Goal: Task Accomplishment & Management: Manage account settings

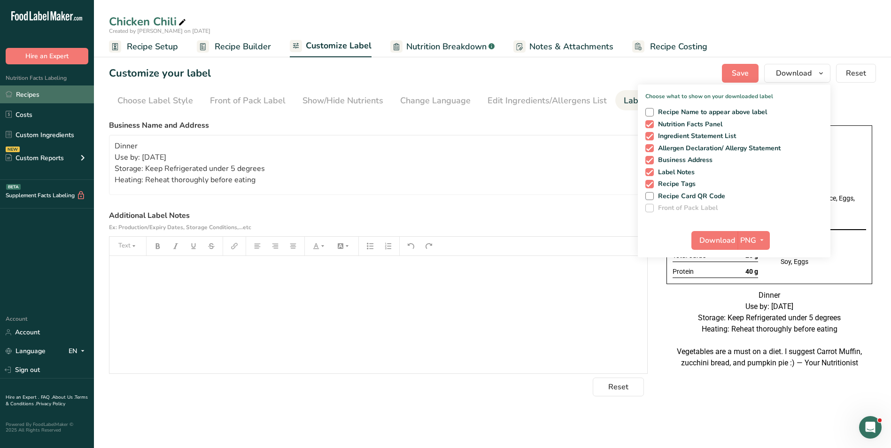
click at [34, 97] on link "Recipes" at bounding box center [47, 95] width 94 height 18
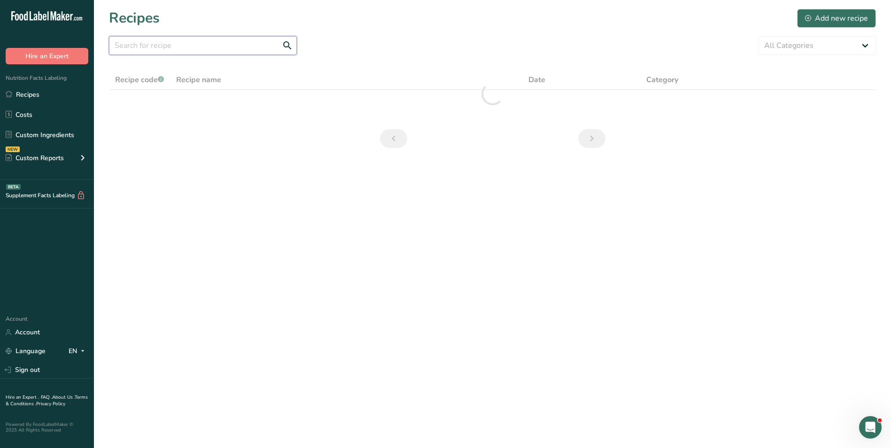
click at [183, 50] on input "text" at bounding box center [203, 45] width 188 height 19
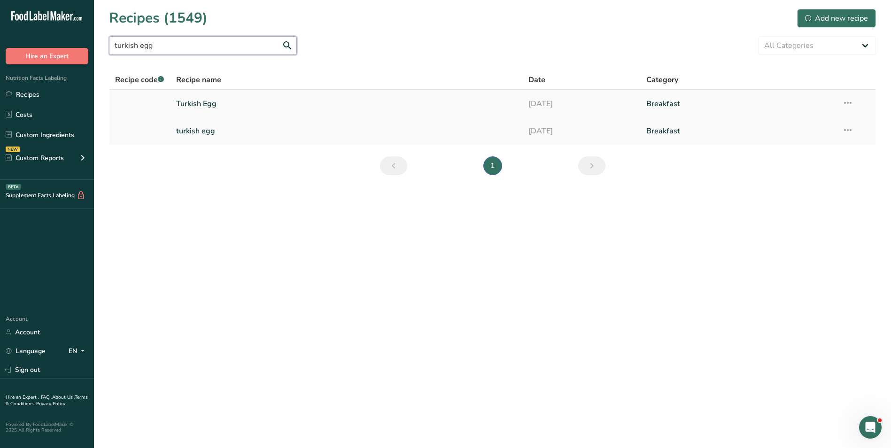
type input "turkish egg"
click at [226, 106] on link "Turkish Egg" at bounding box center [347, 104] width 342 height 20
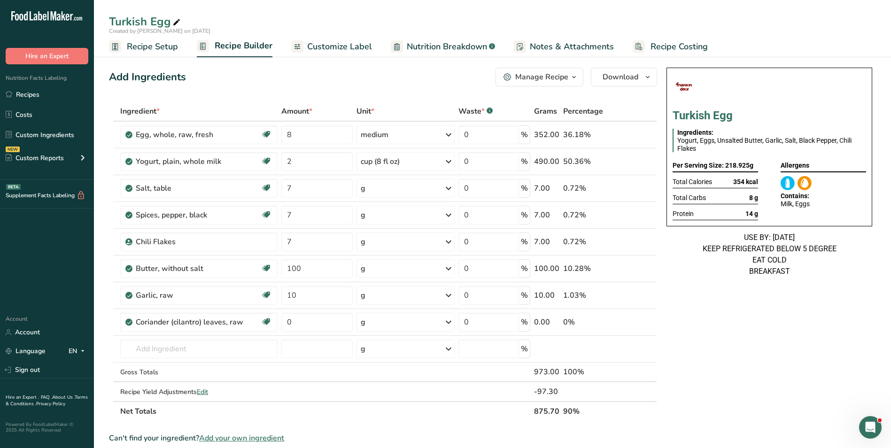
click at [263, 86] on div "Add Ingredients Manage Recipe Delete Recipe Duplicate Recipe Scale Recipe Save …" at bounding box center [386, 419] width 554 height 710
click at [353, 42] on span "Customize Label" at bounding box center [339, 46] width 65 height 13
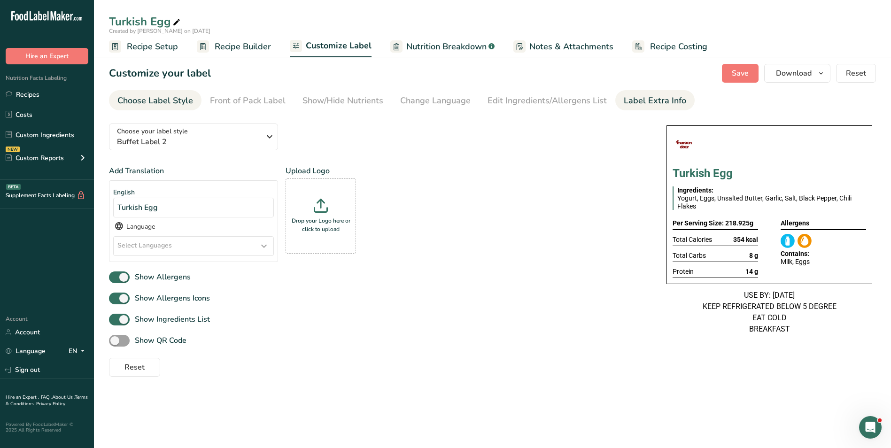
click at [663, 101] on div "Label Extra Info" at bounding box center [655, 100] width 62 height 13
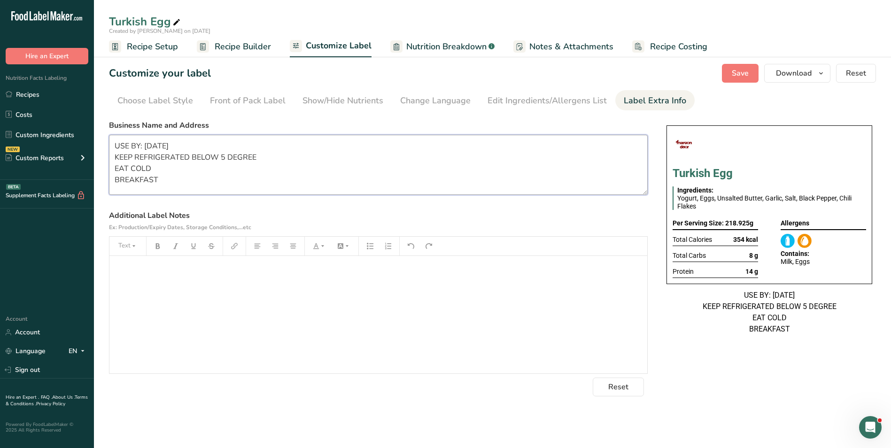
click at [256, 158] on textarea "USE BY: 19/06/2025 KEEP REFRIGERATED BELOW 5 DEGREE EAT COLD BREAKFAST" at bounding box center [378, 165] width 539 height 60
paste textarea "BREAKFAST Use by: 17/09/2025 Storage: Keep Refrigerated under 5 degrees Heating…"
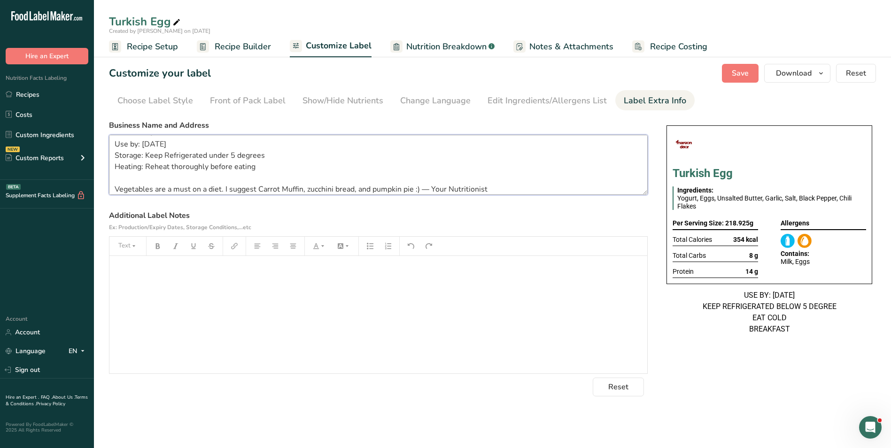
click at [149, 144] on textarea "BREAKFAST Use by: 17/09/2025 Storage: Keep Refrigerated under 5 degrees Heating…" at bounding box center [378, 165] width 539 height 60
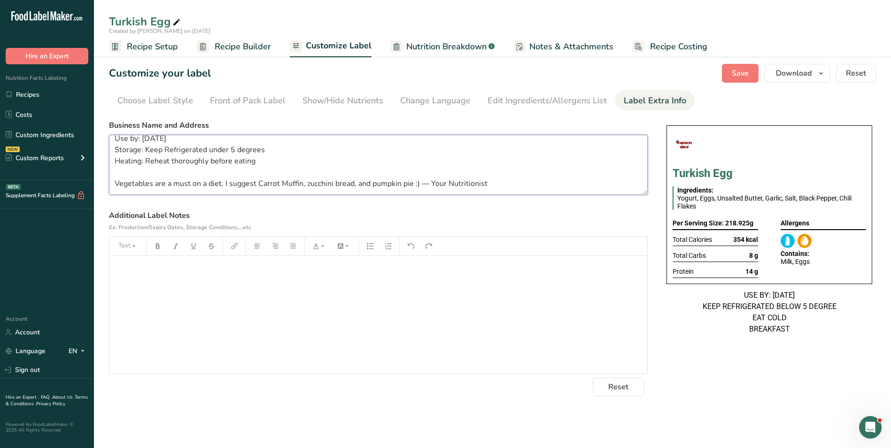
click at [183, 185] on textarea "BREAKFAST Use by: 18/09/2025 Storage: Keep Refrigerated under 5 degrees Heating…" at bounding box center [378, 165] width 539 height 60
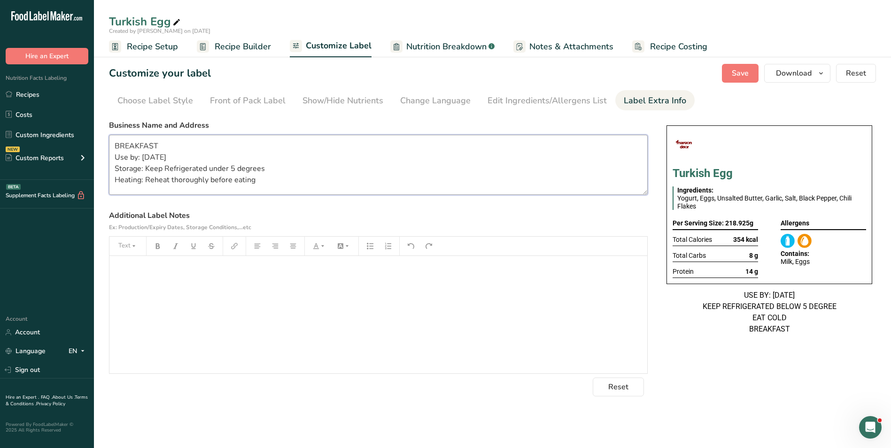
scroll to position [0, 0]
click at [139, 147] on textarea "BREAKFAST Use by: 18/09/2025 Storage: Keep Refrigerated under 5 degrees Heating…" at bounding box center [378, 165] width 539 height 60
click at [138, 147] on textarea "BREAKFAST Use by: 18/09/2025 Storage: Keep Refrigerated under 5 degrees Heating…" at bounding box center [378, 165] width 539 height 60
click at [735, 71] on span "Save" at bounding box center [740, 73] width 17 height 11
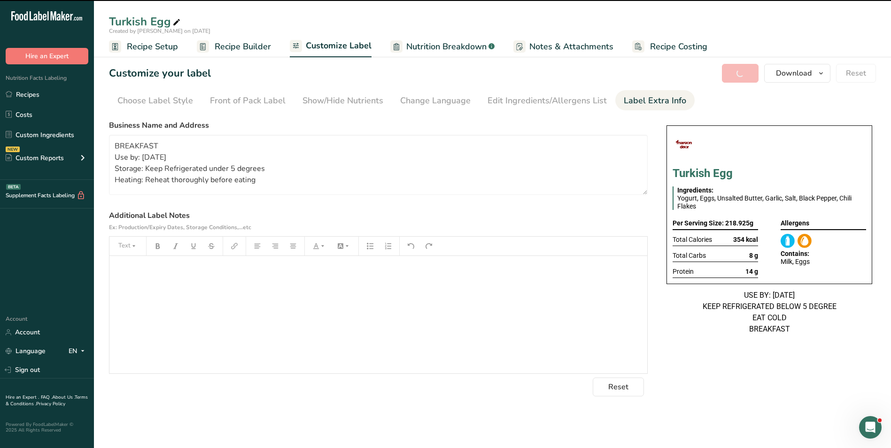
type textarea "BREAKFAST Use by: 18/09/2025 Storage: Keep Refrigerated under 5 degrees Heating…"
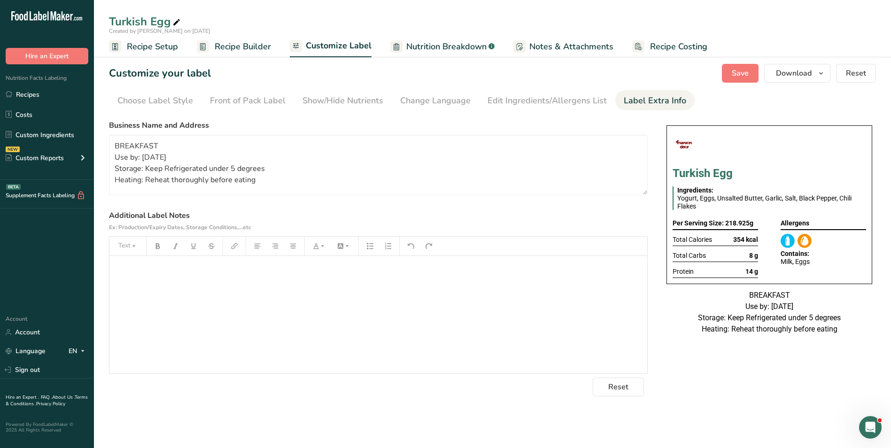
click at [343, 77] on div "Customize your label Save Download Choose what to show on your downloaded label…" at bounding box center [492, 73] width 767 height 19
click at [811, 75] on span "Download" at bounding box center [794, 73] width 36 height 11
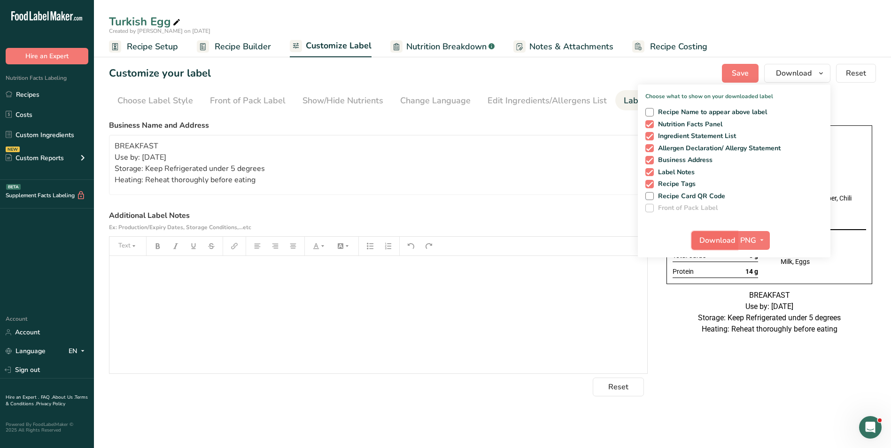
click at [721, 244] on span "Download" at bounding box center [718, 240] width 36 height 11
click at [16, 99] on link "Recipes" at bounding box center [47, 95] width 94 height 18
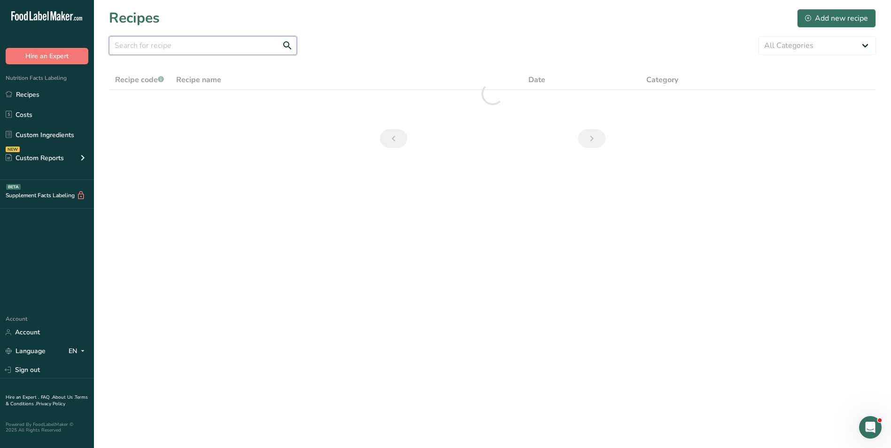
click at [199, 50] on input "text" at bounding box center [203, 45] width 188 height 19
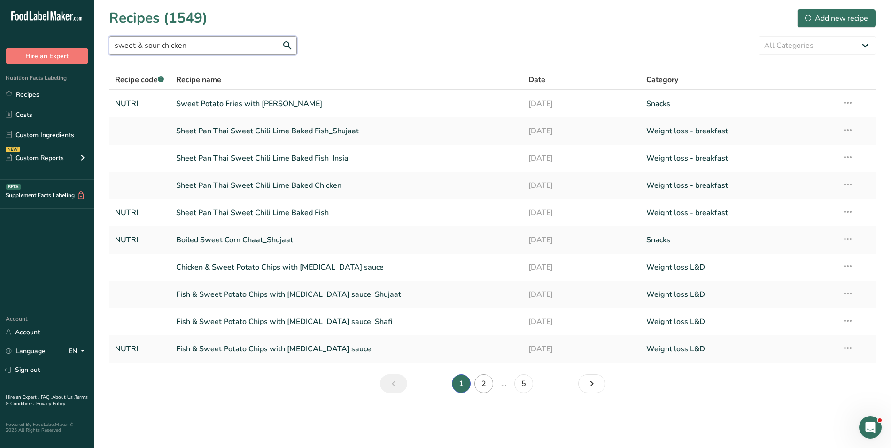
type input "sweet & sour chicken"
click at [486, 382] on link "2" at bounding box center [484, 383] width 19 height 19
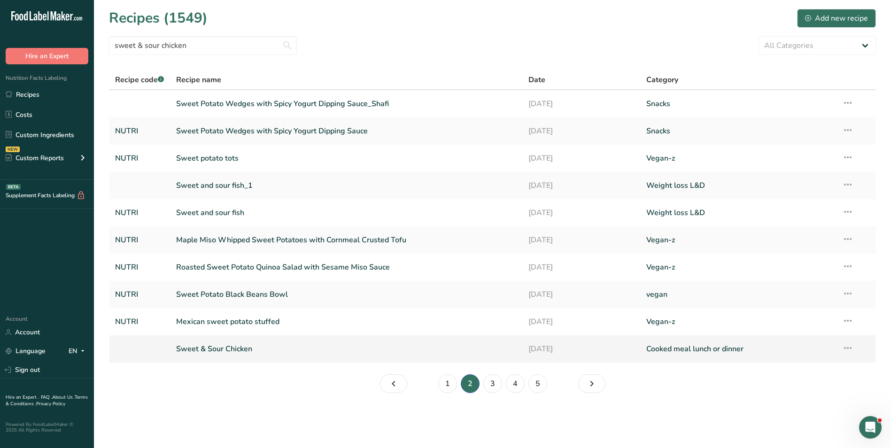
click at [485, 355] on link "Sweet & Sour Chicken" at bounding box center [347, 349] width 342 height 20
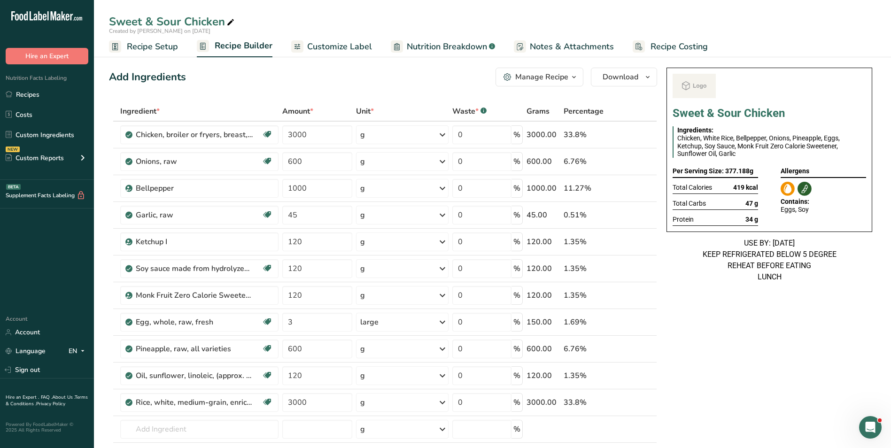
click at [550, 78] on div "Manage Recipe" at bounding box center [541, 76] width 53 height 11
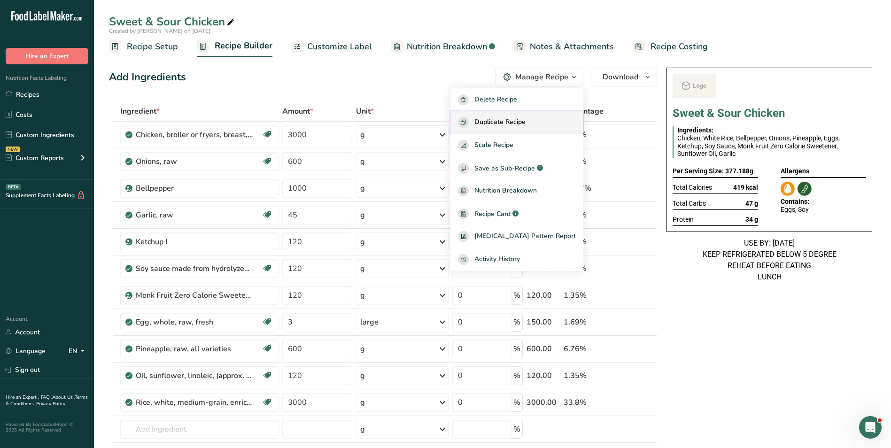
click at [517, 115] on button "Duplicate Recipe" at bounding box center [517, 122] width 133 height 23
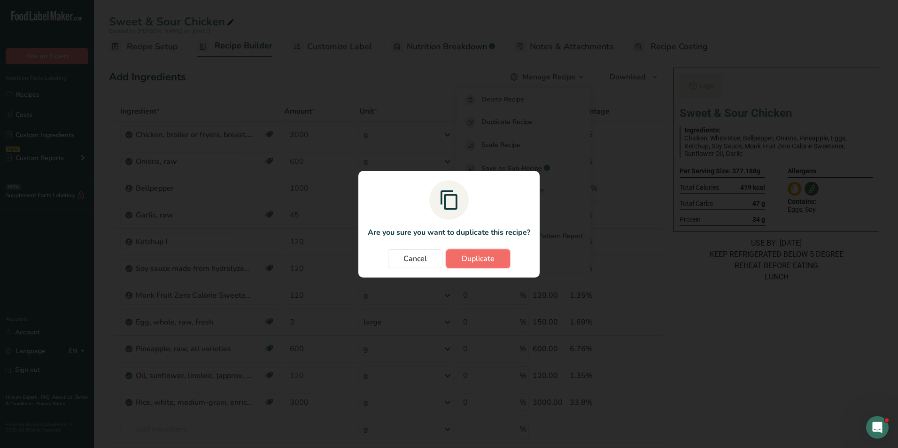
click at [495, 250] on button "Duplicate" at bounding box center [478, 259] width 64 height 19
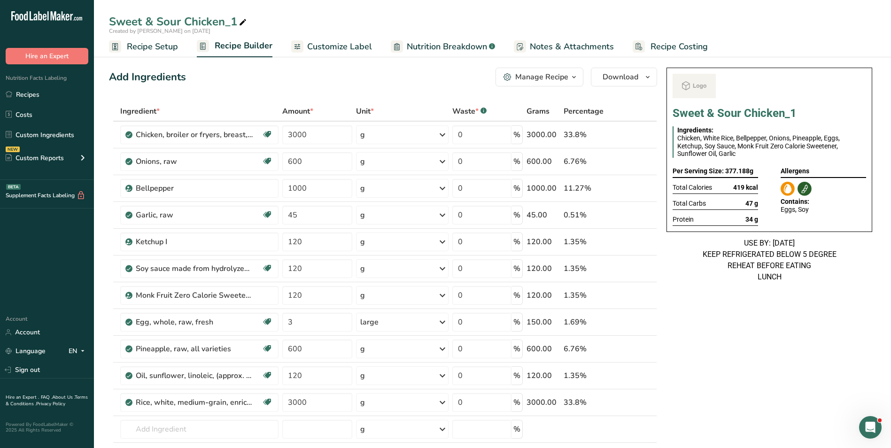
click at [244, 23] on icon at bounding box center [243, 22] width 8 height 13
type input "Sweet & Sour Chicken"
click at [334, 87] on div "Add Ingredients Manage Recipe Delete Recipe Duplicate Recipe Scale Recipe Save …" at bounding box center [386, 449] width 554 height 771
click at [342, 75] on div "Add Ingredients Manage Recipe Delete Recipe Duplicate Recipe Scale Recipe Save …" at bounding box center [383, 77] width 548 height 19
click at [640, 405] on icon at bounding box center [637, 403] width 7 height 10
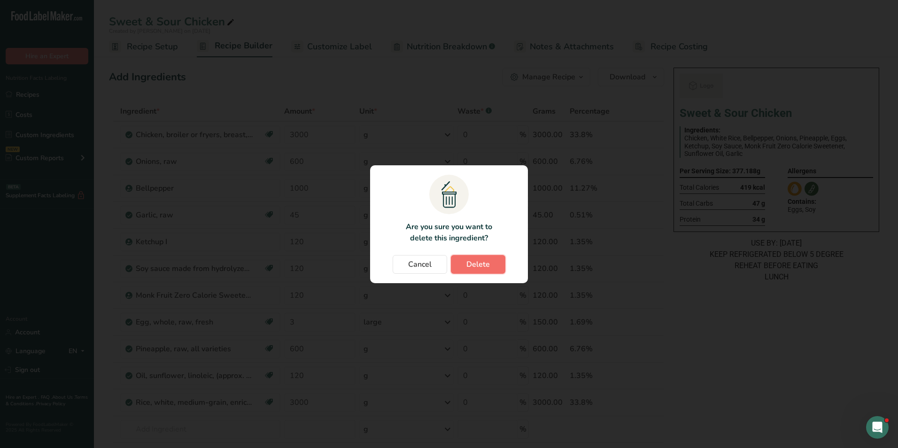
click at [476, 262] on span "Delete" at bounding box center [478, 264] width 23 height 11
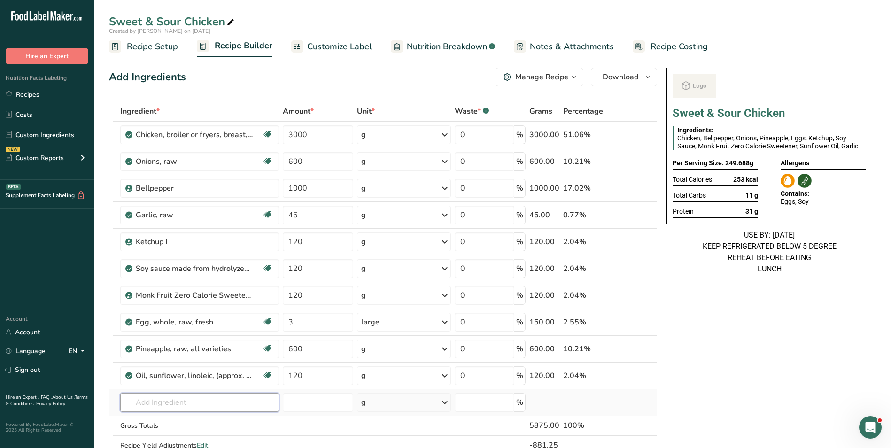
click at [168, 403] on input "text" at bounding box center [199, 402] width 159 height 19
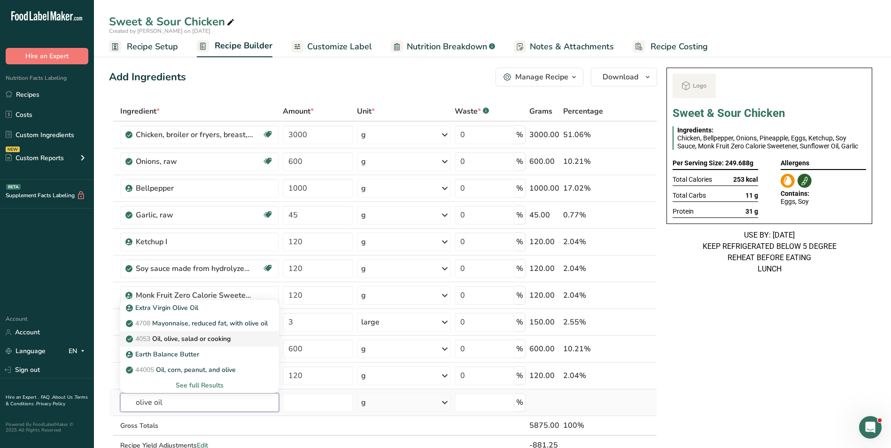
type input "olive oil"
click at [202, 342] on p "4053 Oil, olive, salad or cooking" at bounding box center [179, 339] width 103 height 10
type input "Oil, olive, salad or cooking"
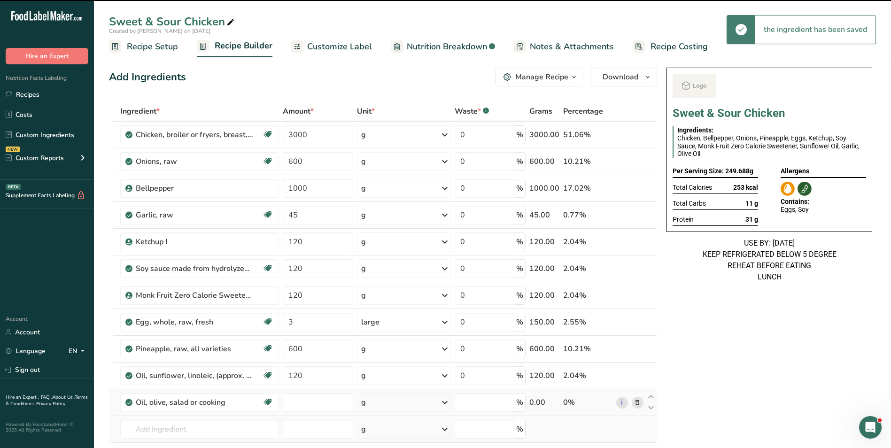
type input "0"
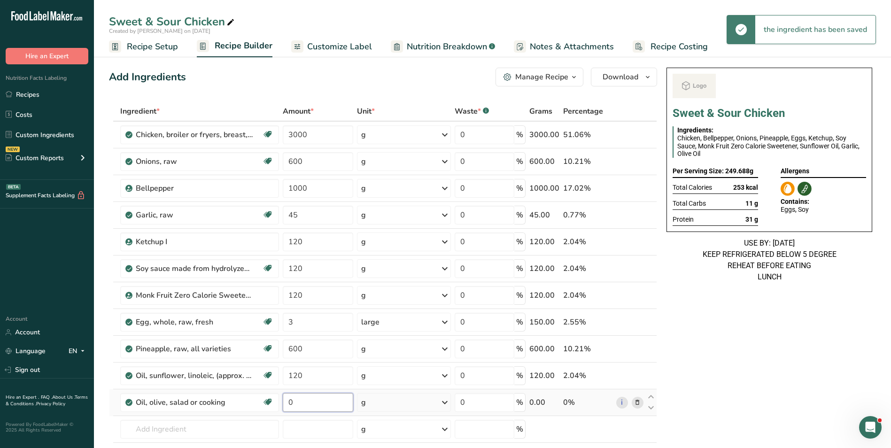
click at [290, 408] on input "0" at bounding box center [318, 402] width 70 height 19
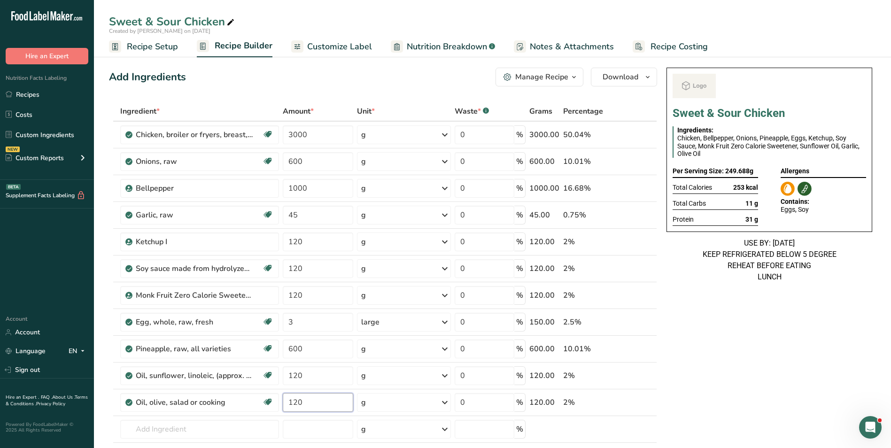
type input "120"
click at [741, 398] on div "Sweet & Sour Chicken Ingredients: Chicken, Bellpepper, Onions, Pineapple, Eggs,…" at bounding box center [769, 449] width 213 height 771
click at [638, 380] on icon at bounding box center [637, 376] width 7 height 10
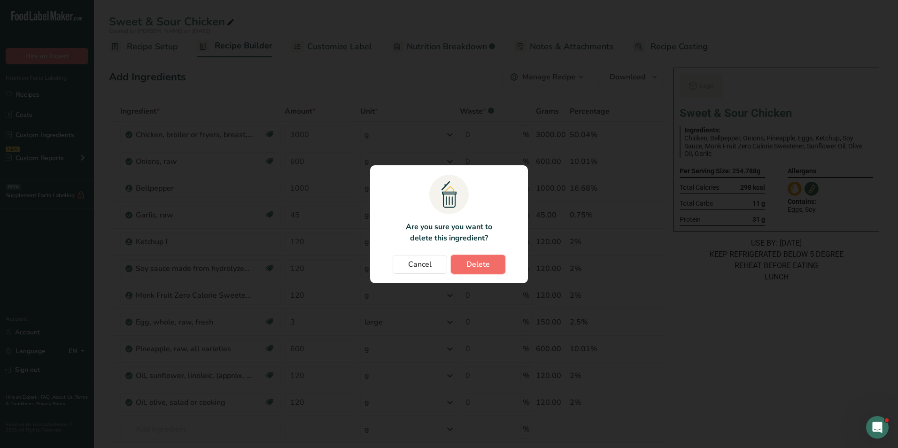
click at [466, 267] on button "Delete" at bounding box center [478, 264] width 55 height 19
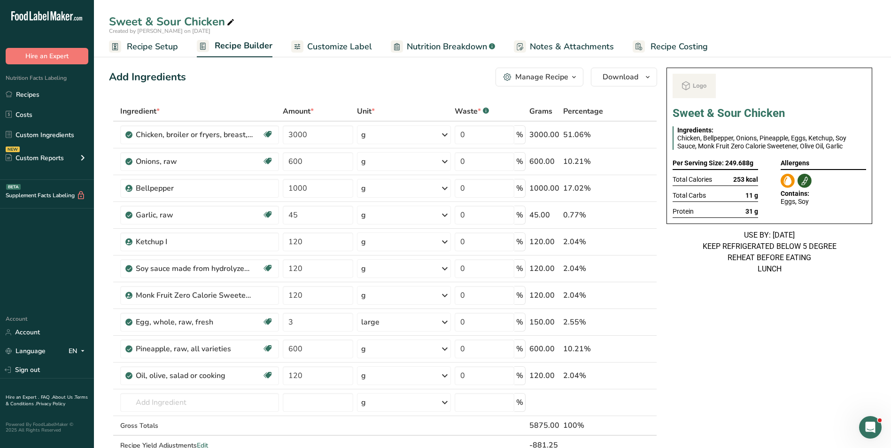
click at [343, 42] on span "Customize Label" at bounding box center [339, 46] width 65 height 13
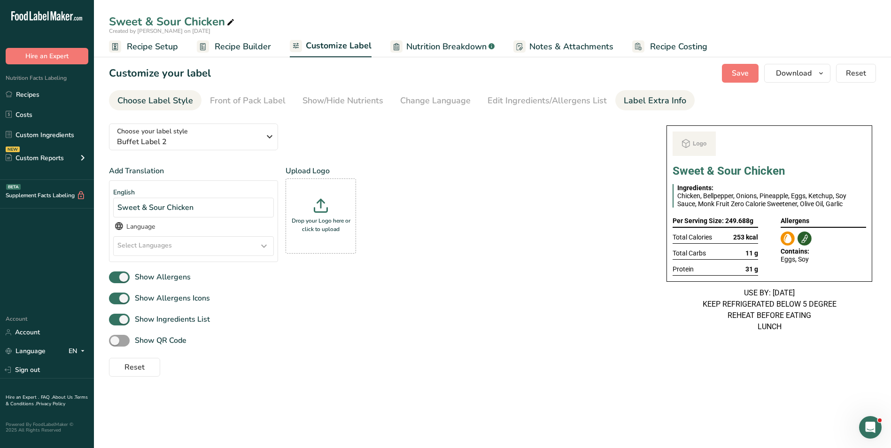
click at [646, 97] on div "Label Extra Info" at bounding box center [655, 100] width 62 height 13
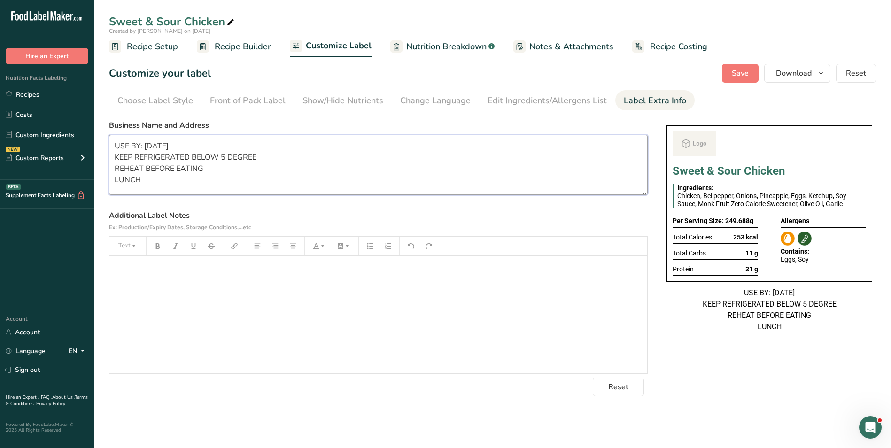
click at [370, 171] on textarea "USE BY: 10/07/2025 KEEP REFRIGERATED BELOW 5 DEGREE REHEAT BEFORE EATING LUNCH" at bounding box center [378, 165] width 539 height 60
paste textarea "BREAKFAST Use by: [DATE] Storage: Keep Refrigerated under 5 degrees Heating: Re…"
click at [148, 144] on textarea "BREAKFAST Use by: [DATE] Storage: Keep Refrigerated under 5 degrees Heating: Re…" at bounding box center [378, 165] width 539 height 60
click at [172, 191] on textarea "BREAKFAST Use by: [DATE] Storage: Keep Refrigerated under 5 degrees Heating: Re…" at bounding box center [378, 165] width 539 height 60
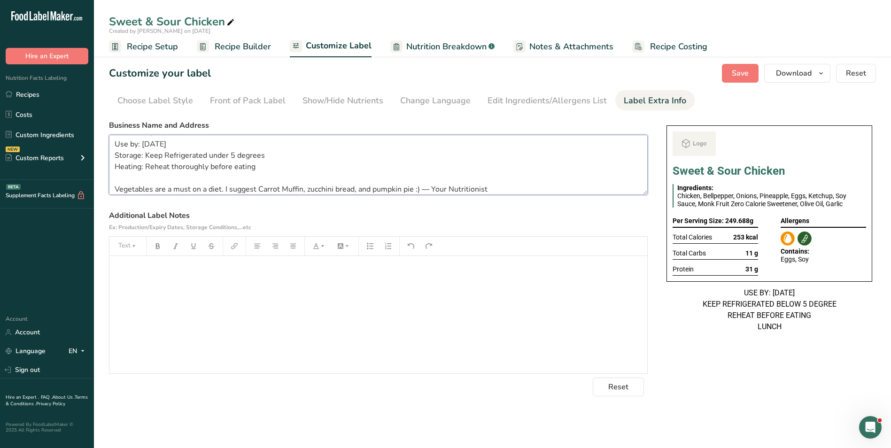
click at [172, 191] on textarea "BREAKFAST Use by: [DATE] Storage: Keep Refrigerated under 5 degrees Heating: Re…" at bounding box center [378, 165] width 539 height 60
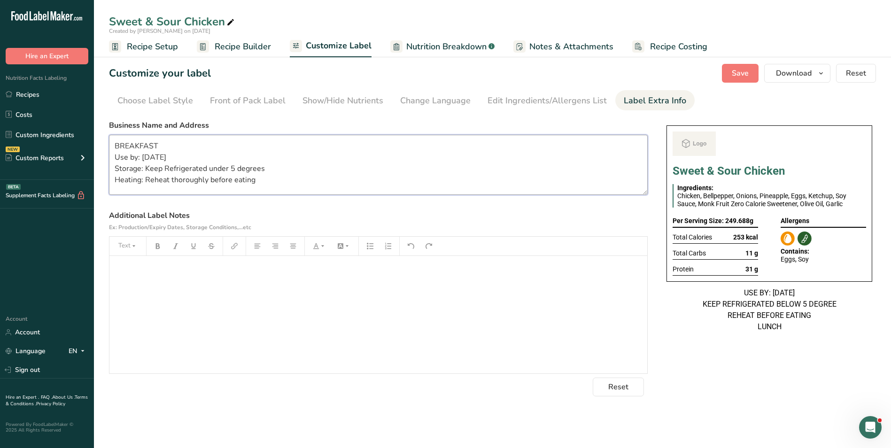
scroll to position [8, 0]
click at [140, 138] on textarea "BREAKFAST Use by: [DATE] Storage: Keep Refrigerated under 5 degrees Heating: Re…" at bounding box center [378, 165] width 539 height 60
click at [730, 72] on button "Save" at bounding box center [740, 73] width 37 height 19
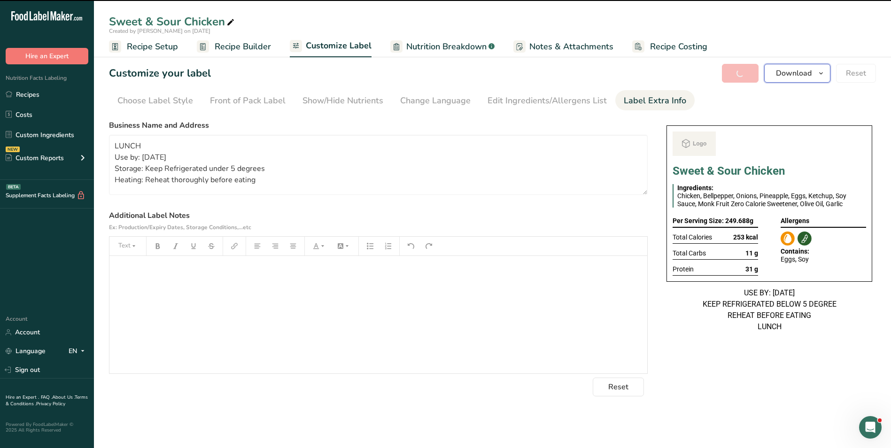
click at [796, 75] on span "Download" at bounding box center [794, 73] width 36 height 11
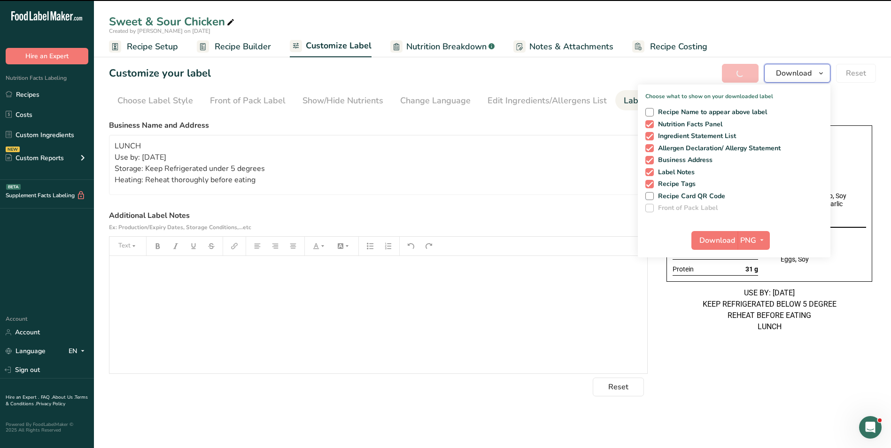
type textarea "LUNCH Use by: 18/09/2025 Storage: Keep Refrigerated under 5 degrees Heating: Re…"
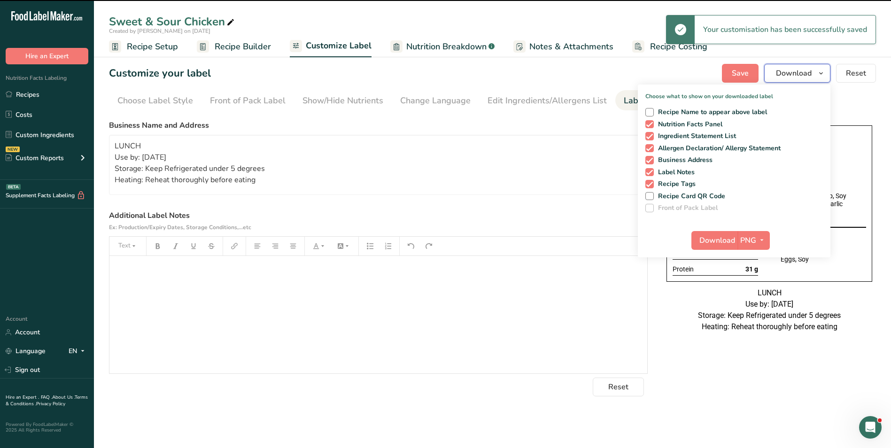
scroll to position [0, 0]
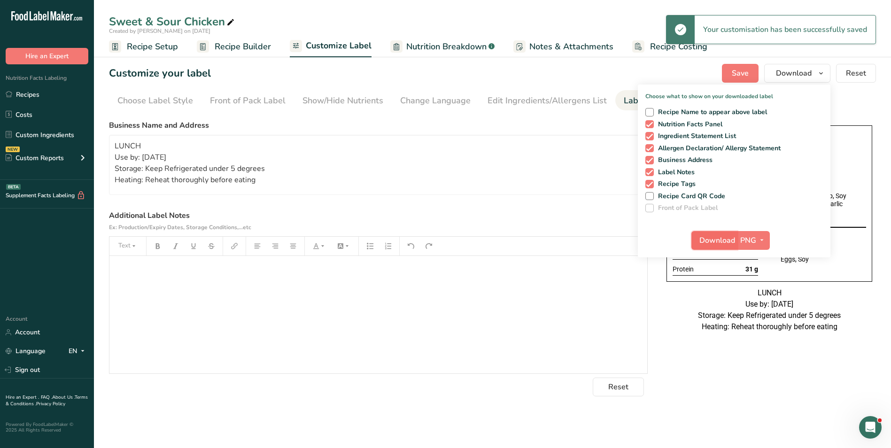
click at [707, 234] on button "Download" at bounding box center [715, 240] width 46 height 19
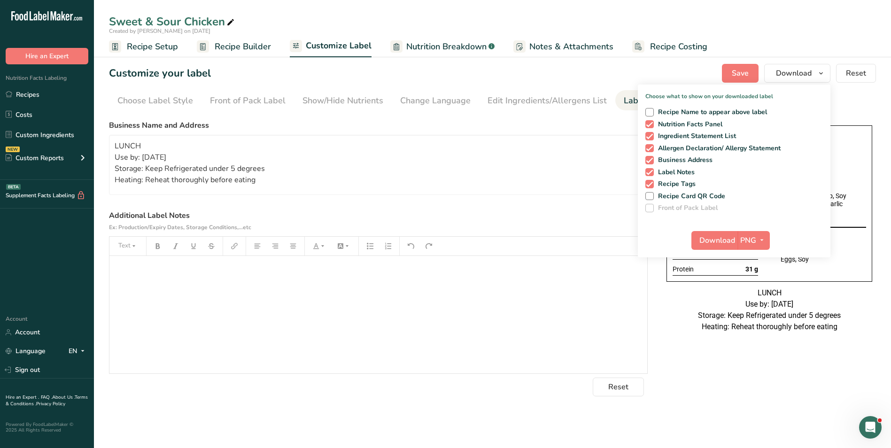
click at [256, 47] on span "Recipe Builder" at bounding box center [243, 46] width 56 height 13
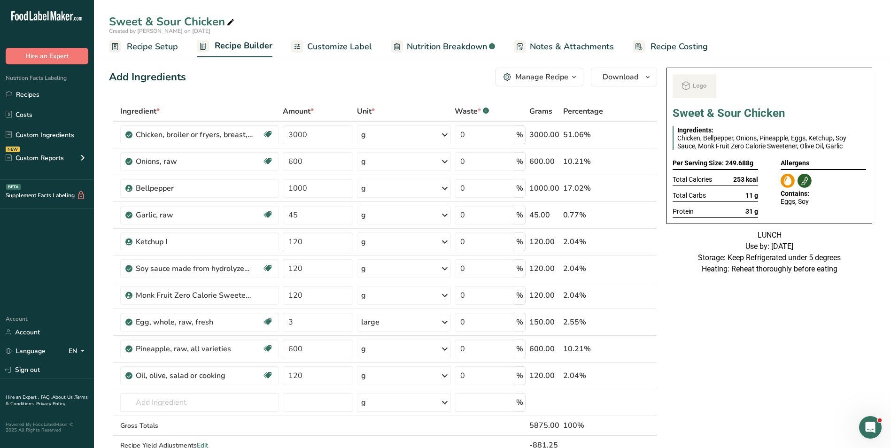
click at [567, 82] on div "Manage Recipe" at bounding box center [541, 76] width 53 height 11
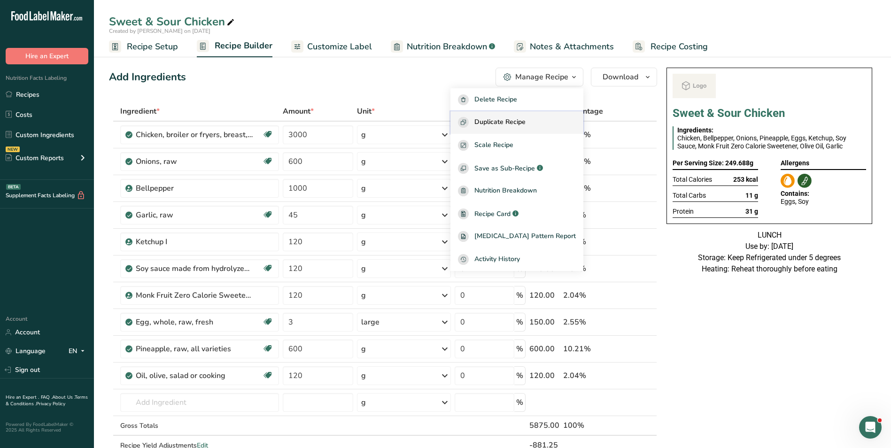
click at [515, 119] on span "Duplicate Recipe" at bounding box center [500, 122] width 51 height 11
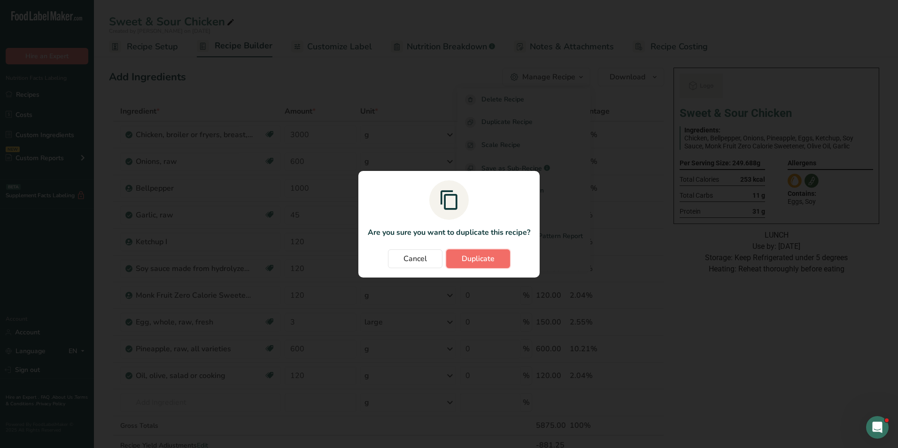
click at [487, 262] on span "Duplicate" at bounding box center [478, 258] width 33 height 11
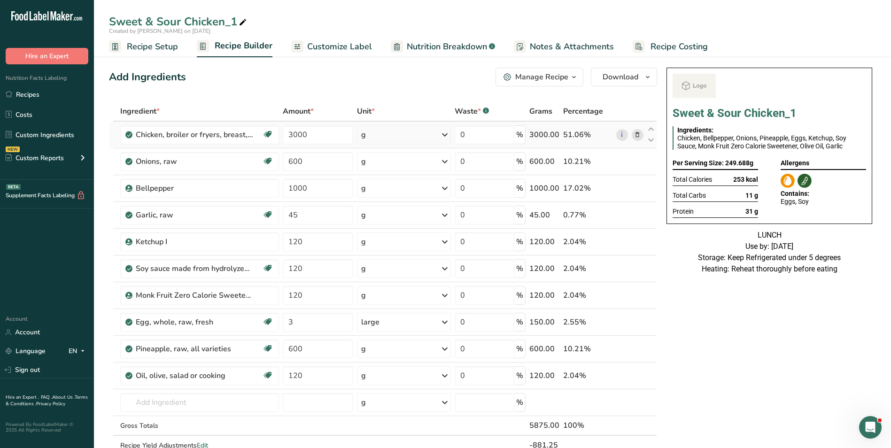
click at [641, 132] on icon at bounding box center [637, 135] width 7 height 10
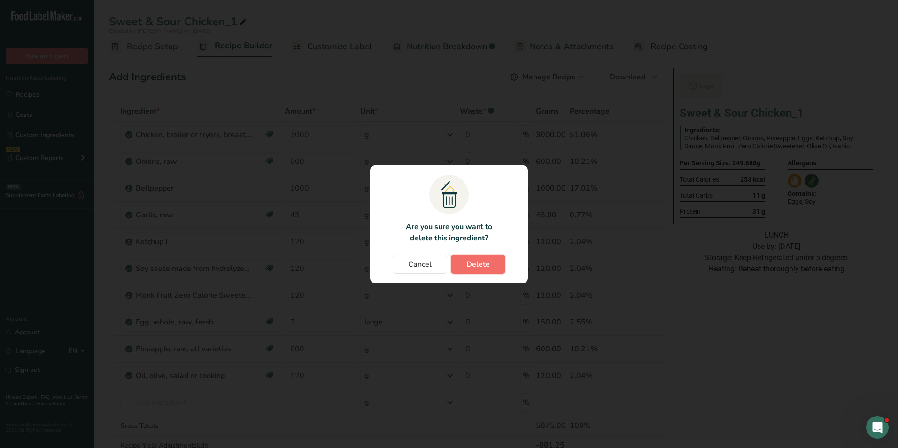
click at [473, 258] on button "Delete" at bounding box center [478, 264] width 55 height 19
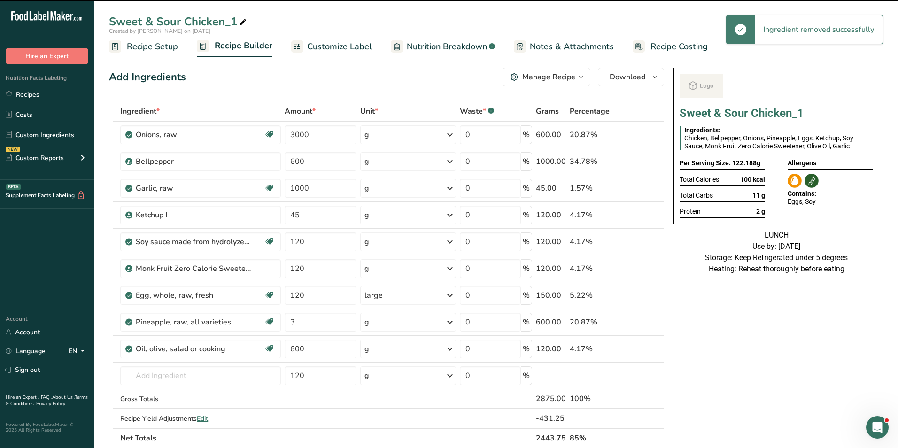
type input "600"
type input "1000"
type input "45"
type input "120"
type input "3"
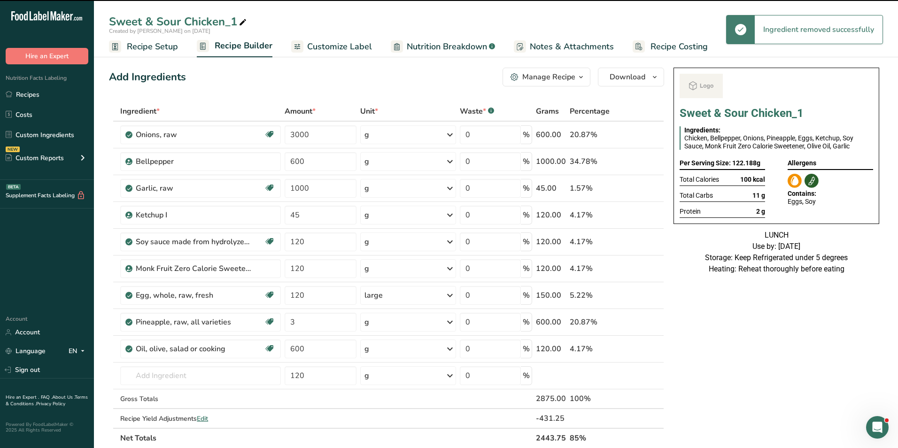
type input "600"
type input "120"
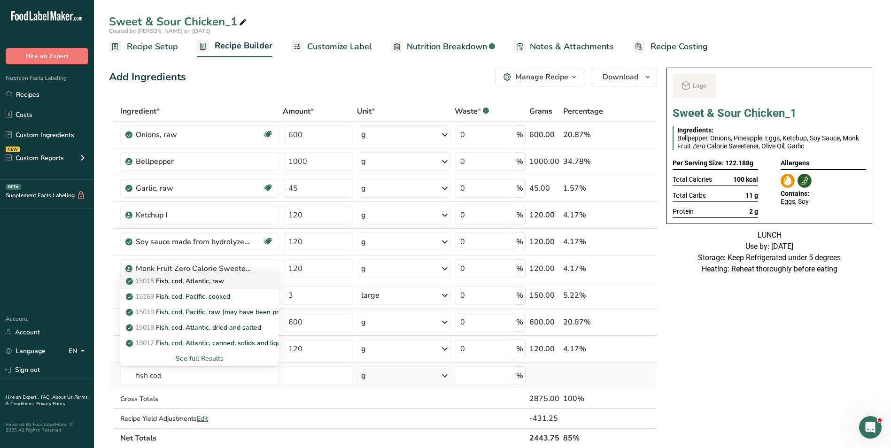
type input "fish cod"
click at [211, 280] on p "15015 Fish, cod, Atlantic, raw" at bounding box center [176, 281] width 96 height 10
type input "Fish, cod, Atlantic, raw"
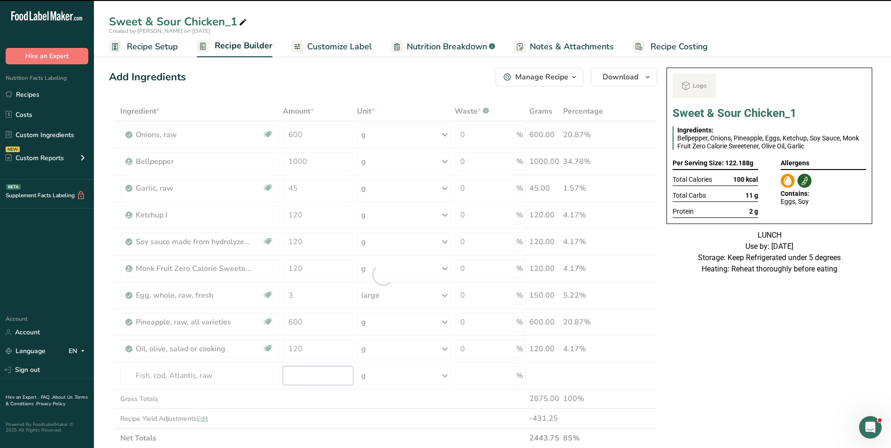
type input "0"
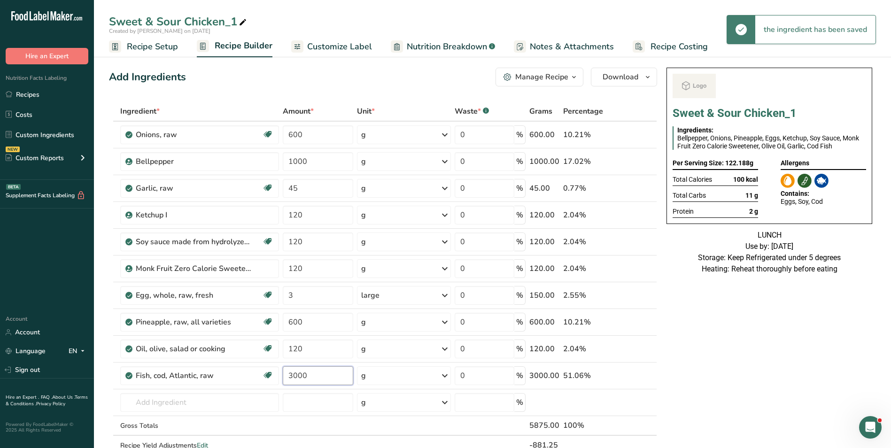
type input "3000"
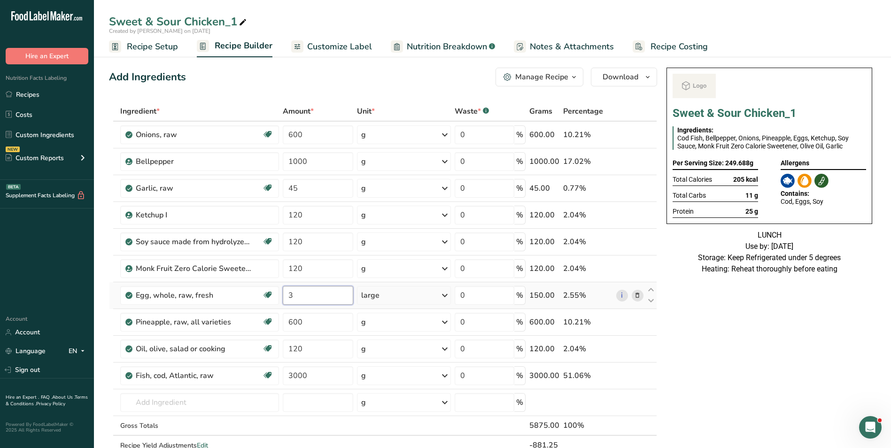
click at [289, 294] on input "3" at bounding box center [318, 295] width 70 height 19
type input "5"
click at [727, 326] on div "Sweet & Sour Chicken_1 Ingredients: Cod Fish, Bellpepper, Onions, Pineapple, Eg…" at bounding box center [769, 446] width 213 height 764
click at [291, 324] on input "600" at bounding box center [318, 322] width 70 height 19
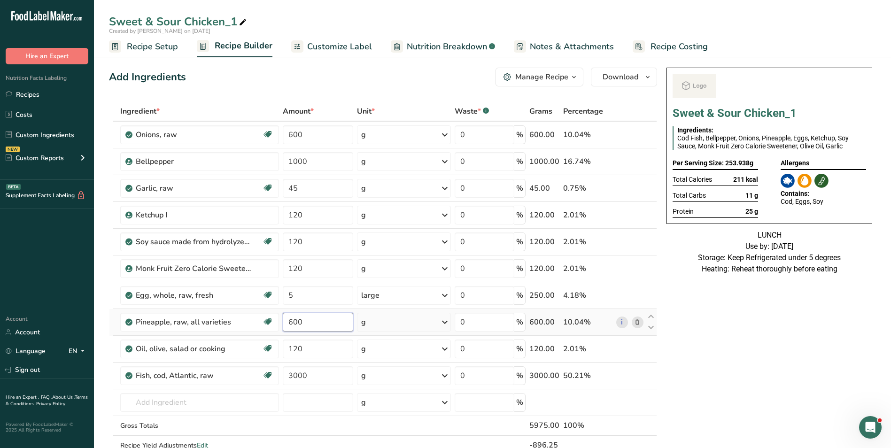
click at [291, 324] on input "600" at bounding box center [318, 322] width 70 height 19
type input "800"
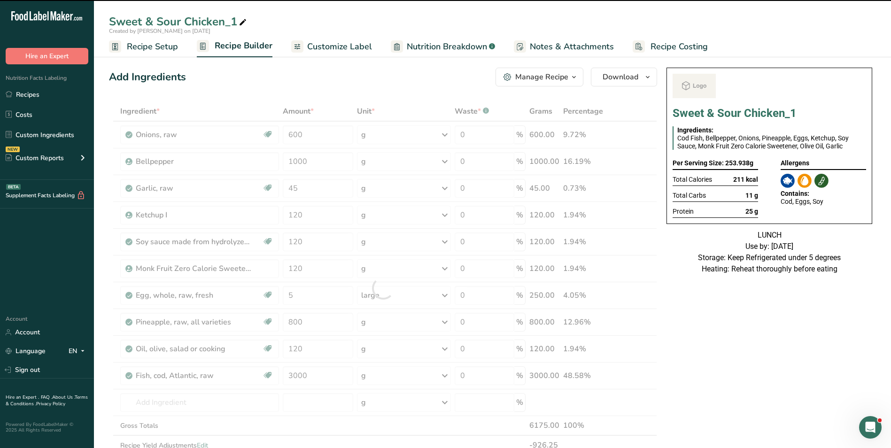
click at [241, 19] on icon at bounding box center [243, 22] width 8 height 13
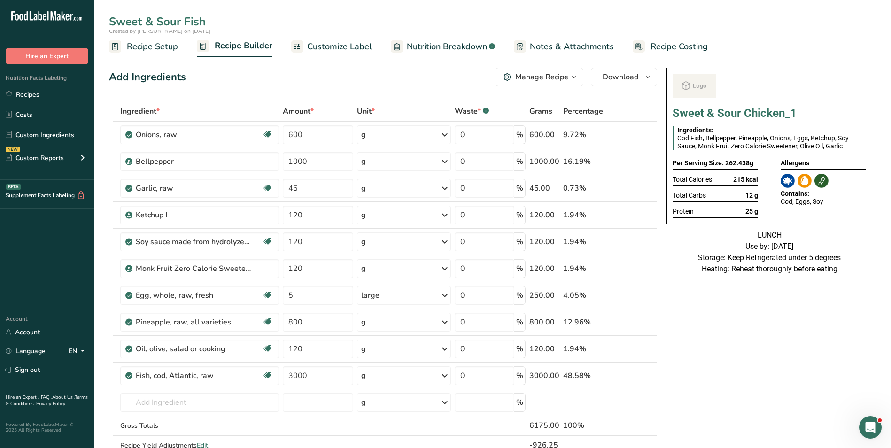
type input "Sweet & Sour Fish"
click at [280, 81] on div "Add Ingredients Manage Recipe Delete Recipe Duplicate Recipe Scale Recipe Save …" at bounding box center [383, 77] width 548 height 19
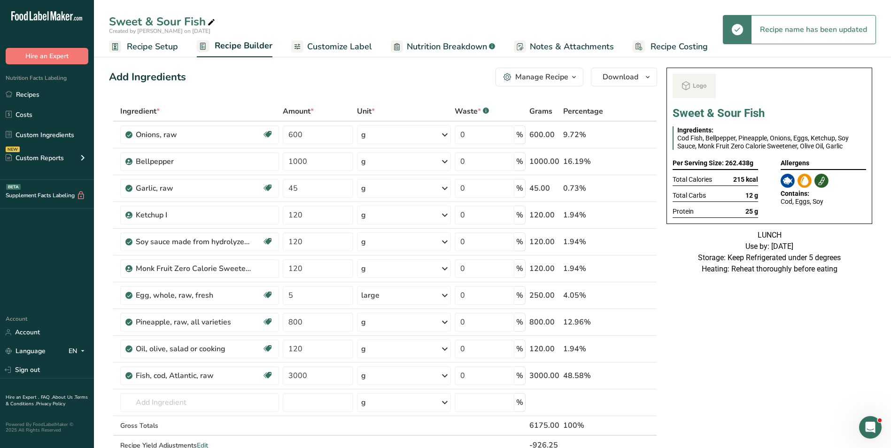
click at [333, 47] on span "Customize Label" at bounding box center [339, 46] width 65 height 13
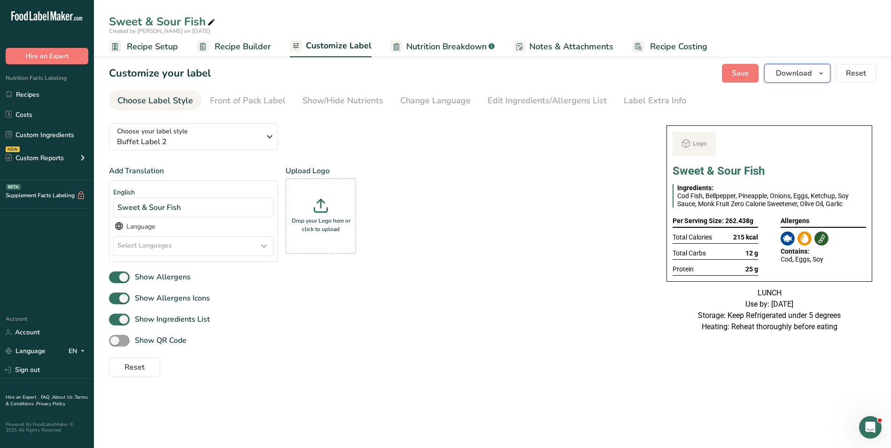
click at [811, 77] on span "Download" at bounding box center [794, 73] width 36 height 11
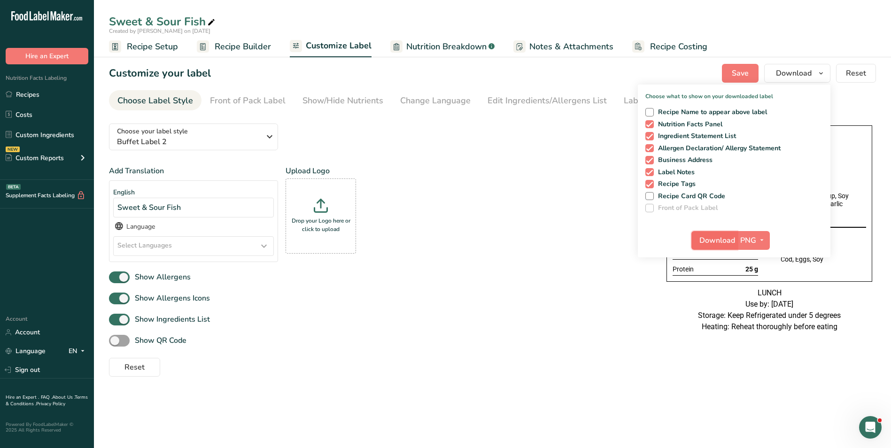
click at [717, 238] on span "Download" at bounding box center [718, 240] width 36 height 11
drag, startPoint x: 25, startPoint y: 100, endPoint x: 203, endPoint y: 385, distance: 336.4
click at [25, 100] on link "Recipes" at bounding box center [47, 95] width 94 height 18
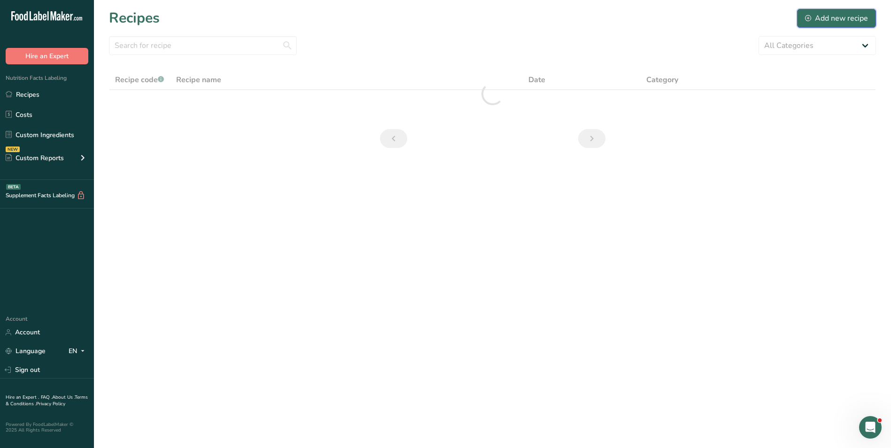
click at [857, 15] on div "Add new recipe" at bounding box center [836, 18] width 63 height 11
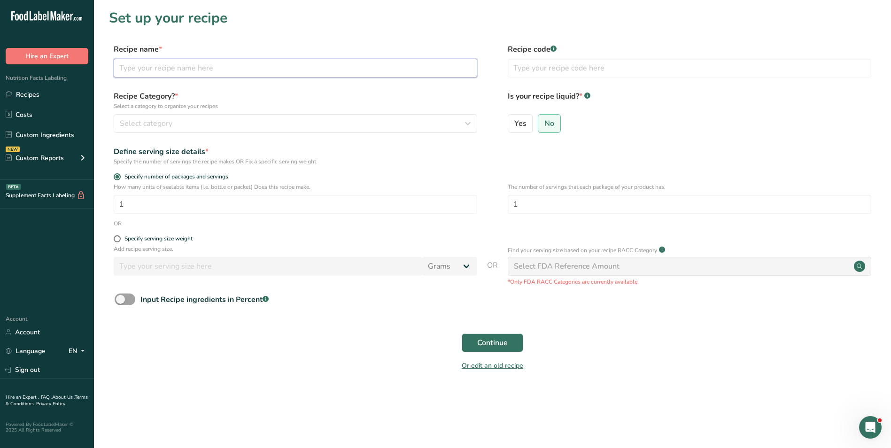
click at [185, 69] on input "text" at bounding box center [296, 68] width 364 height 19
click at [261, 72] on input "Creamy Chicken Sautéed Mushroom" at bounding box center [296, 68] width 364 height 19
type input "Creamy Chicken Sautéed Mushroom"
click at [558, 69] on input "text" at bounding box center [690, 68] width 364 height 19
type input "NUTRI"
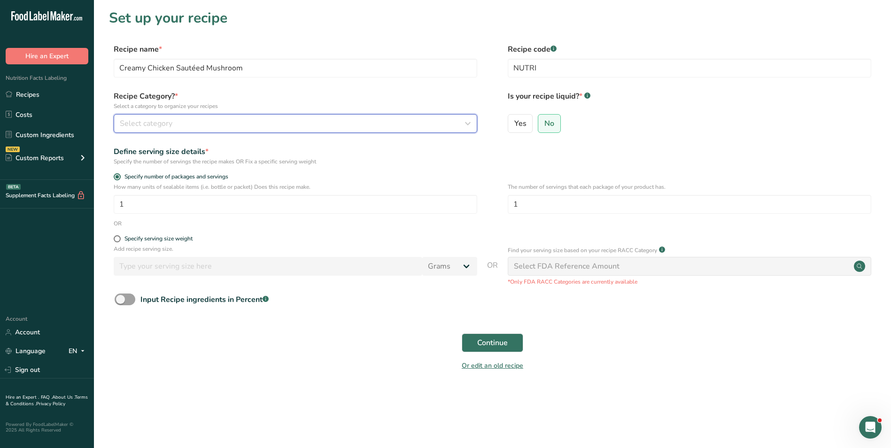
click at [453, 125] on div "Select category" at bounding box center [293, 123] width 346 height 11
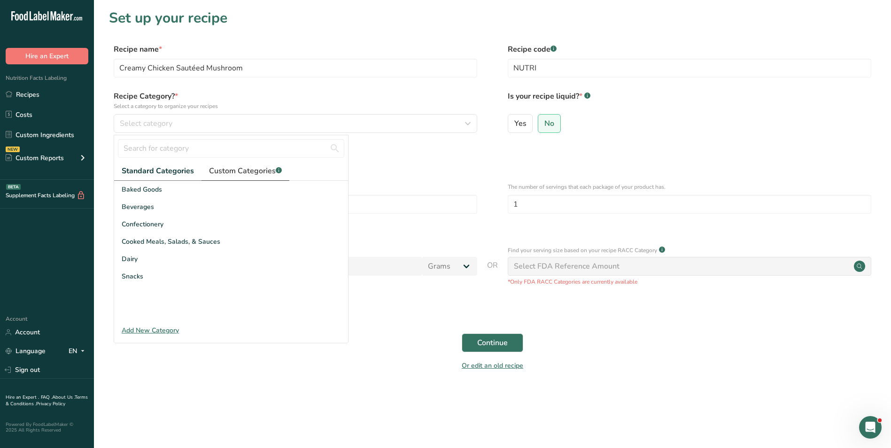
click at [250, 174] on span "Custom Categories .a-a{fill:#347362;}.b-a{fill:#fff;}" at bounding box center [245, 170] width 73 height 11
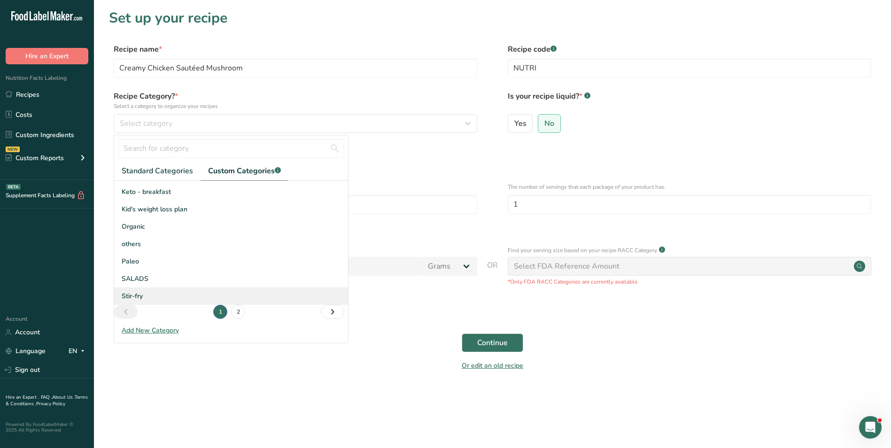
scroll to position [138, 0]
click at [223, 147] on input "text" at bounding box center [231, 148] width 226 height 19
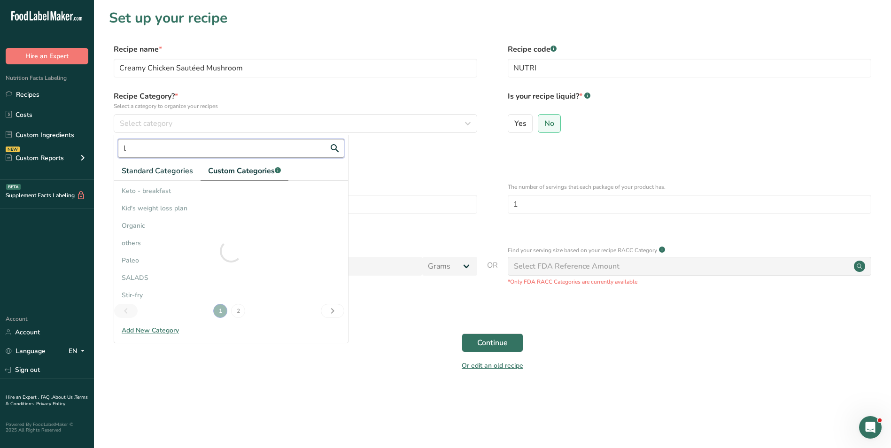
scroll to position [16, 0]
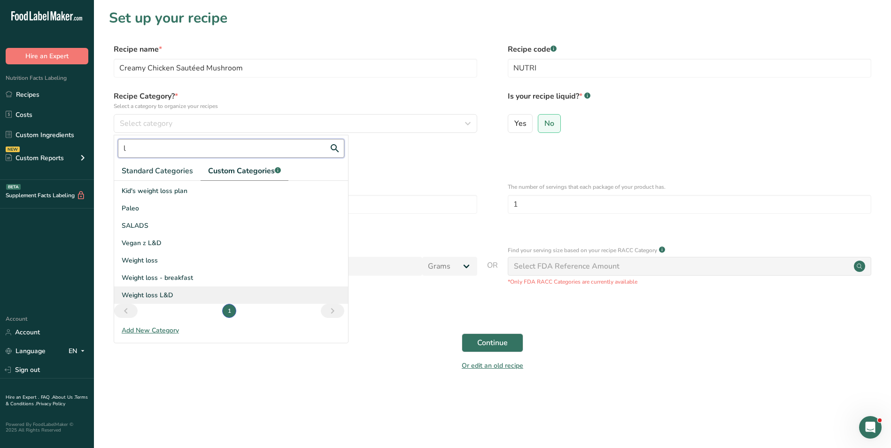
type input "l"
click at [205, 297] on div "Weight loss L&D" at bounding box center [231, 295] width 234 height 17
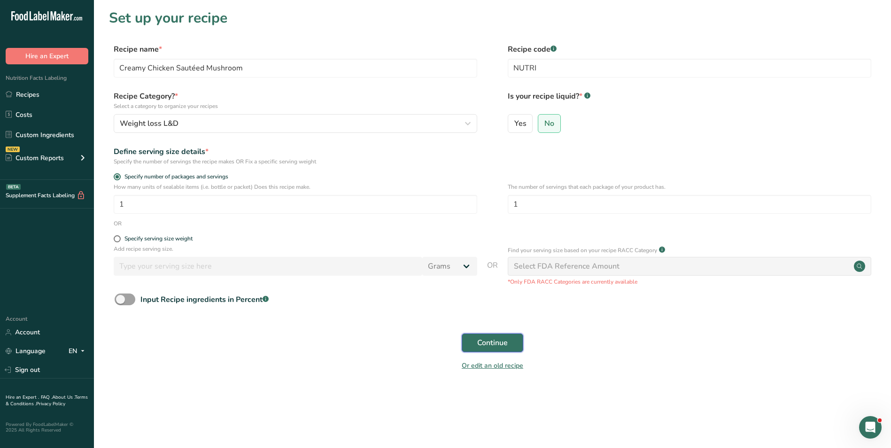
click at [482, 342] on span "Continue" at bounding box center [492, 342] width 31 height 11
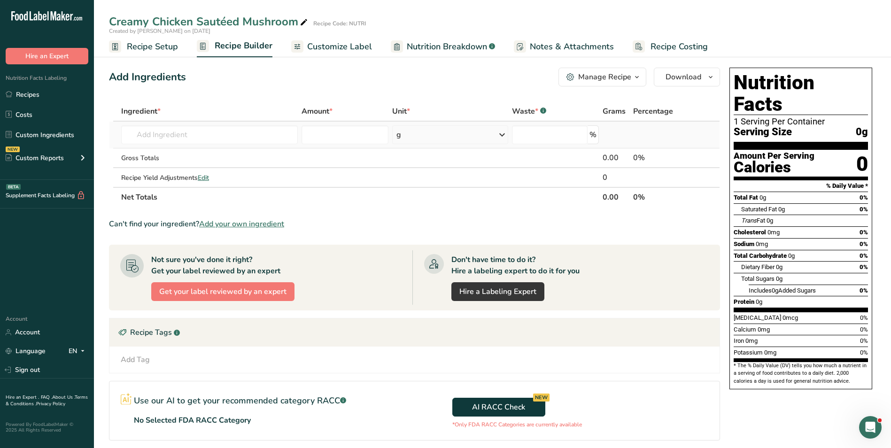
click at [164, 145] on td "Almond flour 1211 Milk, whole, 3.25% milkfat, without added vitamin A and vitam…" at bounding box center [209, 135] width 180 height 27
click at [164, 140] on input "text" at bounding box center [209, 134] width 177 height 19
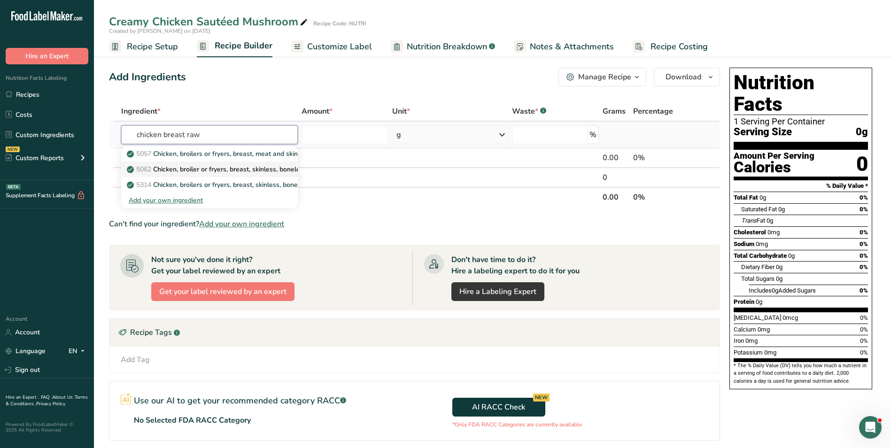
type input "chicken breast raw"
click at [201, 170] on p "5062 Chicken, broiler or fryers, breast, skinless, boneless, meat only, raw" at bounding box center [242, 169] width 226 height 10
type input "Chicken, broiler or fryers, breast, skinless, boneless, meat only, raw"
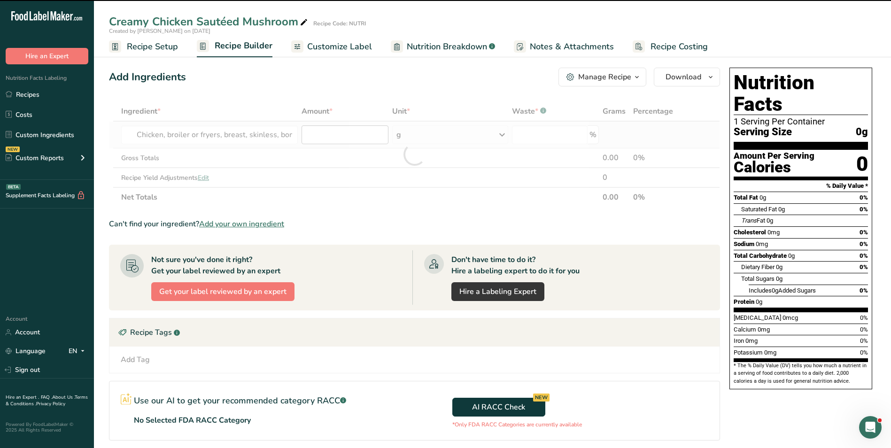
type input "0"
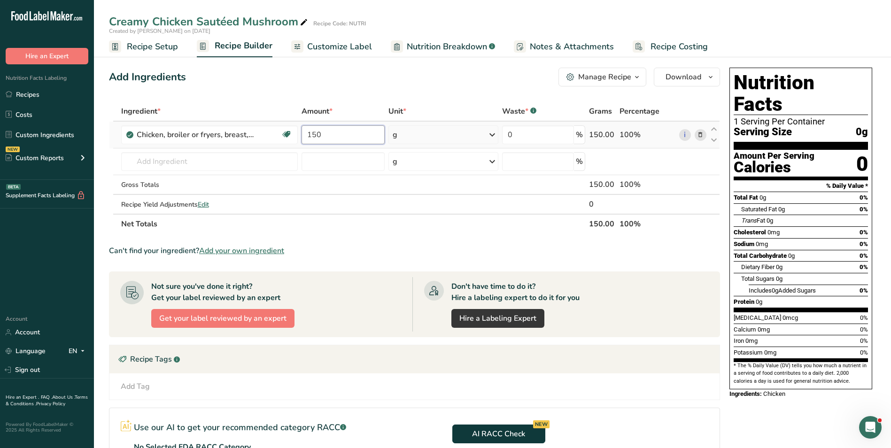
type input "150"
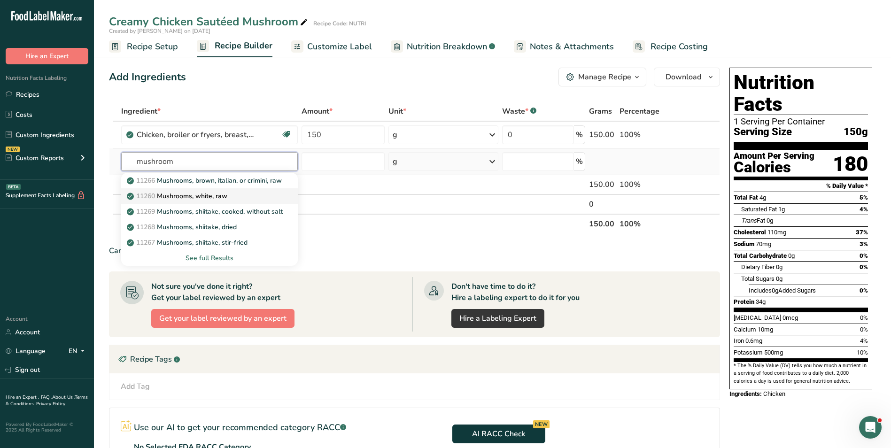
type input "mushroom"
click at [235, 195] on div "11260 Mushrooms, white, raw" at bounding box center [202, 196] width 147 height 10
type input "Mushrooms, white, raw"
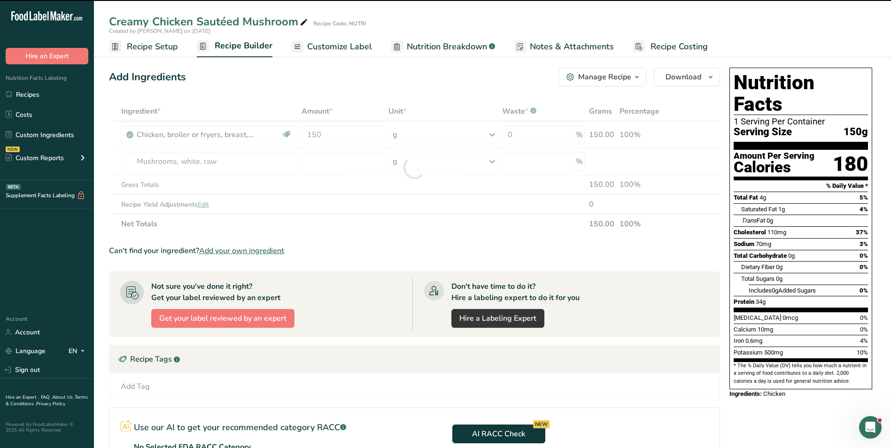
type input "0"
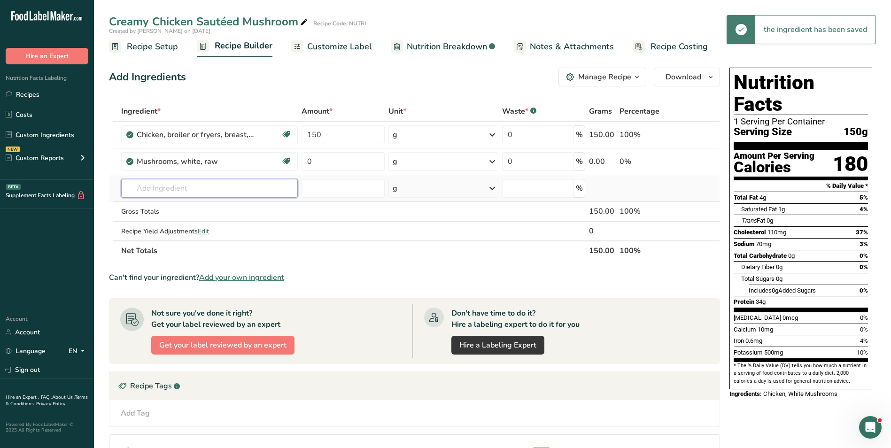
click at [179, 185] on input "text" at bounding box center [209, 188] width 177 height 19
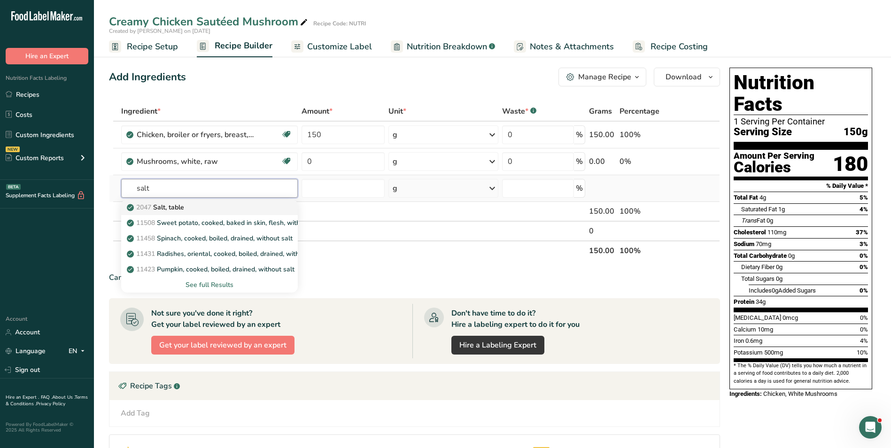
type input "salt"
click at [213, 209] on div "2047 Salt, table" at bounding box center [202, 208] width 147 height 10
type input "Salt, table"
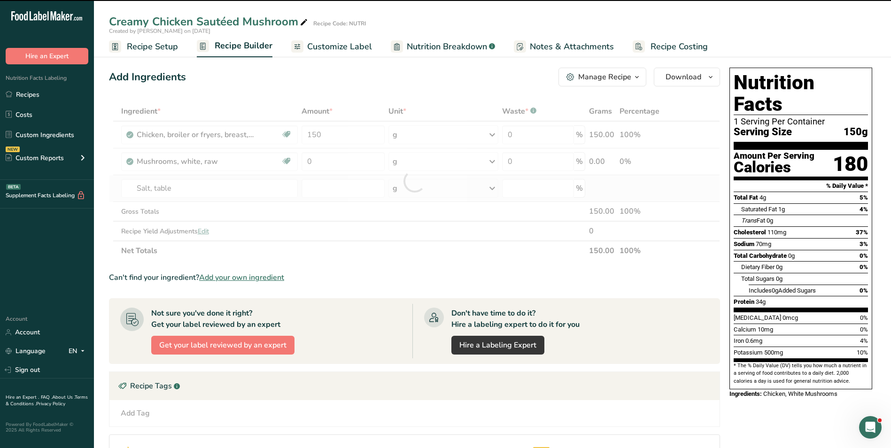
type input "0"
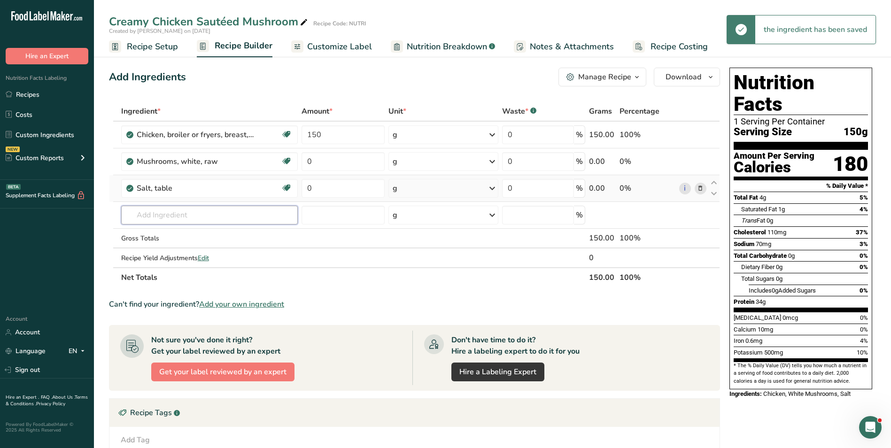
click at [213, 209] on input "text" at bounding box center [209, 215] width 177 height 19
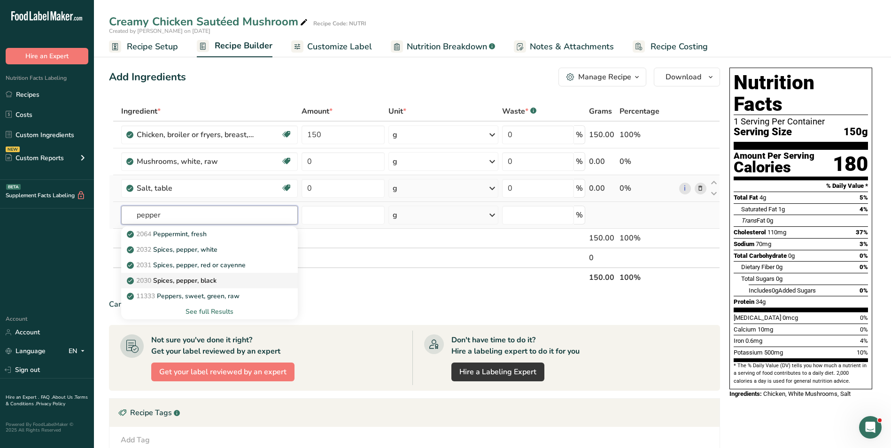
type input "pepper"
click at [212, 276] on p "2030 Spices, pepper, black" at bounding box center [173, 281] width 88 height 10
type input "Spices, pepper, black"
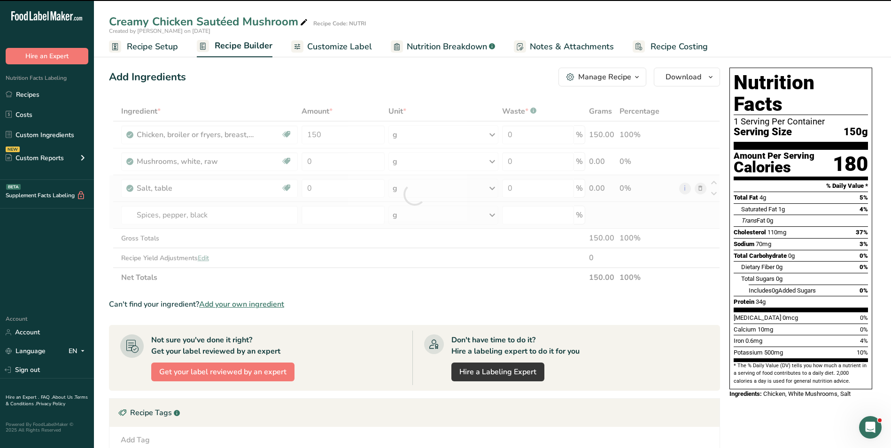
type input "0"
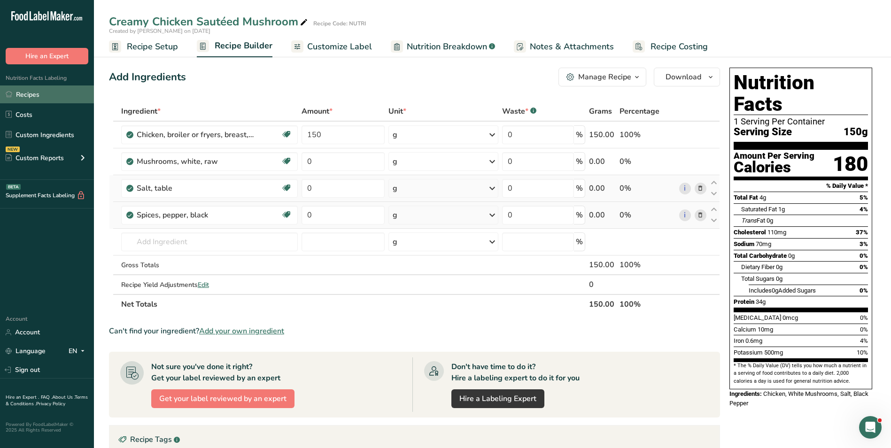
click at [40, 94] on link "Recipes" at bounding box center [47, 95] width 94 height 18
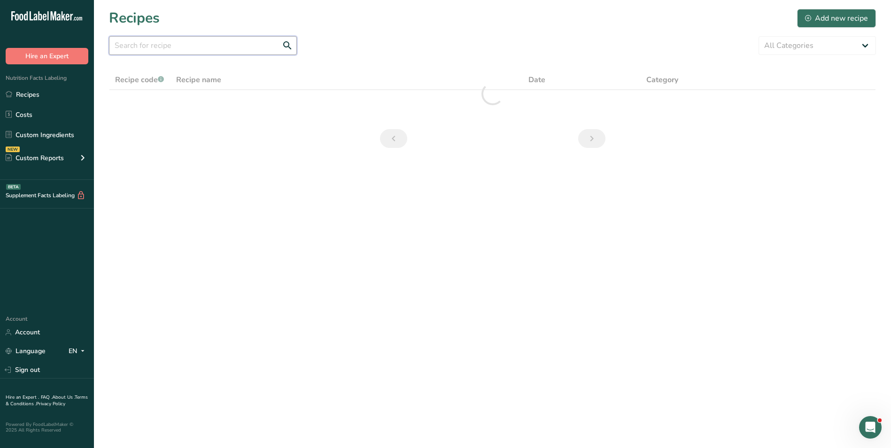
click at [261, 43] on input "text" at bounding box center [203, 45] width 188 height 19
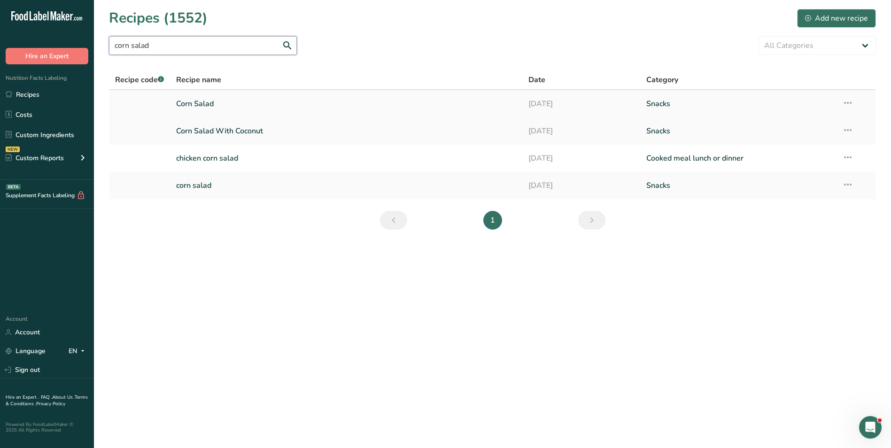
type input "corn salad"
click at [241, 104] on link "Corn Salad" at bounding box center [347, 104] width 342 height 20
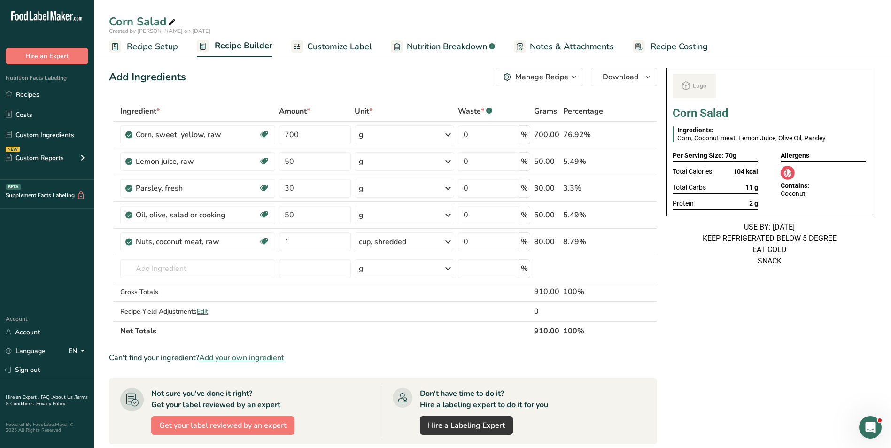
click at [333, 55] on link "Customize Label" at bounding box center [331, 46] width 81 height 21
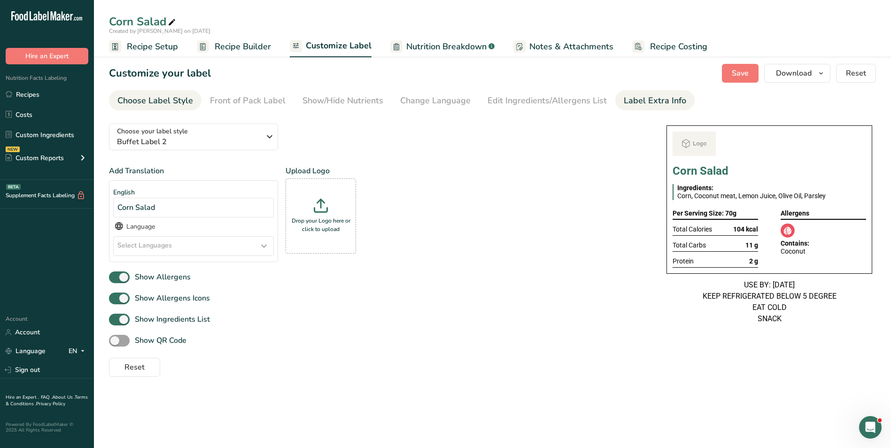
click at [626, 103] on div "Label Extra Info" at bounding box center [655, 100] width 62 height 13
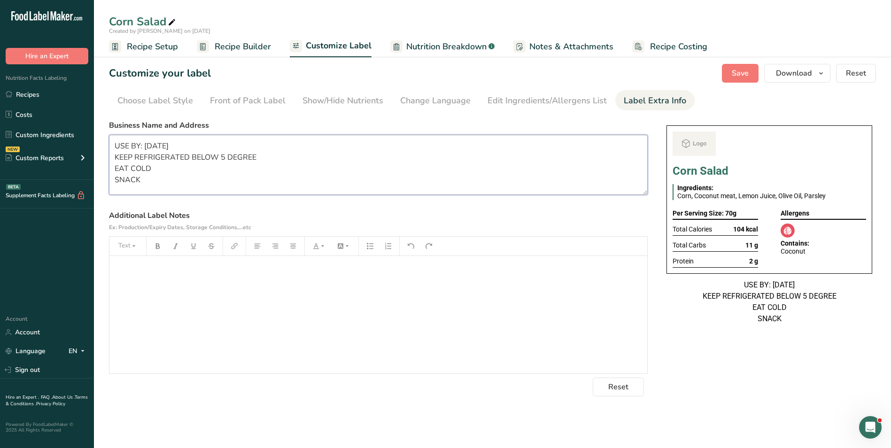
click at [193, 156] on textarea "USE BY: 02/08/2025 KEEP REFRIGERATED BELOW 5 DEGREE EAT COLD SNACK" at bounding box center [378, 165] width 539 height 60
paste textarea "BREAKFAST Use by: [DATE] Storage: Keep Refrigerated under 5 degrees Heating: Re…"
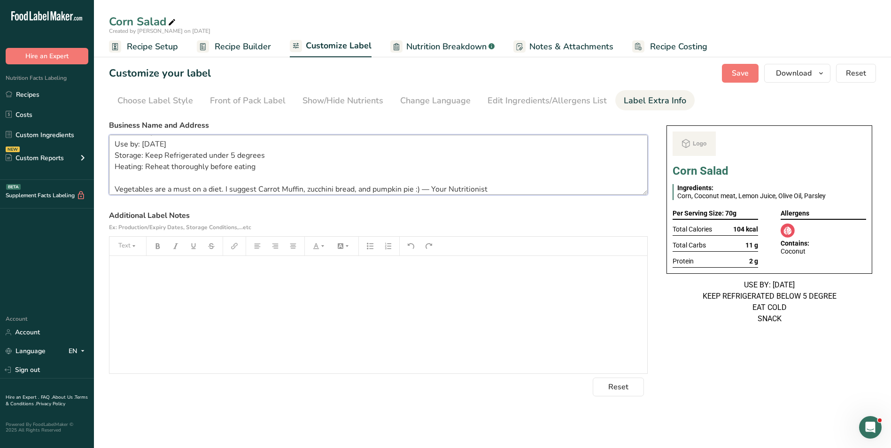
click at [151, 146] on textarea "BREAKFAST Use by: [DATE] Storage: Keep Refrigerated under 5 degrees Heating: Re…" at bounding box center [378, 165] width 539 height 60
click at [203, 188] on textarea "BREAKFAST Use by: [DATE] Storage: Keep Refrigerated under 5 degrees Heating: Re…" at bounding box center [378, 165] width 539 height 60
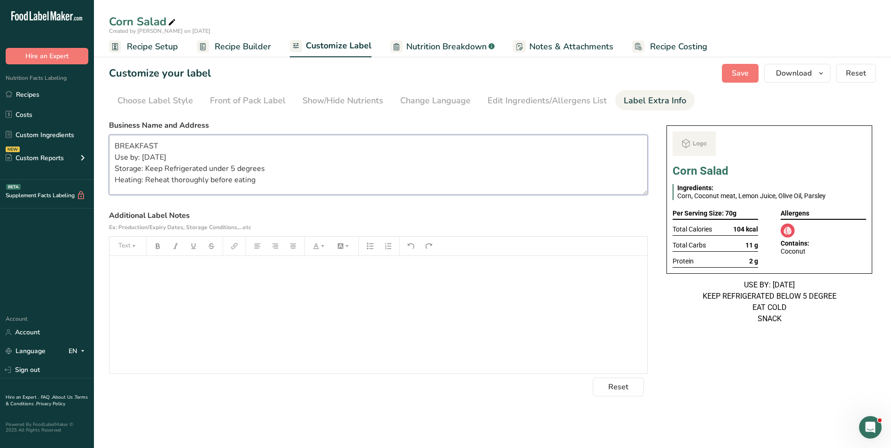
scroll to position [0, 0]
click at [126, 144] on textarea "BREAKFAST Use by: [DATE] Storage: Keep Refrigerated under 5 degrees Heating: Re…" at bounding box center [378, 165] width 539 height 60
click at [165, 181] on textarea "SNACK Use by: 18/09/2025 Storage: Keep Refrigerated under 5 degrees Heating: Re…" at bounding box center [378, 165] width 539 height 60
type textarea "SNACK Use by: 18/09/2025 Storage: Keep Refrigerated under 5 degrees Heating: Re…"
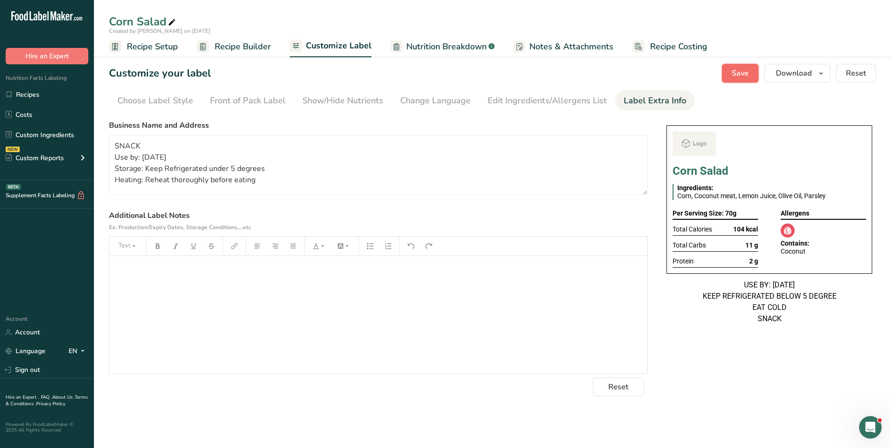
click at [749, 75] on span "Save" at bounding box center [740, 73] width 17 height 11
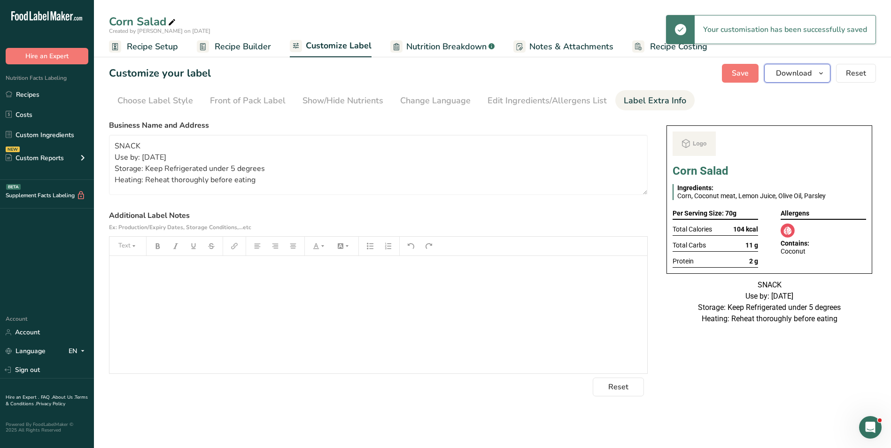
click at [785, 75] on span "Download" at bounding box center [794, 73] width 36 height 11
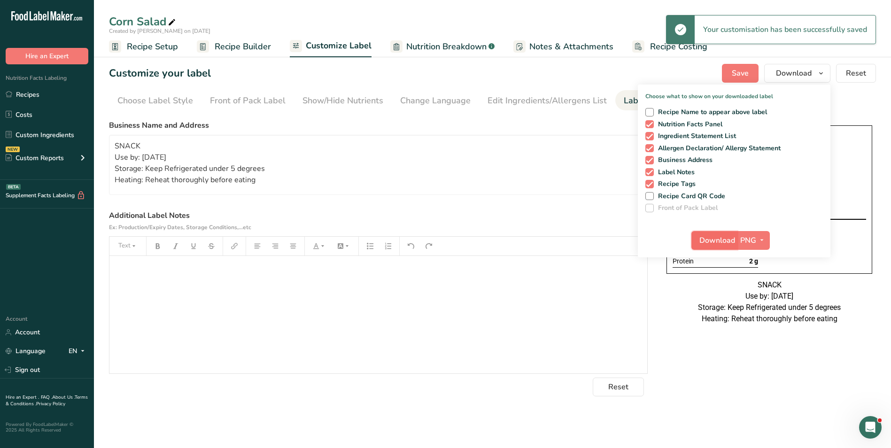
click at [718, 235] on span "Download" at bounding box center [718, 240] width 36 height 11
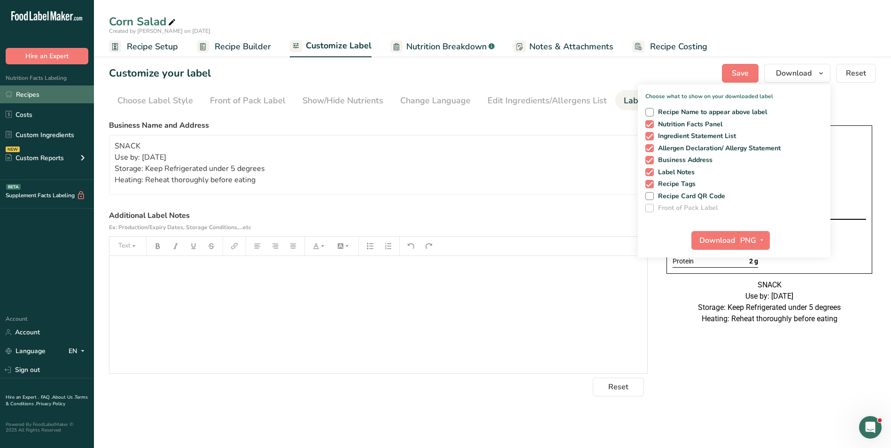
click at [48, 93] on link "Recipes" at bounding box center [47, 95] width 94 height 18
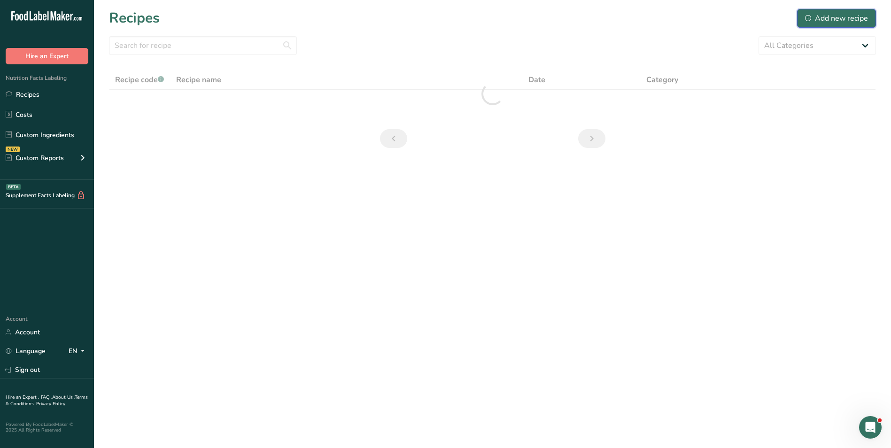
click at [853, 22] on div "Add new recipe" at bounding box center [836, 18] width 63 height 11
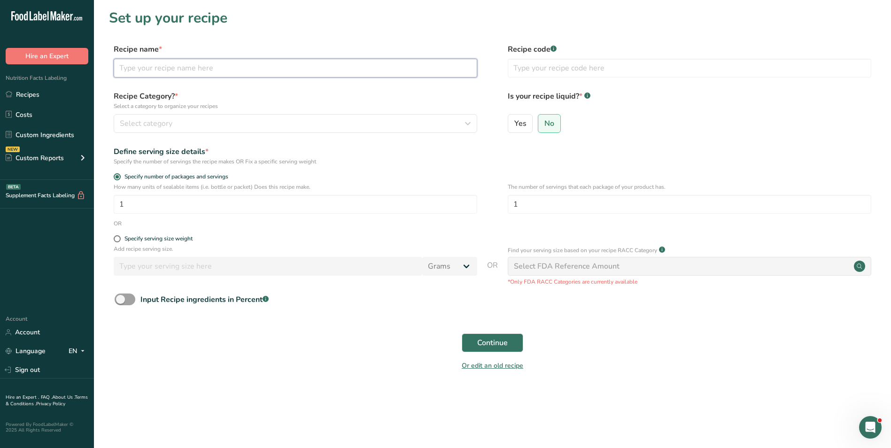
click at [206, 75] on input "text" at bounding box center [296, 68] width 364 height 19
type input "Banana Pudding Parfaits"
click at [562, 70] on input "text" at bounding box center [690, 68] width 364 height 19
type input "NUTRI"
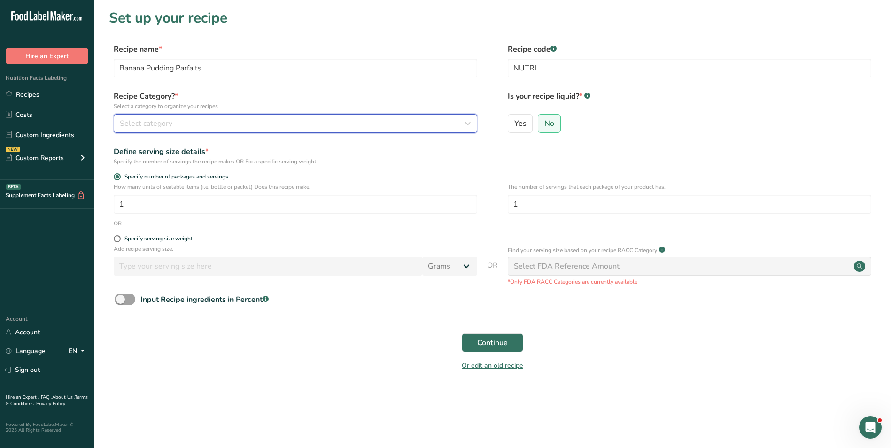
click at [455, 122] on div "Select category" at bounding box center [293, 123] width 346 height 11
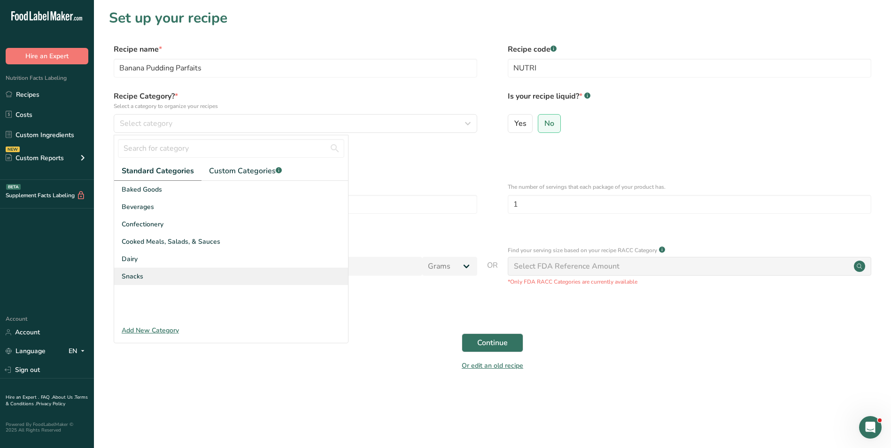
click at [191, 279] on div "Snacks" at bounding box center [231, 276] width 234 height 17
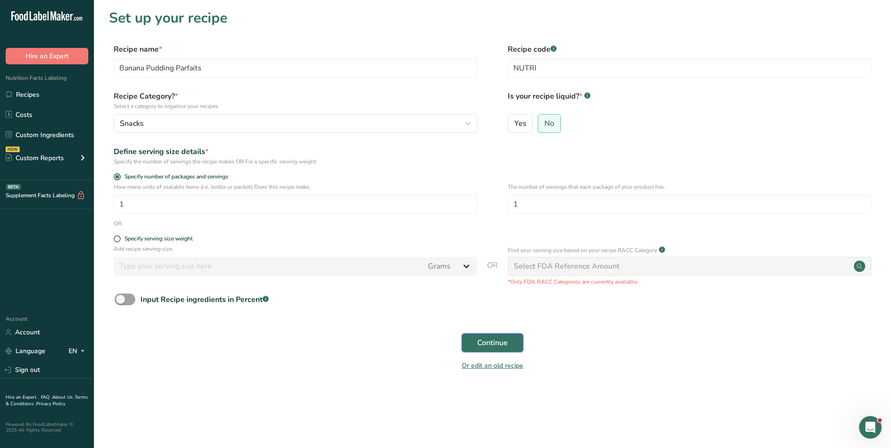
click at [488, 352] on button "Continue" at bounding box center [493, 343] width 62 height 19
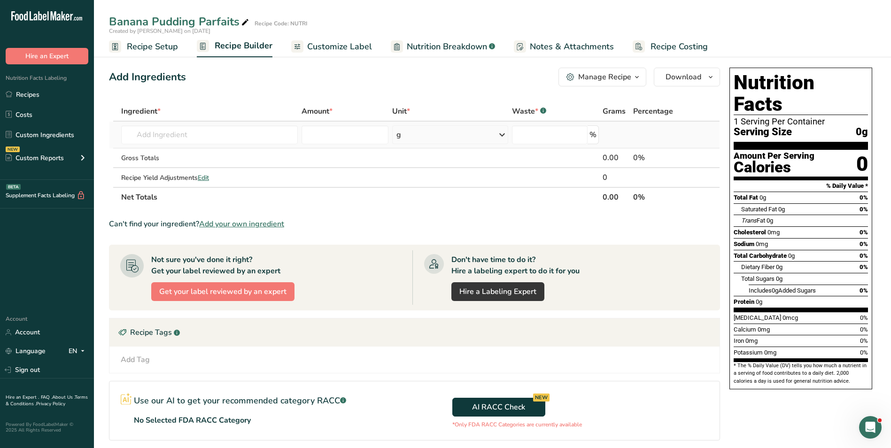
click at [169, 147] on td "Almond flour 1211 Milk, whole, 3.25% milkfat, without added vitamin A and vitam…" at bounding box center [209, 135] width 180 height 27
click at [170, 142] on input "text" at bounding box center [209, 134] width 177 height 19
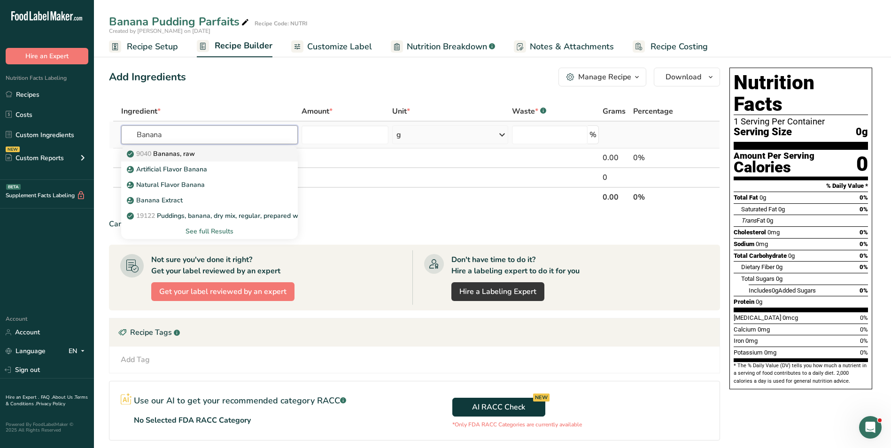
type input "Banana"
click at [193, 153] on p "9040 Bananas, raw" at bounding box center [162, 154] width 66 height 10
type input "Bananas, raw"
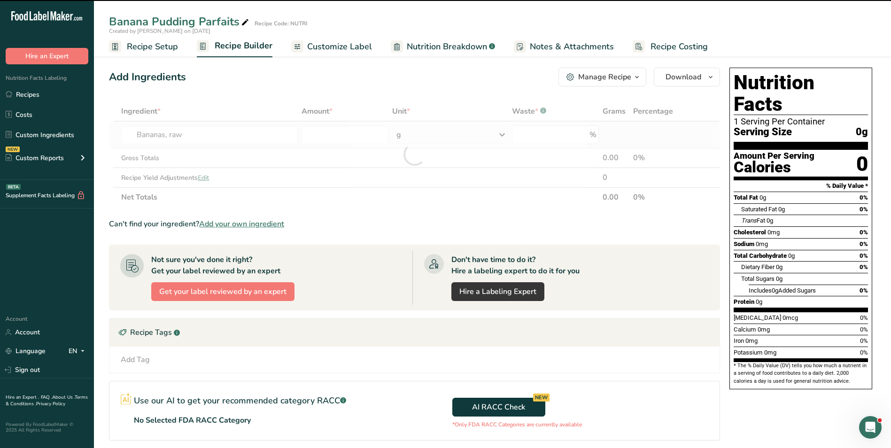
type input "0"
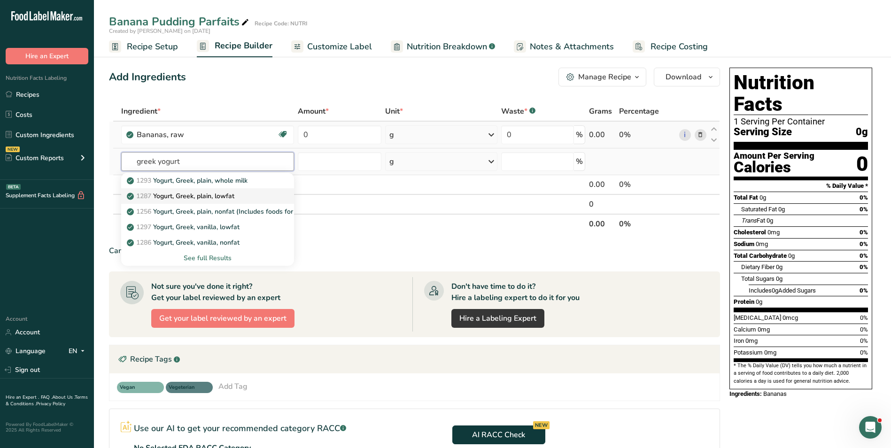
type input "greek yogurt"
click at [227, 192] on p "1287 Yogurt, Greek, plain, lowfat" at bounding box center [182, 196] width 106 height 10
type input "Yogurt, Greek, plain, lowfat"
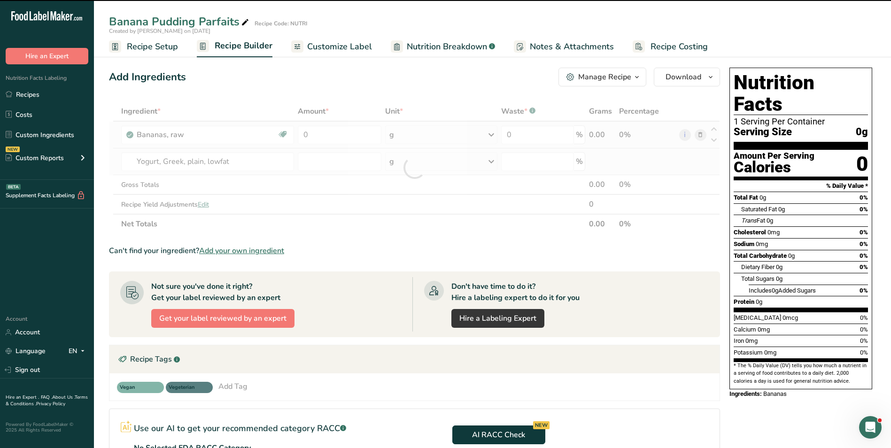
type input "0"
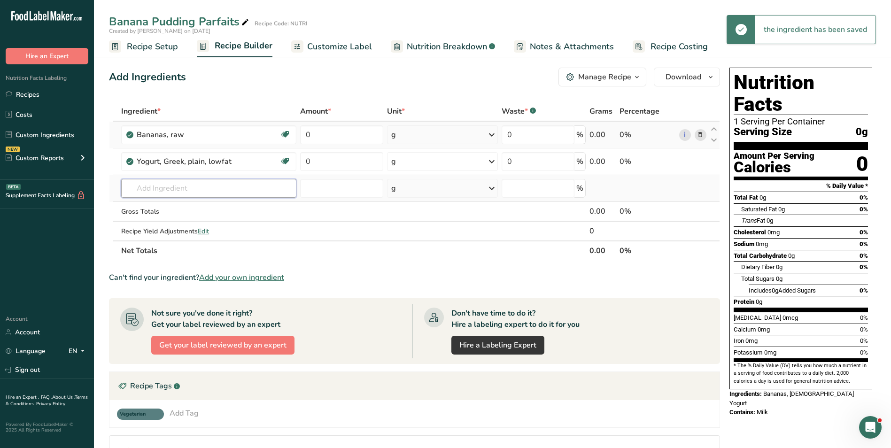
click at [195, 187] on input "text" at bounding box center [208, 188] width 175 height 19
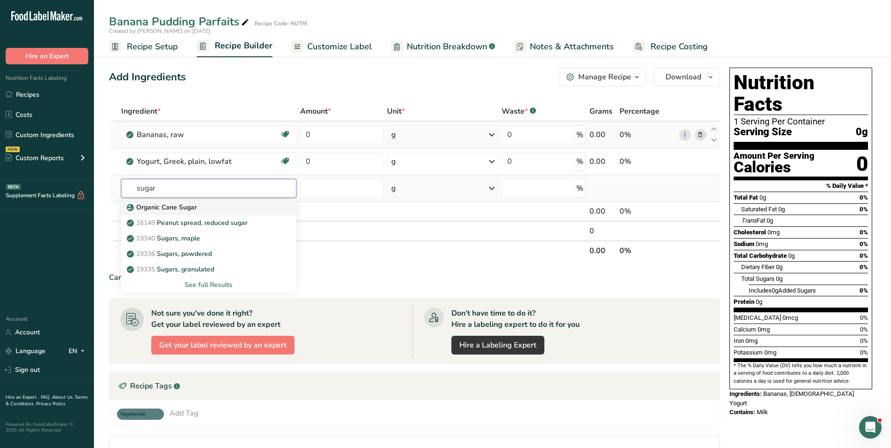
type input "sugar"
click at [204, 209] on div "Organic Cane Sugar" at bounding box center [201, 208] width 145 height 10
type input "Organic Cane Sugar"
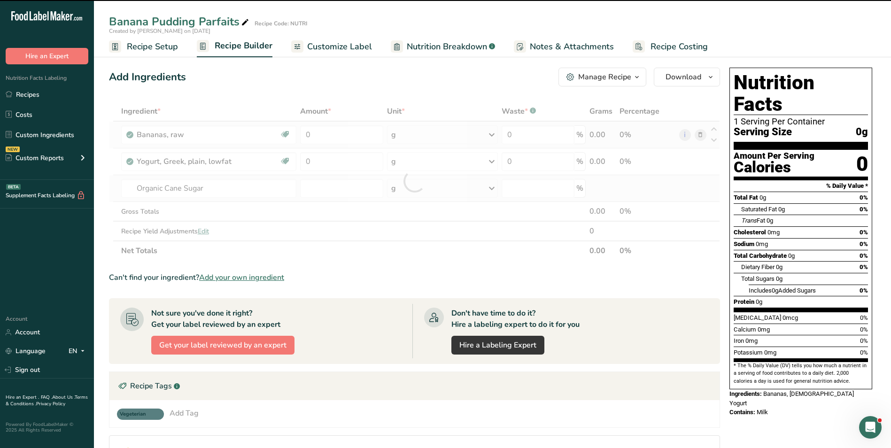
type input "0"
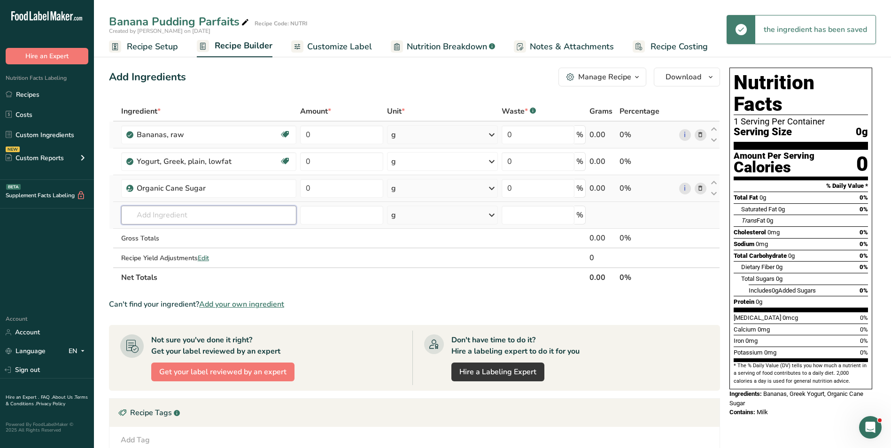
click at [203, 214] on input "text" at bounding box center [208, 215] width 175 height 19
type input "w"
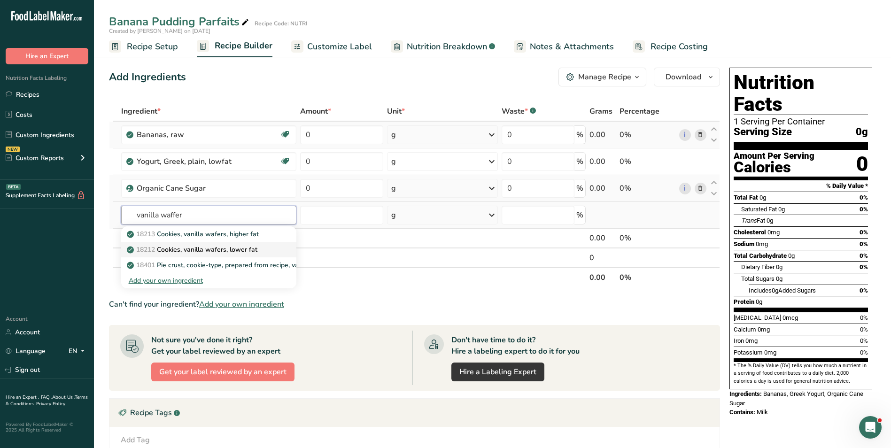
type input "vanilla waffer"
click at [223, 247] on p "18212 Cookies, vanilla wafers, lower fat" at bounding box center [193, 250] width 129 height 10
type input "Cookies, vanilla wafers, lower fat"
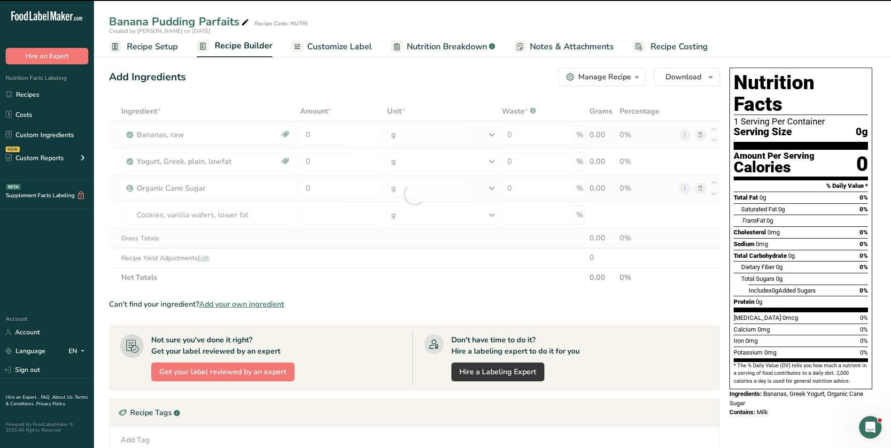
type input "0"
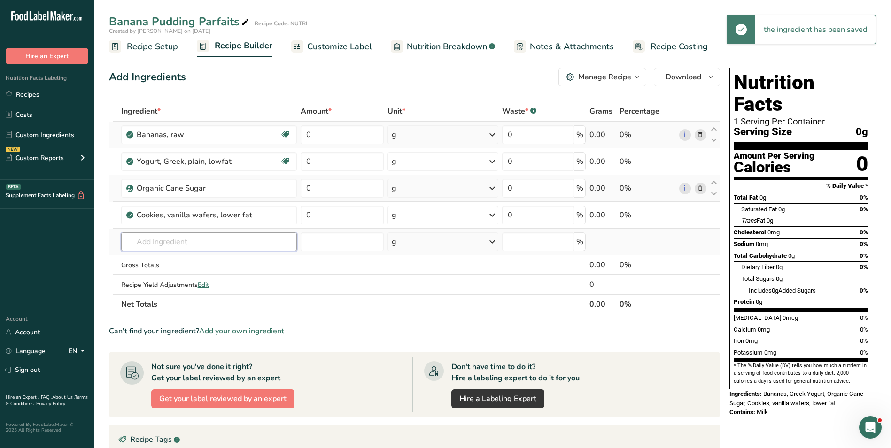
click at [171, 240] on input "text" at bounding box center [209, 242] width 176 height 19
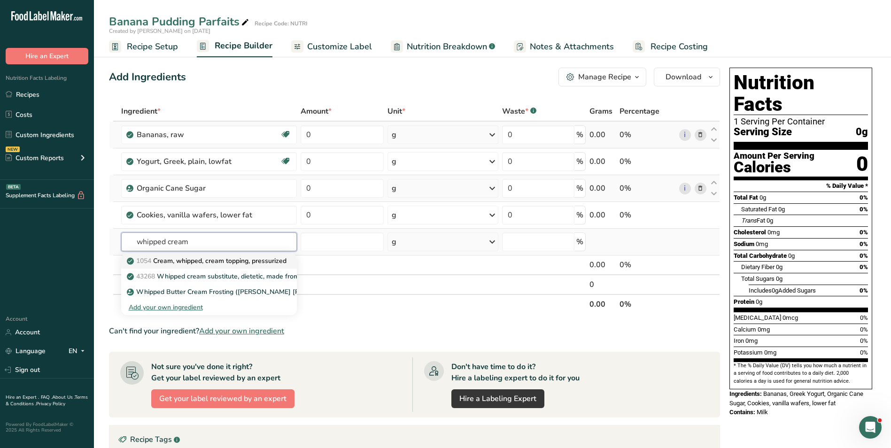
type input "whipped cream"
click at [194, 266] on link "1054 Cream, whipped, cream topping, pressurized" at bounding box center [209, 261] width 176 height 16
type input "Cream, whipped, cream topping, pressurized"
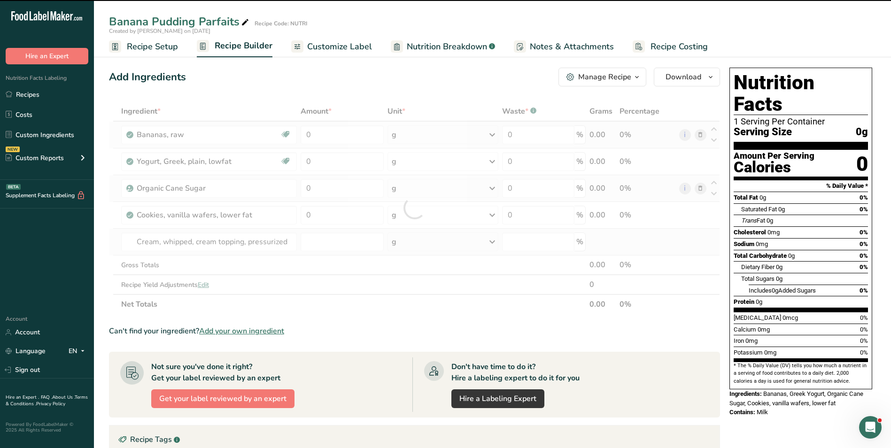
type input "0"
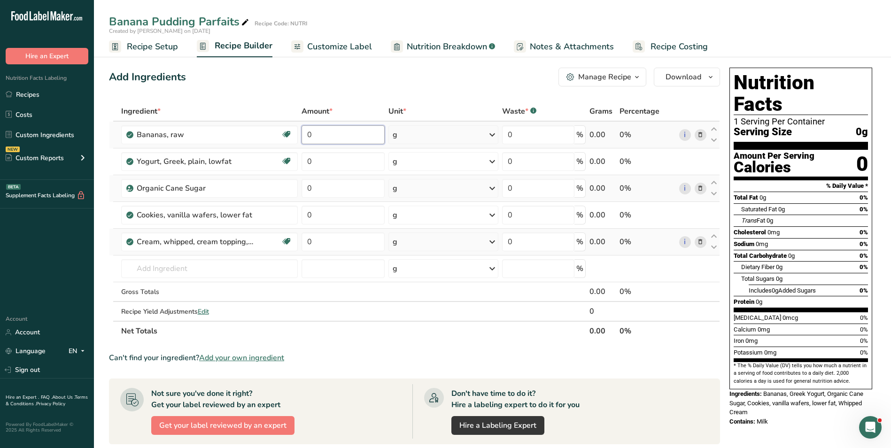
click at [303, 138] on input "0" at bounding box center [343, 134] width 83 height 19
type input "100"
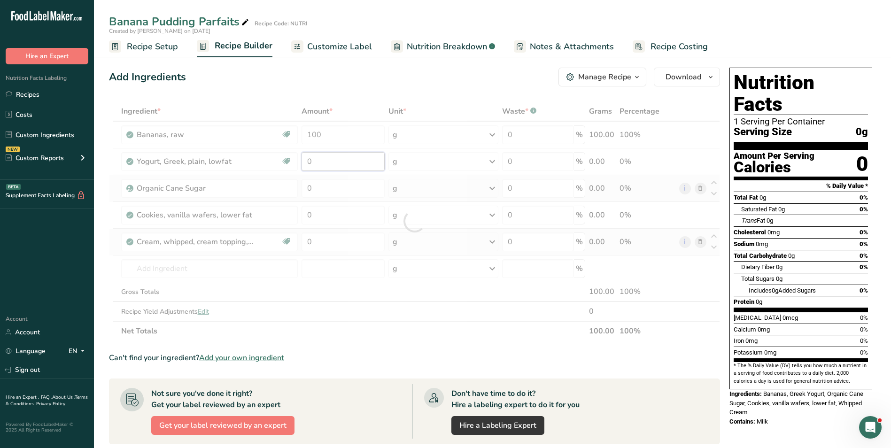
click at [310, 163] on div "Ingredient * Amount * Unit * Waste * .a-a{fill:#347362;}.b-a{fill:#fff;} Grams …" at bounding box center [414, 221] width 611 height 240
click at [310, 163] on div at bounding box center [414, 221] width 611 height 240
click at [307, 162] on input "0" at bounding box center [343, 161] width 83 height 19
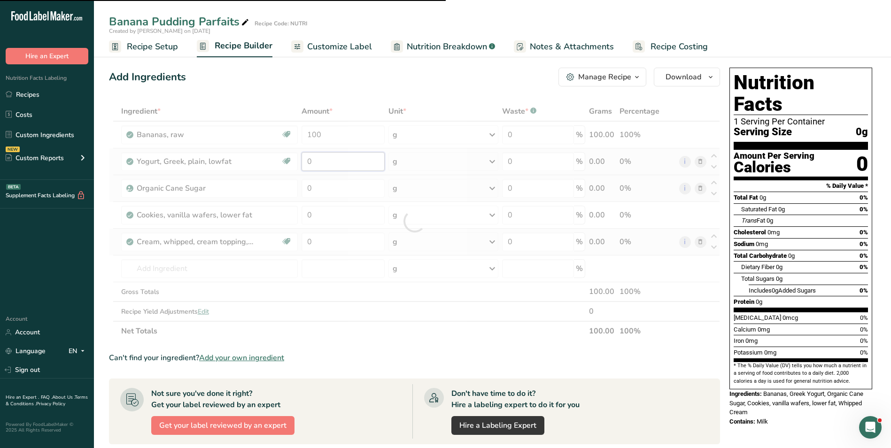
click at [307, 162] on input "0" at bounding box center [343, 161] width 83 height 19
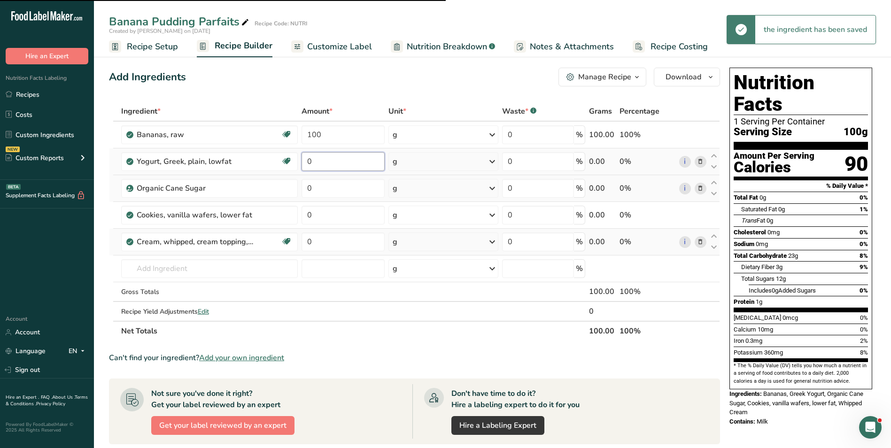
click at [307, 162] on input "0" at bounding box center [343, 161] width 83 height 19
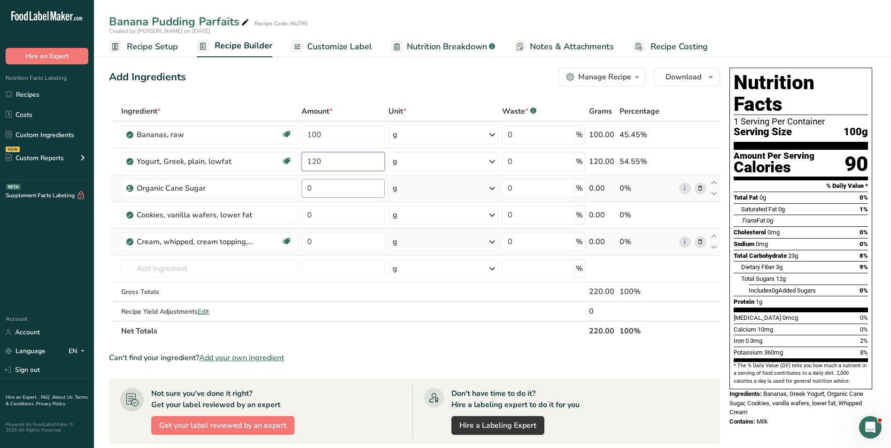
type input "120"
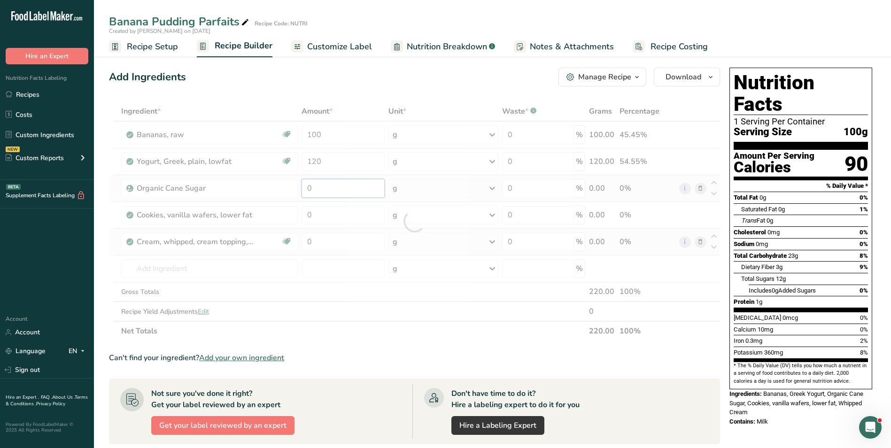
click at [304, 184] on div "Ingredient * Amount * Unit * Waste * .a-a{fill:#347362;}.b-a{fill:#fff;} Grams …" at bounding box center [414, 221] width 611 height 240
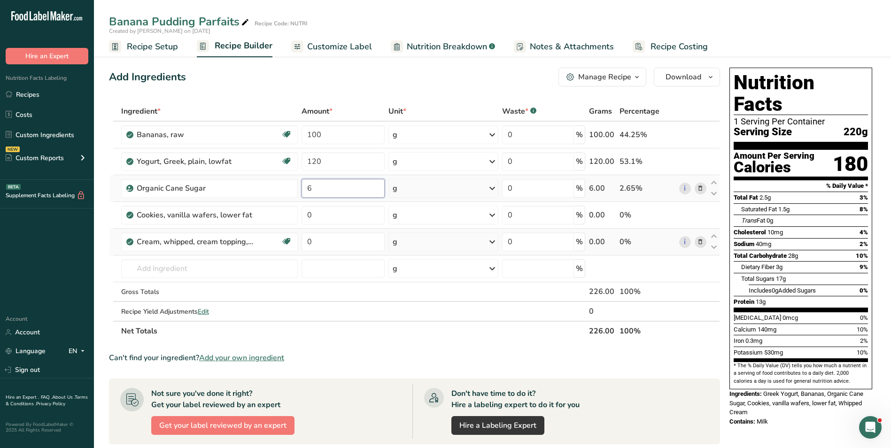
type input "6"
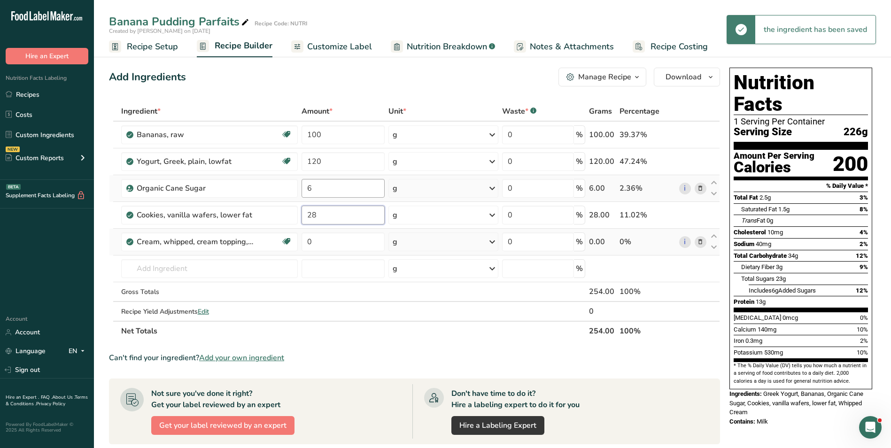
type input "28"
type input "50"
click at [312, 83] on div "Add Ingredients Manage Recipe Delete Recipe Duplicate Recipe Scale Recipe Save …" at bounding box center [414, 77] width 611 height 19
click at [118, 48] on rect at bounding box center [115, 46] width 12 height 12
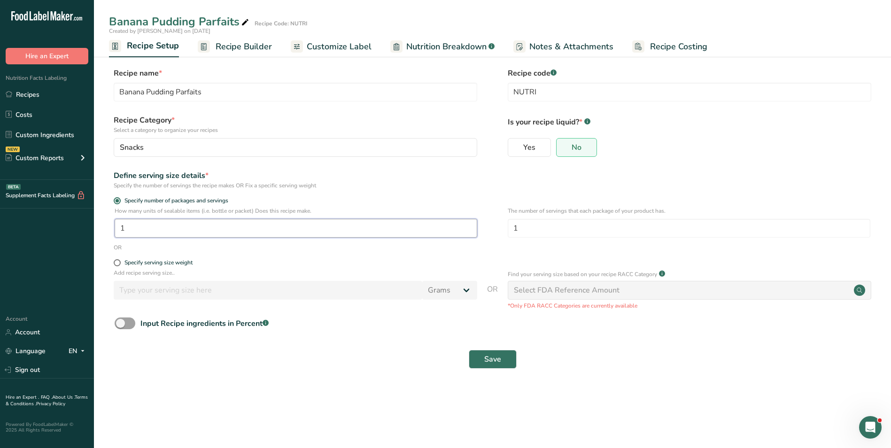
click at [118, 224] on input "1" at bounding box center [296, 228] width 363 height 19
type input "6"
click at [480, 356] on button "Save" at bounding box center [493, 359] width 48 height 19
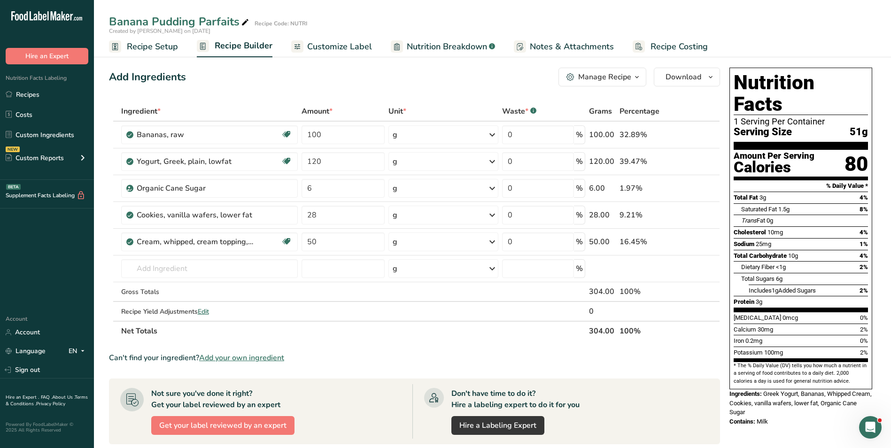
click at [366, 42] on span "Customize Label" at bounding box center [339, 46] width 65 height 13
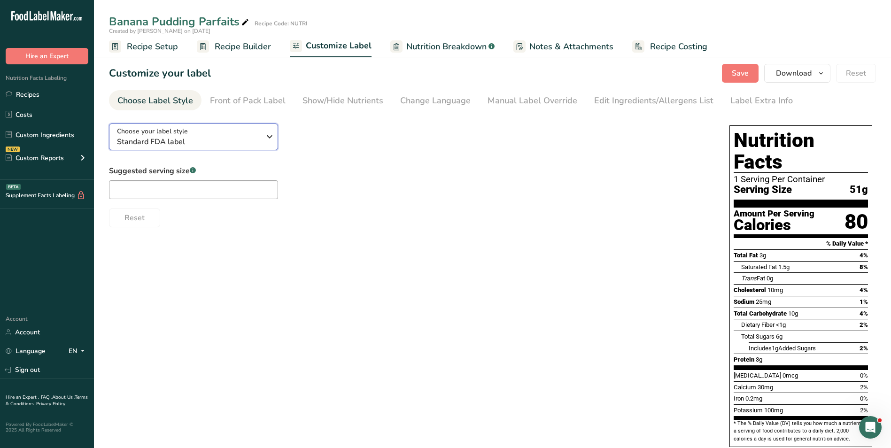
click at [198, 141] on span "Standard FDA label" at bounding box center [188, 141] width 143 height 11
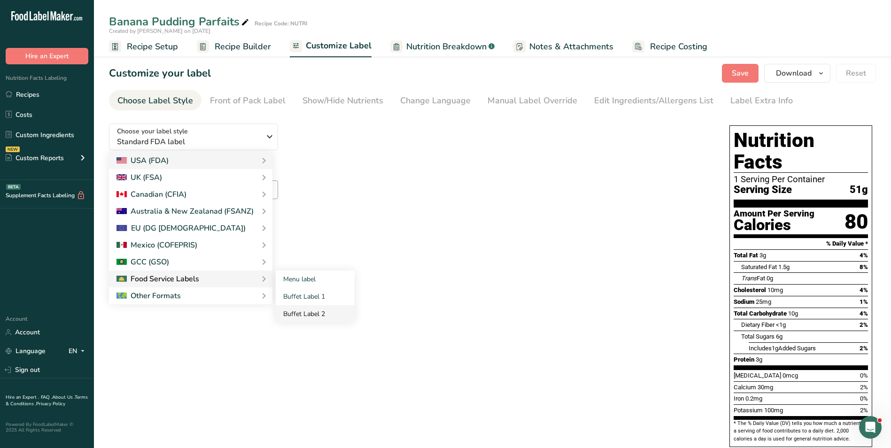
click at [300, 309] on link "Buffet Label 2" at bounding box center [315, 313] width 79 height 17
checkbox input "false"
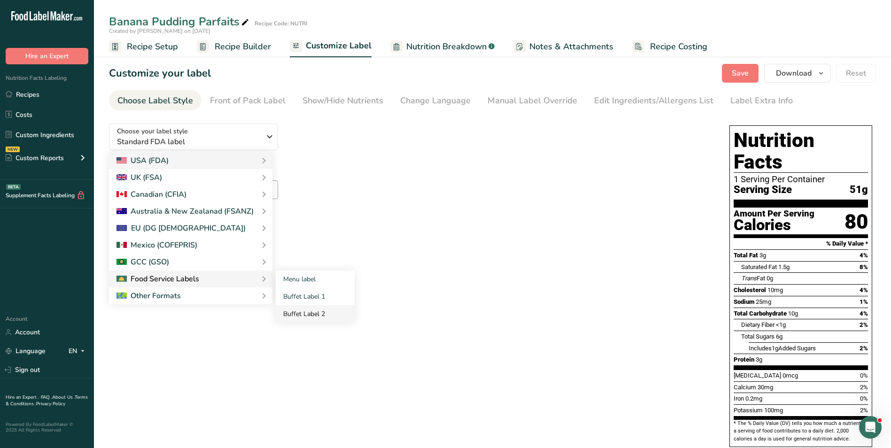
checkbox input "false"
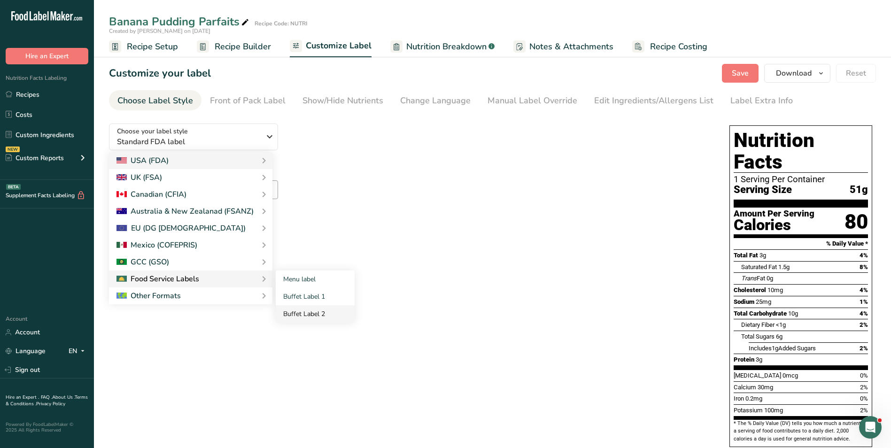
checkbox input "false"
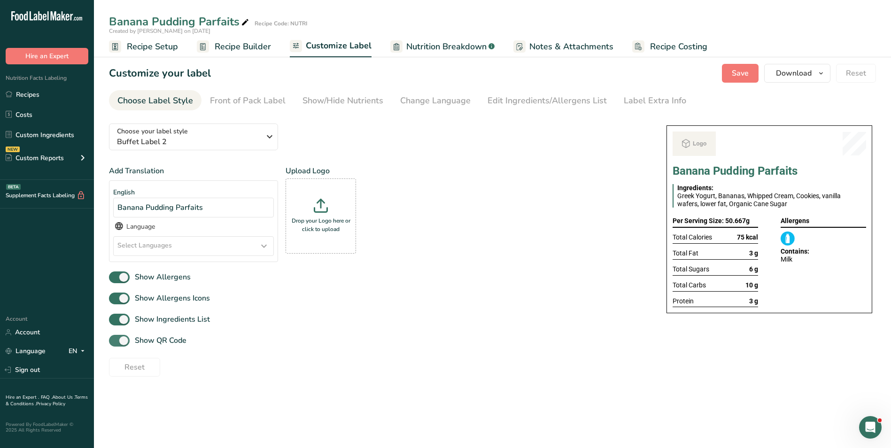
click at [167, 337] on span "Show QR Code" at bounding box center [158, 340] width 57 height 11
click at [115, 338] on input "Show QR Code" at bounding box center [112, 341] width 6 height 6
checkbox input "false"
click at [367, 109] on link "Show/Hide Nutrients" at bounding box center [343, 100] width 81 height 21
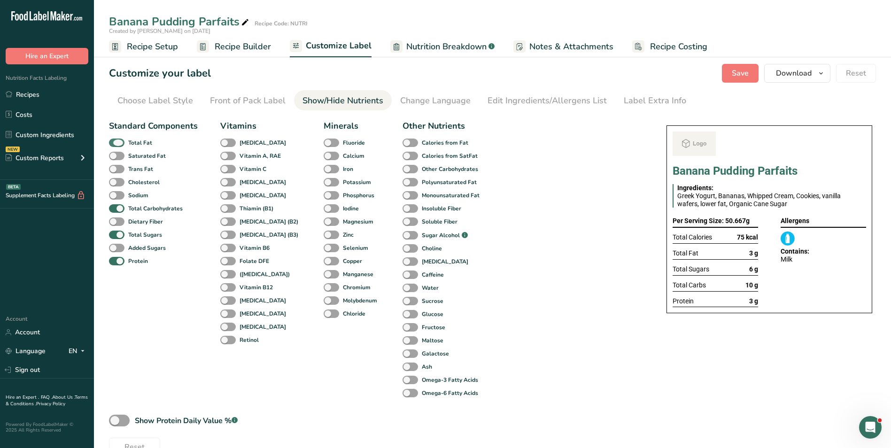
click at [133, 139] on b "Total Fat" at bounding box center [140, 143] width 24 height 8
click at [115, 140] on input "Total Fat" at bounding box center [112, 143] width 6 height 6
checkbox input "false"
click at [133, 238] on b "Total Sugars" at bounding box center [145, 235] width 34 height 8
click at [115, 238] on input "Total Sugars" at bounding box center [112, 235] width 6 height 6
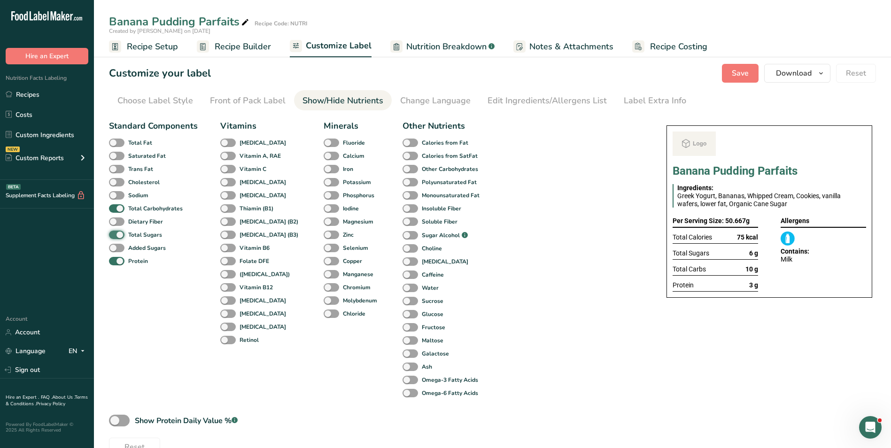
checkbox input "false"
click at [649, 102] on div "Label Extra Info" at bounding box center [655, 100] width 62 height 13
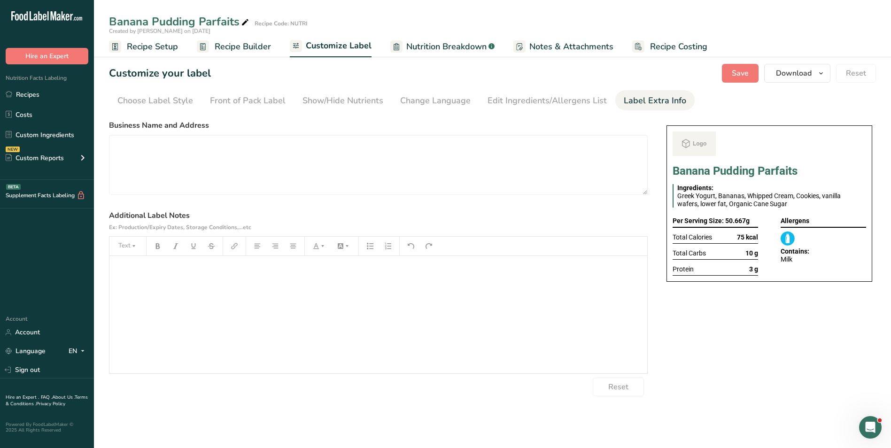
click at [146, 134] on div "Business Name and Address" at bounding box center [378, 157] width 539 height 75
click at [144, 148] on textarea at bounding box center [378, 165] width 539 height 60
paste textarea "BREAKFAST Use by: [DATE] Storage: Keep Refrigerated under 5 degrees Heating: Re…"
click at [150, 156] on textarea "BREAKFAST Use by: [DATE] Storage: Keep Refrigerated under 5 degrees Heating: Re…" at bounding box center [378, 165] width 539 height 60
click at [153, 180] on textarea "BREAKFAST Use by: 18/09/2025 Storage: Keep Refrigerated under 5 degrees Heating…" at bounding box center [378, 165] width 539 height 60
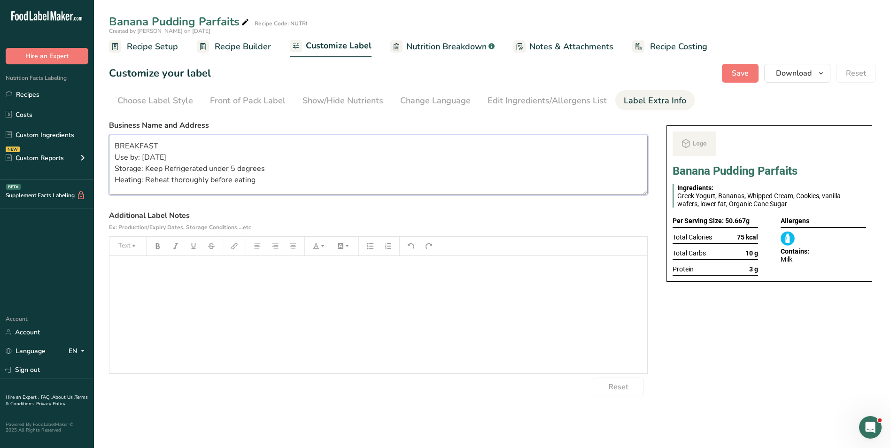
click at [153, 180] on textarea "BREAKFAST Use by: 18/09/2025 Storage: Keep Refrigerated under 5 degrees Heating…" at bounding box center [378, 165] width 539 height 60
click at [153, 192] on textarea "BREAKFAST Use by: 18/09/2025 Storage: Keep Refrigerated under 5 degrees Vegetab…" at bounding box center [378, 165] width 539 height 60
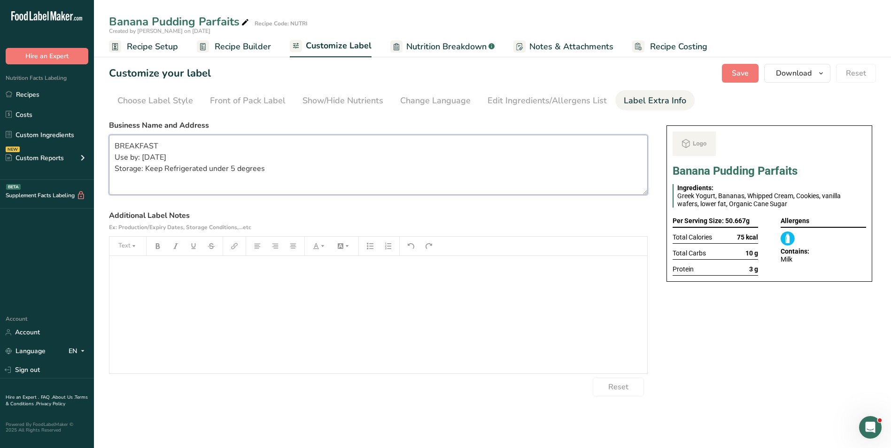
scroll to position [2, 0]
click at [142, 143] on textarea "BREAKFAST Use by: 18/09/2025 Storage: Keep Refrigerated under 5 degrees" at bounding box center [378, 165] width 539 height 60
click at [748, 78] on span "Save" at bounding box center [740, 73] width 17 height 11
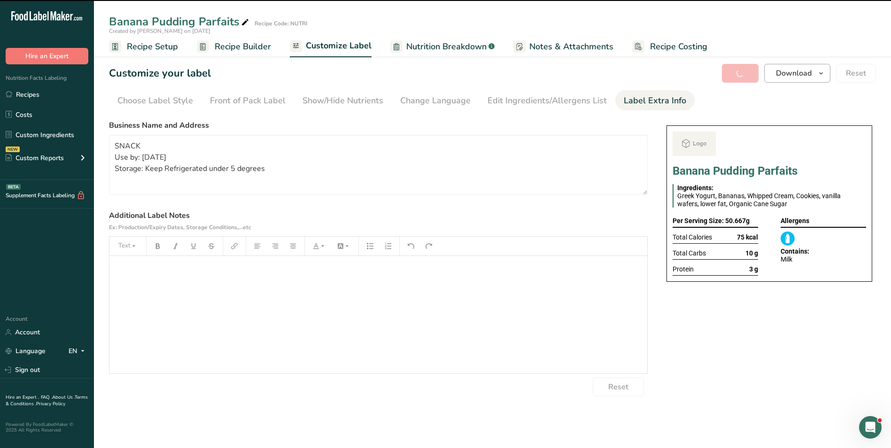
type textarea "SNACK Use by: 18/09/2025 Storage: Keep Refrigerated under 5 degrees"
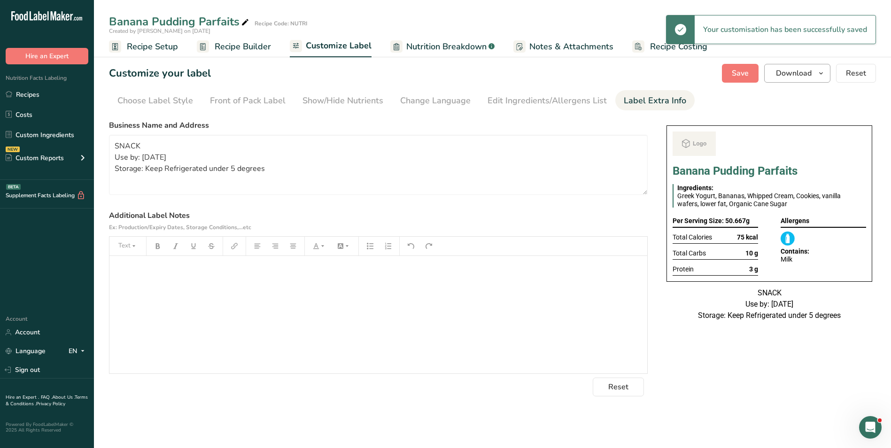
scroll to position [0, 0]
click at [789, 75] on span "Download" at bounding box center [794, 73] width 36 height 11
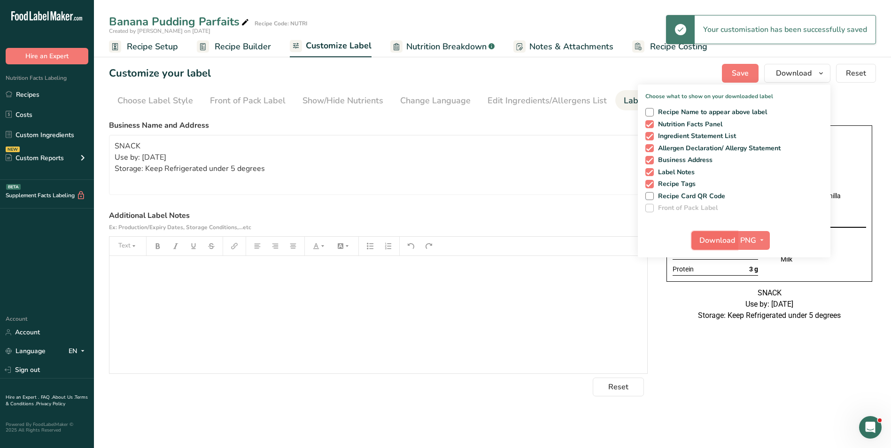
click at [725, 239] on span "Download" at bounding box center [718, 240] width 36 height 11
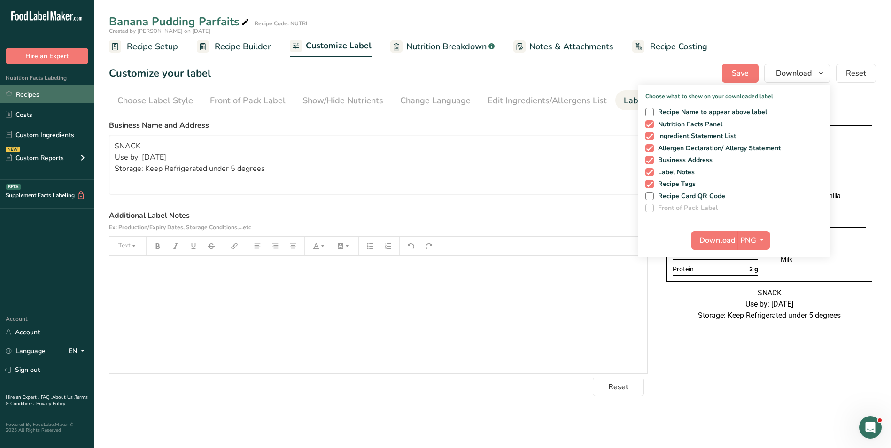
click at [46, 90] on link "Recipes" at bounding box center [47, 95] width 94 height 18
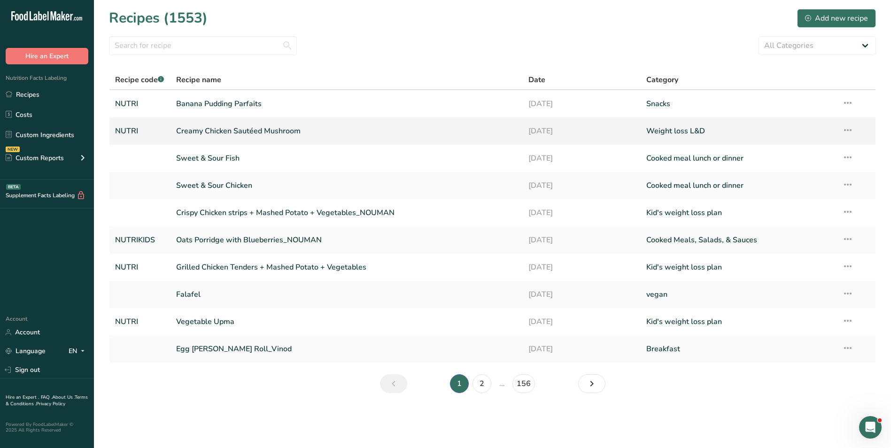
click at [274, 137] on link "Creamy Chicken Sautéed Mushroom" at bounding box center [347, 131] width 342 height 20
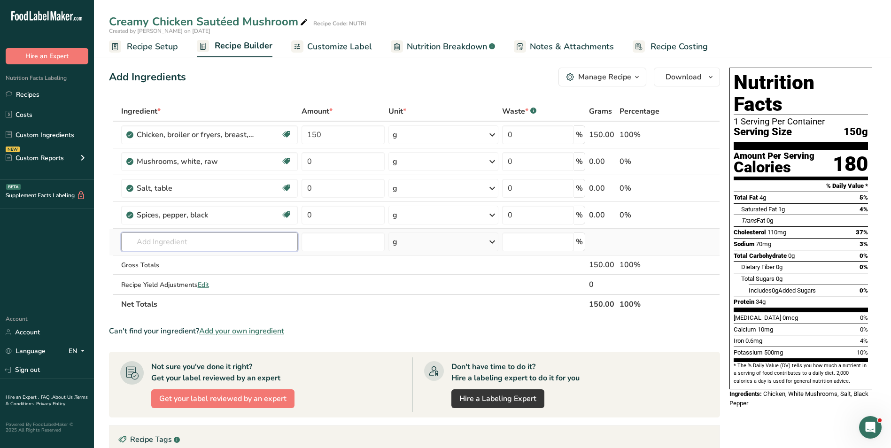
click at [160, 240] on input "text" at bounding box center [209, 242] width 177 height 19
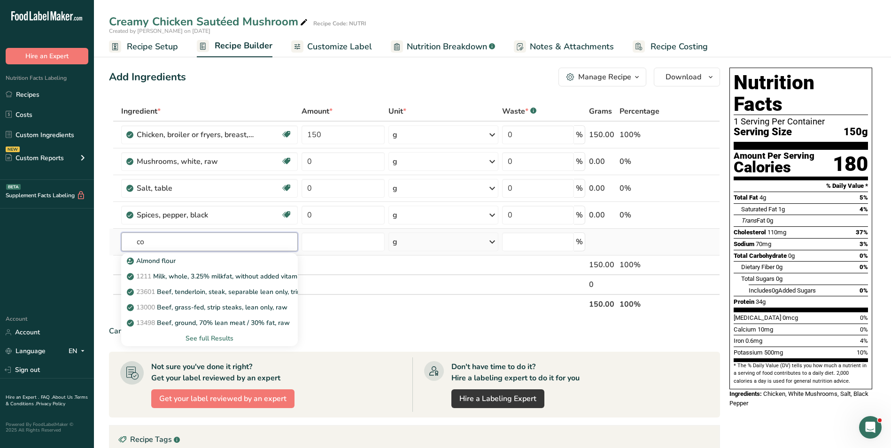
type input "c"
type input "cream cooki"
click at [180, 275] on p "120 cooking cream" at bounding box center [161, 277] width 64 height 10
type input "cooking cream"
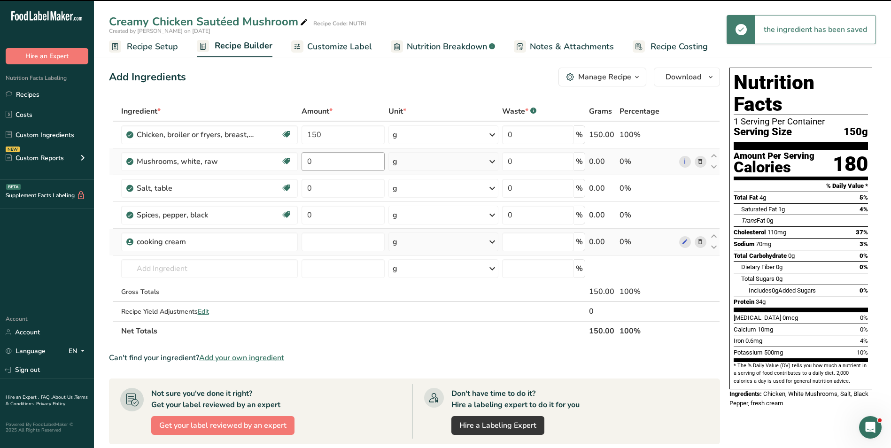
type input "0"
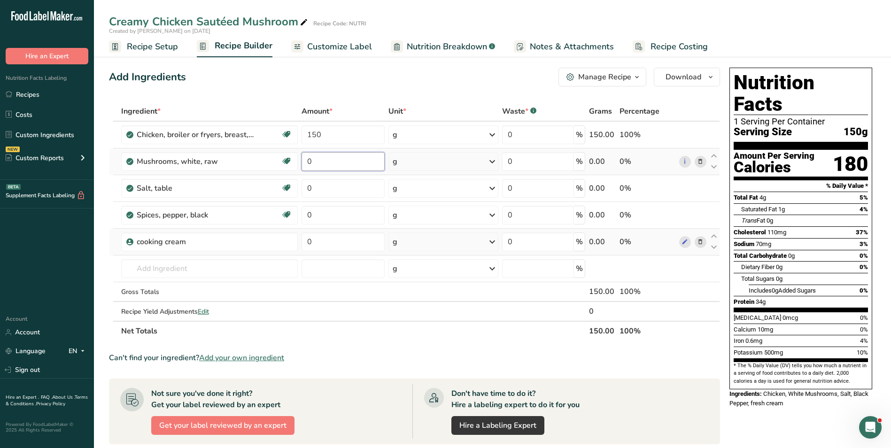
click at [307, 164] on input "0" at bounding box center [343, 161] width 83 height 19
type input "5"
type input "20"
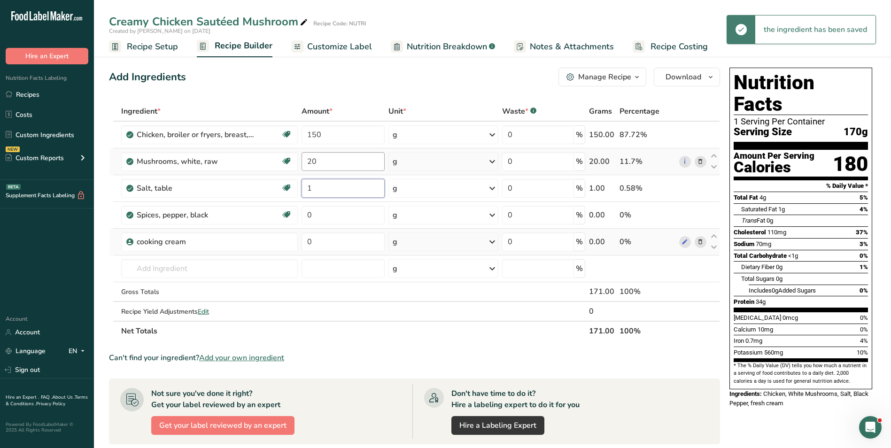
type input "1"
type input "0"
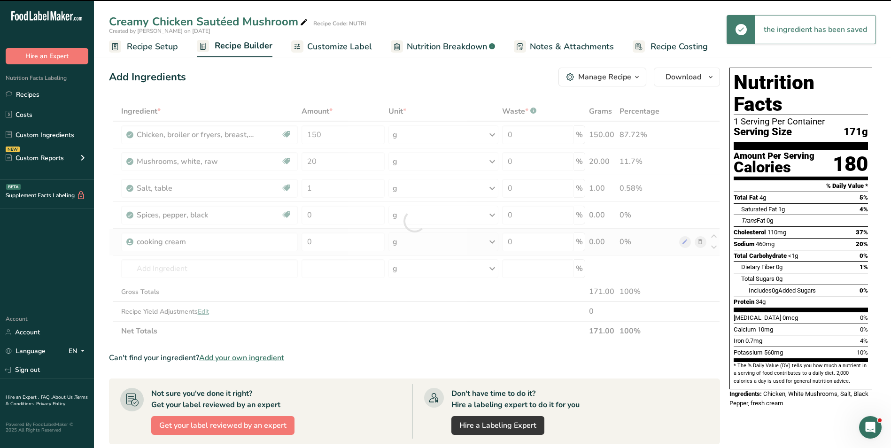
click at [308, 242] on div at bounding box center [414, 221] width 611 height 240
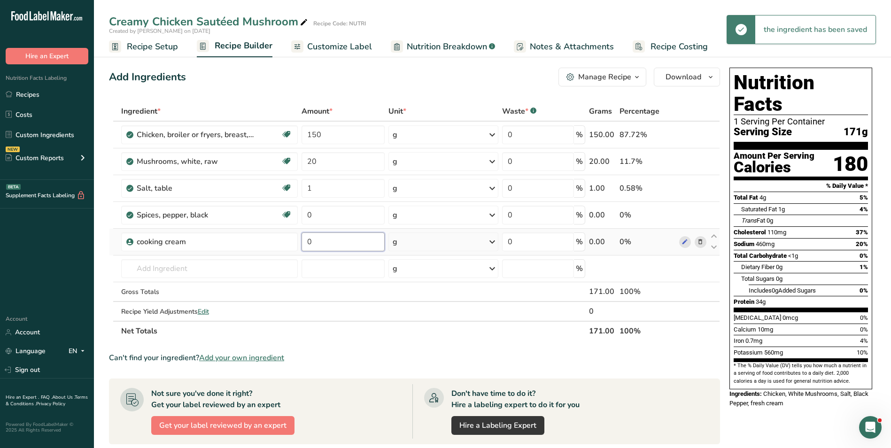
click at [308, 242] on input "0" at bounding box center [343, 242] width 83 height 19
type input "20"
click at [307, 217] on input "0" at bounding box center [343, 215] width 83 height 19
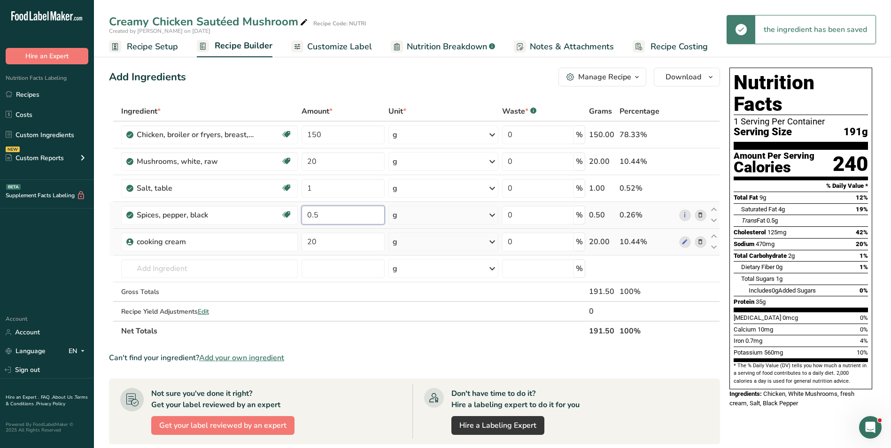
type input "0.5"
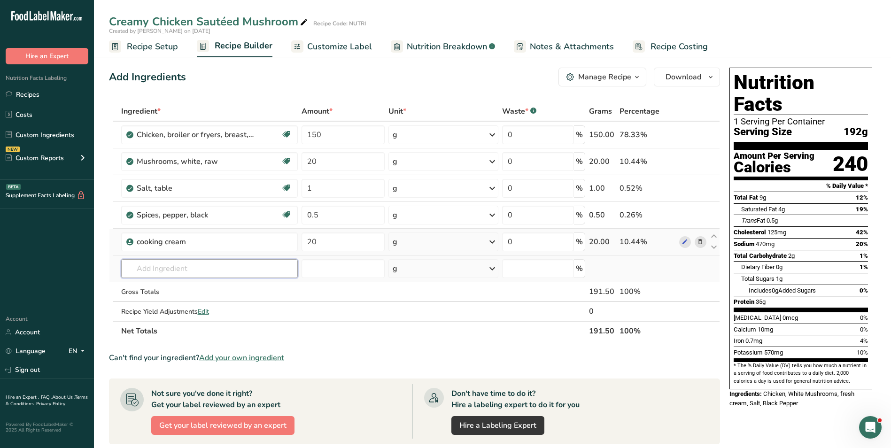
click at [181, 267] on input "text" at bounding box center [209, 268] width 177 height 19
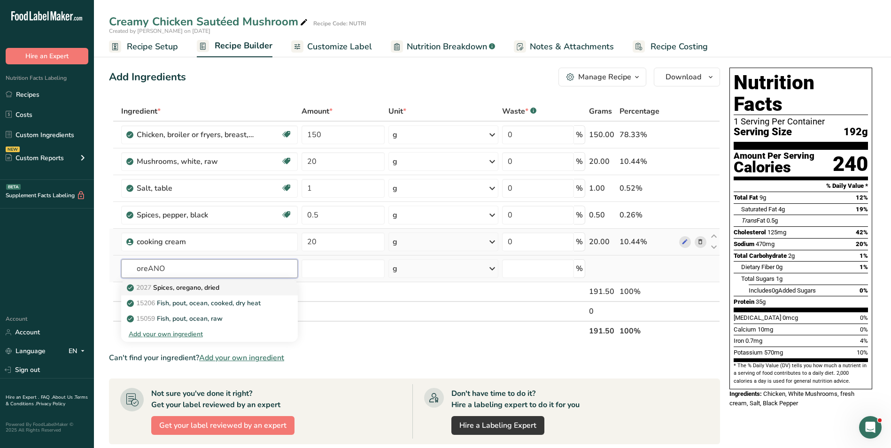
type input "oreANO"
click at [208, 286] on p "2027 Spices, oregano, dried" at bounding box center [174, 288] width 91 height 10
type input "Spices, oregano, dried"
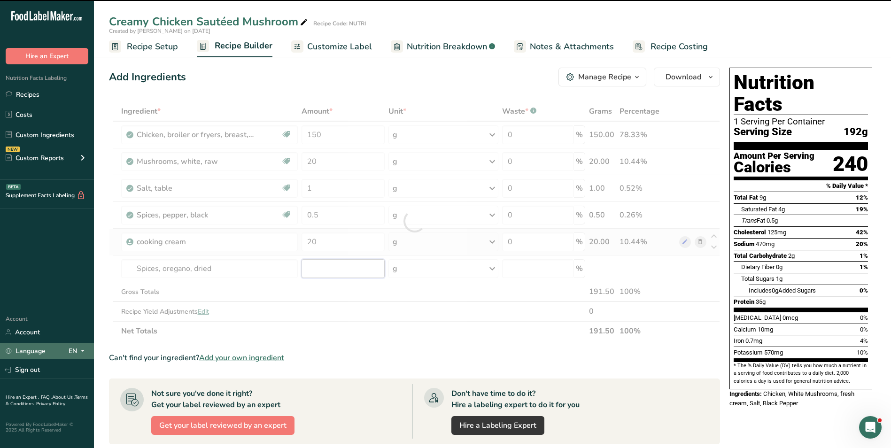
type input "0"
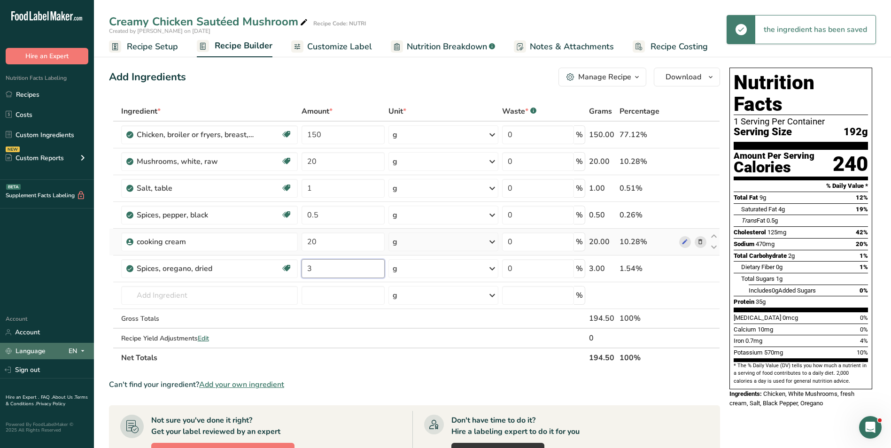
type input "3"
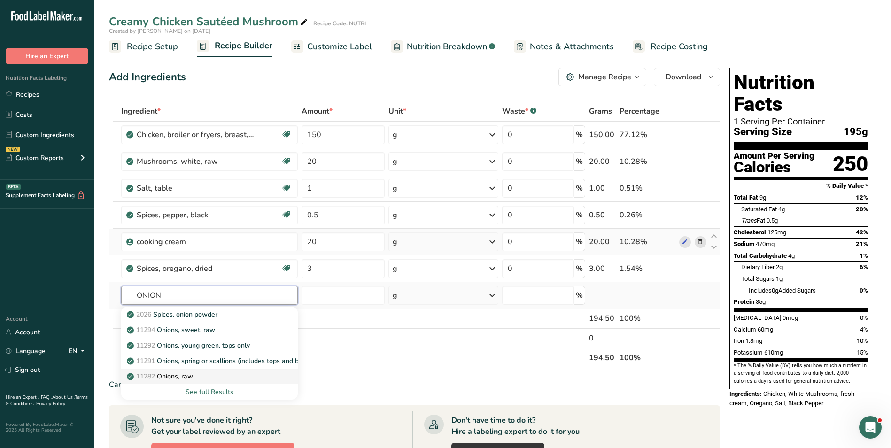
type input "ONION"
click at [193, 378] on p "11282 Onions, raw" at bounding box center [161, 377] width 64 height 10
type input "Onions, raw"
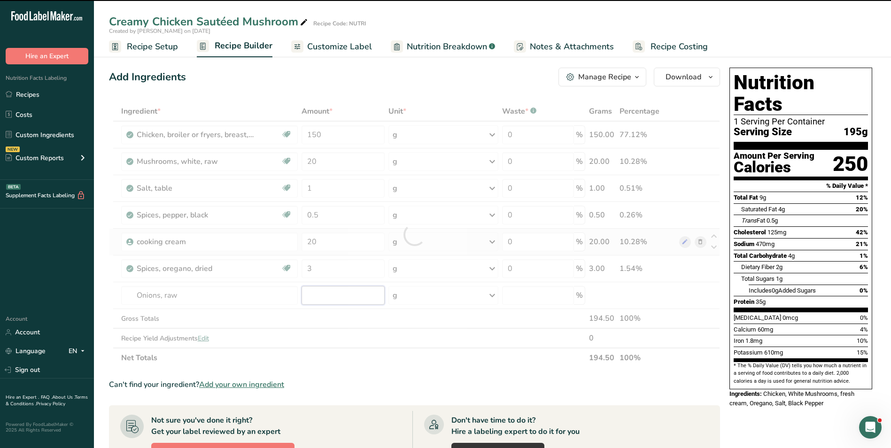
type input "0"
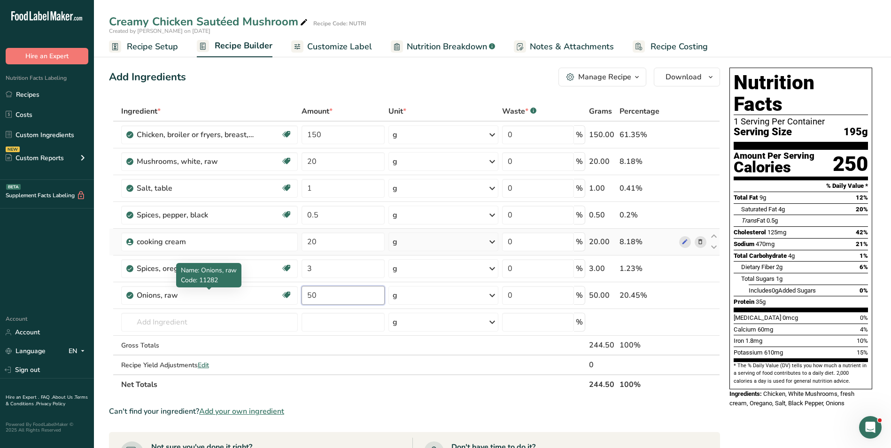
type input "50"
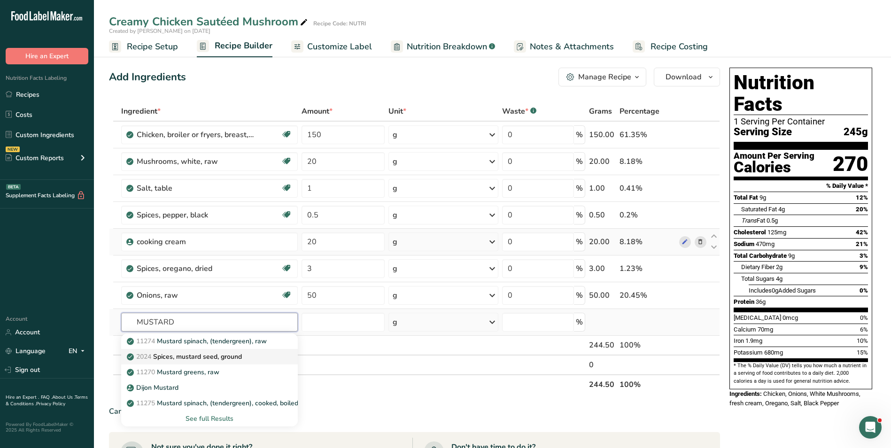
type input "MUSTARD"
click at [212, 357] on p "2024 Spices, mustard seed, ground" at bounding box center [185, 357] width 113 height 10
type input "Spices, mustard seed, ground"
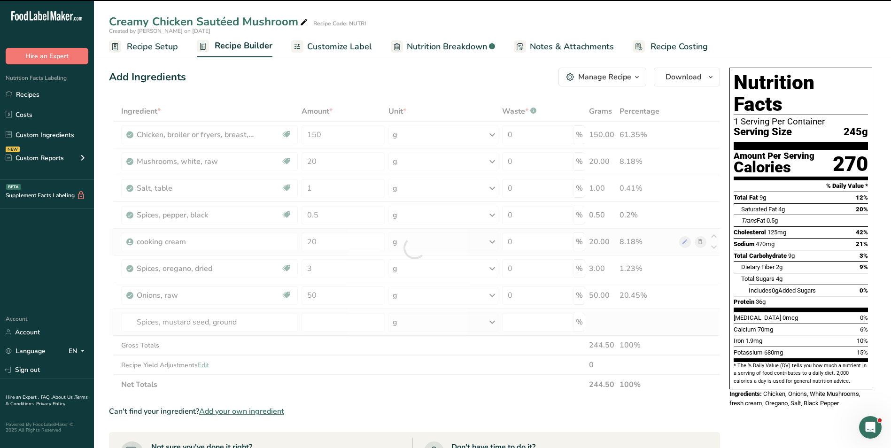
type input "0"
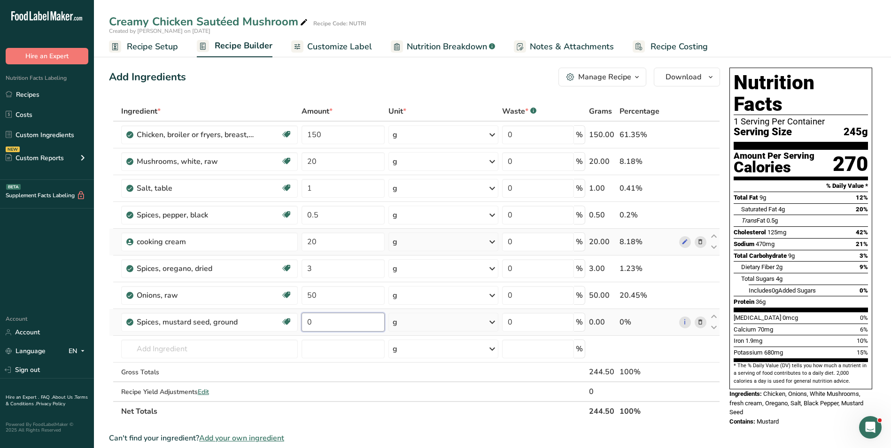
click at [309, 323] on input "0" at bounding box center [343, 322] width 83 height 19
type input "2"
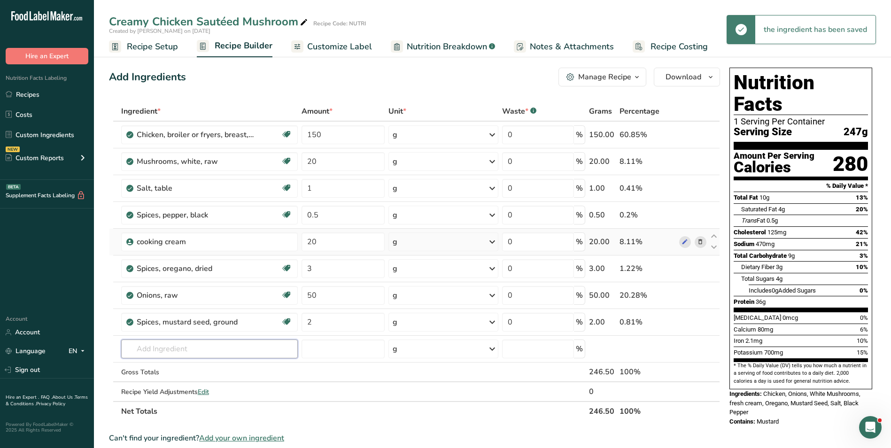
click at [211, 348] on input "text" at bounding box center [209, 349] width 177 height 19
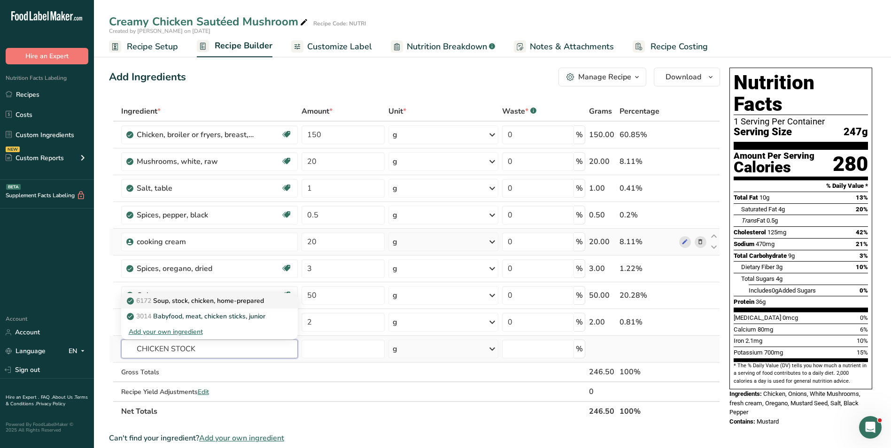
type input "CHICKEN STOCK"
click at [216, 307] on link "6172 Soup, stock, chicken, home-prepared" at bounding box center [209, 301] width 177 height 16
type input "Soup, stock, chicken, home-prepared"
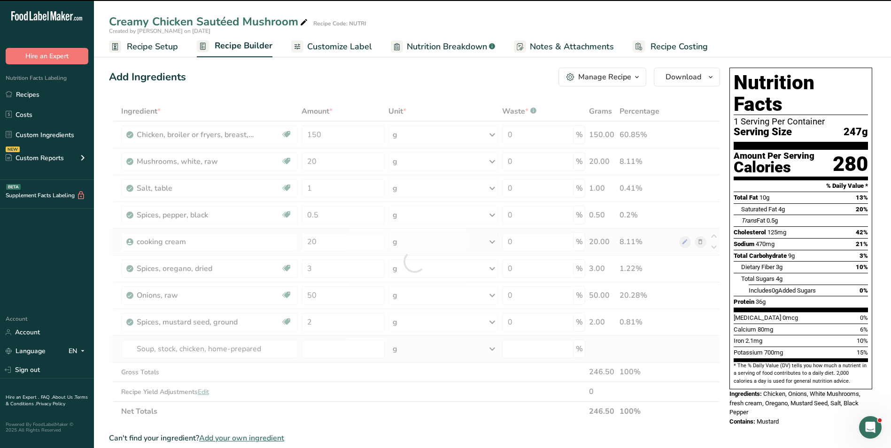
type input "0"
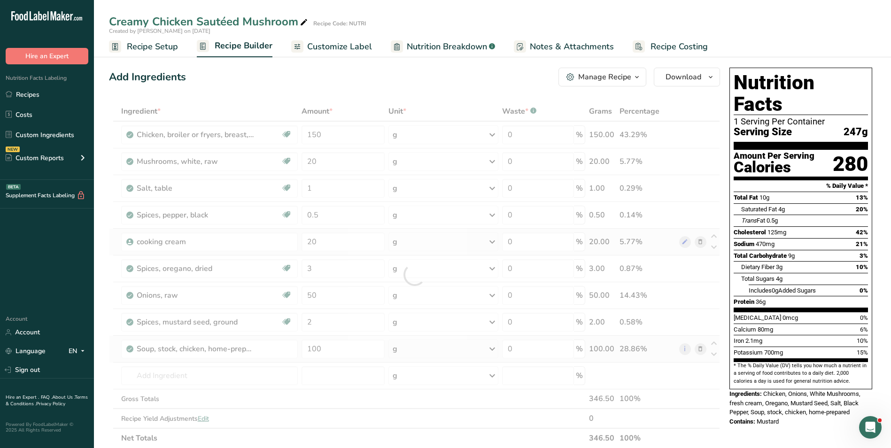
click at [283, 82] on div "Add Ingredients Manage Recipe Delete Recipe Duplicate Recipe Scale Recipe Save …" at bounding box center [414, 77] width 611 height 19
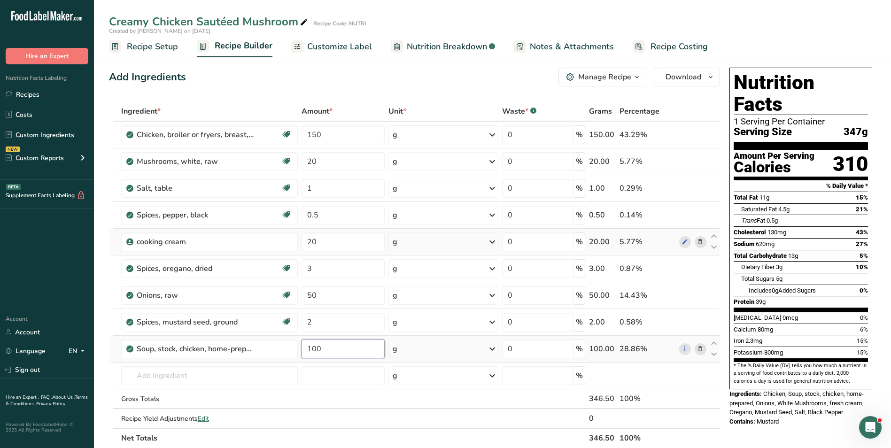
click at [311, 344] on input "100" at bounding box center [343, 349] width 83 height 19
type input "80"
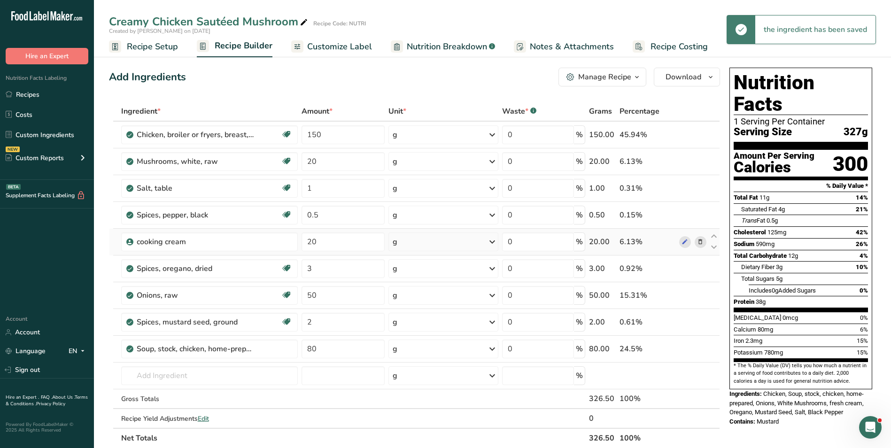
click at [349, 47] on span "Customize Label" at bounding box center [339, 46] width 65 height 13
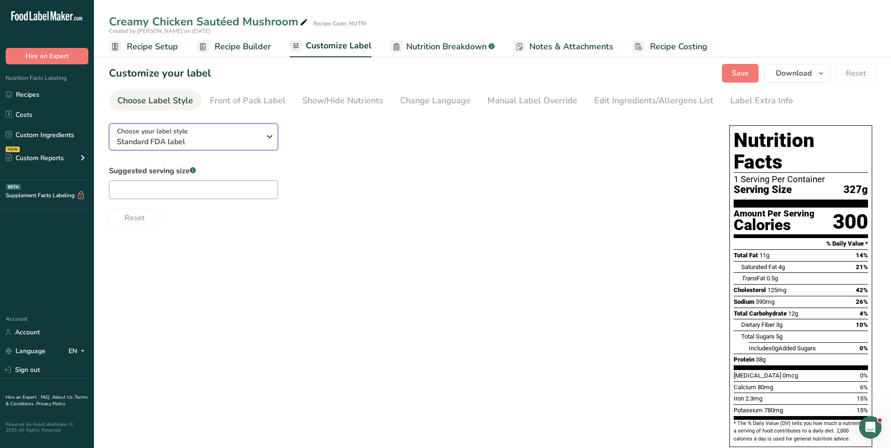
click at [187, 137] on span "Standard FDA label" at bounding box center [188, 141] width 143 height 11
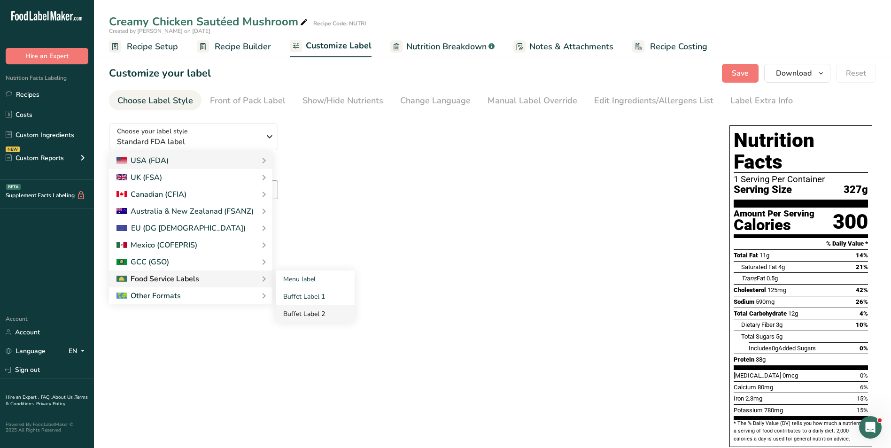
click at [323, 306] on link "Buffet Label 2" at bounding box center [315, 313] width 79 height 17
checkbox input "false"
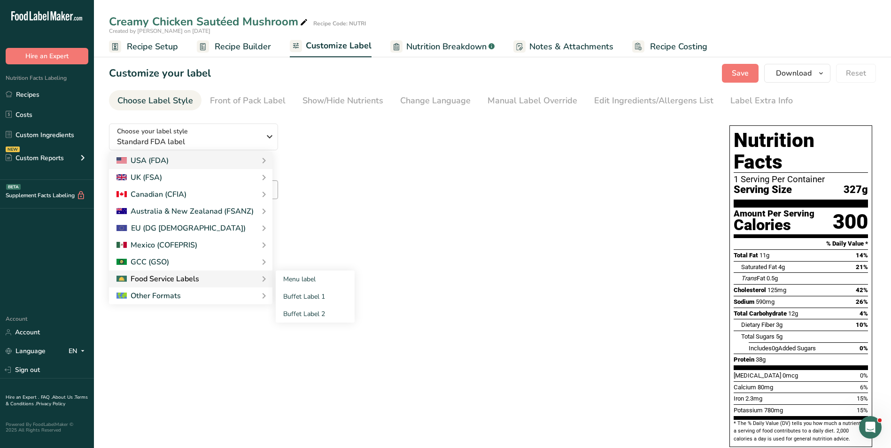
checkbox input "false"
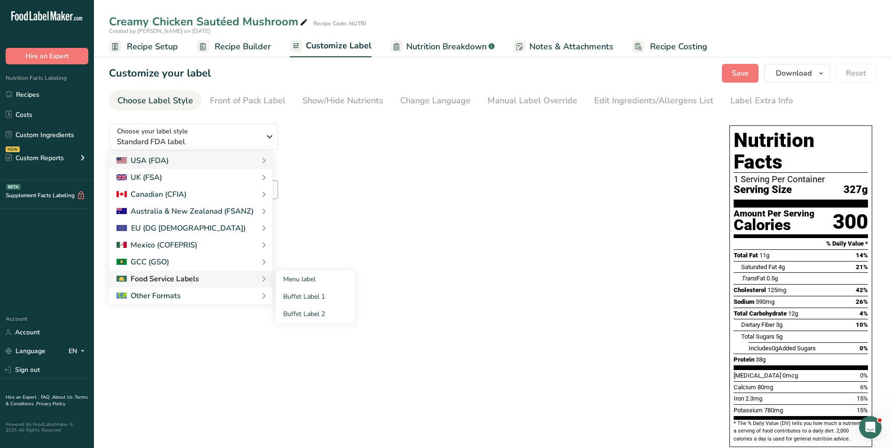
checkbox input "false"
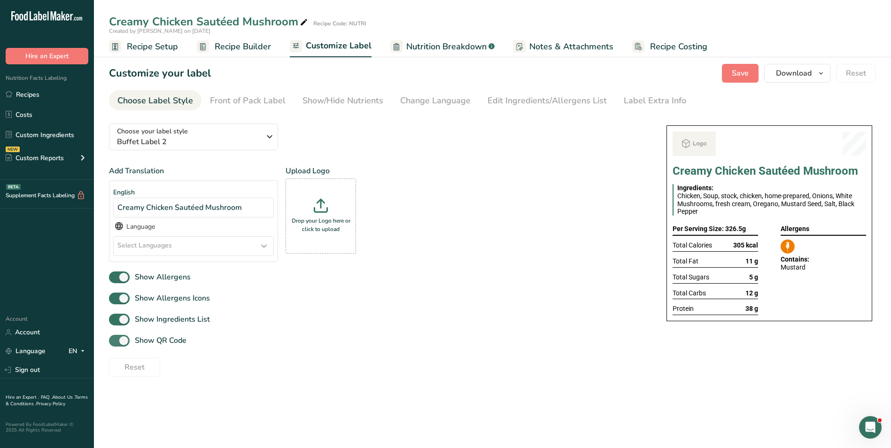
click at [175, 346] on span "Show QR Code" at bounding box center [158, 340] width 57 height 11
click at [115, 344] on input "Show QR Code" at bounding box center [112, 341] width 6 height 6
checkbox input "false"
click at [340, 100] on div "Show/Hide Nutrients" at bounding box center [343, 100] width 81 height 13
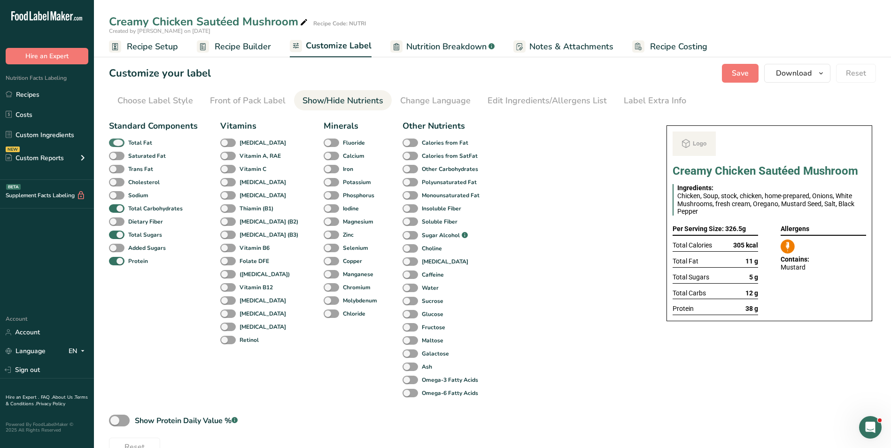
click at [140, 143] on b "Total Fat" at bounding box center [140, 143] width 24 height 8
click at [115, 143] on input "Total Fat" at bounding box center [112, 143] width 6 height 6
checkbox input "false"
click at [118, 233] on span at bounding box center [117, 235] width 16 height 9
click at [115, 233] on input "Total Sugars" at bounding box center [112, 235] width 6 height 6
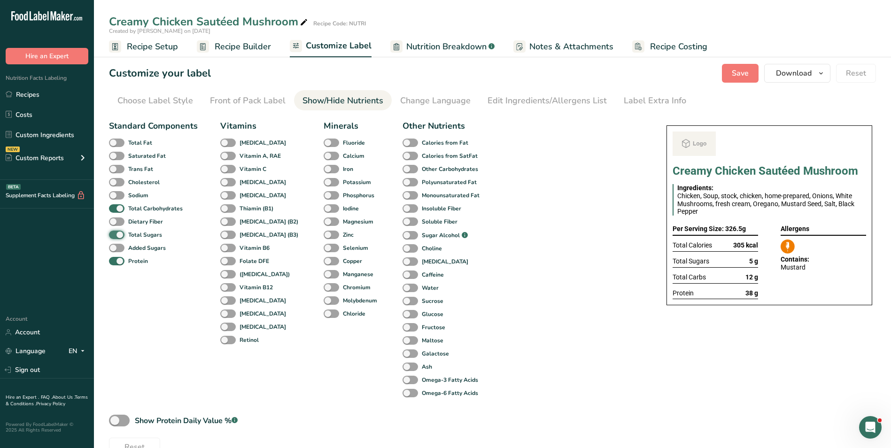
checkbox input "false"
click at [628, 101] on div "Label Extra Info" at bounding box center [655, 100] width 62 height 13
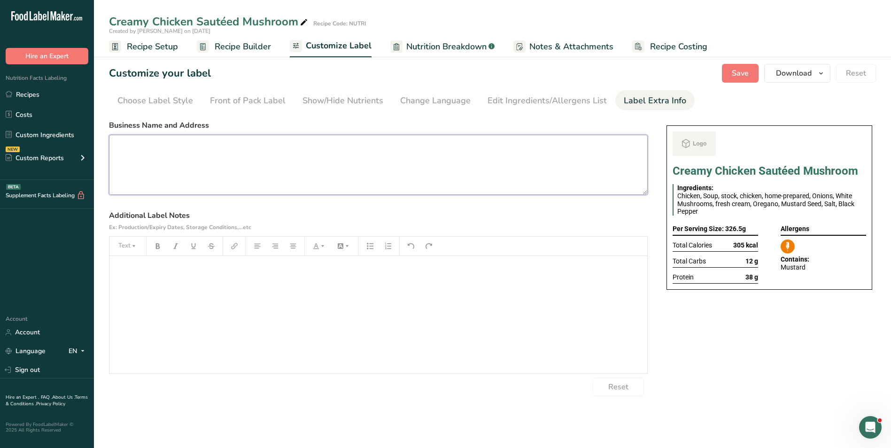
click at [282, 164] on textarea at bounding box center [378, 165] width 539 height 60
paste textarea "BREAKFAST Use by: [DATE] Storage: Keep Refrigerated under 5 degrees Heating: Re…"
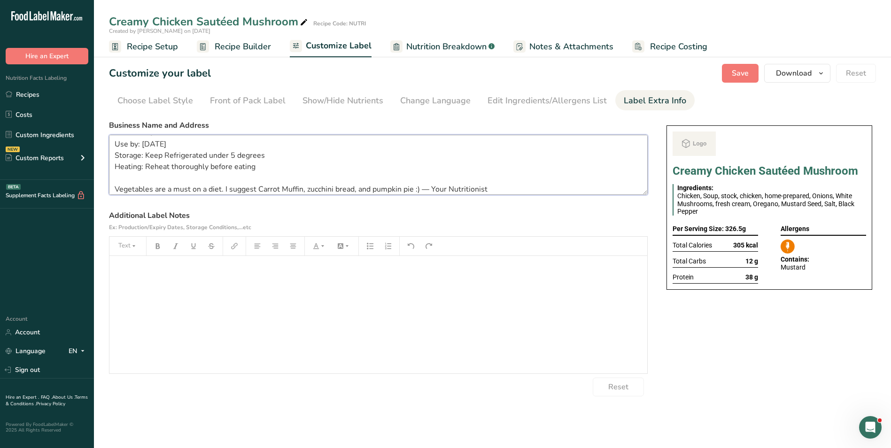
click at [150, 143] on textarea "BREAKFAST Use by: [DATE] Storage: Keep Refrigerated under 5 degrees Heating: Re…" at bounding box center [378, 165] width 539 height 60
click at [156, 190] on textarea "BREAKFAST Use by: [DATE] Storage: Keep Refrigerated under 5 degrees Heating: Re…" at bounding box center [378, 165] width 539 height 60
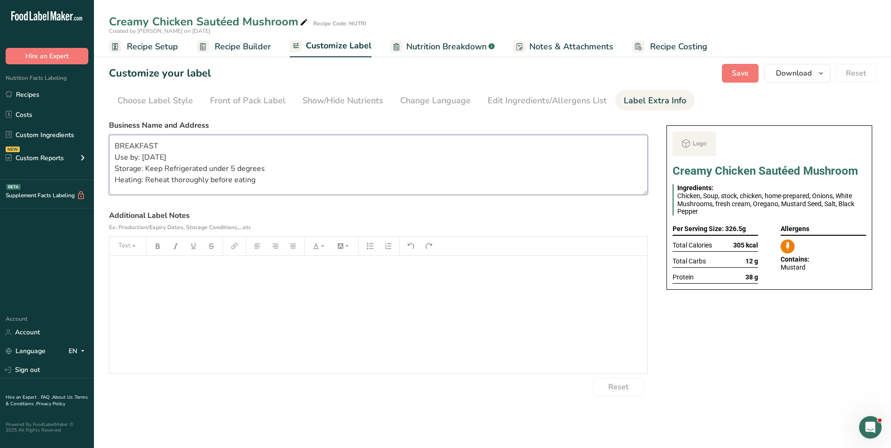
scroll to position [0, 0]
click at [143, 148] on textarea "BREAKFAST Use by: [DATE] Storage: Keep Refrigerated under 5 degrees Heating: Re…" at bounding box center [378, 165] width 539 height 60
click at [740, 71] on span "Save" at bounding box center [740, 73] width 17 height 11
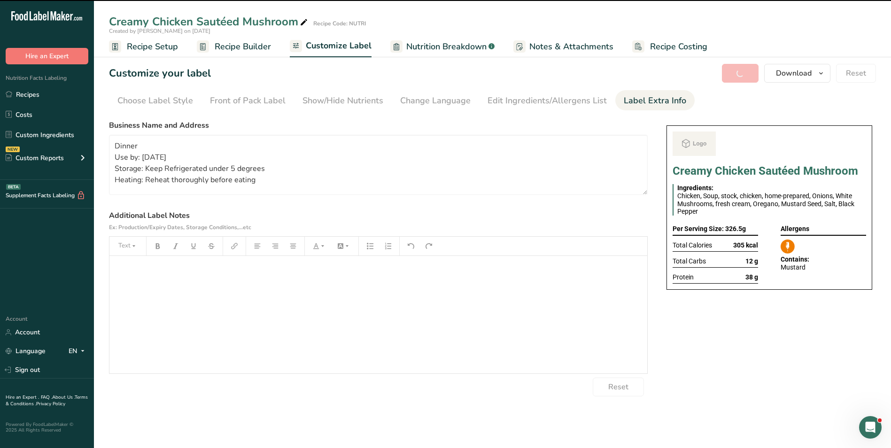
type textarea "Dinner Use by: 18/09/2025 Storage: Keep Refrigerated under 5 degrees Heating: R…"
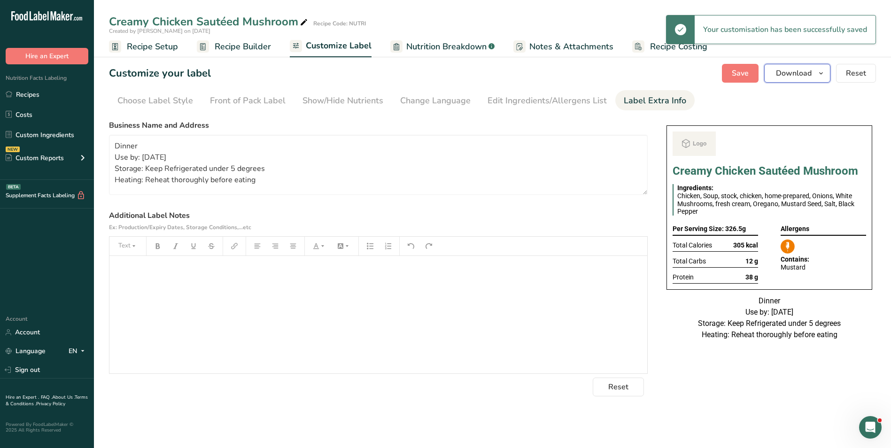
click at [791, 75] on span "Download" at bounding box center [794, 73] width 36 height 11
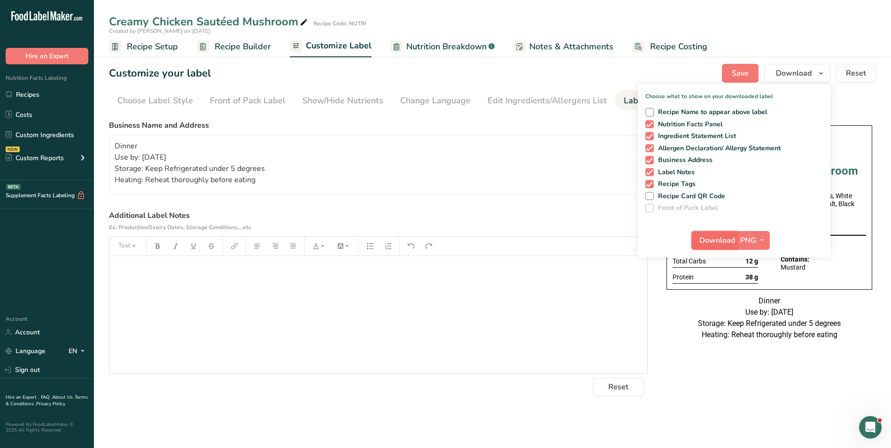
click at [714, 238] on span "Download" at bounding box center [718, 240] width 36 height 11
click at [302, 22] on icon at bounding box center [304, 22] width 8 height 13
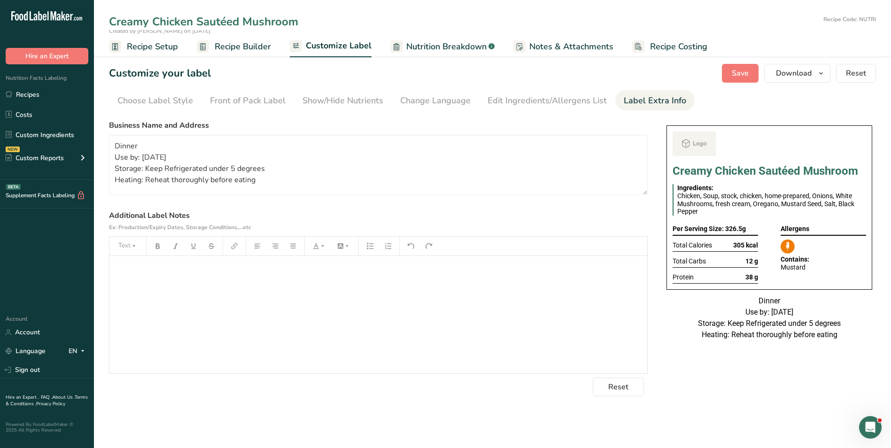
click at [281, 19] on input "Creamy Chicken Sautéed Mushroom" at bounding box center [464, 21] width 711 height 17
click at [281, 19] on input "Creamy Chicken Sautéed vEGGIES" at bounding box center [464, 21] width 711 height 17
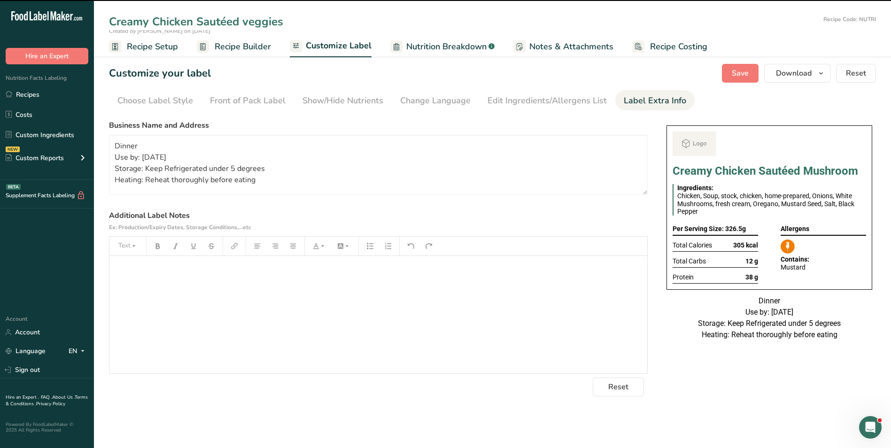
type input "Creamy Chicken Sautéed veggies"
click at [263, 63] on section "Customize your label Save Download Choose what to show on your downloaded label…" at bounding box center [492, 230] width 797 height 363
click at [260, 46] on span "Recipe Builder" at bounding box center [243, 46] width 56 height 13
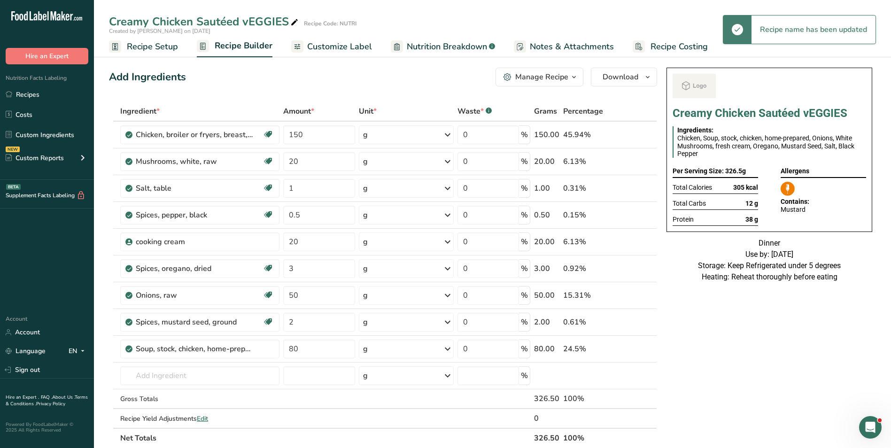
click at [297, 22] on icon at bounding box center [294, 22] width 8 height 13
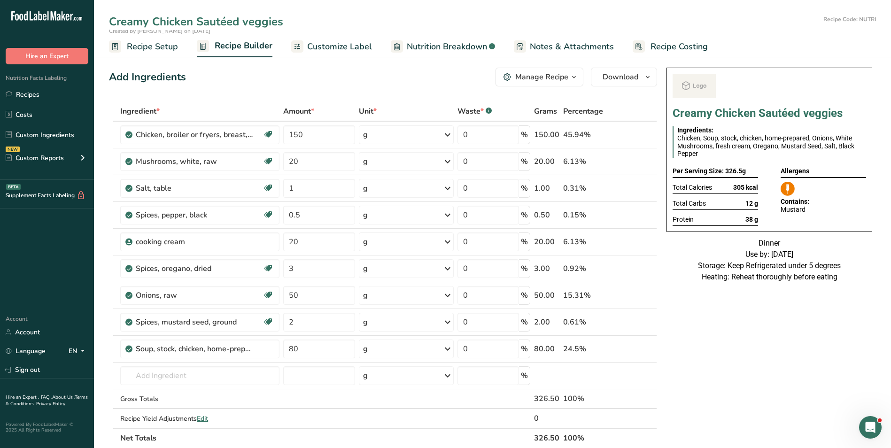
drag, startPoint x: 275, startPoint y: 21, endPoint x: 256, endPoint y: 23, distance: 19.8
click at [256, 23] on input "Creamy Chicken Sautéed veggies" at bounding box center [464, 21] width 711 height 17
click at [250, 23] on input "Creamy Chicken Sautéed veggies" at bounding box center [464, 21] width 711 height 17
type input "Creamy Chicken Sautéed Veggies"
click at [260, 70] on div "Add Ingredients Manage Recipe Delete Recipe Duplicate Recipe Scale Recipe Save …" at bounding box center [383, 77] width 548 height 19
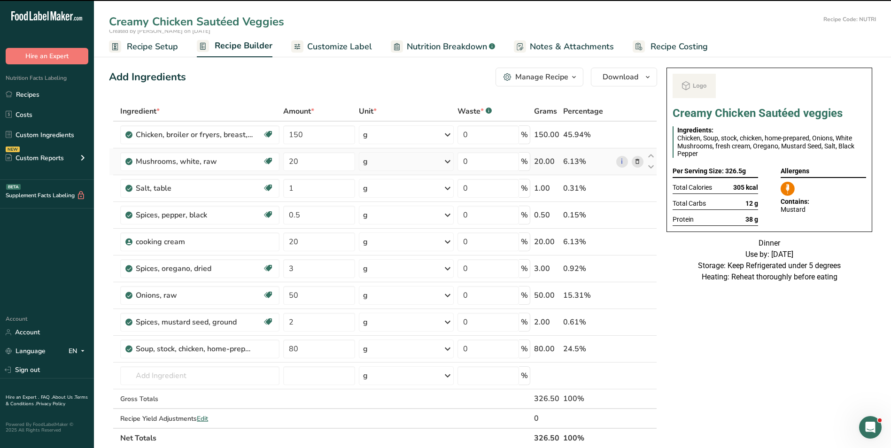
click at [640, 162] on icon at bounding box center [637, 162] width 7 height 10
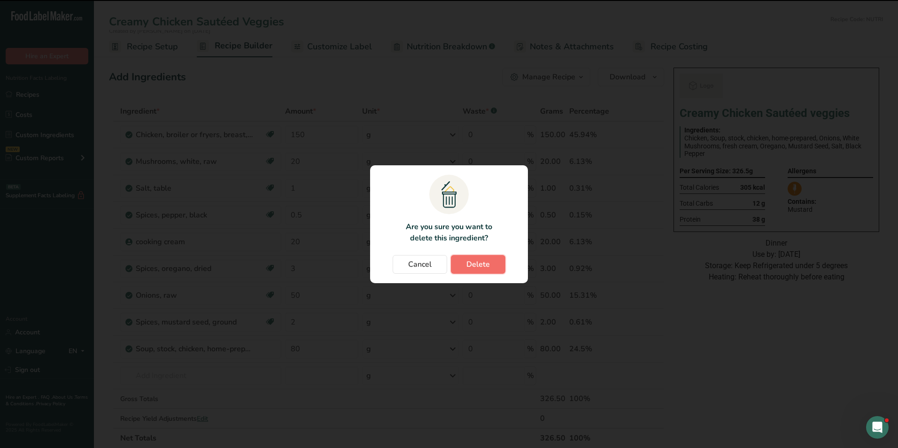
click at [467, 267] on span "Delete" at bounding box center [478, 264] width 23 height 11
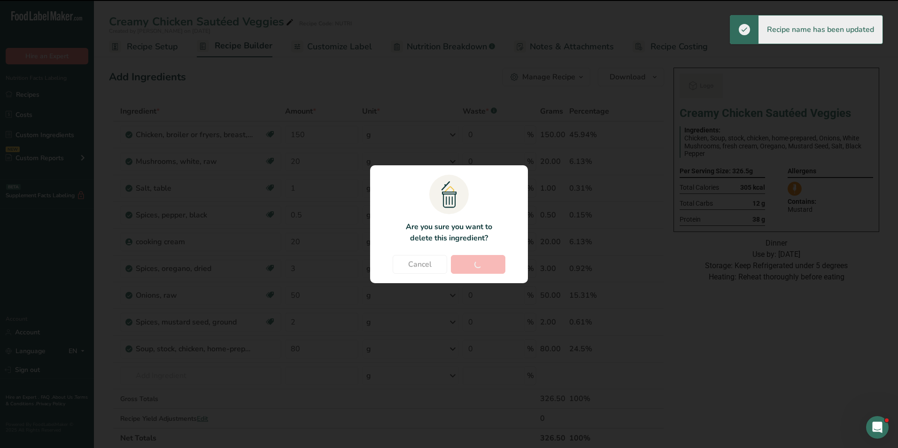
type input "1"
type input "0.5"
type input "20"
type input "3"
type input "50"
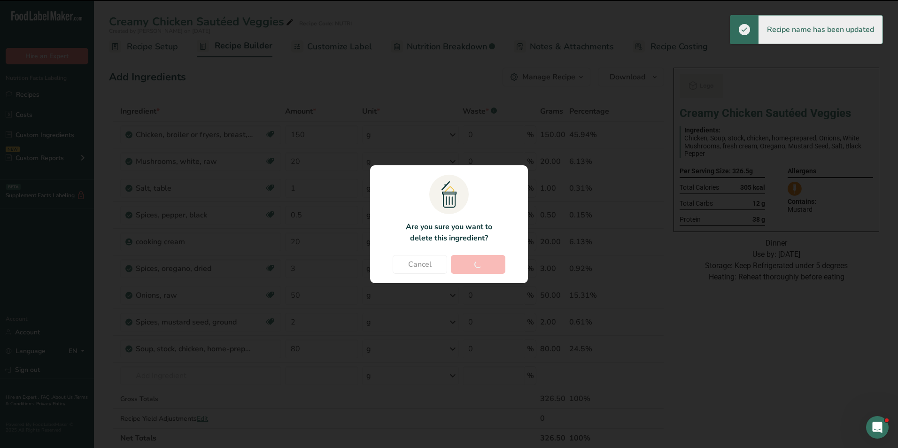
type input "2"
type input "80"
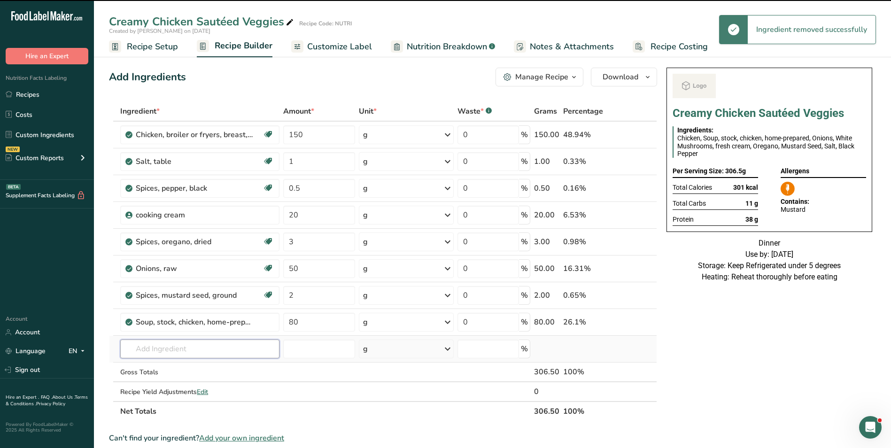
click at [156, 352] on input "text" at bounding box center [199, 349] width 159 height 19
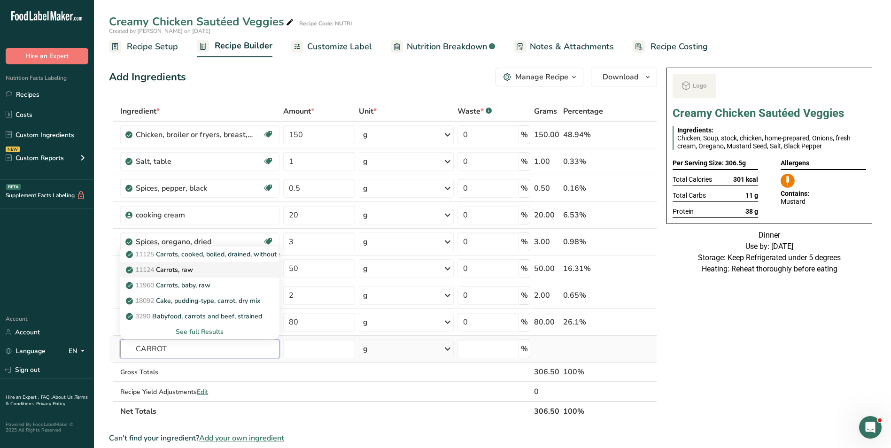
type input "CARROT"
click at [221, 272] on div "11124 Carrots, raw" at bounding box center [192, 270] width 129 height 10
type input "Carrots, raw"
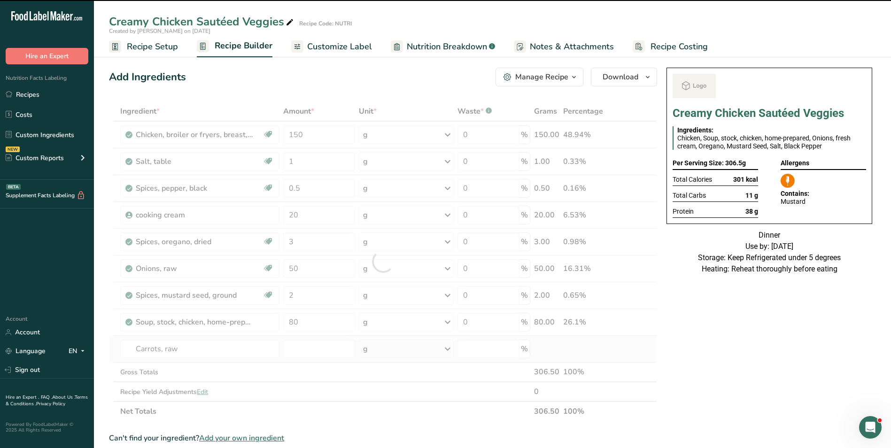
type input "0"
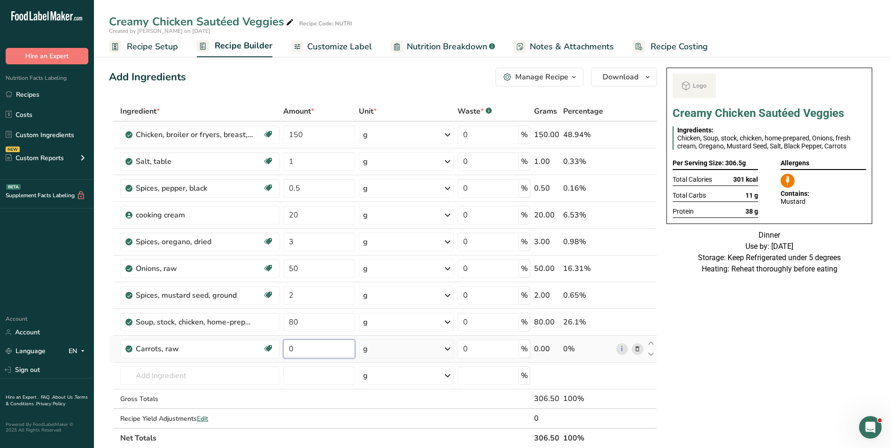
click at [289, 352] on input "0" at bounding box center [319, 349] width 72 height 19
type input "20"
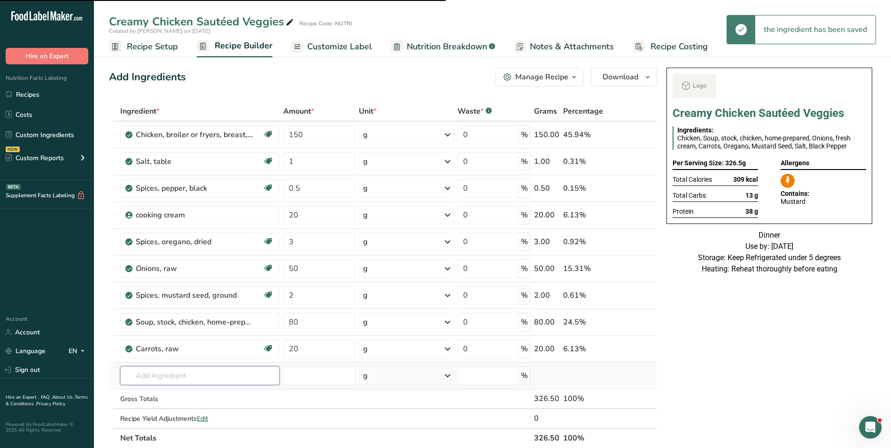
click at [219, 379] on input "text" at bounding box center [199, 376] width 159 height 19
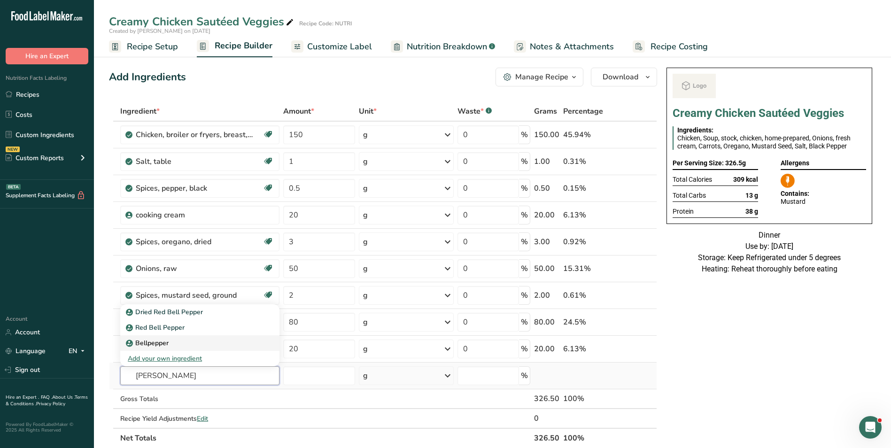
type input "BELL PE"
click at [170, 346] on div "Bellpepper" at bounding box center [192, 343] width 129 height 10
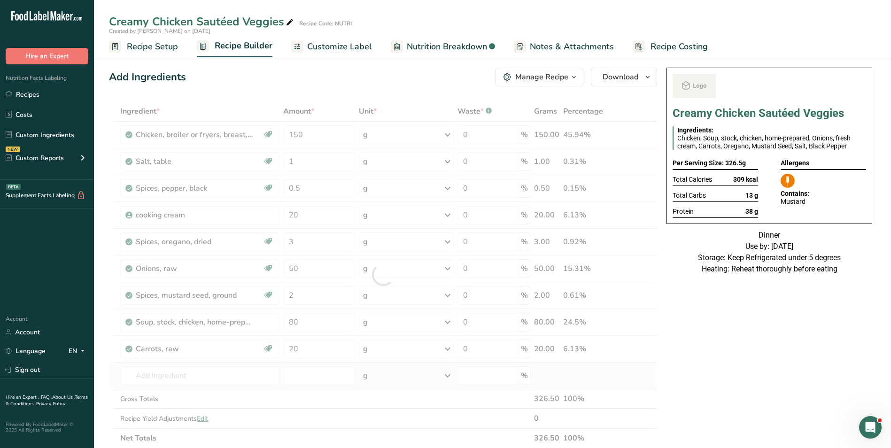
type input "Bellpepper"
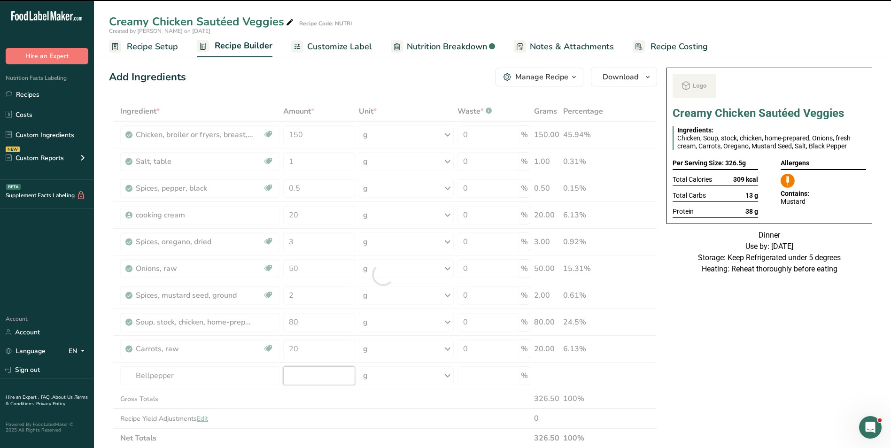
click at [305, 377] on input "number" at bounding box center [319, 376] width 72 height 19
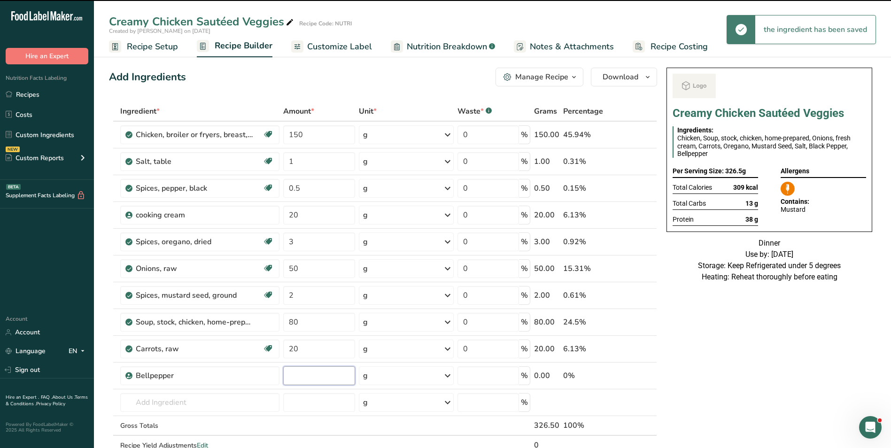
type input "0"
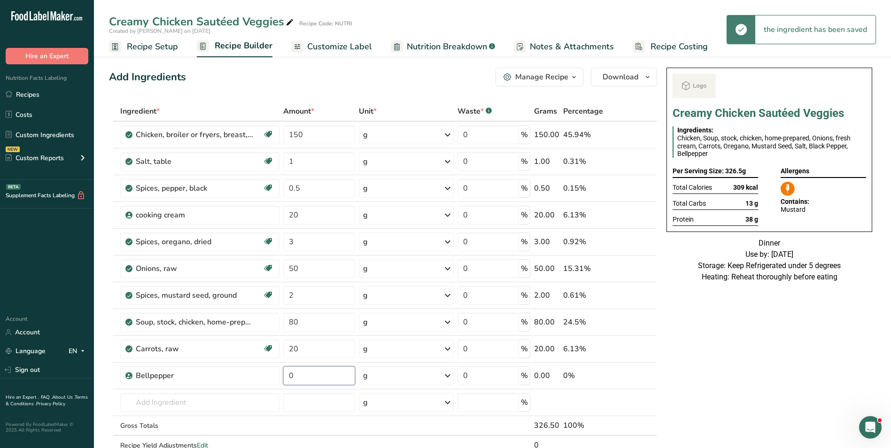
click at [305, 377] on input "0" at bounding box center [319, 376] width 72 height 19
type input "20"
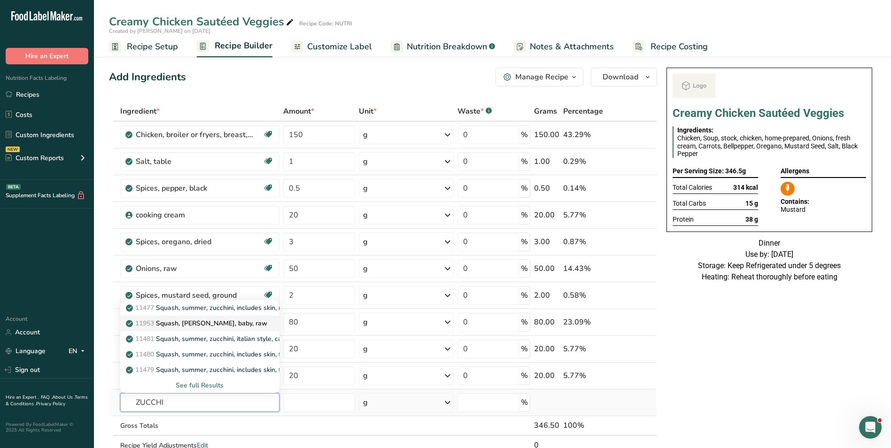
type input "ZUCCHI"
click at [206, 323] on p "11953 Squash, zucchini, baby, raw" at bounding box center [198, 324] width 140 height 10
type input "Squash, [PERSON_NAME], baby, raw"
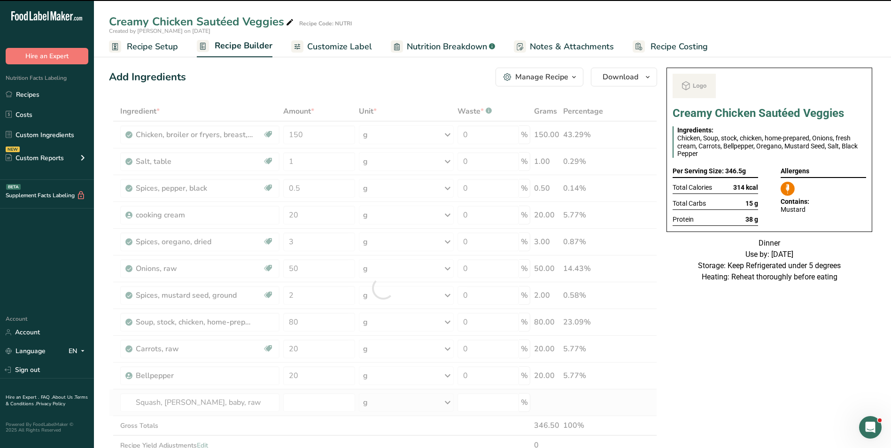
type input "0"
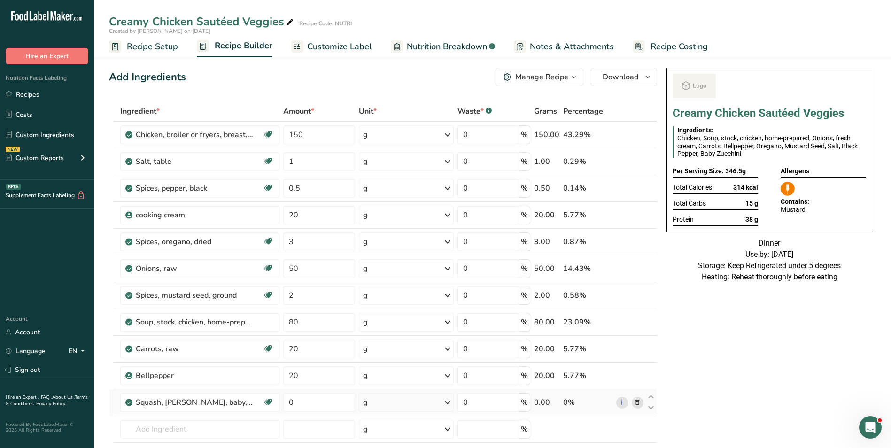
click at [353, 49] on span "Customize Label" at bounding box center [339, 46] width 65 height 13
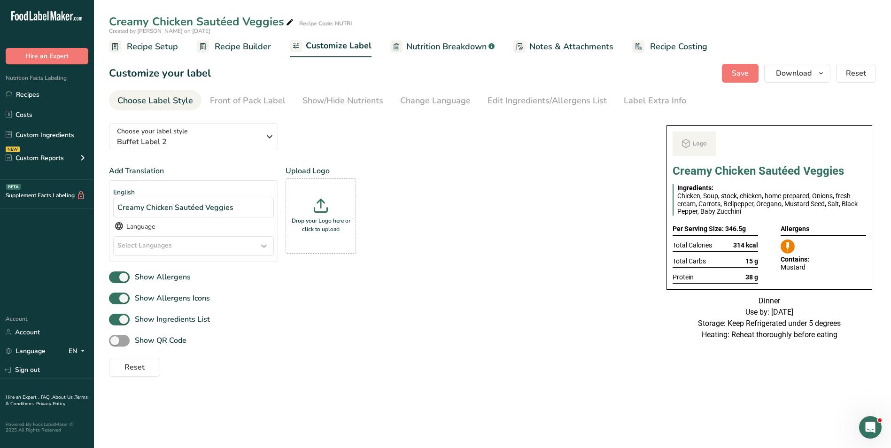
click at [292, 20] on icon at bounding box center [290, 22] width 8 height 13
type input "Creamy Chicken Sautéed Veggies (No Mushroom)"
click at [750, 69] on button "Save" at bounding box center [740, 73] width 37 height 19
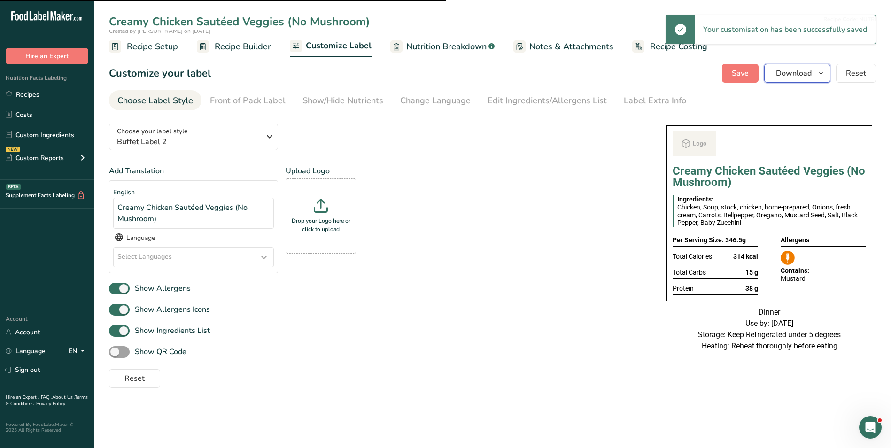
click at [784, 76] on span "Download" at bounding box center [794, 73] width 36 height 11
click at [800, 74] on span "Download" at bounding box center [794, 73] width 36 height 11
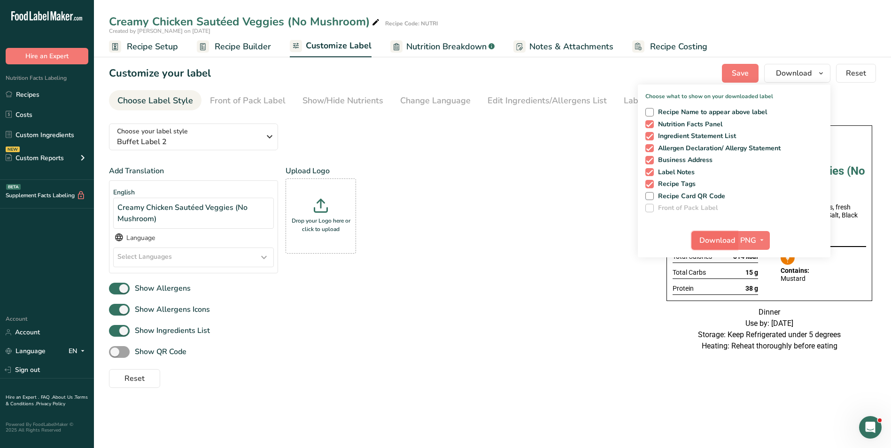
click at [701, 241] on span "Download" at bounding box center [718, 240] width 36 height 11
click at [51, 94] on link "Recipes" at bounding box center [47, 95] width 94 height 18
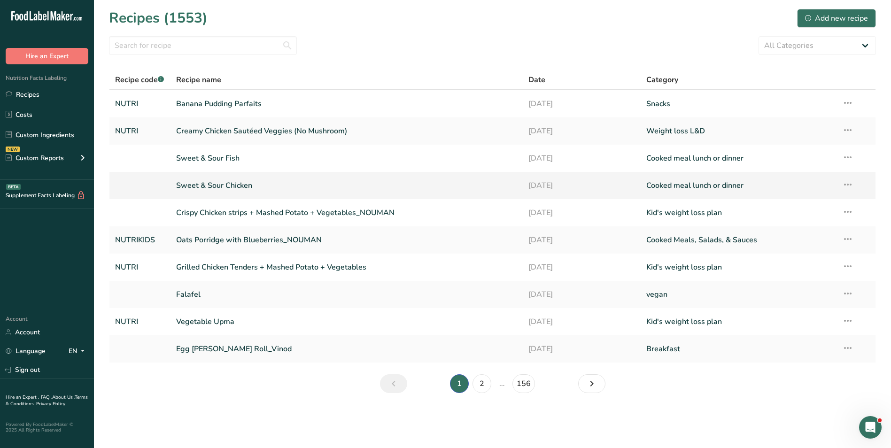
click at [255, 187] on link "Sweet & Sour Chicken" at bounding box center [347, 186] width 342 height 20
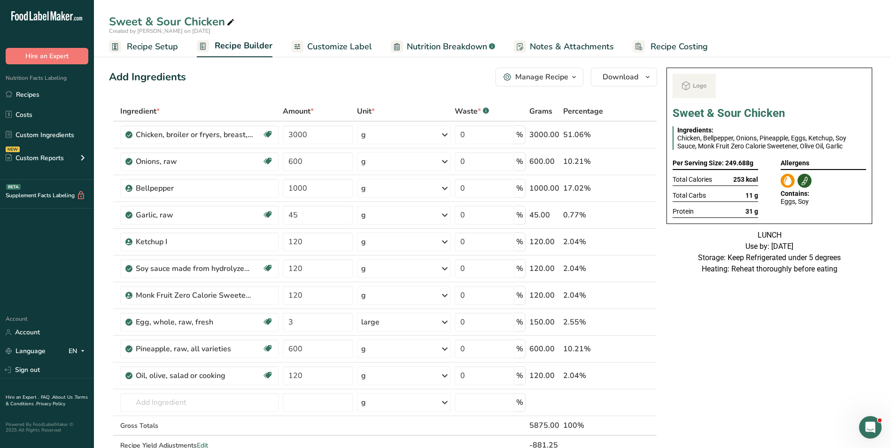
click at [328, 51] on span "Customize Label" at bounding box center [339, 46] width 65 height 13
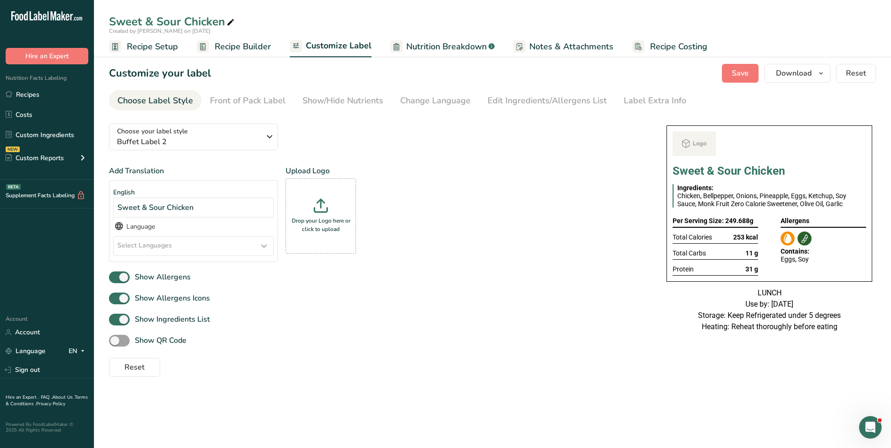
click at [229, 51] on span "Recipe Builder" at bounding box center [243, 46] width 56 height 13
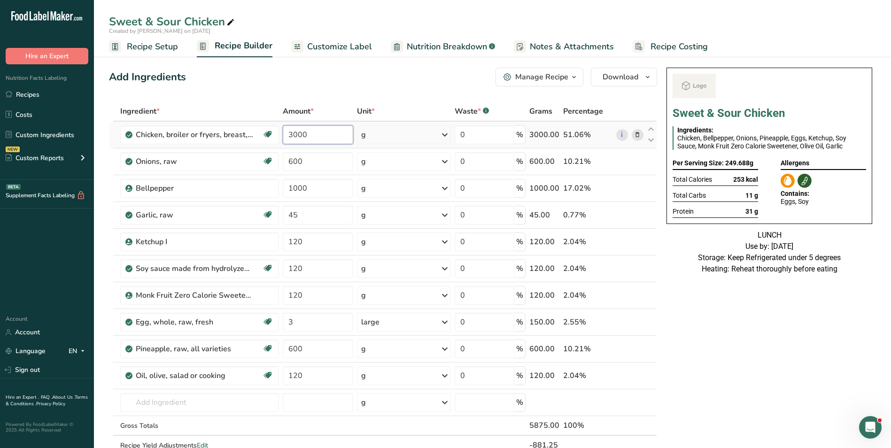
click at [294, 133] on input "3000" at bounding box center [318, 134] width 70 height 19
type input "5000"
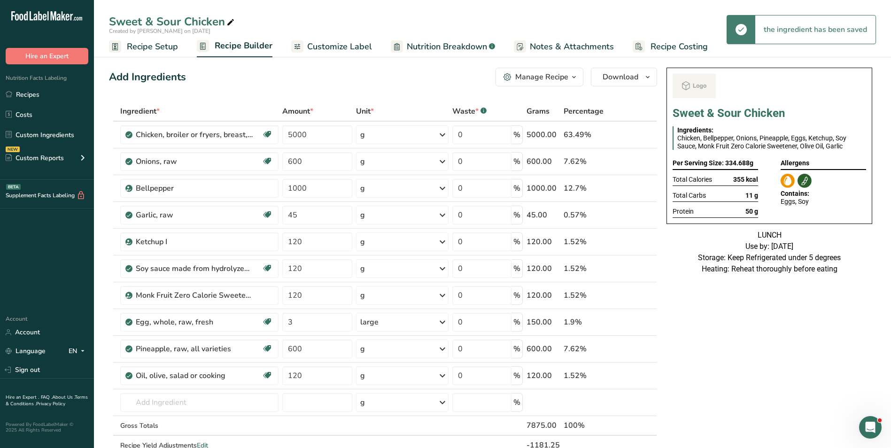
click at [160, 46] on span "Recipe Setup" at bounding box center [152, 46] width 51 height 13
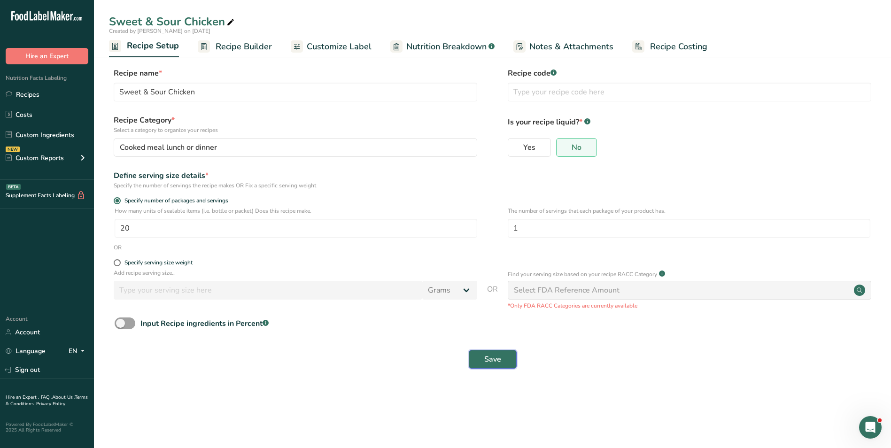
click at [497, 358] on span "Save" at bounding box center [492, 359] width 17 height 11
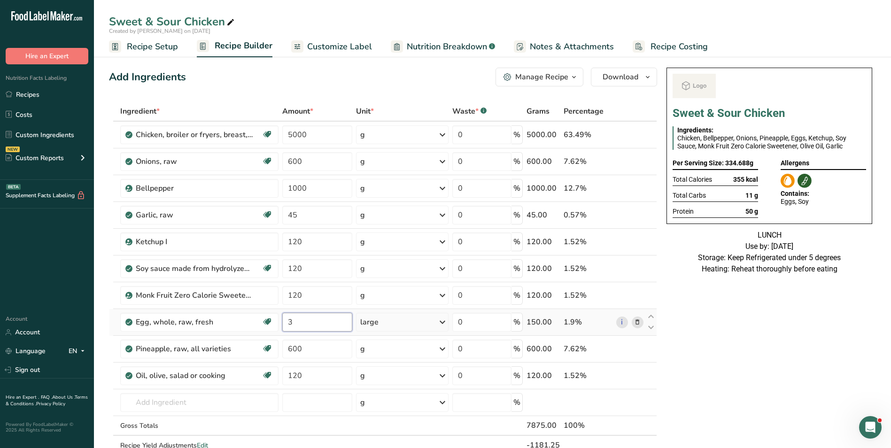
click at [289, 322] on input "3" at bounding box center [317, 322] width 70 height 19
type input "8"
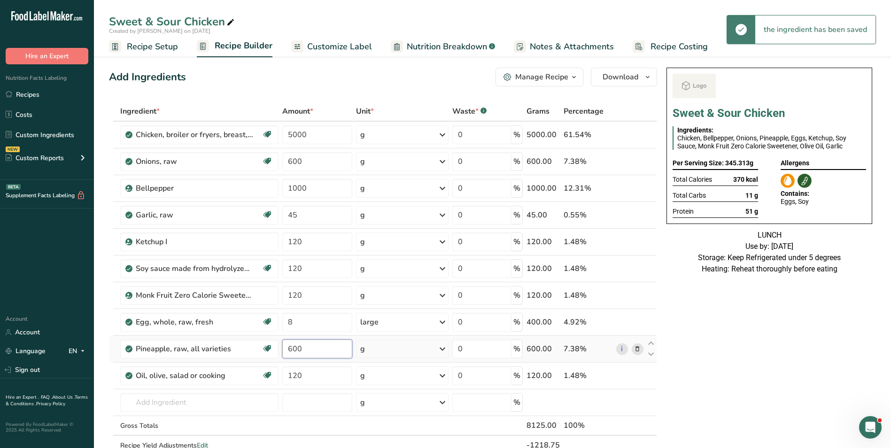
click at [293, 351] on input "600" at bounding box center [317, 349] width 70 height 19
type input "1000"
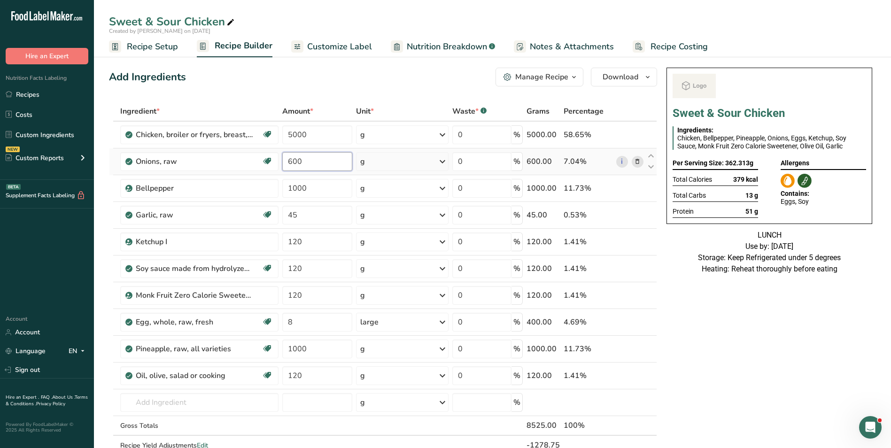
click at [290, 162] on input "600" at bounding box center [317, 161] width 70 height 19
click at [287, 324] on div "Ingredient * Amount * Unit * Waste * .a-a{fill:#347362;}.b-a{fill:#fff;} Grams …" at bounding box center [383, 288] width 548 height 374
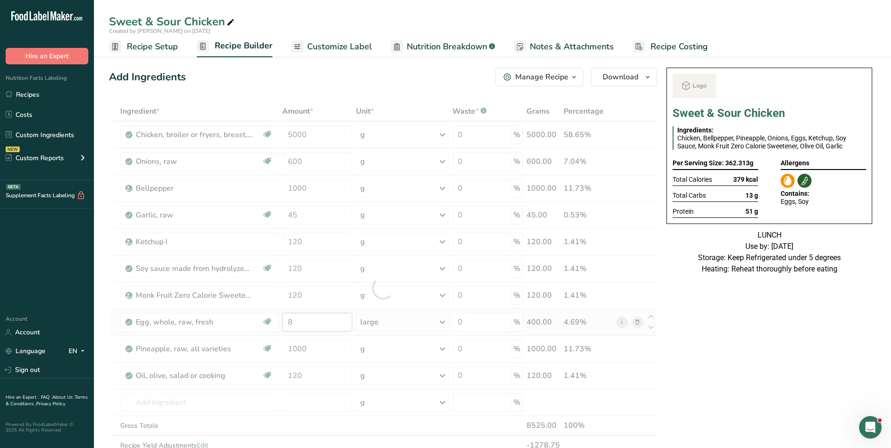
click at [287, 324] on div at bounding box center [383, 288] width 548 height 374
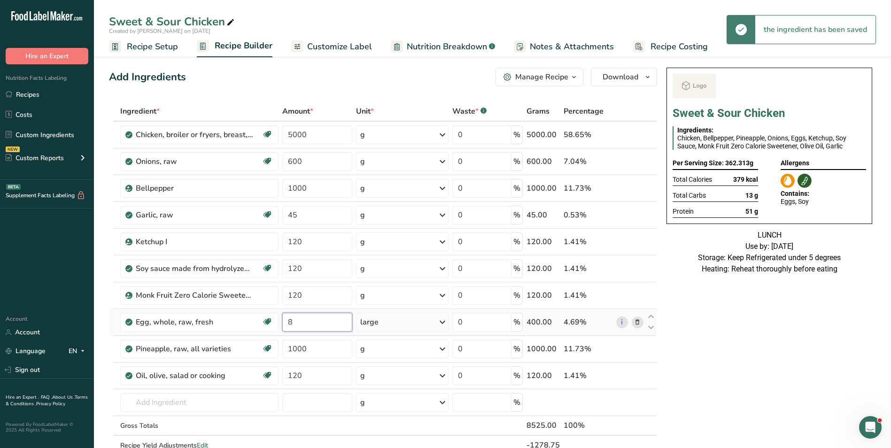
click at [289, 325] on input "8" at bounding box center [317, 322] width 70 height 19
type input "20"
click at [294, 372] on input "120" at bounding box center [317, 376] width 70 height 19
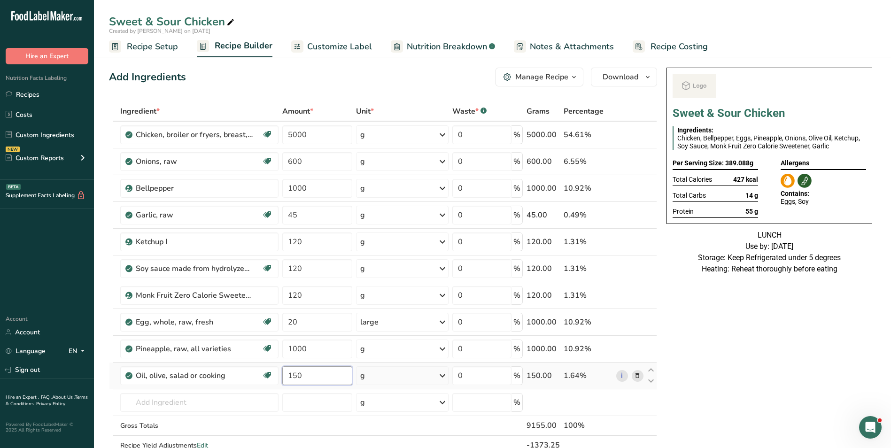
click at [297, 372] on input "150" at bounding box center [317, 376] width 70 height 19
type input "200"
click at [289, 167] on input "600" at bounding box center [317, 161] width 70 height 19
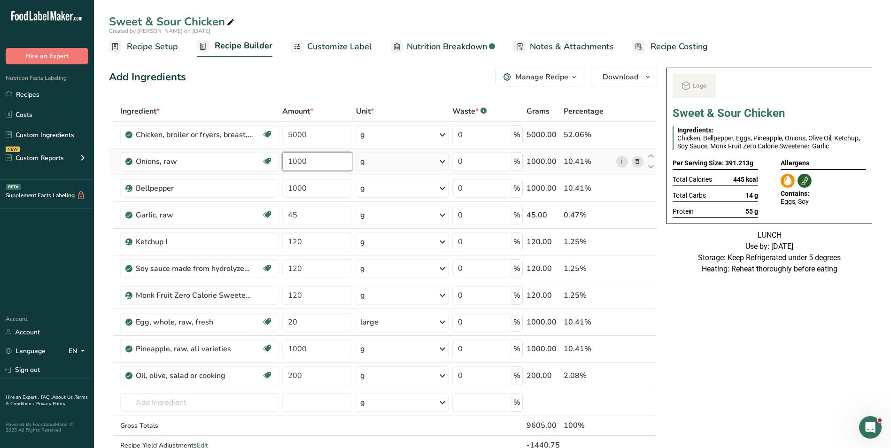
type input "1000"
click at [344, 52] on span "Customize Label" at bounding box center [339, 46] width 65 height 13
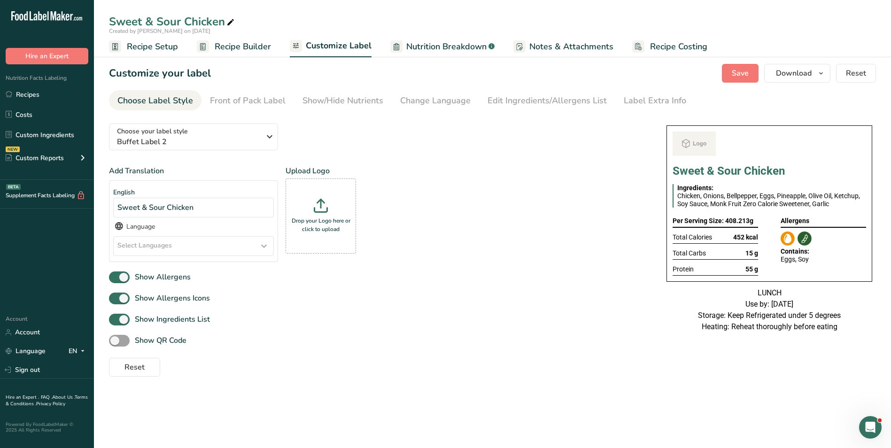
click at [231, 25] on icon at bounding box center [230, 22] width 8 height 13
type input "Sweet & Sour Chicken_ADNANE"
click at [753, 67] on button "Save" at bounding box center [740, 73] width 37 height 19
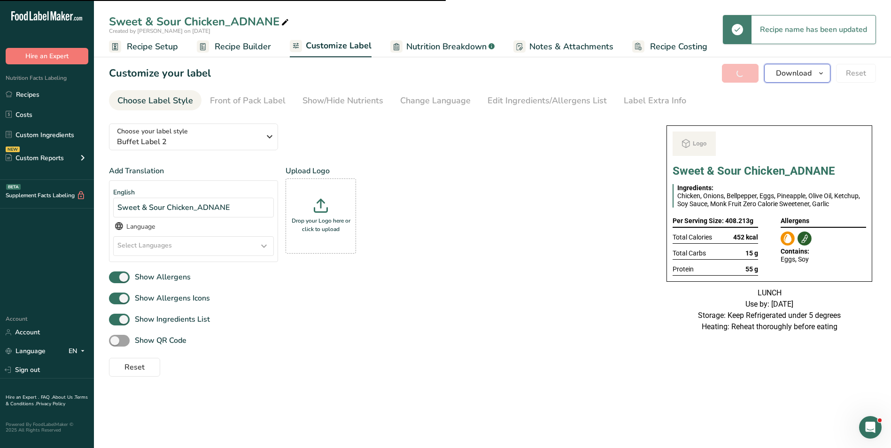
click at [802, 76] on span "Download" at bounding box center [794, 73] width 36 height 11
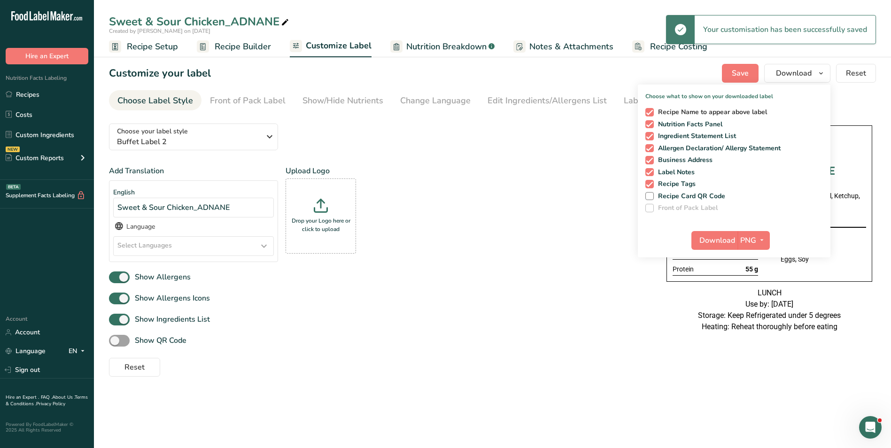
click at [661, 109] on span "Recipe Name to appear above label" at bounding box center [711, 112] width 114 height 8
click at [652, 109] on input "Recipe Name to appear above label" at bounding box center [649, 112] width 6 height 6
checkbox input "false"
click at [726, 240] on span "Download" at bounding box center [718, 240] width 36 height 11
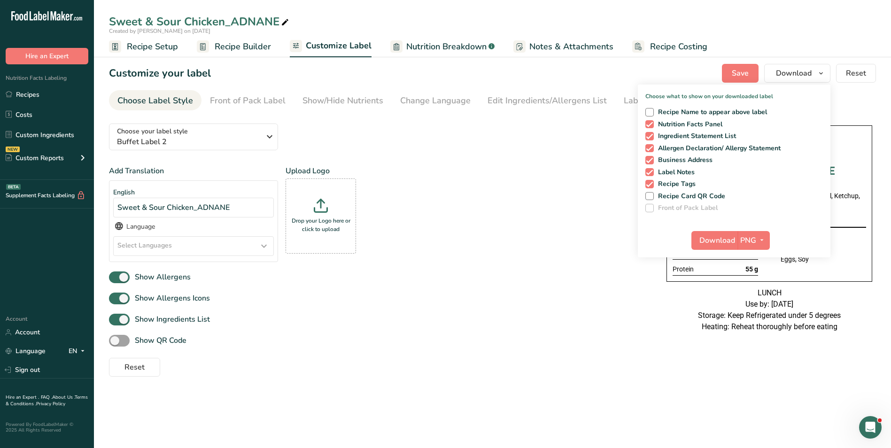
click at [559, 309] on div "Add Translation English Sweet & Sour Chicken_ADNANE Language Select Languages A…" at bounding box center [378, 270] width 539 height 211
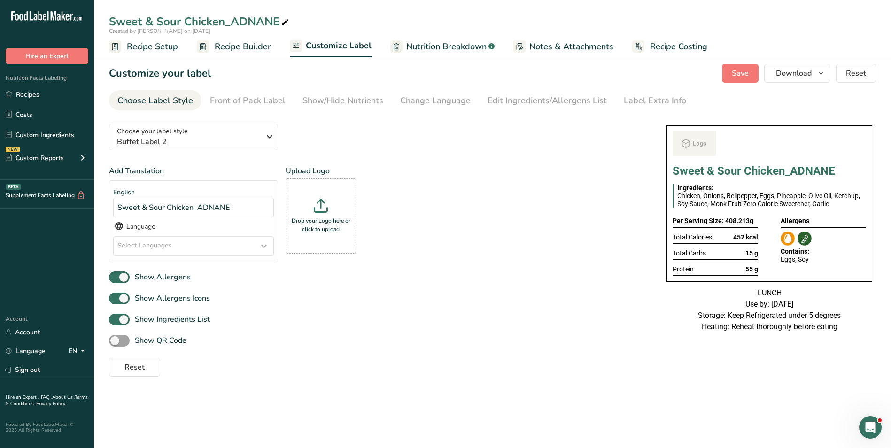
click at [285, 17] on icon at bounding box center [285, 22] width 8 height 13
type input "Sweet & Sour Chicken_Shujaat"
click at [743, 78] on span "Save" at bounding box center [740, 73] width 17 height 11
click at [227, 51] on span "Recipe Builder" at bounding box center [243, 46] width 56 height 13
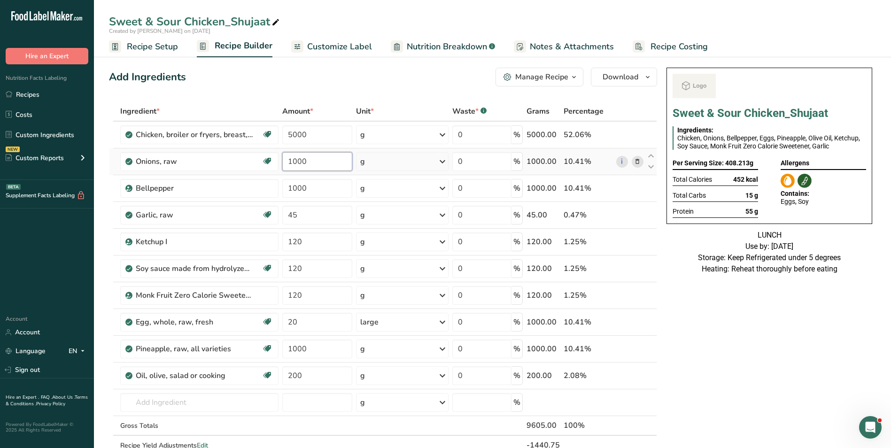
click at [293, 160] on input "1000" at bounding box center [317, 161] width 70 height 19
type input "1500"
click at [293, 246] on div "Ingredient * Amount * Unit * Waste * .a-a{fill:#347362;}.b-a{fill:#fff;} Grams …" at bounding box center [383, 288] width 548 height 374
type input "220"
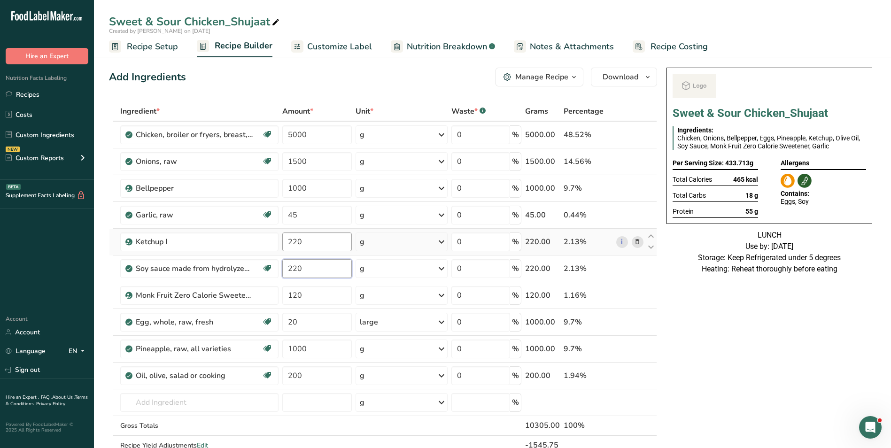
type input "220"
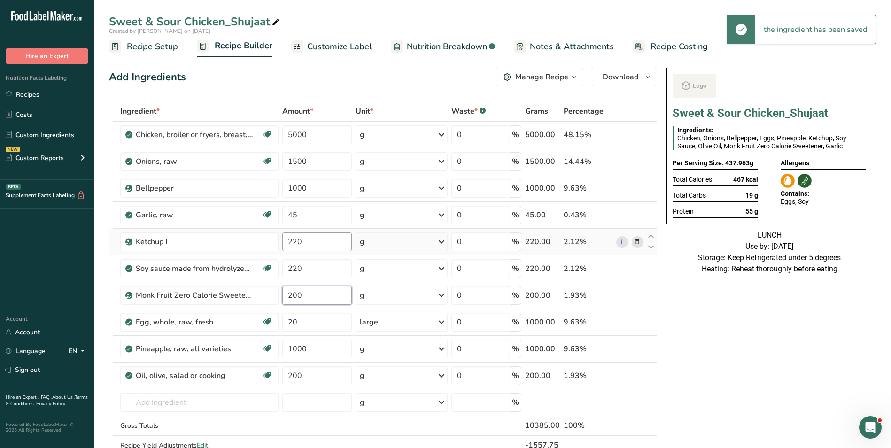
type input "200"
type input "50"
click at [297, 381] on input "200" at bounding box center [317, 376] width 70 height 19
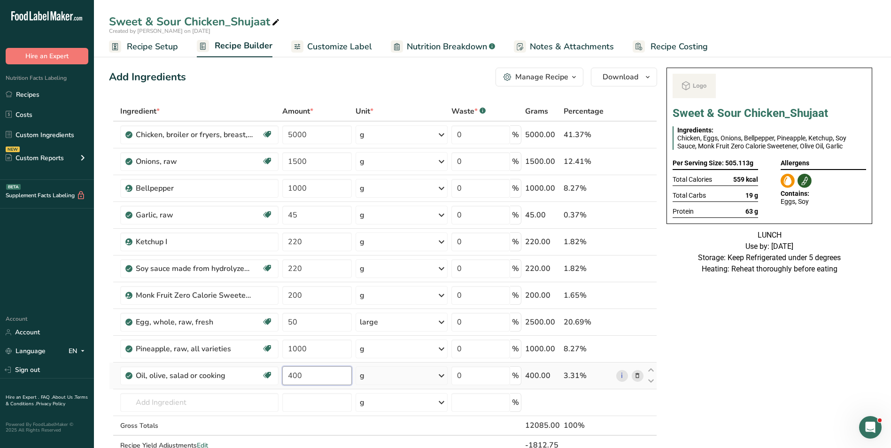
type input "400"
click at [291, 323] on input "50" at bounding box center [317, 322] width 70 height 19
type input "100"
click at [293, 380] on input "400" at bounding box center [317, 376] width 70 height 19
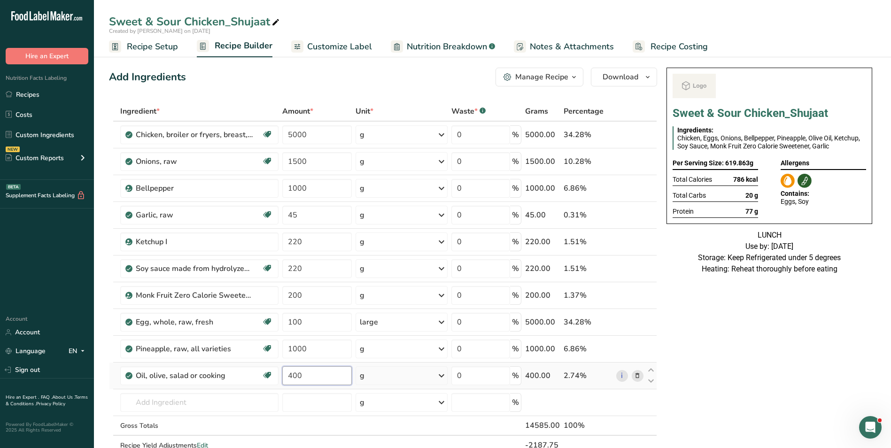
click at [293, 380] on input "400" at bounding box center [317, 376] width 70 height 19
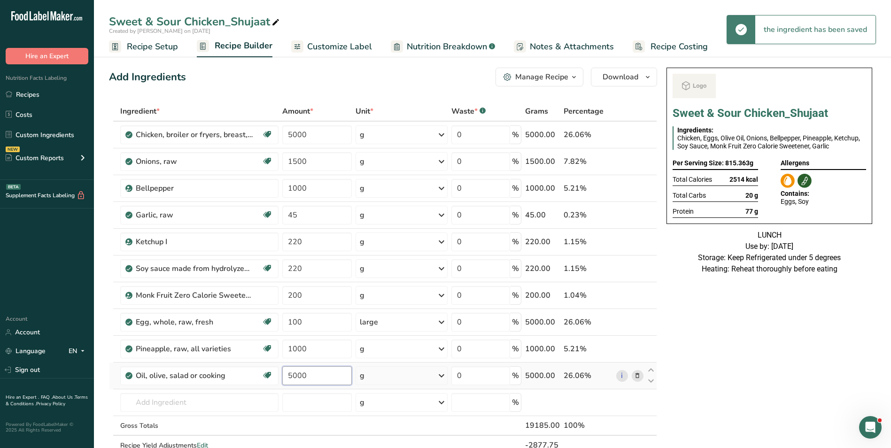
click at [307, 378] on input "5000" at bounding box center [317, 376] width 70 height 19
type input "500"
click at [347, 51] on span "Customize Label" at bounding box center [339, 46] width 65 height 13
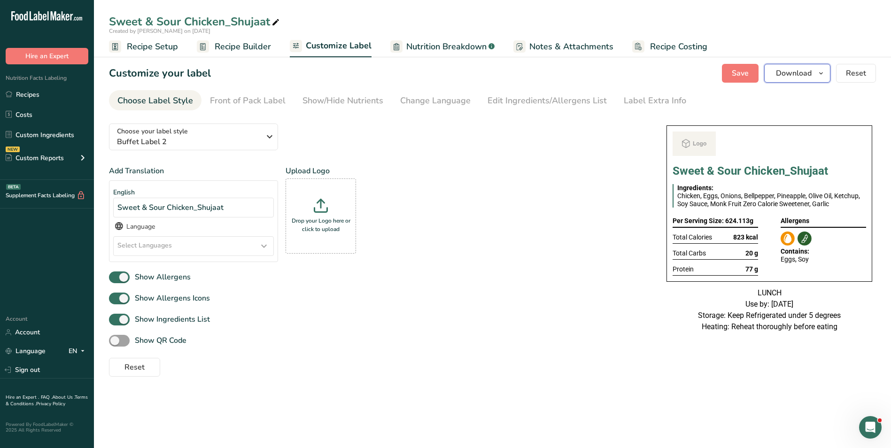
click at [816, 80] on button "Download" at bounding box center [797, 73] width 66 height 19
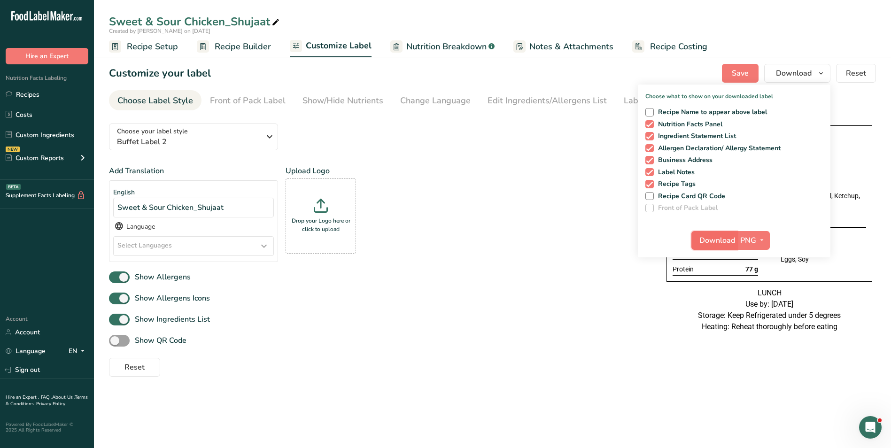
click at [721, 242] on span "Download" at bounding box center [718, 240] width 36 height 11
click at [45, 91] on link "Recipes" at bounding box center [47, 95] width 94 height 18
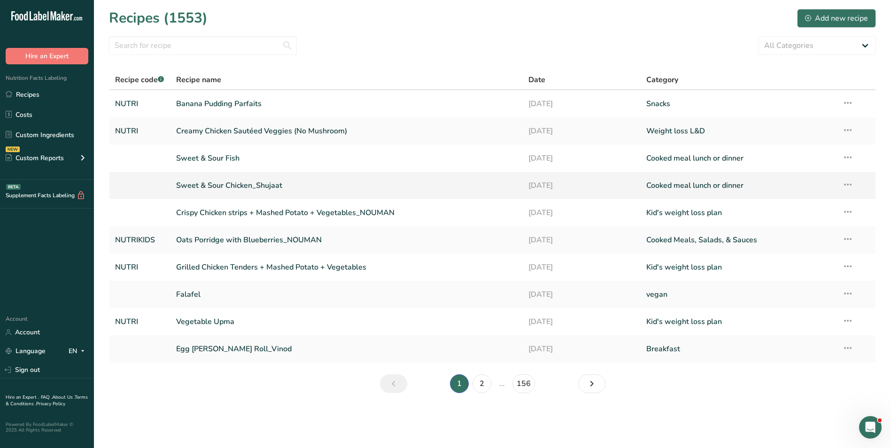
click at [257, 188] on link "Sweet & Sour Chicken_Shujaat" at bounding box center [347, 186] width 342 height 20
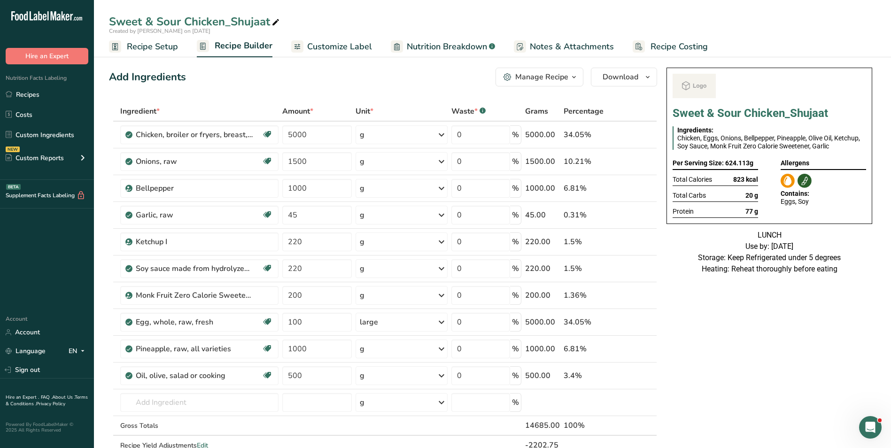
click at [277, 21] on icon at bounding box center [276, 22] width 8 height 13
type input "Sweet & Sour Chicken_Vinod"
click at [343, 76] on div "Add Ingredients Manage Recipe Delete Recipe Duplicate Recipe Scale Recipe Save …" at bounding box center [383, 77] width 548 height 19
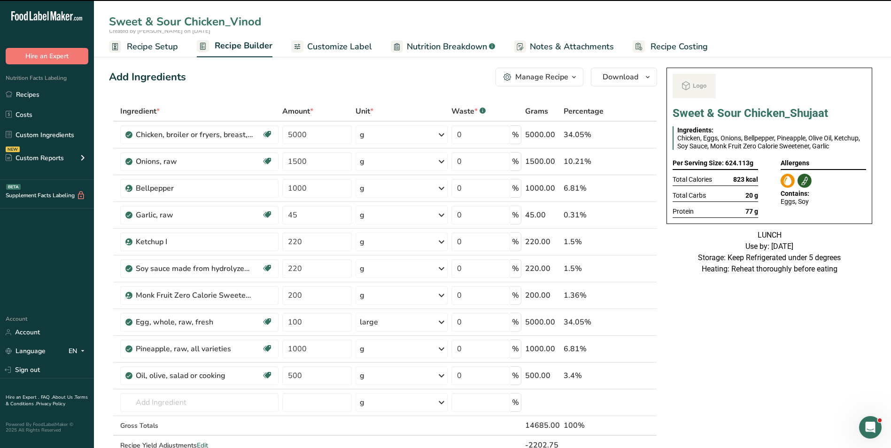
click at [340, 44] on span "Customize Label" at bounding box center [339, 46] width 65 height 13
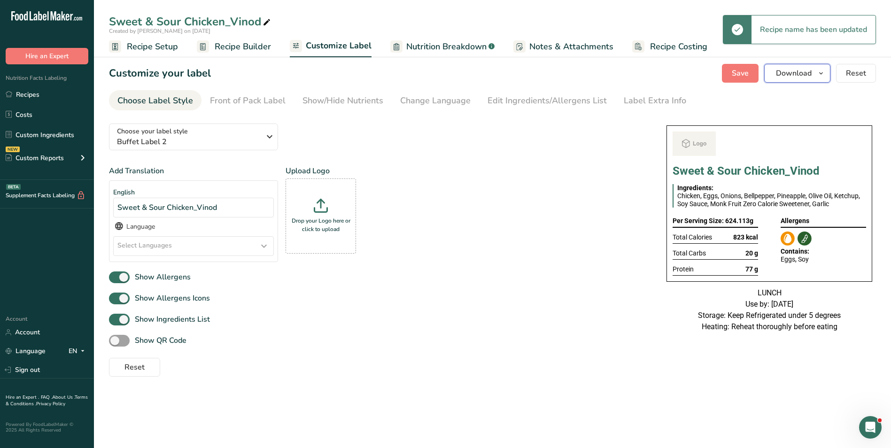
click at [804, 77] on span "Download" at bounding box center [794, 73] width 36 height 11
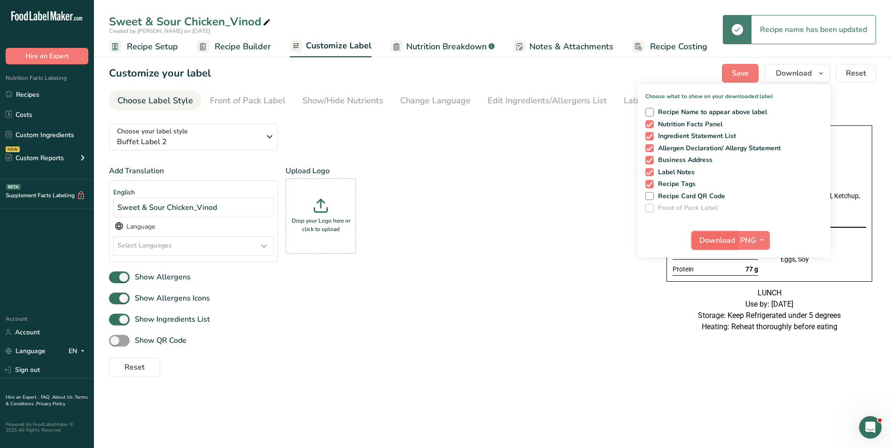
click at [713, 240] on span "Download" at bounding box center [718, 240] width 36 height 11
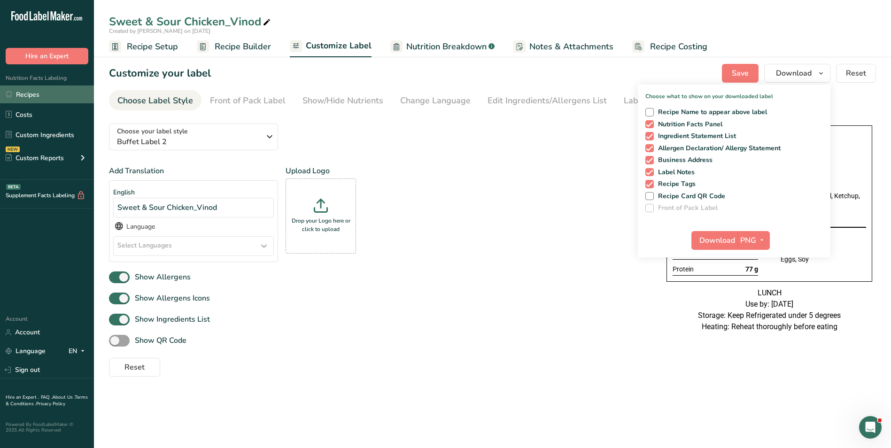
click at [46, 93] on link "Recipes" at bounding box center [47, 95] width 94 height 18
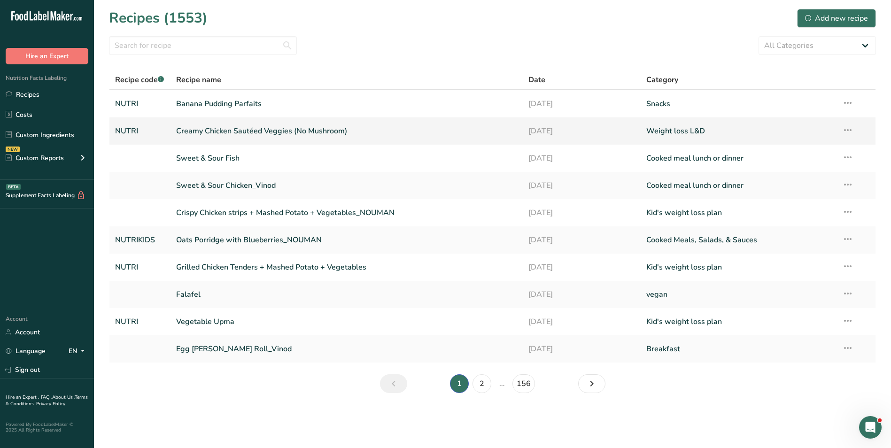
click at [222, 130] on link "Creamy Chicken Sautéed Veggies (No Mushroom)" at bounding box center [347, 131] width 342 height 20
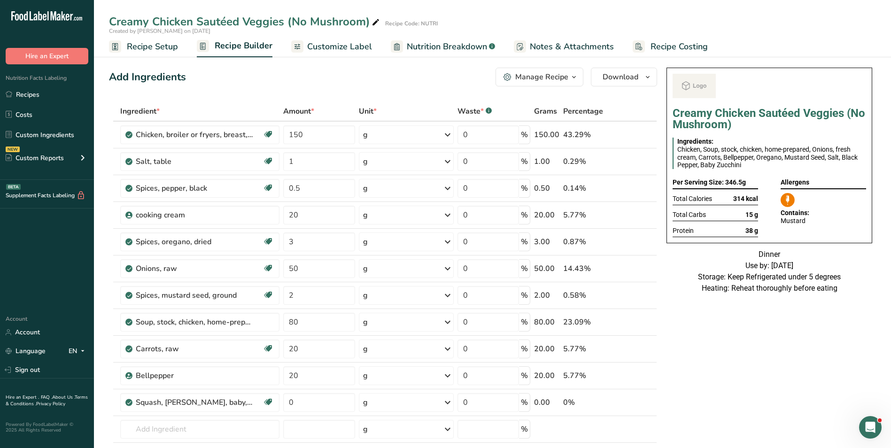
click at [375, 22] on icon at bounding box center [376, 22] width 8 height 13
drag, startPoint x: 311, startPoint y: 23, endPoint x: 243, endPoint y: 23, distance: 67.2
click at [243, 23] on input "Creamy Chicken Sautéed Veggies (No Mushroom" at bounding box center [464, 21] width 711 height 17
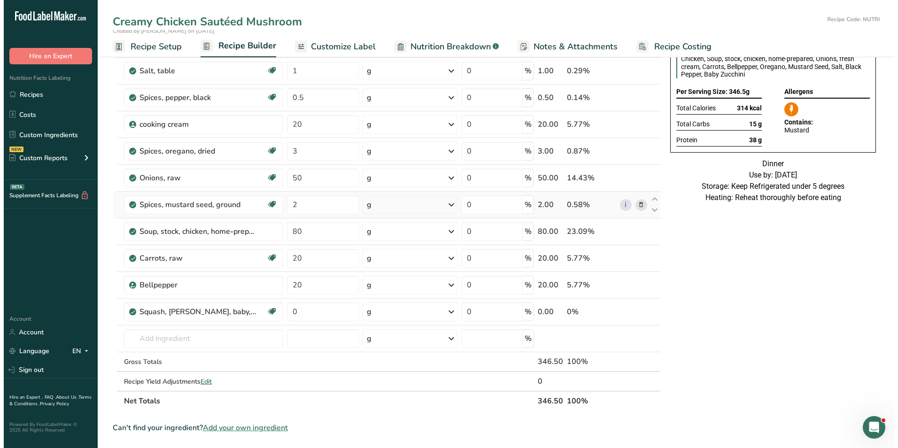
scroll to position [94, 0]
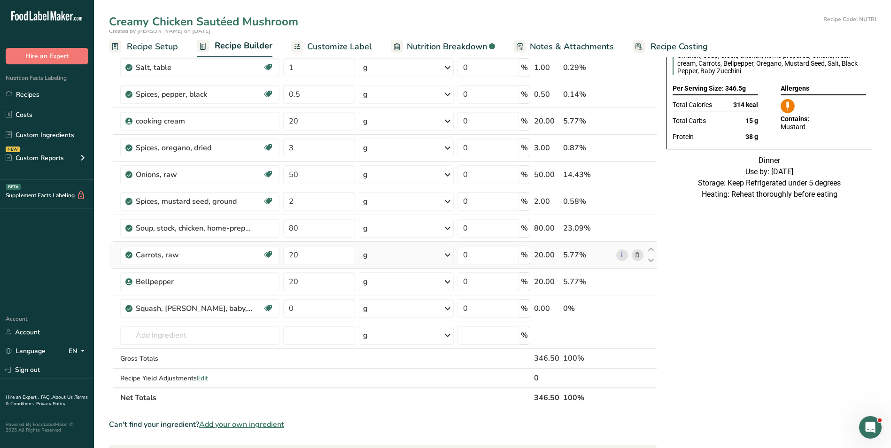
type input "Creamy Chicken Sautéed Mushroom"
click at [636, 254] on icon at bounding box center [637, 255] width 7 height 10
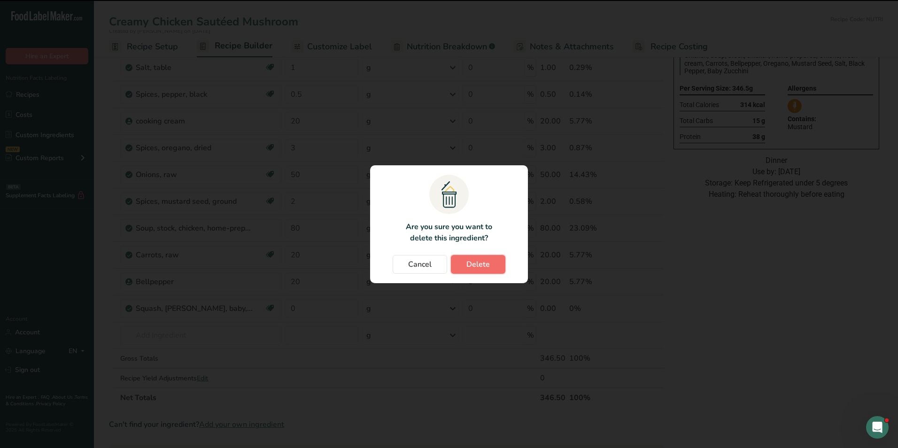
click at [502, 265] on button "Delete" at bounding box center [478, 264] width 55 height 19
type input "0"
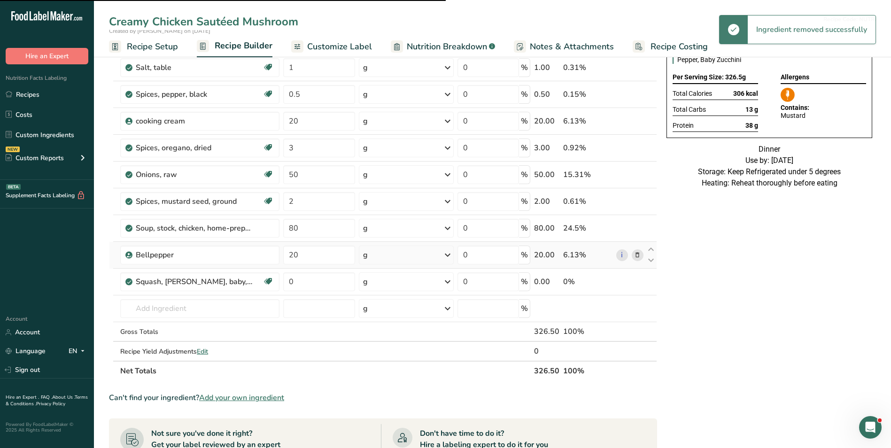
type input "20"
type input "0"
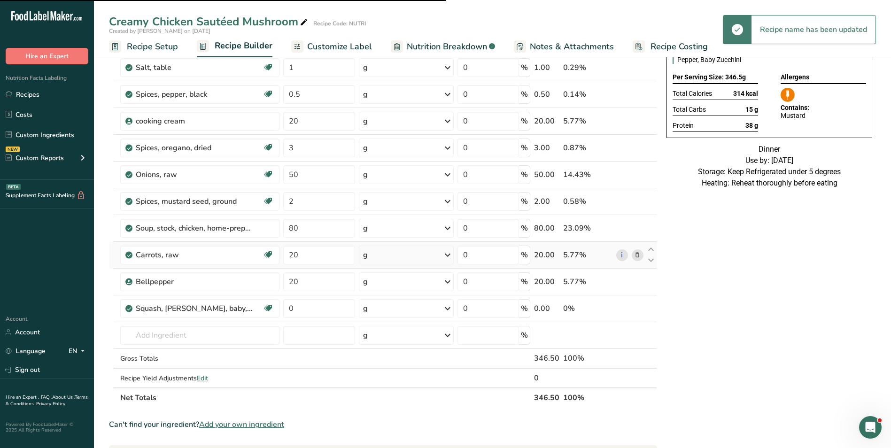
click at [640, 256] on icon at bounding box center [637, 255] width 7 height 10
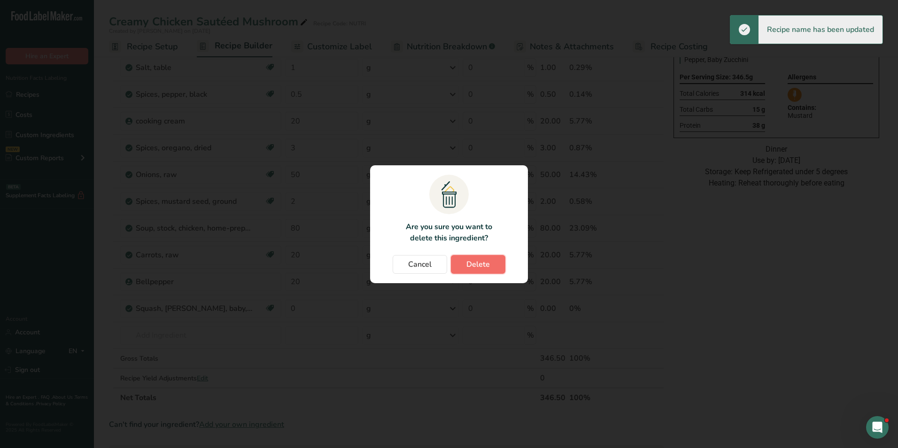
click at [475, 263] on span "Delete" at bounding box center [478, 264] width 23 height 11
click at [481, 260] on span "Delete" at bounding box center [478, 264] width 23 height 11
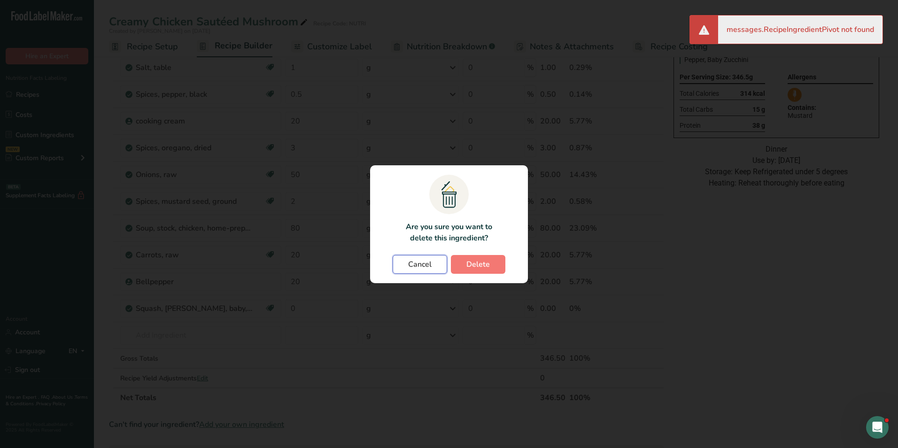
click at [435, 265] on button "Cancel" at bounding box center [420, 264] width 55 height 19
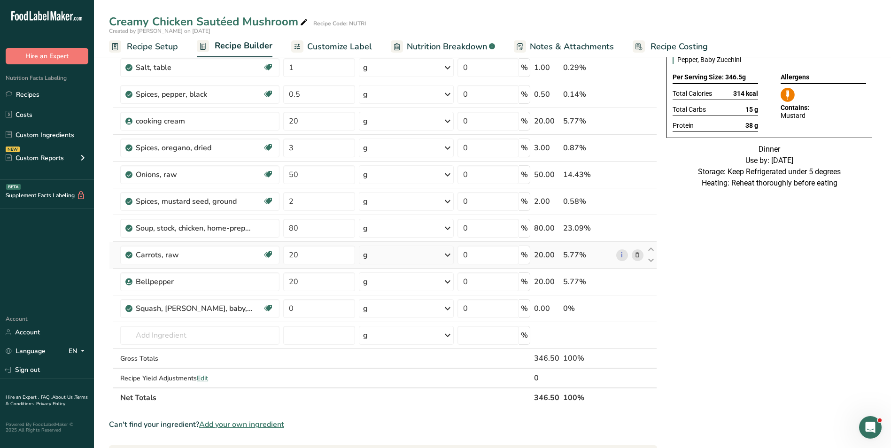
click at [640, 256] on icon at bounding box center [637, 255] width 7 height 10
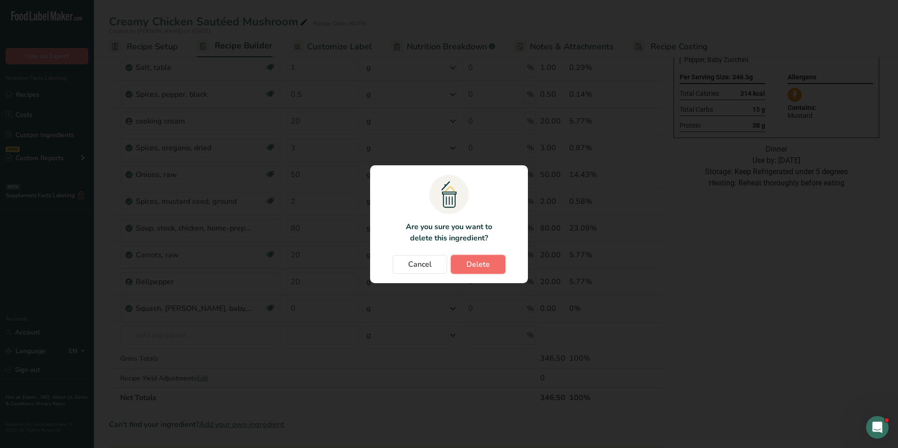
click at [473, 261] on span "Delete" at bounding box center [478, 264] width 23 height 11
click at [491, 272] on button "Delete" at bounding box center [478, 264] width 55 height 19
click at [489, 269] on span "Delete" at bounding box center [478, 264] width 23 height 11
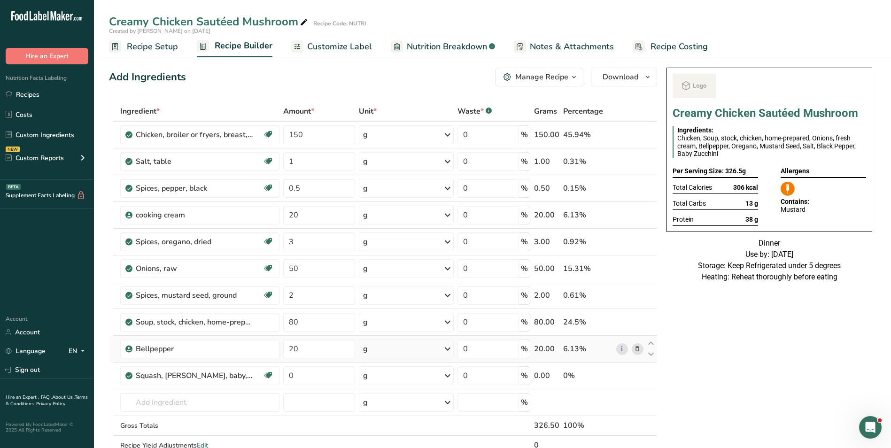
click at [640, 353] on icon at bounding box center [637, 349] width 7 height 10
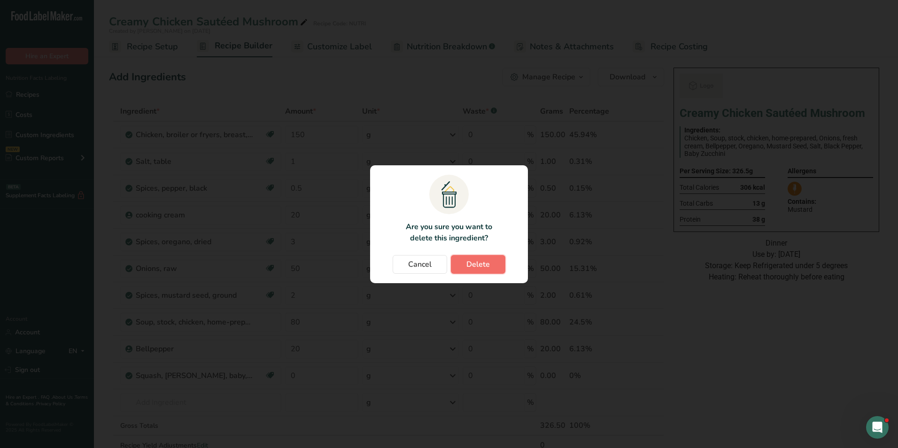
click at [482, 265] on span "Delete" at bounding box center [478, 264] width 23 height 11
type input "0"
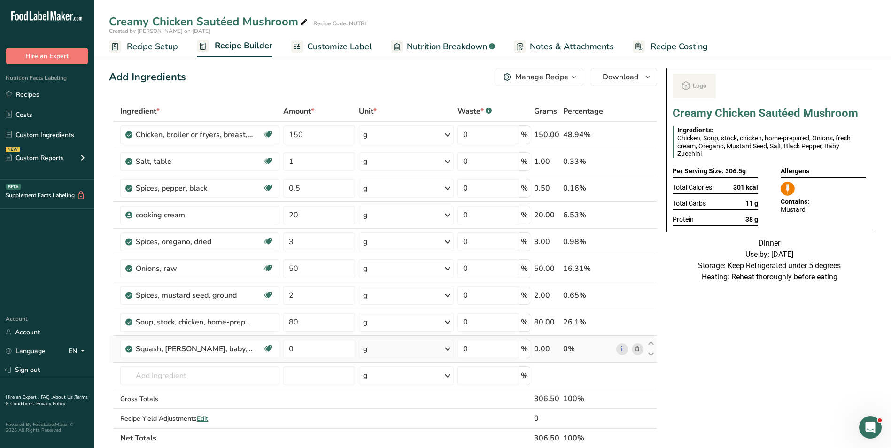
click at [640, 351] on icon at bounding box center [637, 349] width 7 height 10
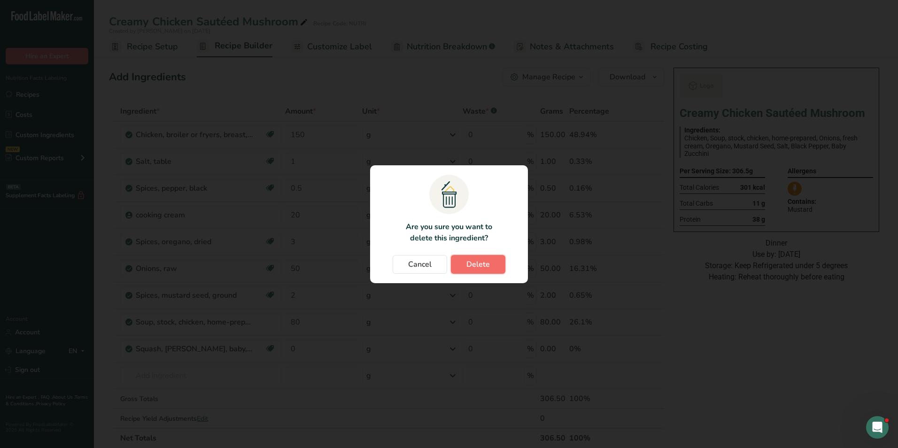
click at [462, 260] on button "Delete" at bounding box center [478, 264] width 55 height 19
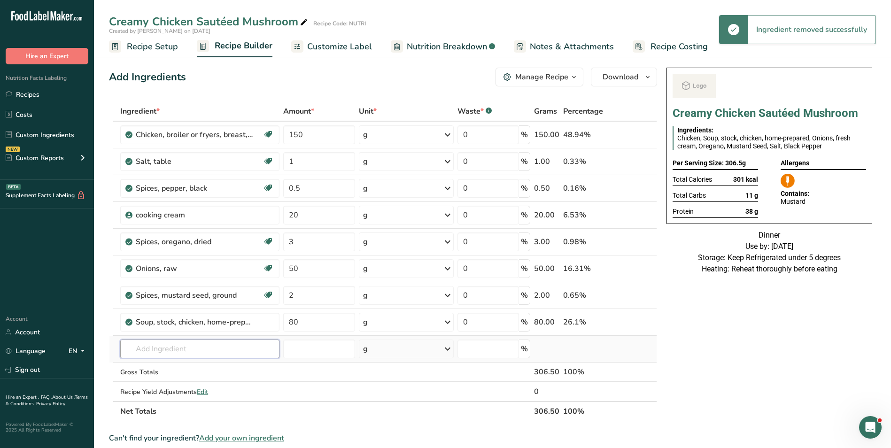
click at [186, 345] on input "text" at bounding box center [199, 349] width 159 height 19
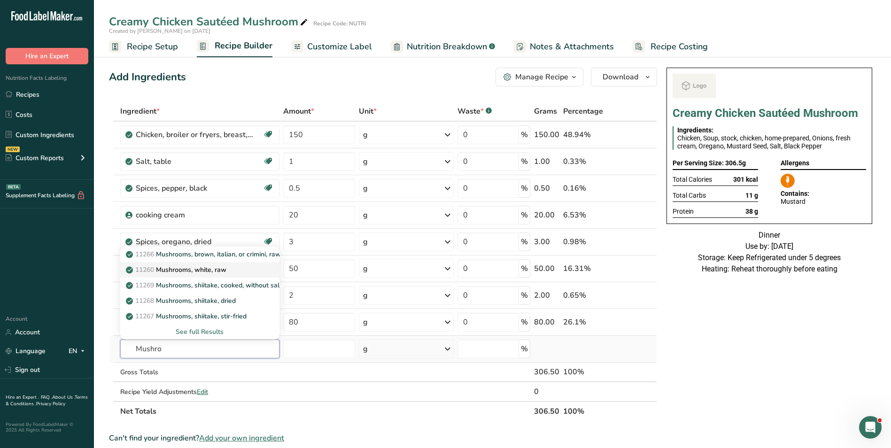
type input "Mushro"
click at [226, 267] on p "11260 Mushrooms, white, raw" at bounding box center [177, 270] width 99 height 10
type input "Mushrooms, white, raw"
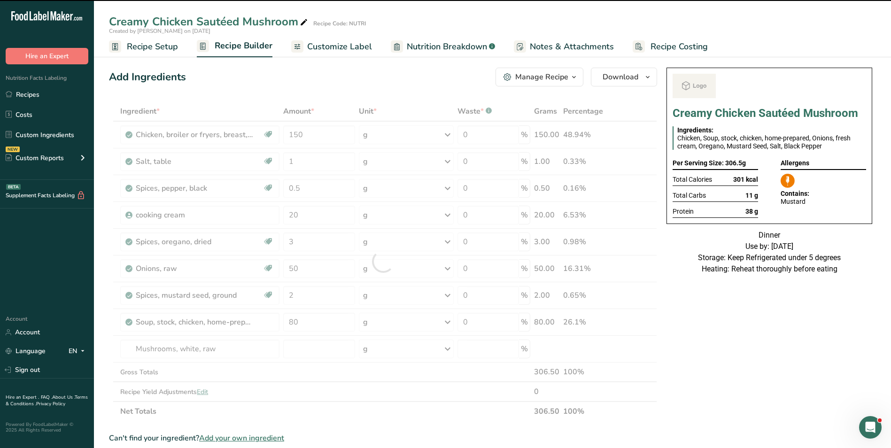
click at [295, 350] on div at bounding box center [383, 261] width 548 height 320
type input "0"
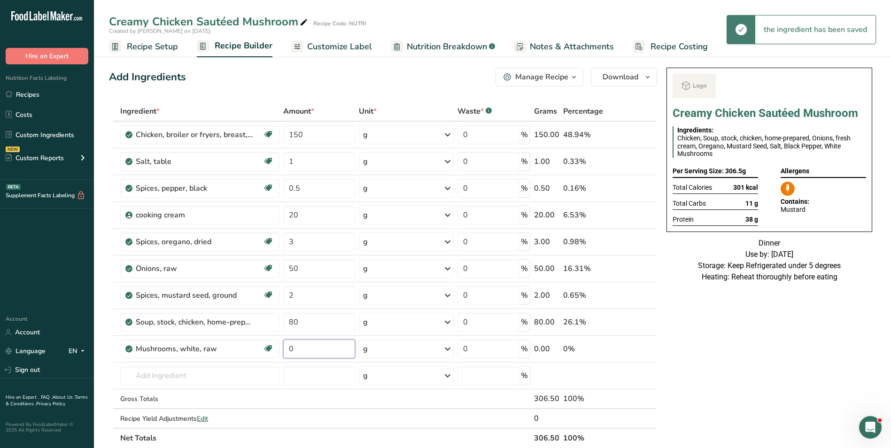
click at [295, 350] on input "0" at bounding box center [319, 349] width 72 height 19
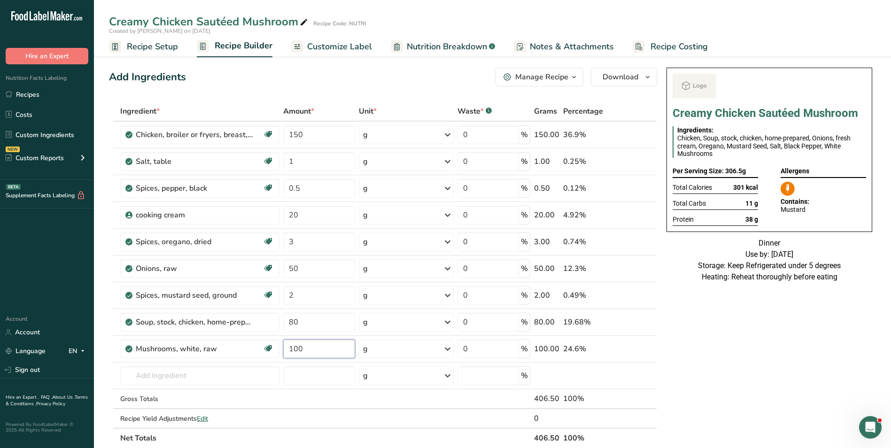
type input "100"
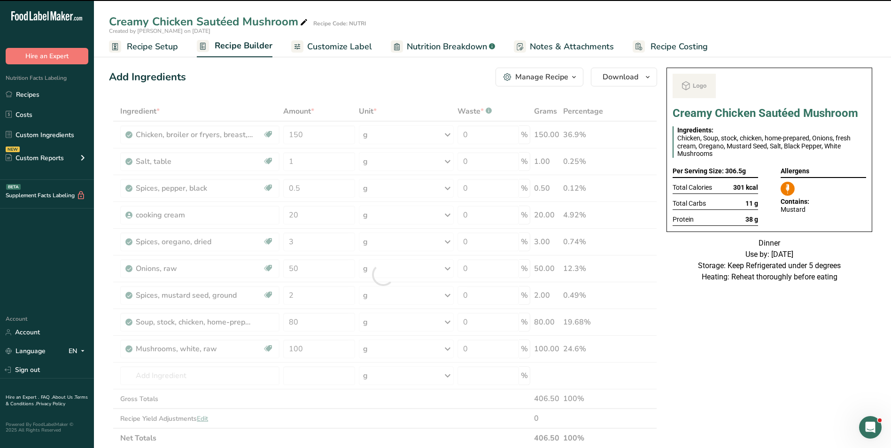
click at [292, 324] on div at bounding box center [383, 274] width 548 height 347
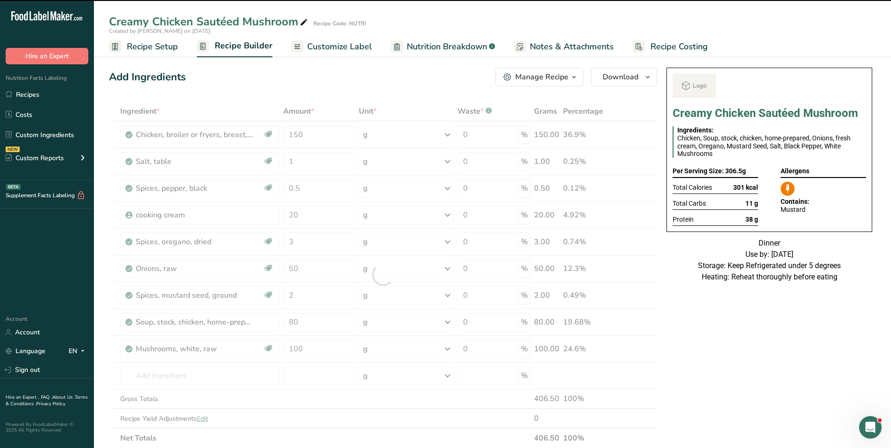
click at [292, 324] on div at bounding box center [383, 274] width 548 height 347
click at [292, 324] on input "80" at bounding box center [319, 322] width 72 height 19
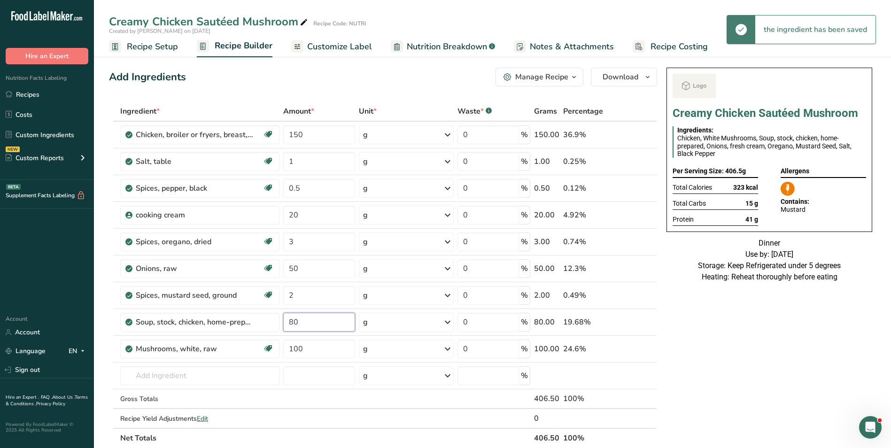
click at [292, 324] on input "80" at bounding box center [319, 322] width 72 height 19
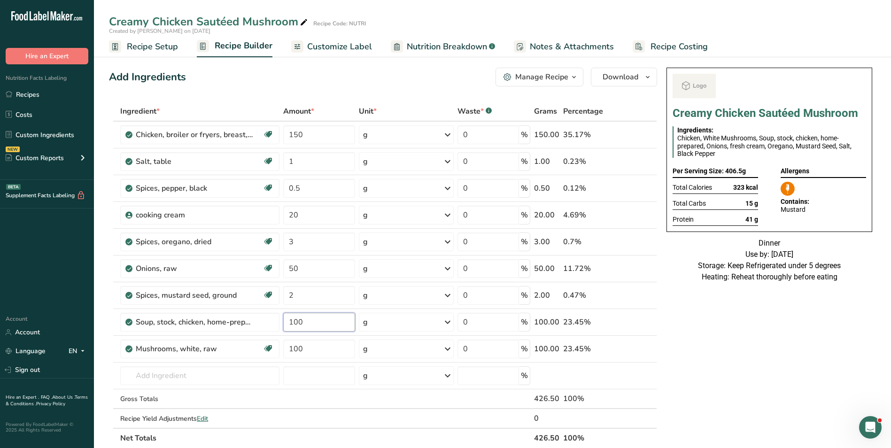
type input "100"
click at [296, 132] on input "150" at bounding box center [319, 134] width 72 height 19
type input "250"
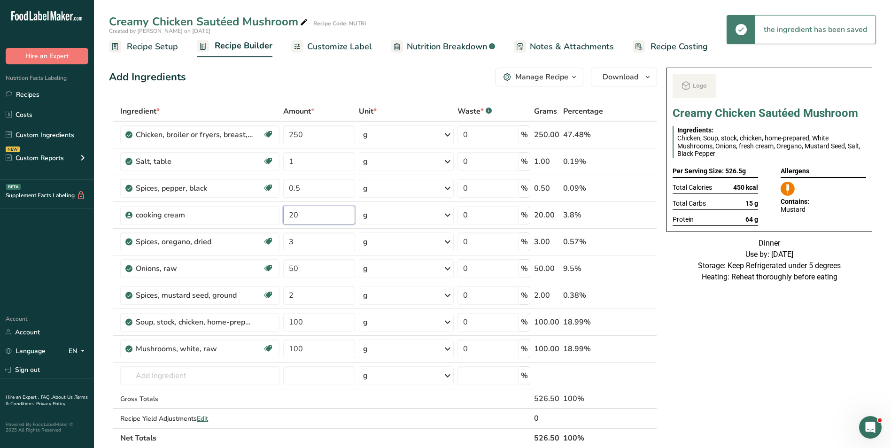
click at [294, 214] on input "20" at bounding box center [319, 215] width 72 height 19
type input "50"
click at [304, 25] on icon at bounding box center [304, 22] width 8 height 13
type input "Creamy Chicken Sautéed Mushroom_Adnane"
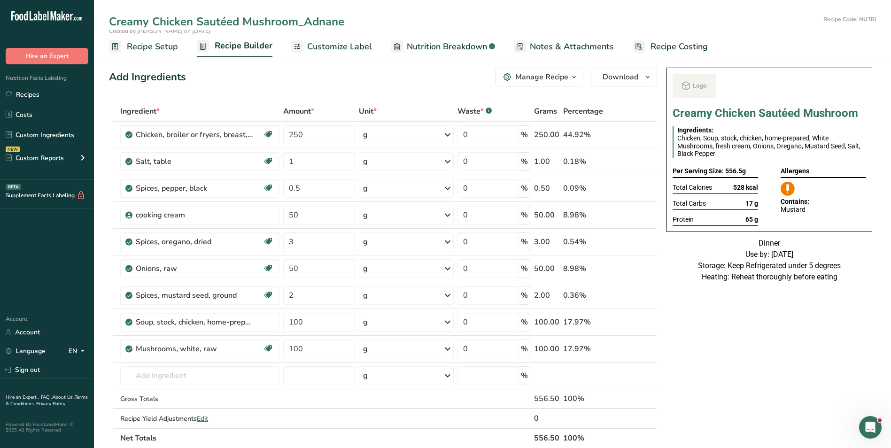
click at [340, 46] on span "Customize Label" at bounding box center [339, 46] width 65 height 13
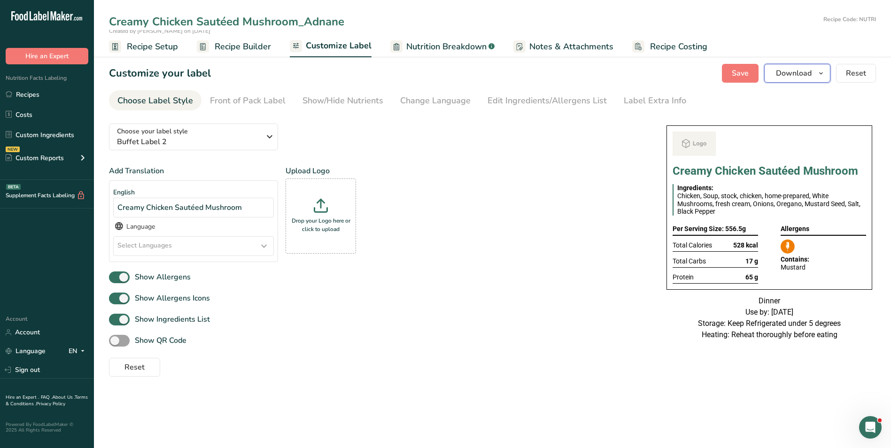
click at [771, 76] on button "Download" at bounding box center [797, 73] width 66 height 19
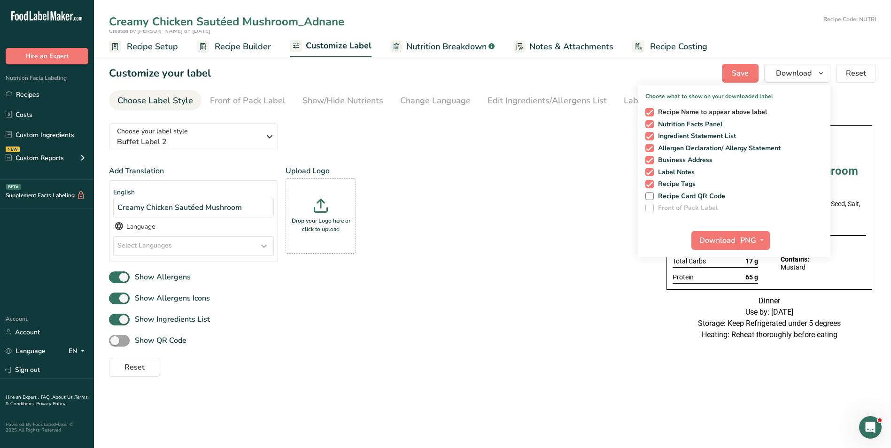
click at [677, 109] on span "Recipe Name to appear above label" at bounding box center [711, 112] width 114 height 8
click at [652, 109] on input "Recipe Name to appear above label" at bounding box center [649, 112] width 6 height 6
checkbox input "false"
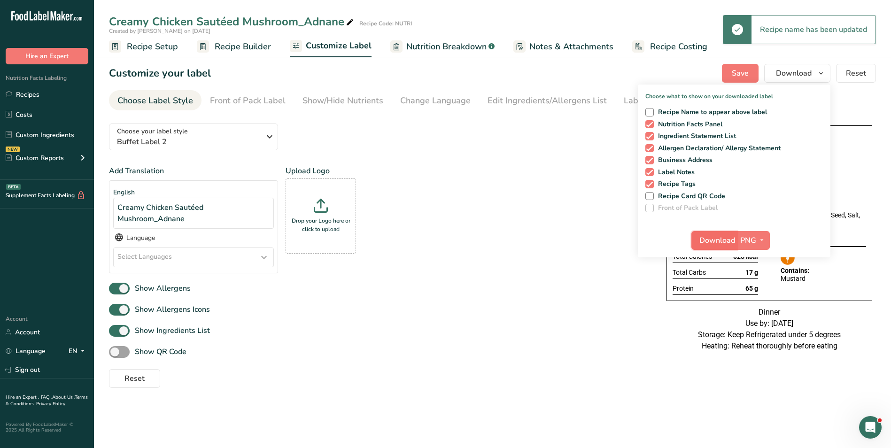
click at [710, 233] on button "Download" at bounding box center [715, 240] width 46 height 19
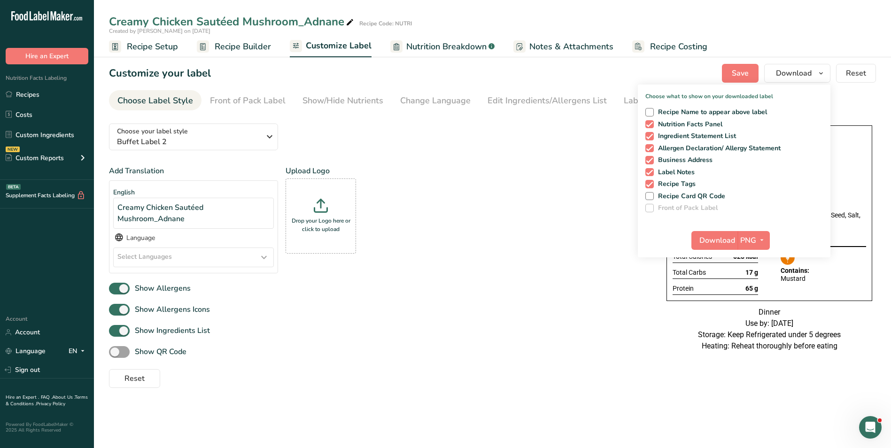
click at [233, 43] on span "Recipe Builder" at bounding box center [243, 46] width 56 height 13
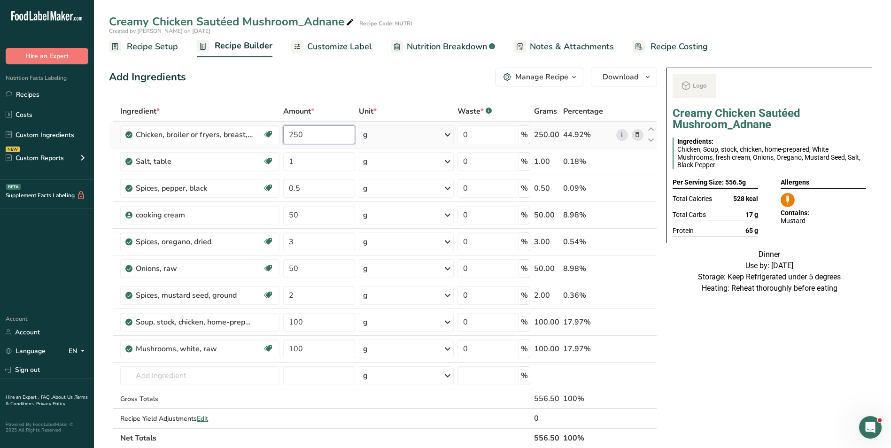
click at [295, 132] on input "250" at bounding box center [319, 134] width 72 height 19
type input "300"
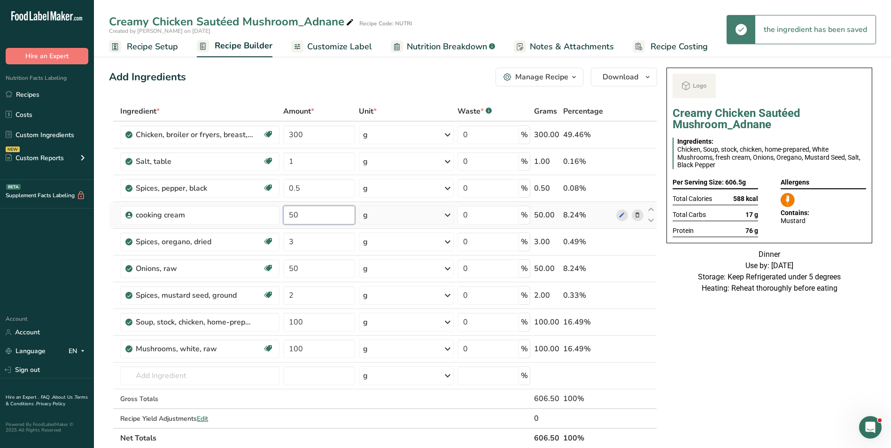
click at [292, 212] on input "50" at bounding box center [319, 215] width 72 height 19
type input "100"
click at [172, 376] on input "text" at bounding box center [199, 376] width 159 height 19
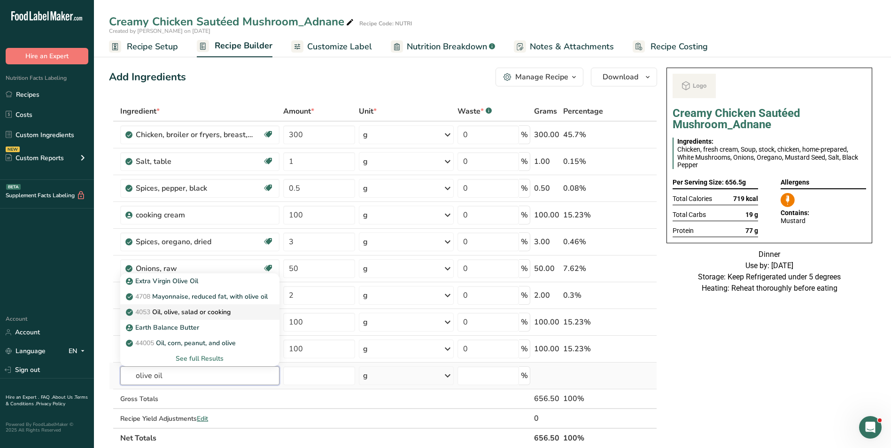
type input "olive oil"
click at [194, 312] on p "4053 Oil, olive, salad or cooking" at bounding box center [179, 312] width 103 height 10
type input "Oil, olive, salad or cooking"
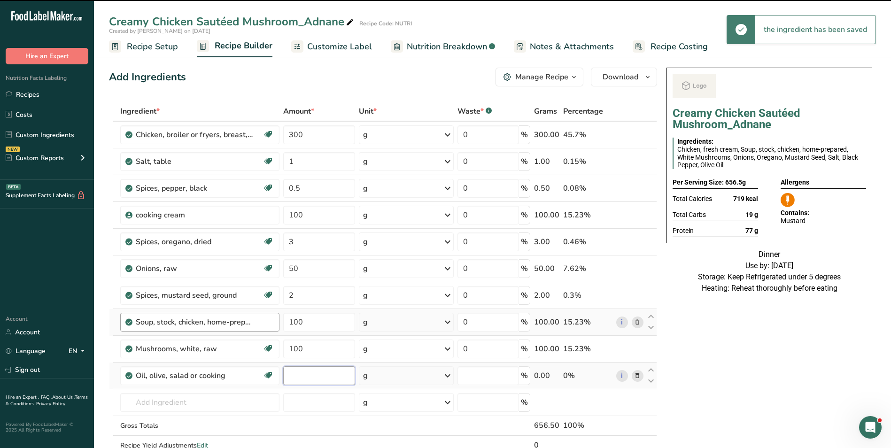
type input "0"
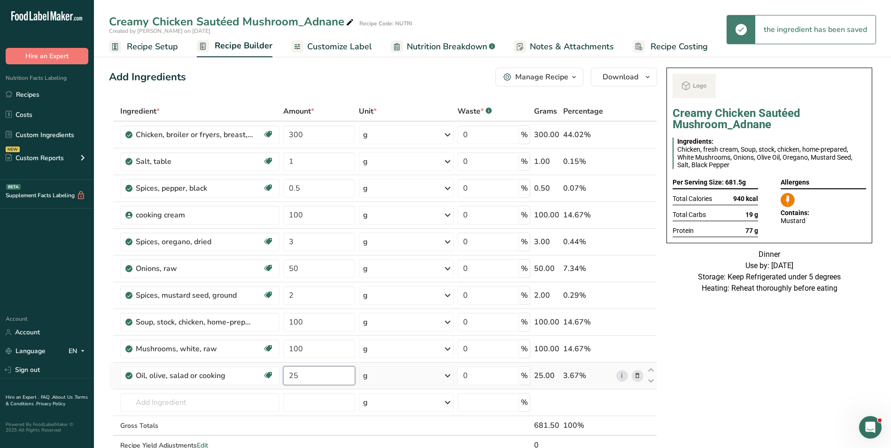
click at [295, 374] on input "25" at bounding box center [319, 376] width 72 height 19
type input "20"
click at [351, 23] on icon at bounding box center [350, 22] width 8 height 13
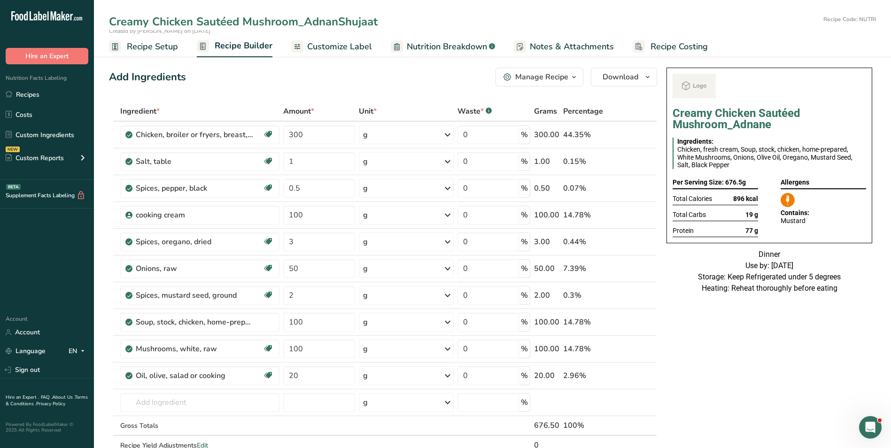
click at [341, 48] on span "Customize Label" at bounding box center [339, 46] width 65 height 13
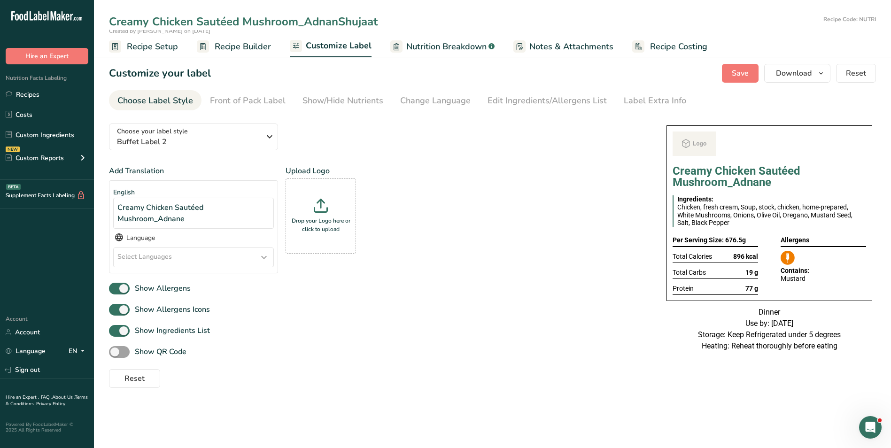
click at [340, 19] on input "Creamy Chicken Sautéed Mushroom_AdnanShujaat" at bounding box center [464, 21] width 711 height 17
type input "Creamy Chicken Sautéed Mushroom_AdnShujaat"
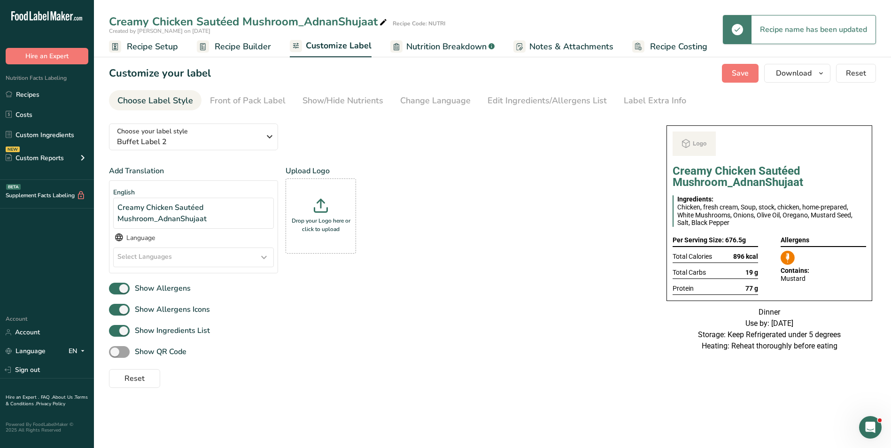
click at [340, 19] on div "Creamy Chicken Sautéed Mushroom_AdnanShujaat" at bounding box center [249, 21] width 280 height 17
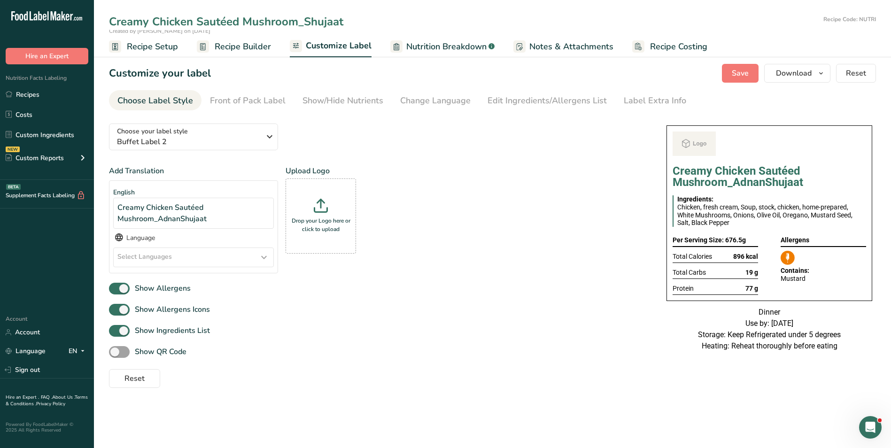
type input "Creamy Chicken Sautéed Mushroom_Shujaat"
click at [449, 174] on div "Add Translation English Creamy Chicken Sautéed Mushroom_AdnanShujaat Language S…" at bounding box center [378, 223] width 539 height 116
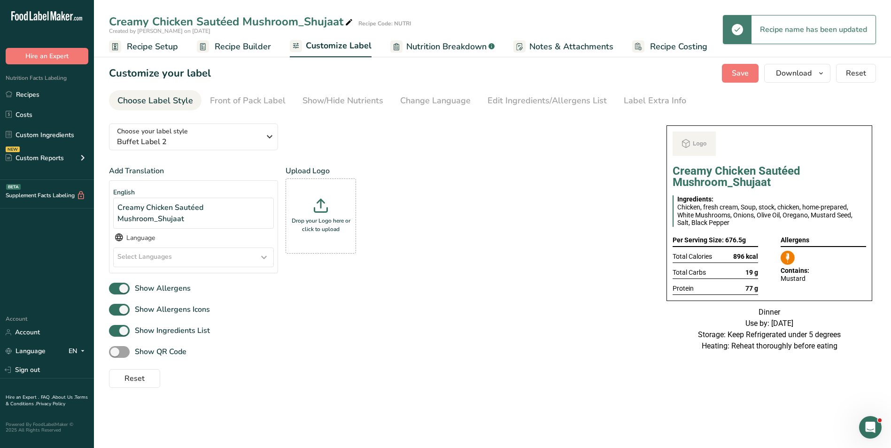
click at [642, 237] on div "Add Translation English Creamy Chicken Sautéed Mushroom_Shujaat Language Select…" at bounding box center [378, 223] width 539 height 116
click at [819, 69] on icon "button" at bounding box center [822, 74] width 8 height 12
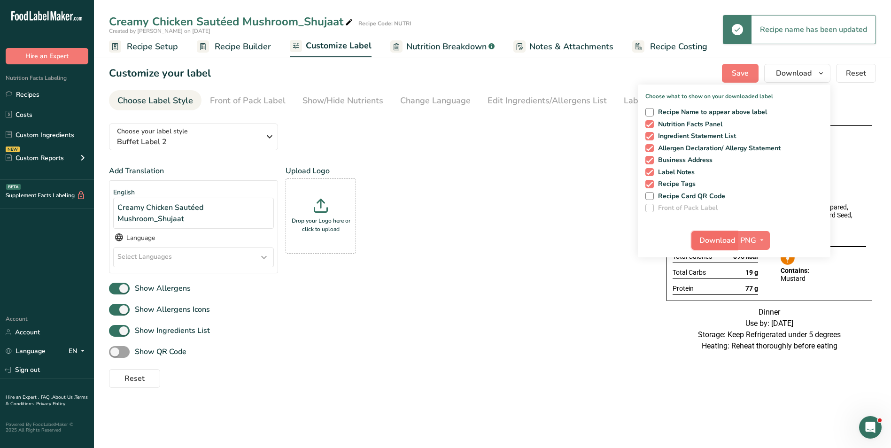
click at [713, 242] on span "Download" at bounding box center [718, 240] width 36 height 11
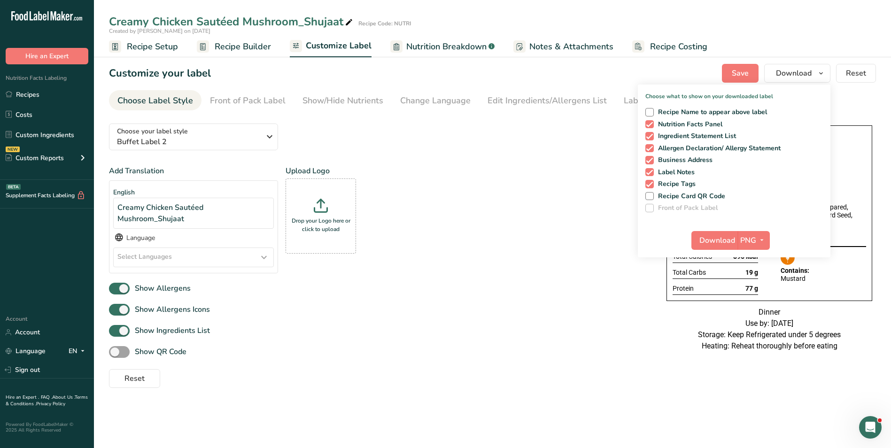
click at [348, 21] on icon at bounding box center [349, 22] width 8 height 13
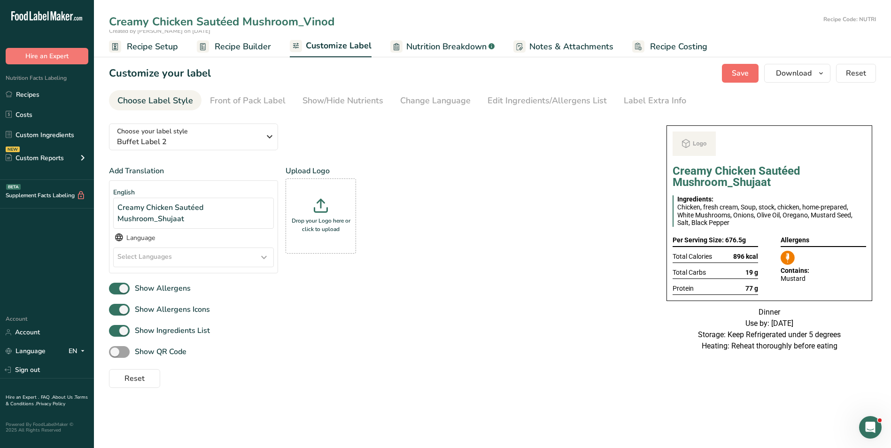
type input "Creamy Chicken Sautéed Mushroom_Vinod"
click at [744, 76] on span "Save" at bounding box center [740, 73] width 17 height 11
click at [798, 75] on span "Download" at bounding box center [794, 73] width 36 height 11
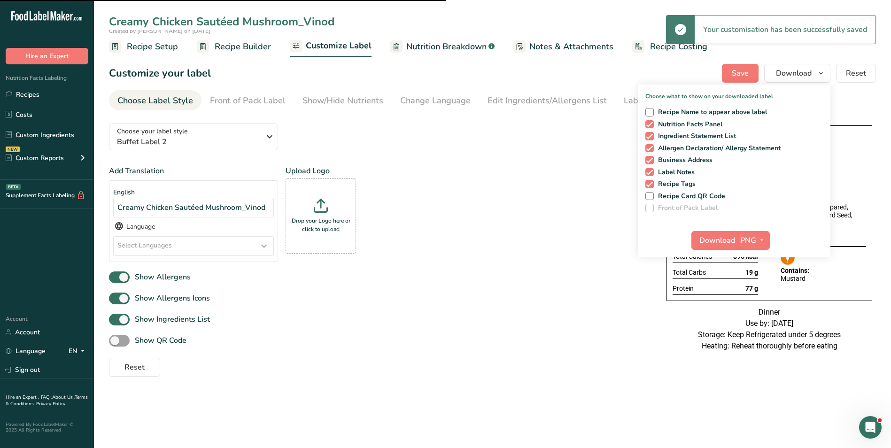
click at [554, 244] on div "Add Translation English Creamy Chicken Sautéed Mushroom_Vinod Language Select L…" at bounding box center [378, 217] width 539 height 104
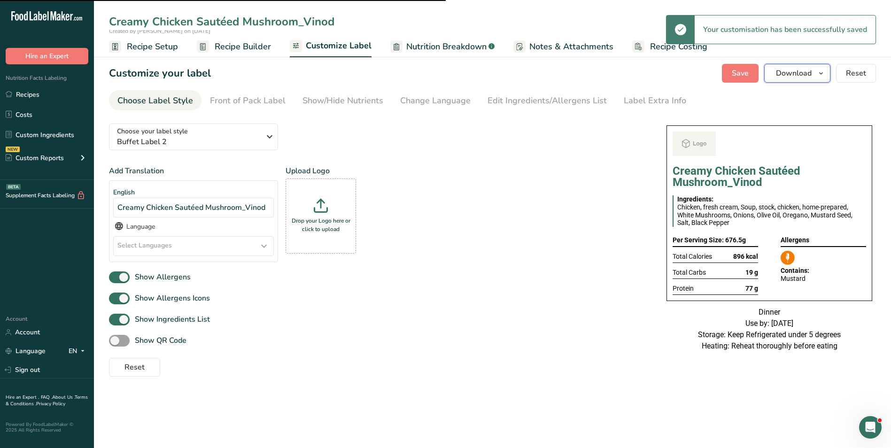
click at [808, 77] on span "Download" at bounding box center [794, 73] width 36 height 11
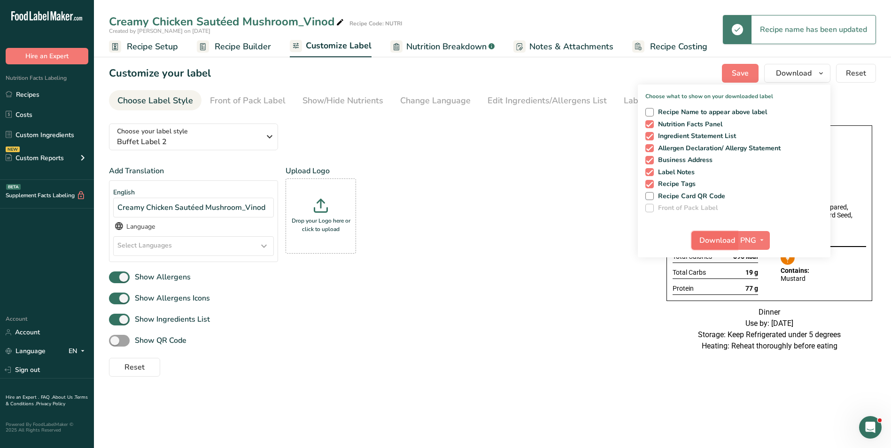
click at [721, 236] on span "Download" at bounding box center [718, 240] width 36 height 11
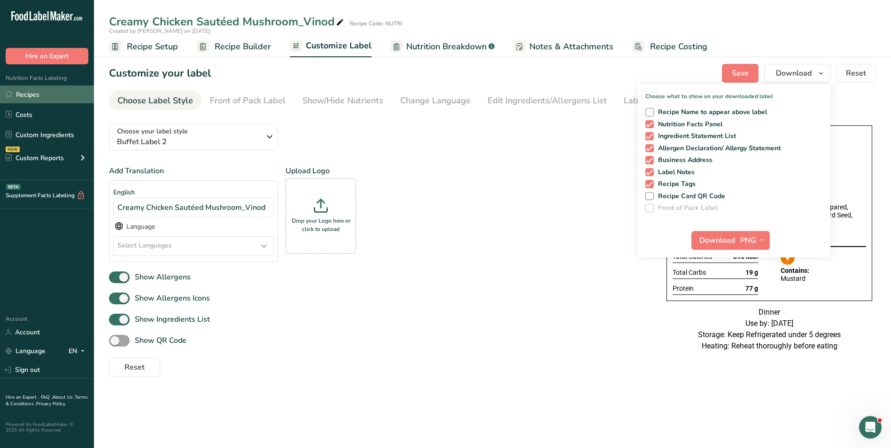
click at [39, 98] on link "Recipes" at bounding box center [47, 95] width 94 height 18
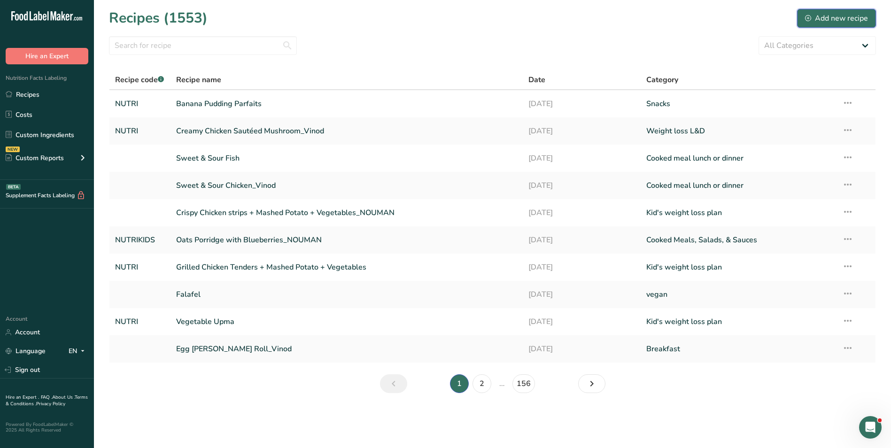
click at [835, 21] on div "Add new recipe" at bounding box center [836, 18] width 63 height 11
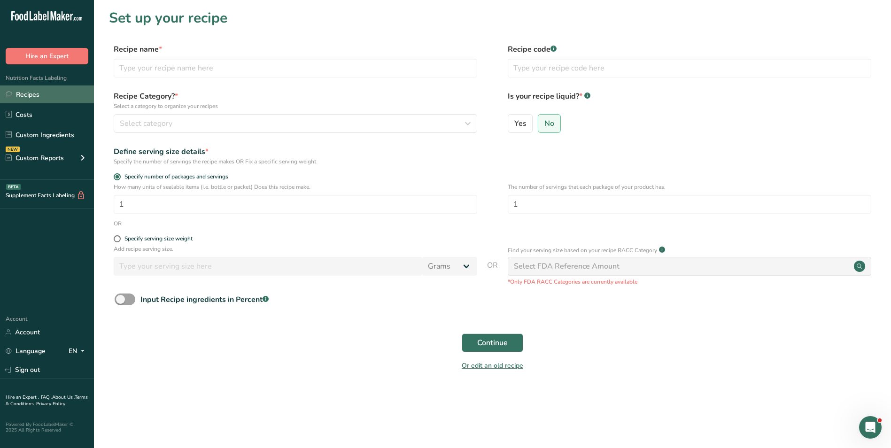
click at [42, 96] on link "Recipes" at bounding box center [47, 95] width 94 height 18
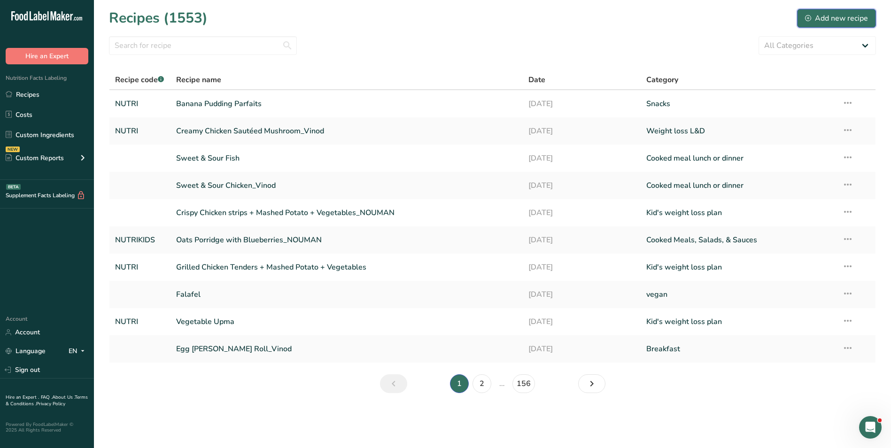
click at [815, 13] on div "Add new recipe" at bounding box center [836, 18] width 63 height 11
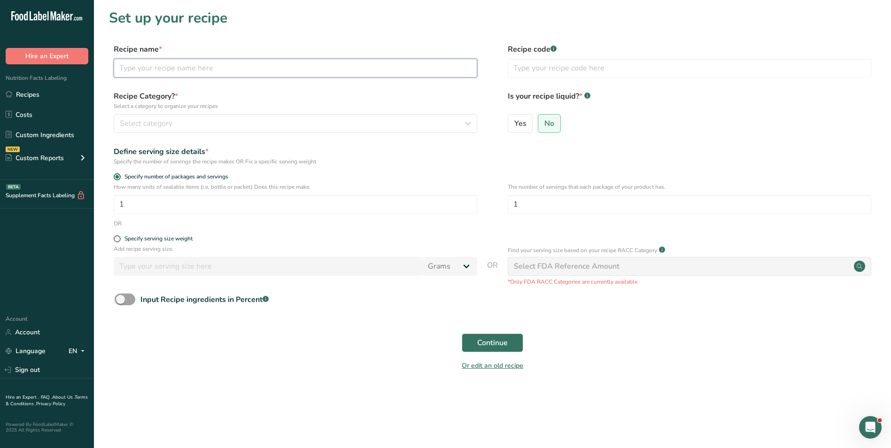
click at [197, 65] on input "text" at bounding box center [296, 68] width 364 height 19
click at [595, 73] on input "text" at bounding box center [690, 68] width 364 height 19
click at [451, 72] on input "Smoothie Bowl" at bounding box center [296, 68] width 364 height 19
type input "Smoothie Bowl_Nouman"
click at [587, 63] on input "text" at bounding box center [690, 68] width 364 height 19
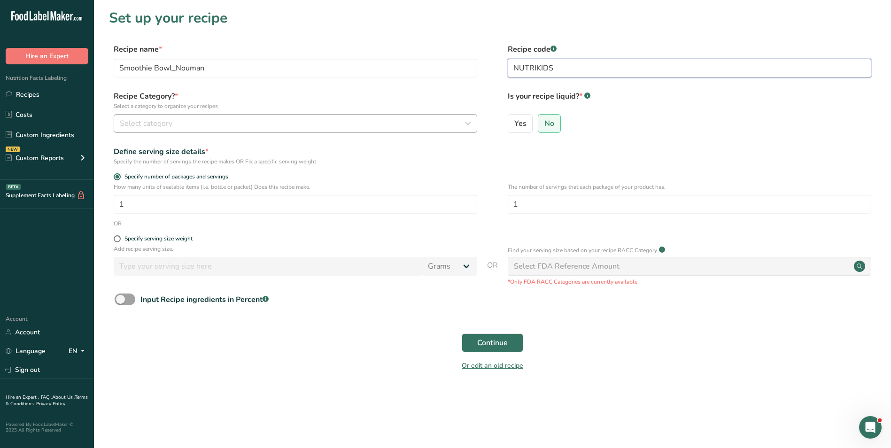
type input "NUTRIKIDS"
click at [343, 118] on div "Select category" at bounding box center [293, 123] width 346 height 11
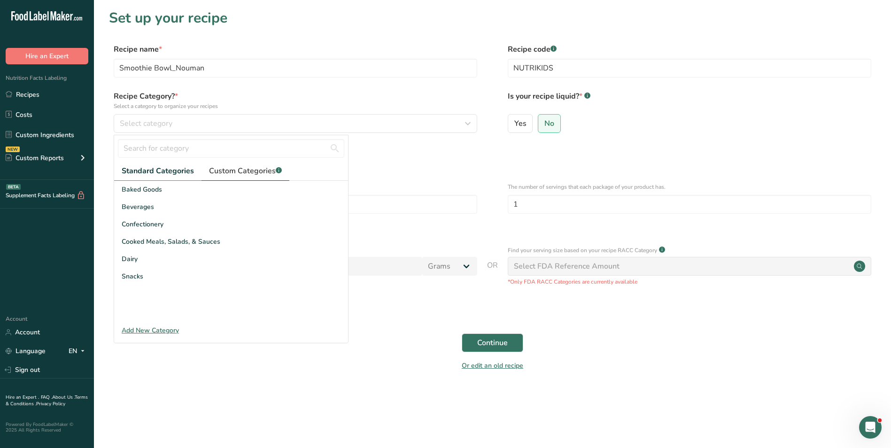
click at [253, 175] on span "Custom Categories .a-a{fill:#347362;}.b-a{fill:#fff;}" at bounding box center [245, 170] width 73 height 11
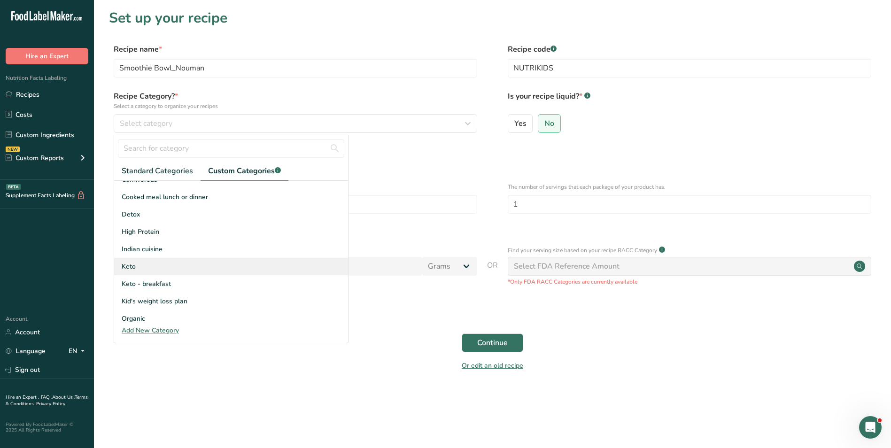
scroll to position [94, 0]
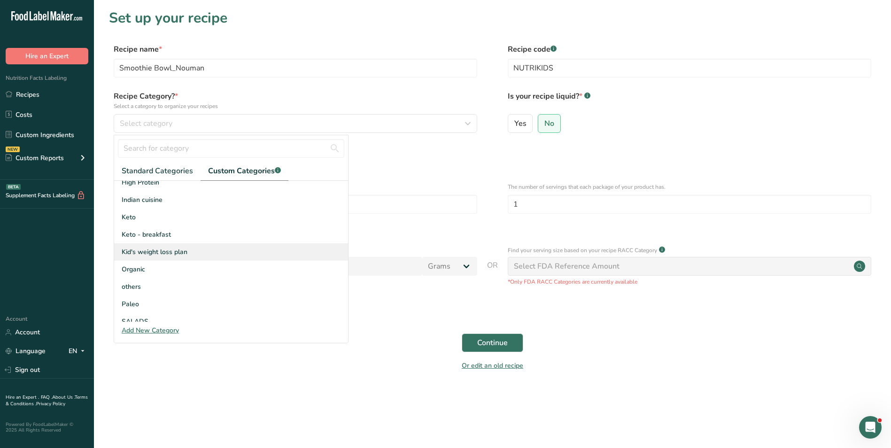
click at [158, 255] on span "Kid's weight loss plan" at bounding box center [155, 252] width 66 height 10
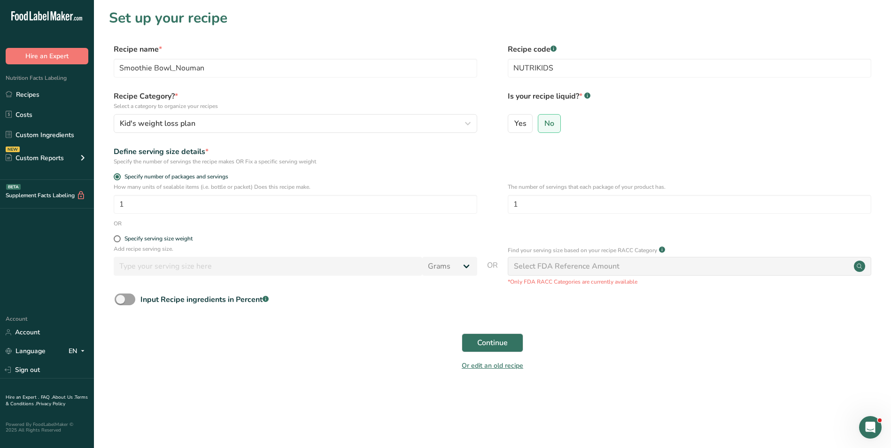
click at [496, 355] on div "Continue" at bounding box center [492, 343] width 767 height 30
click at [495, 350] on button "Continue" at bounding box center [493, 343] width 62 height 19
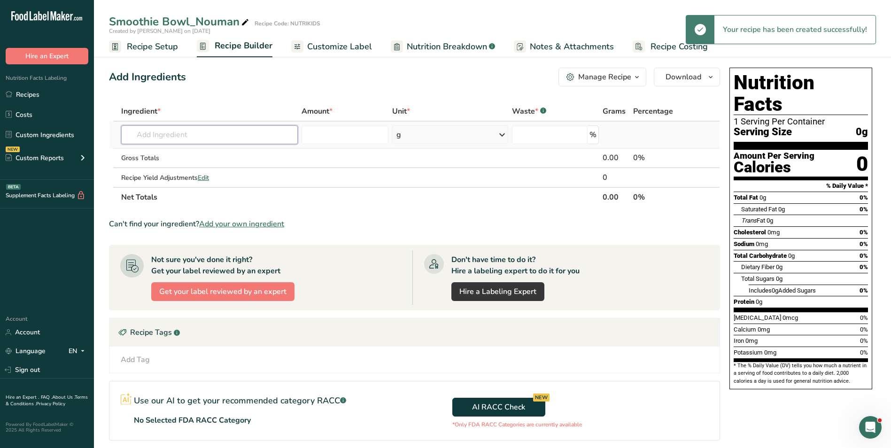
click at [188, 143] on input "text" at bounding box center [209, 134] width 177 height 19
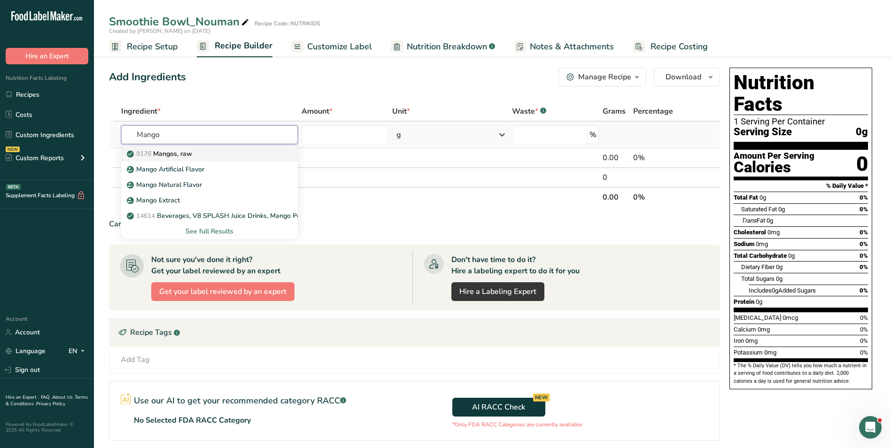
type input "Mango"
click at [179, 152] on p "9176 Mangos, raw" at bounding box center [160, 154] width 63 height 10
type input "Mangos, raw"
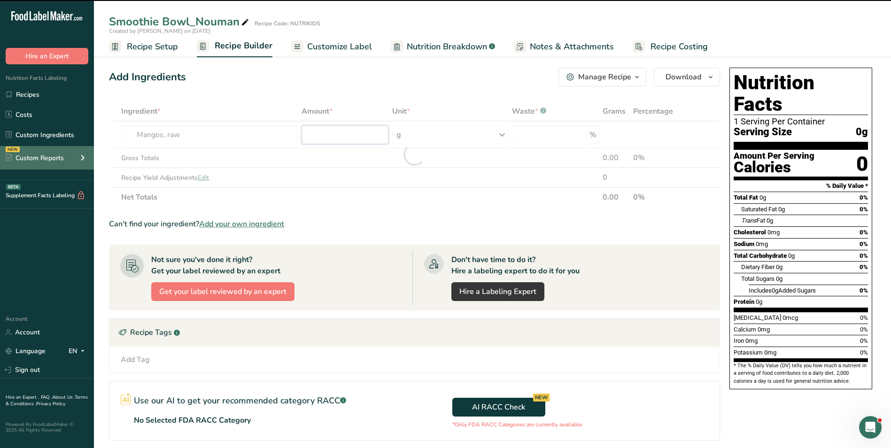
type input "0"
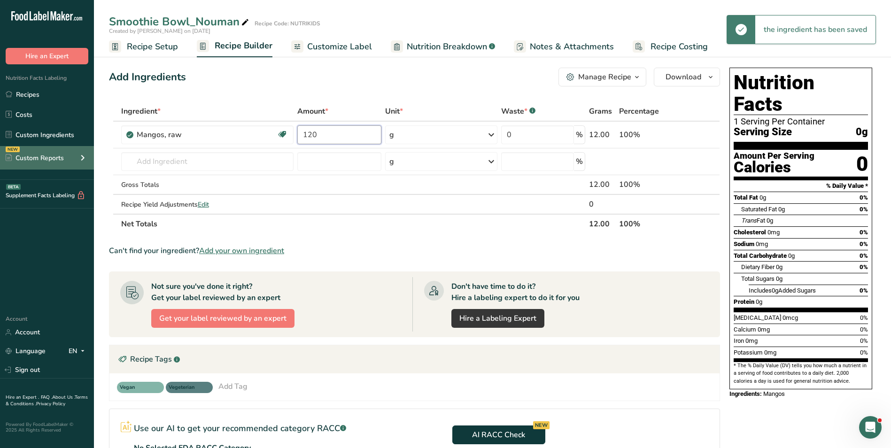
type input "120"
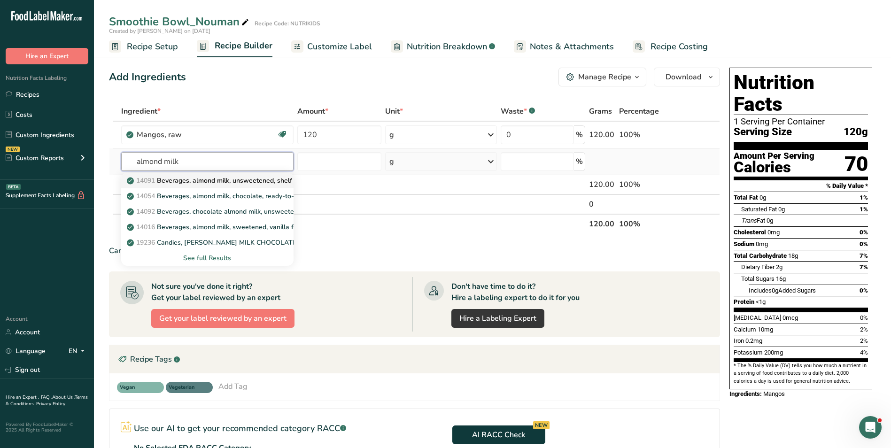
type input "almond milk"
click at [243, 184] on p "14091 Beverages, almond milk, unsweetened, shelf stable" at bounding box center [221, 181] width 184 height 10
type input "Beverages, almond milk, unsweetened, shelf stable"
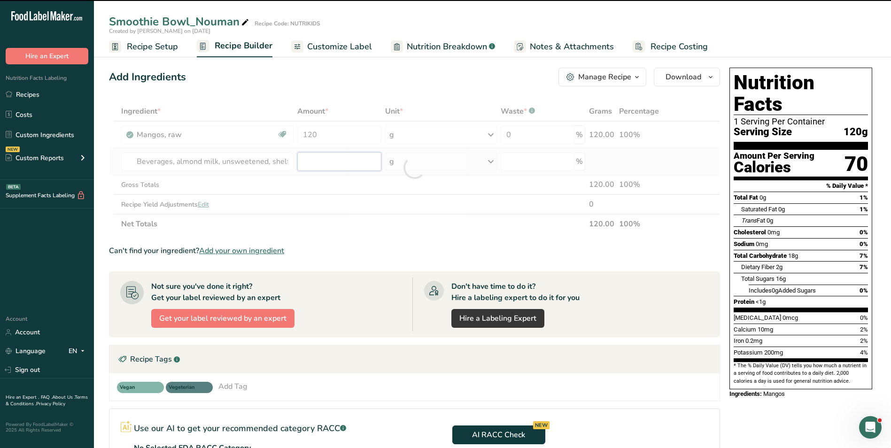
type input "0"
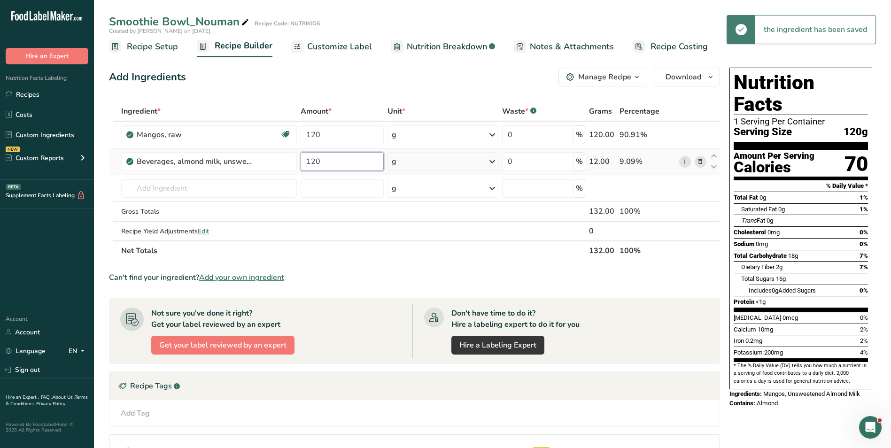
type input "120"
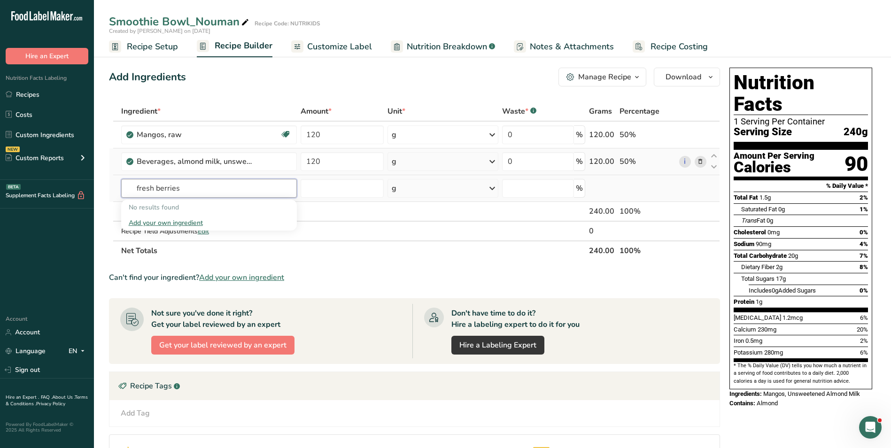
click at [138, 188] on input "fresh berries" at bounding box center [209, 188] width 176 height 19
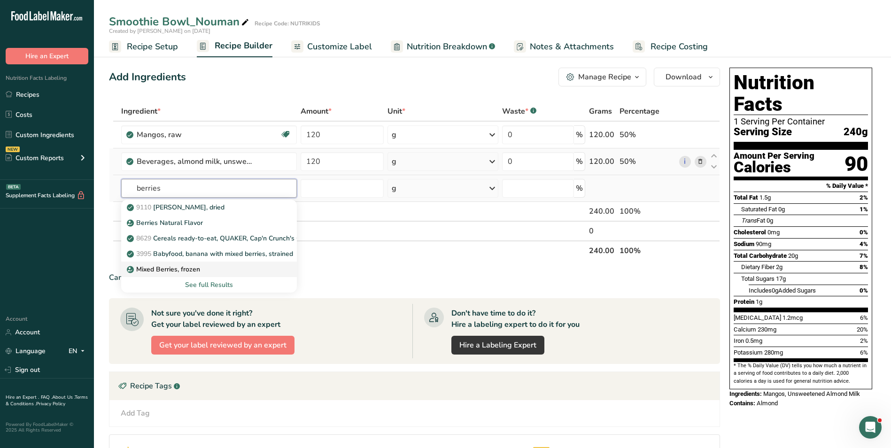
type input "berries"
click at [192, 264] on link "Mixed Berries, frozen" at bounding box center [209, 270] width 176 height 16
type input "Mixed Berries, frozen"
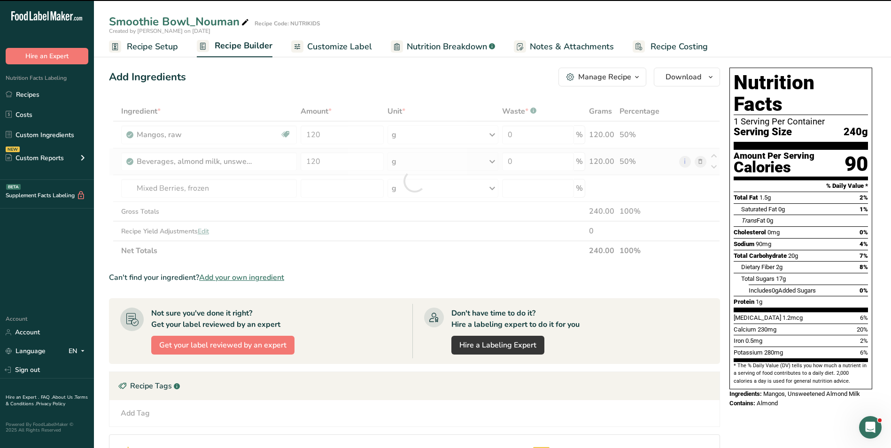
type input "0"
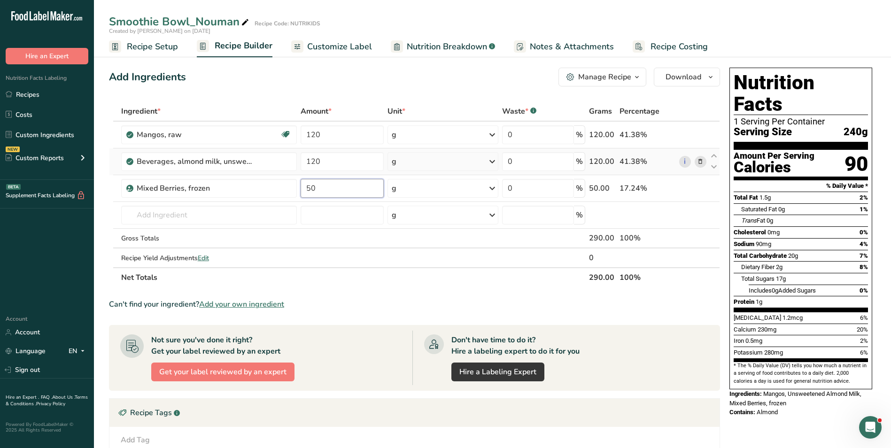
type input "50"
type input "chia seed"
click at [168, 237] on p "12006 Seeds, chia seeds, dried" at bounding box center [179, 234] width 101 height 10
type input "Seeds, chia seeds, dried"
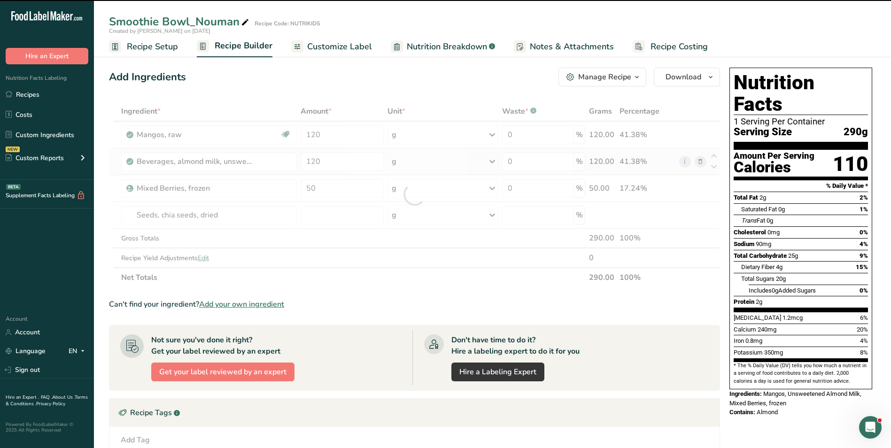
type input "0"
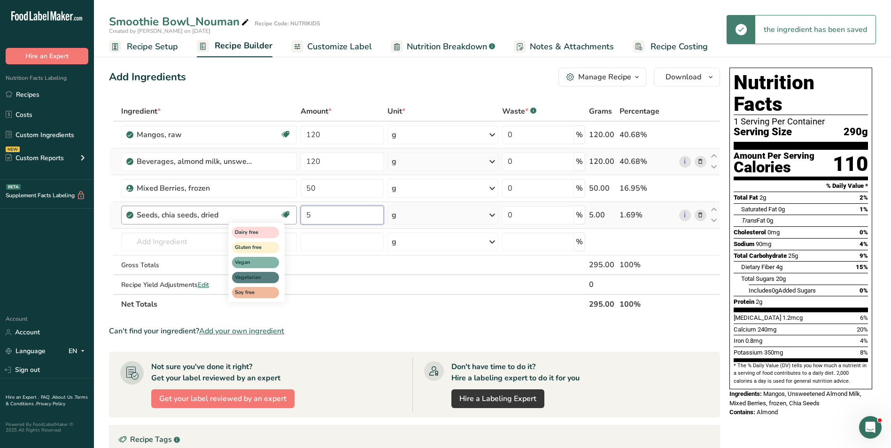
type input "5"
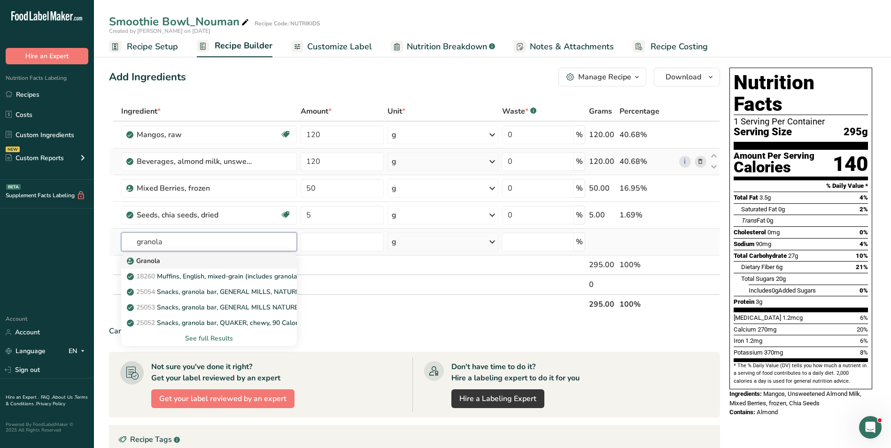
type input "granola"
click at [169, 268] on link "Granola" at bounding box center [209, 261] width 176 height 16
type input "Granola"
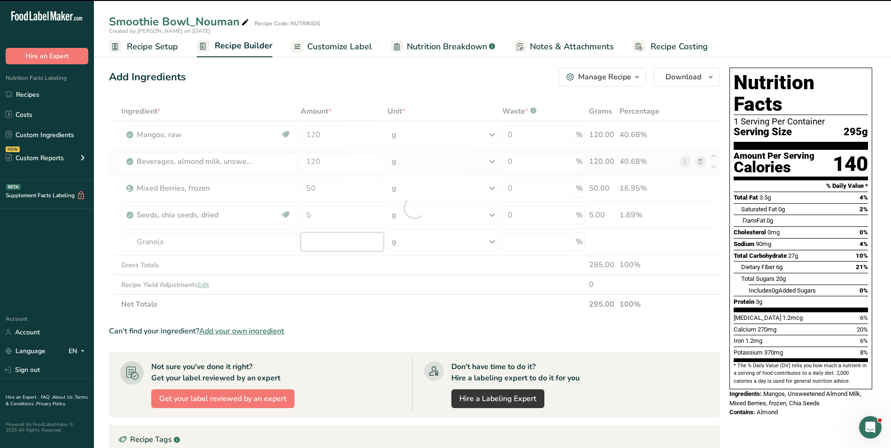
type input "0"
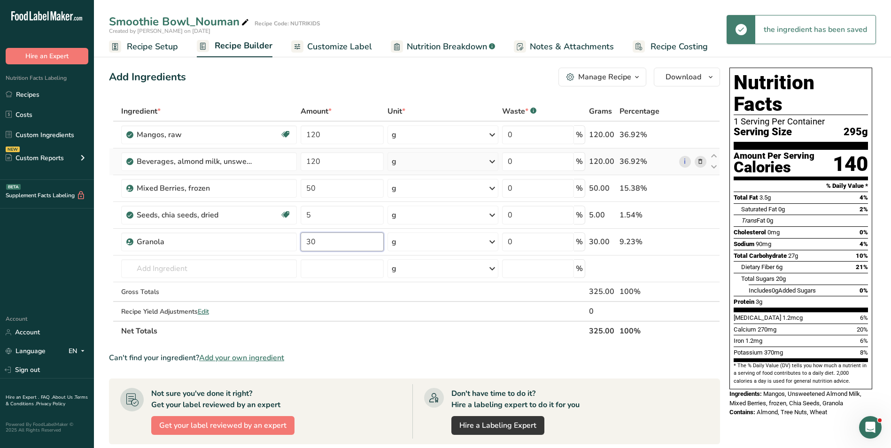
type input "30"
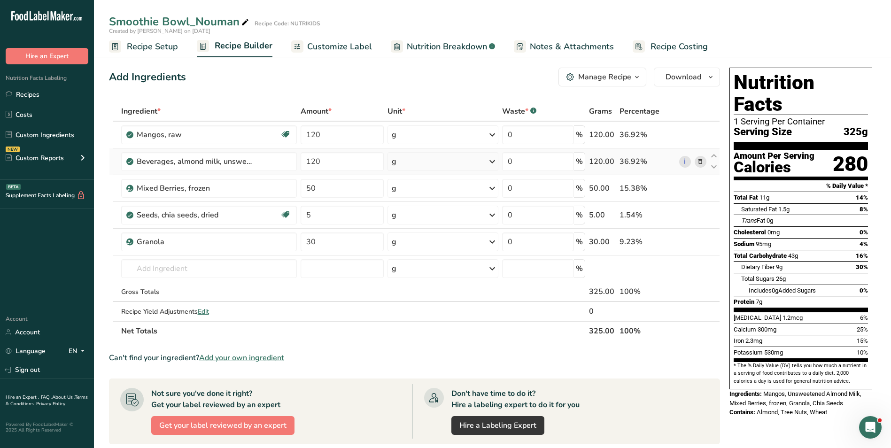
click at [332, 57] on section "Add Ingredients Manage Recipe Delete Recipe Duplicate Recipe Scale Recipe Save …" at bounding box center [492, 379] width 797 height 660
click at [336, 49] on span "Customize Label" at bounding box center [339, 46] width 65 height 13
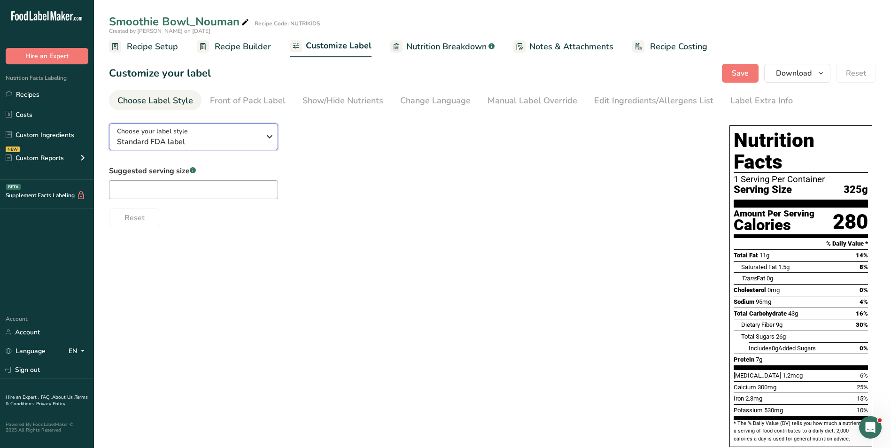
click at [199, 140] on span "Standard FDA label" at bounding box center [188, 141] width 143 height 11
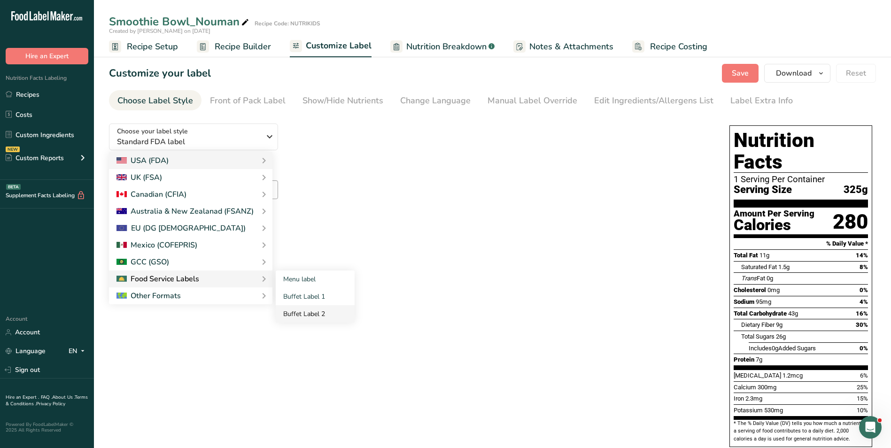
click at [325, 309] on link "Buffet Label 2" at bounding box center [315, 313] width 79 height 17
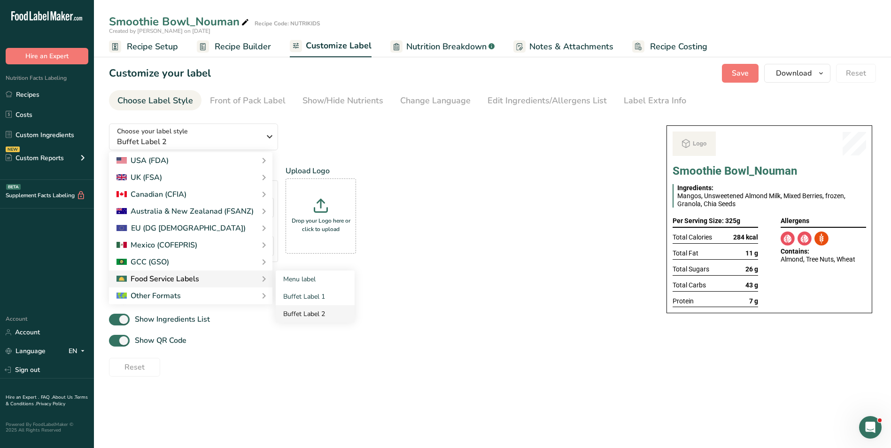
checkbox input "false"
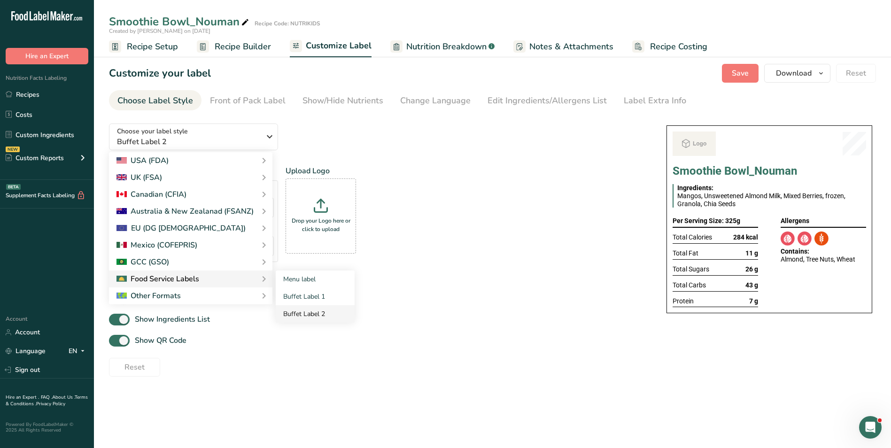
checkbox input "false"
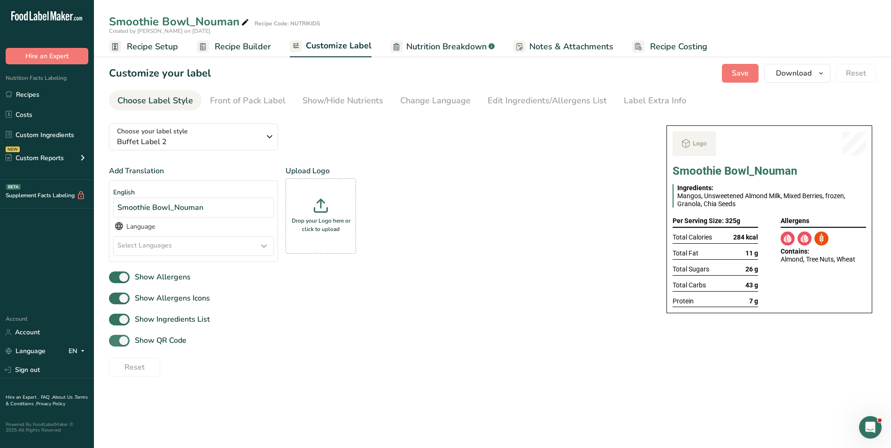
click at [149, 340] on span "Show QR Code" at bounding box center [158, 340] width 57 height 11
click at [115, 340] on input "Show QR Code" at bounding box center [112, 341] width 6 height 6
checkbox input "false"
click at [367, 92] on link "Show/Hide Nutrients" at bounding box center [343, 100] width 81 height 21
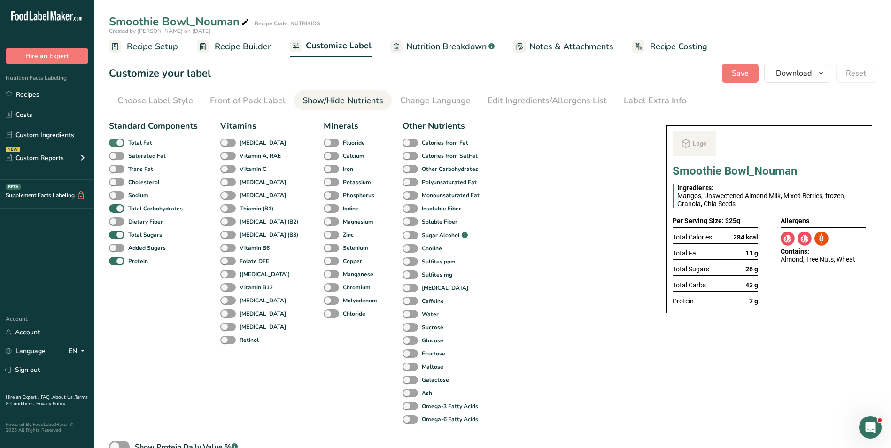
click at [140, 141] on b "Total Fat" at bounding box center [140, 143] width 24 height 8
click at [115, 141] on input "Total Fat" at bounding box center [112, 143] width 6 height 6
checkbox input "false"
click at [129, 236] on b "Total Sugars" at bounding box center [145, 235] width 34 height 8
click at [115, 236] on input "Total Sugars" at bounding box center [112, 235] width 6 height 6
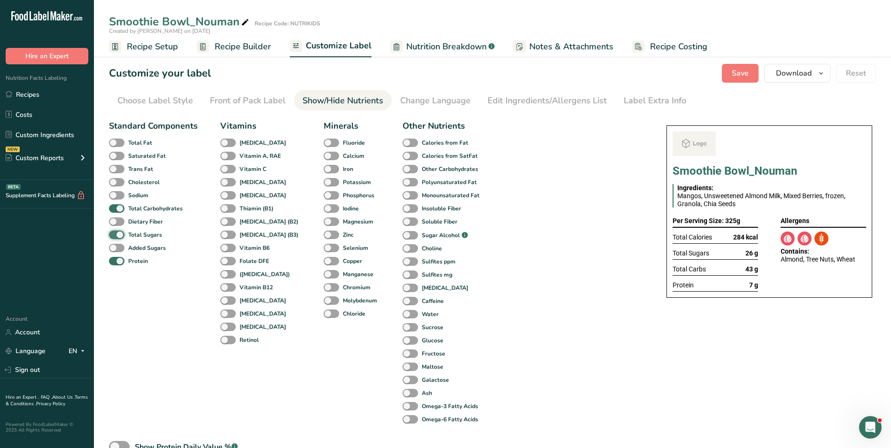
checkbox input "false"
click at [642, 98] on div "Label Extra Info" at bounding box center [655, 100] width 62 height 13
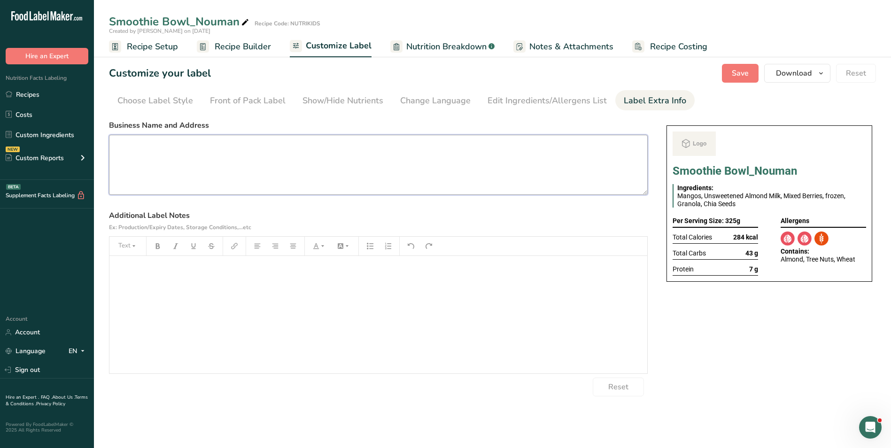
click at [215, 154] on textarea at bounding box center [378, 165] width 539 height 60
paste textarea "BREAKFAST Use by: [DATE] Storage: Keep Refrigerated under 5 degrees Heating: Re…"
click at [149, 158] on textarea "BREAKFAST Use by: [DATE] Storage: Keep Refrigerated under 5 degrees Heating: Re…" at bounding box center [378, 165] width 539 height 60
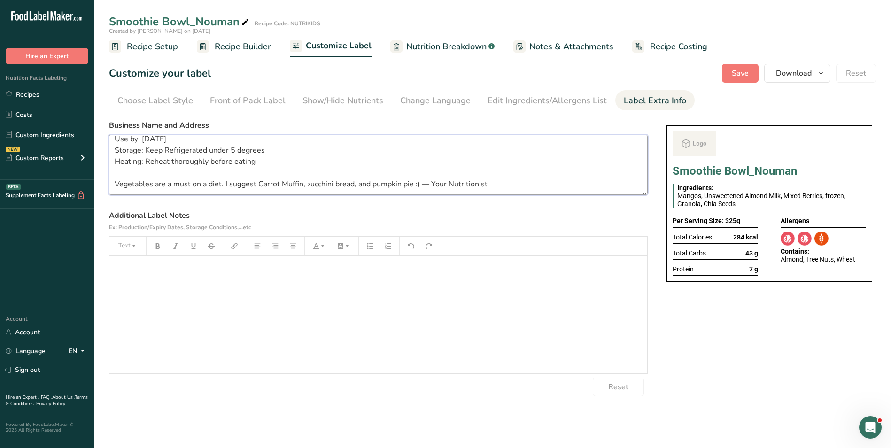
scroll to position [19, 0]
click at [172, 185] on textarea "BREAKFAST Use by: 18/09/2025 Storage: Keep Refrigerated under 5 degrees Heating…" at bounding box center [378, 165] width 539 height 60
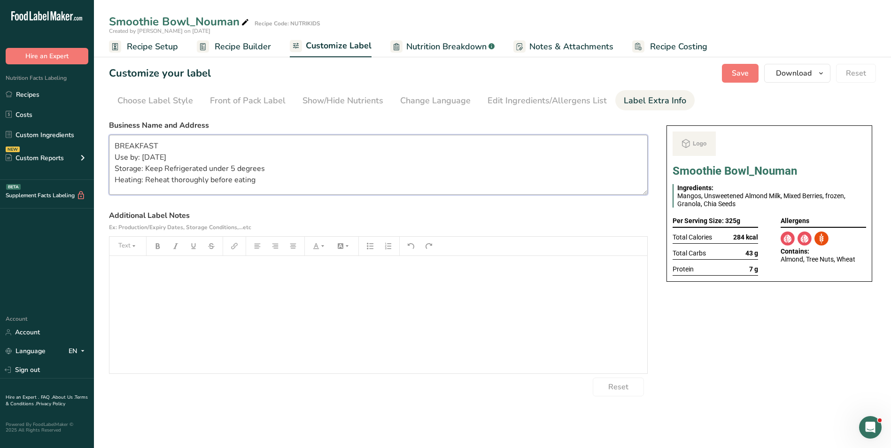
scroll to position [2, 0]
type textarea "BREAKFAST Use by: 18/09/2025 Storage: Keep Refrigerated under 5 degrees Heating…"
click at [756, 69] on button "Save" at bounding box center [740, 73] width 37 height 19
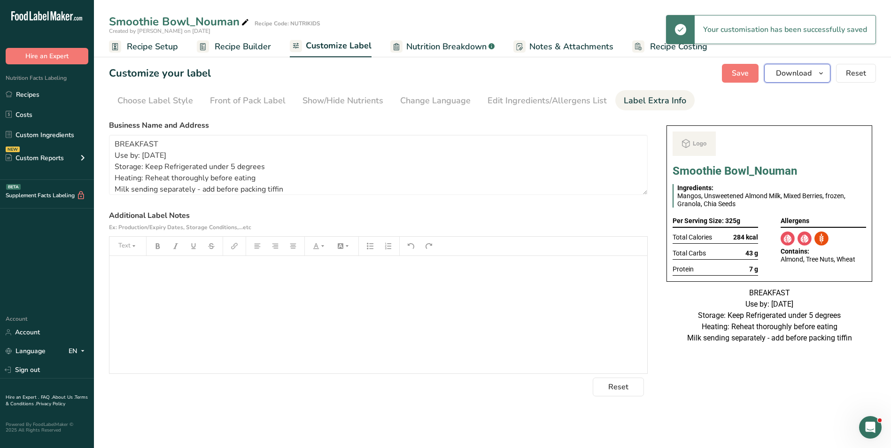
click at [782, 73] on span "Download" at bounding box center [794, 73] width 36 height 11
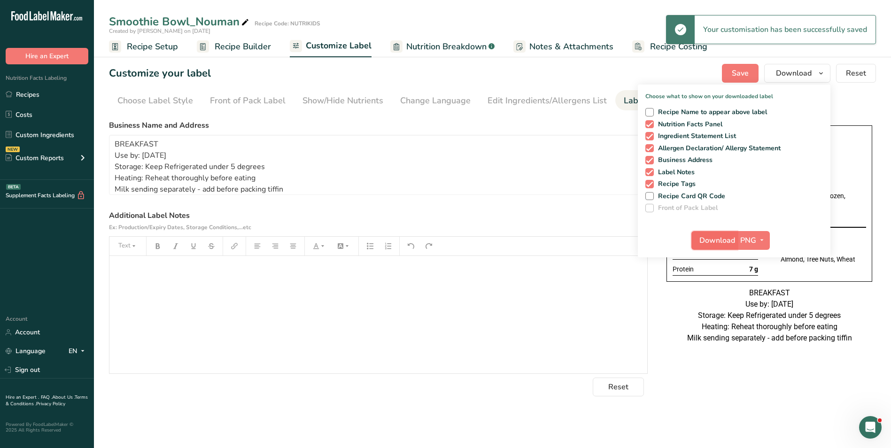
click at [724, 248] on button "Download" at bounding box center [715, 240] width 46 height 19
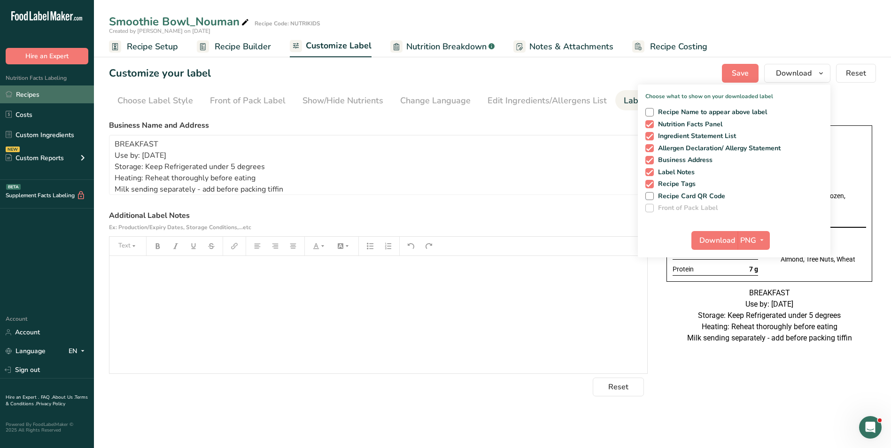
click at [40, 95] on link "Recipes" at bounding box center [47, 95] width 94 height 18
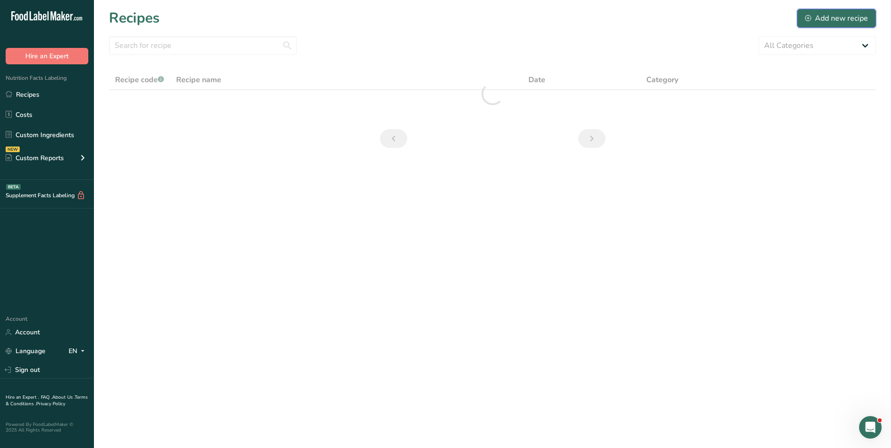
click at [858, 16] on div "Add new recipe" at bounding box center [836, 18] width 63 height 11
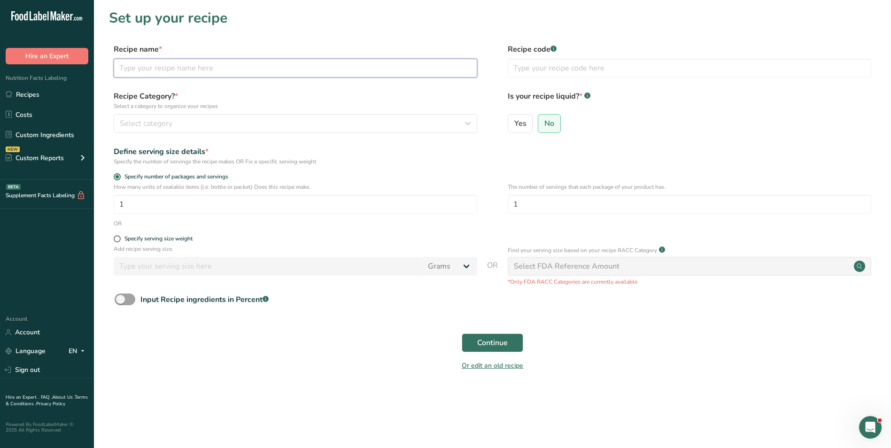
click at [181, 62] on input "text" at bounding box center [296, 68] width 364 height 19
type input "Chicken Tacos with Cabbage Slaw_Nouman"
click at [563, 69] on input "text" at bounding box center [690, 68] width 364 height 19
type input "NUTRIKIDS"
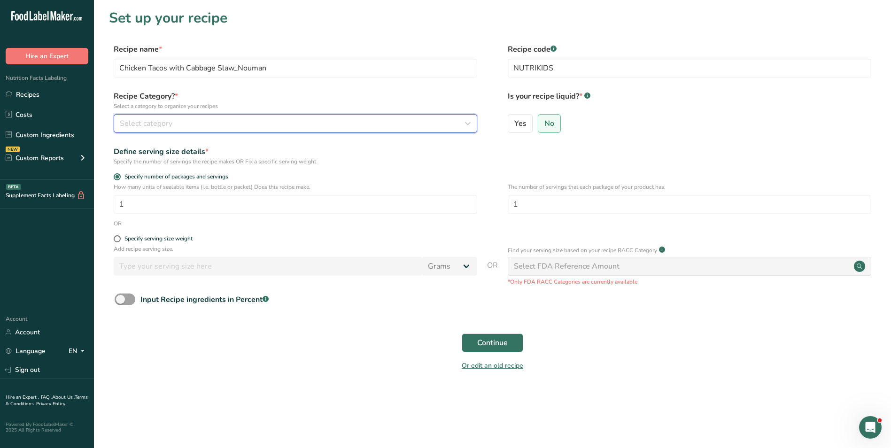
click at [376, 126] on div "Select category" at bounding box center [293, 123] width 346 height 11
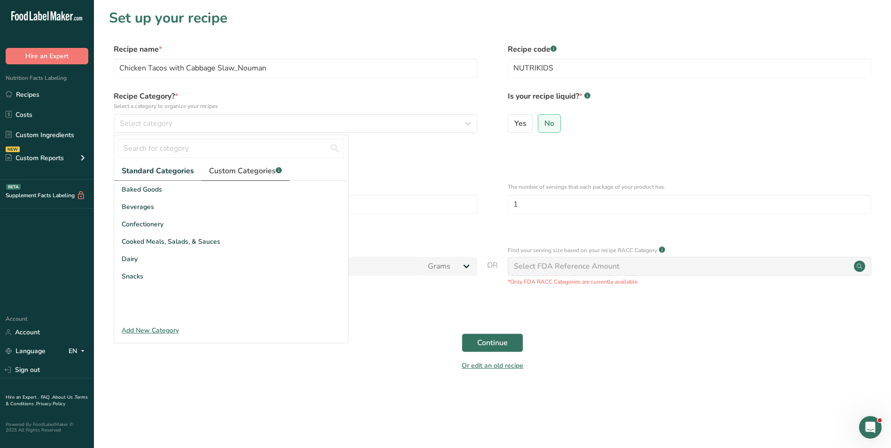
click at [245, 167] on span "Custom Categories .a-a{fill:#347362;}.b-a{fill:#fff;}" at bounding box center [245, 170] width 73 height 11
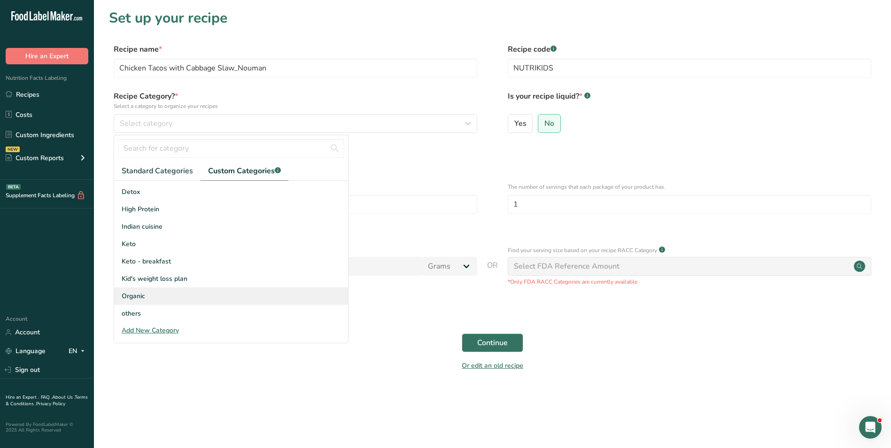
scroll to position [138, 0]
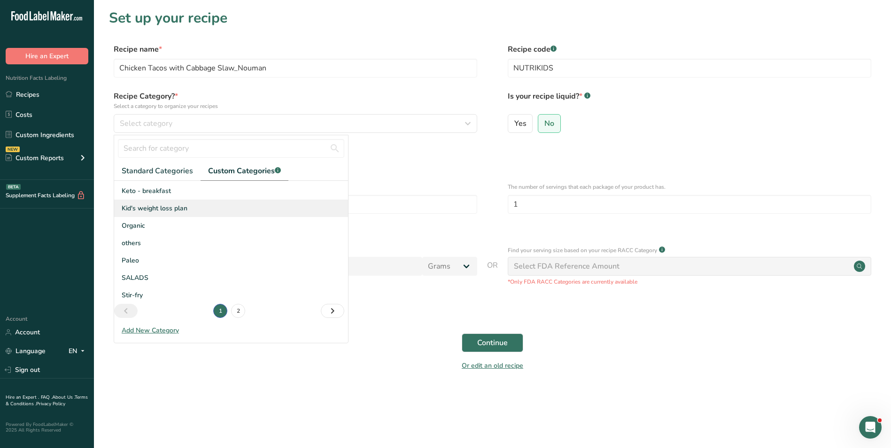
click at [138, 211] on span "Kid's weight loss plan" at bounding box center [155, 208] width 66 height 10
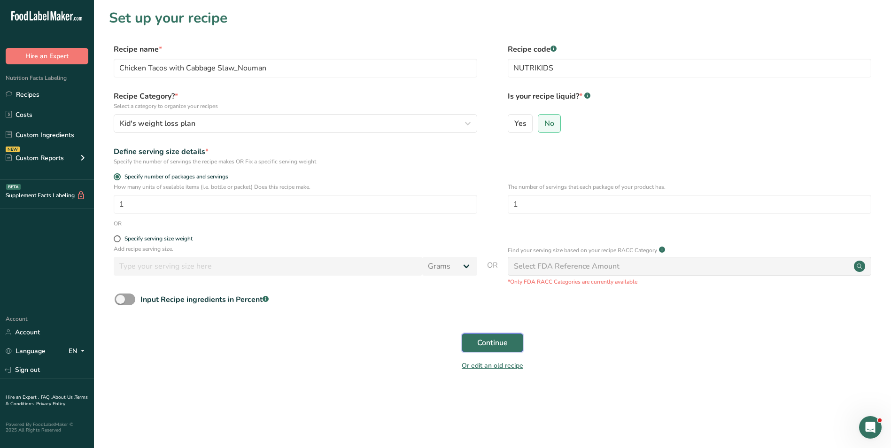
click at [474, 345] on button "Continue" at bounding box center [493, 343] width 62 height 19
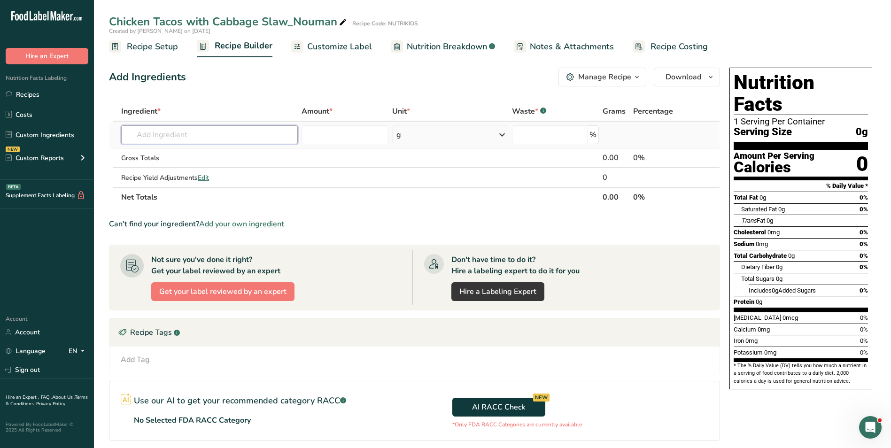
click at [184, 138] on input "text" at bounding box center [209, 134] width 177 height 19
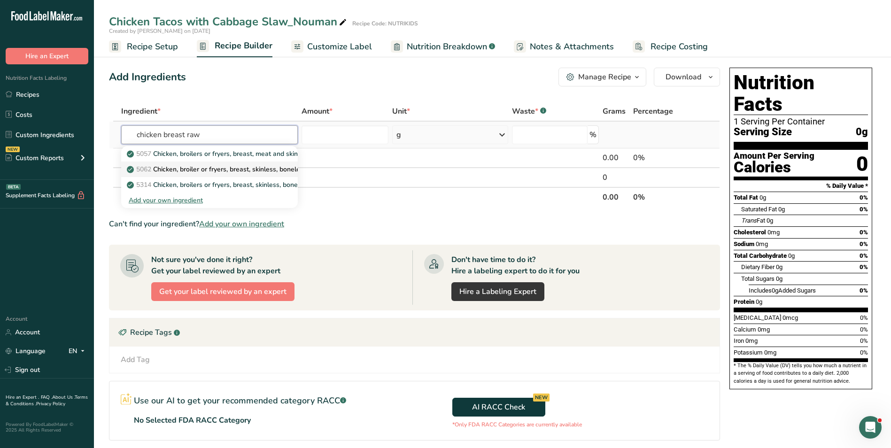
type input "chicken breast raw"
click at [209, 175] on link "5062 Chicken, broiler or fryers, breast, skinless, boneless, meat only, raw" at bounding box center [209, 170] width 177 height 16
type input "Chicken, broiler or fryers, breast, skinless, boneless, meat only, raw"
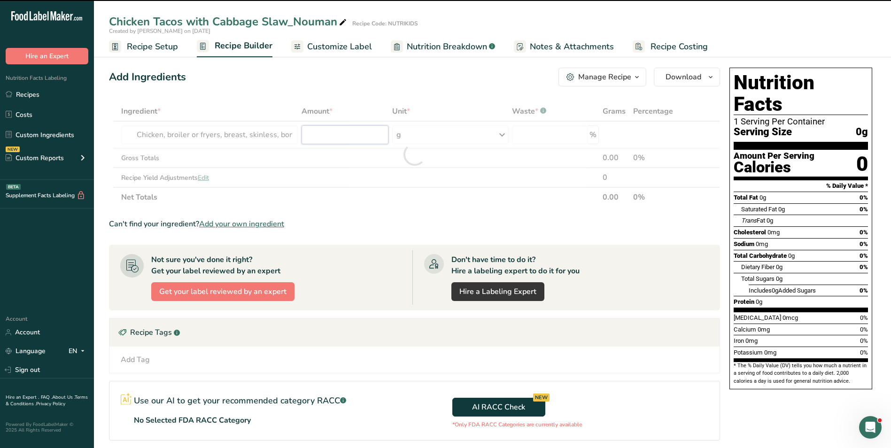
type input "0"
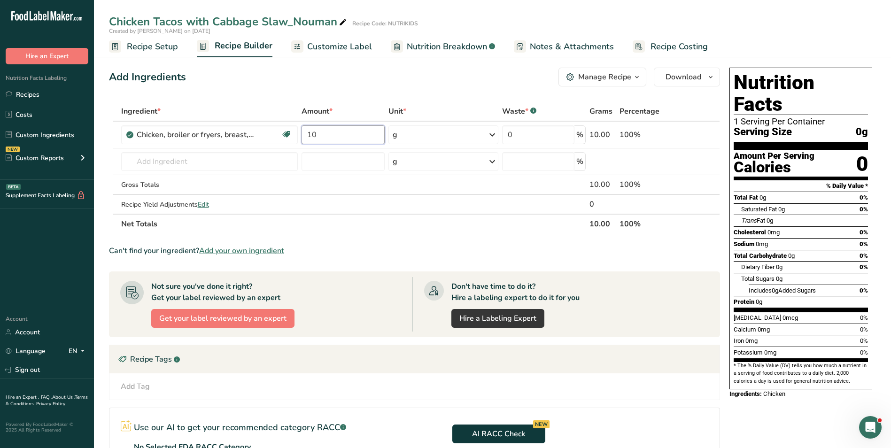
type input "1"
type input "150"
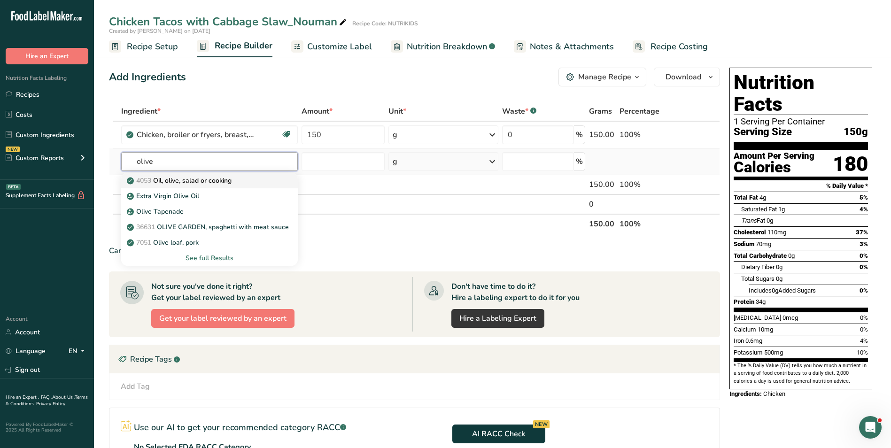
type input "olive"
click at [241, 182] on div "4053 Oil, olive, salad or cooking" at bounding box center [202, 181] width 147 height 10
type input "Oil, olive, salad or cooking"
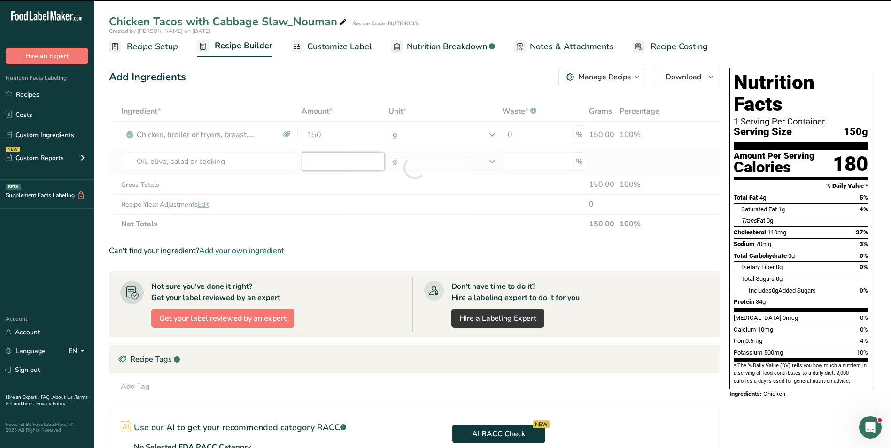
type input "0"
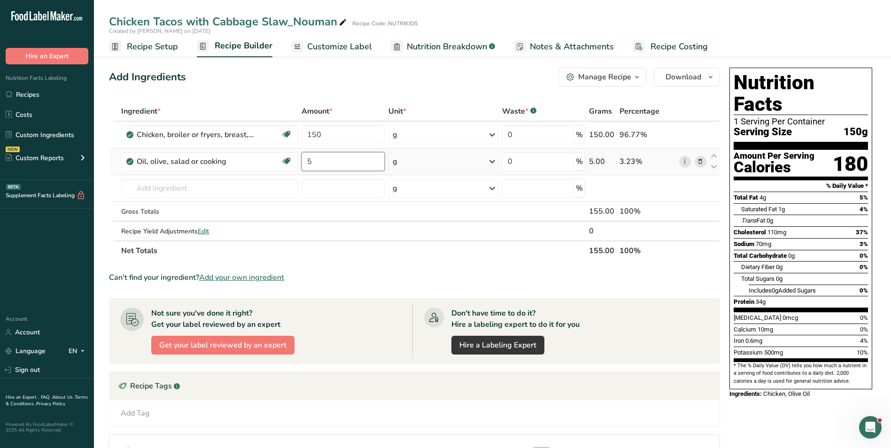
type input "5"
click at [155, 191] on input "ground cumin" at bounding box center [209, 188] width 177 height 19
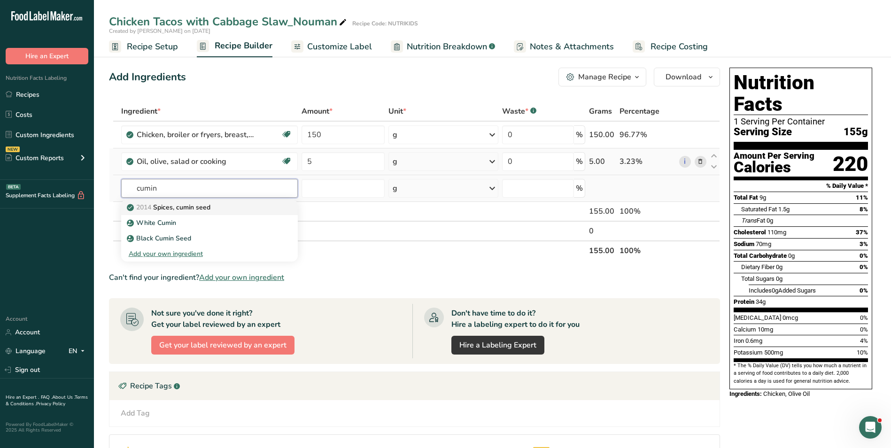
type input "cumin"
click at [184, 205] on p "2014 Spices, cumin seed" at bounding box center [170, 208] width 82 height 10
type input "Spices, cumin seed"
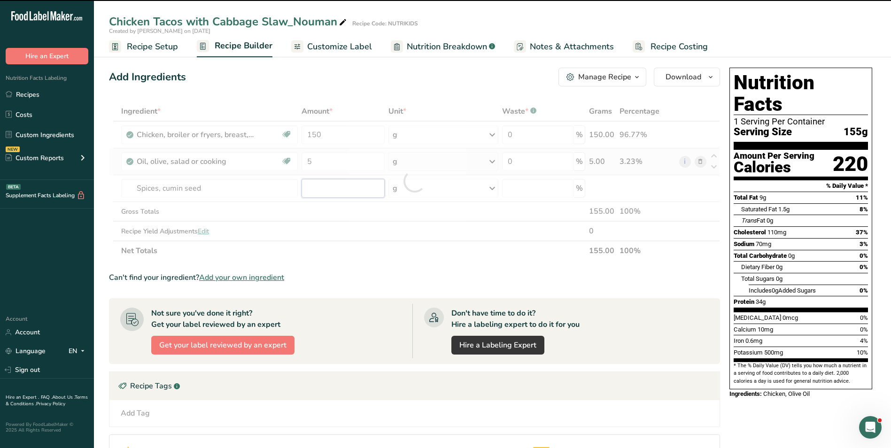
type input "0"
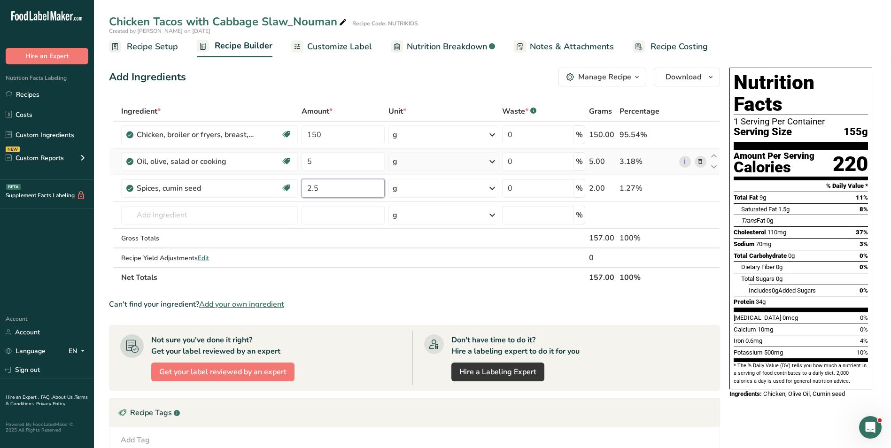
type input "2.5"
type input "paprika"
click at [179, 246] on p "Smoked Paprika" at bounding box center [157, 250] width 56 height 10
type input "Smoked Paprika"
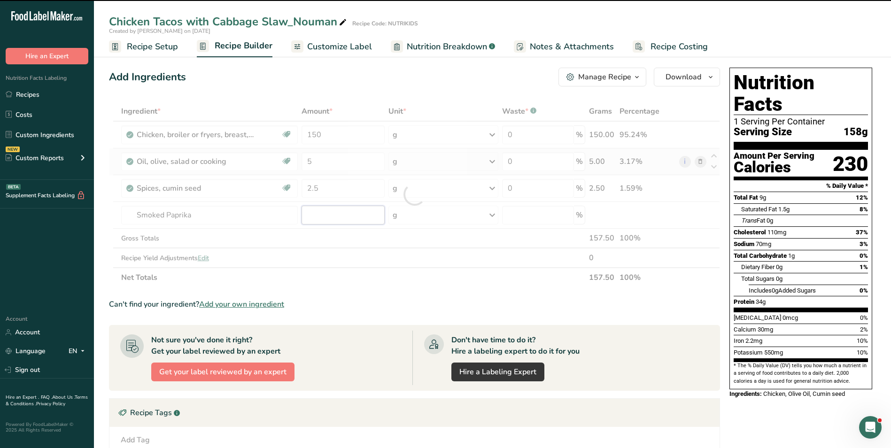
type input "0"
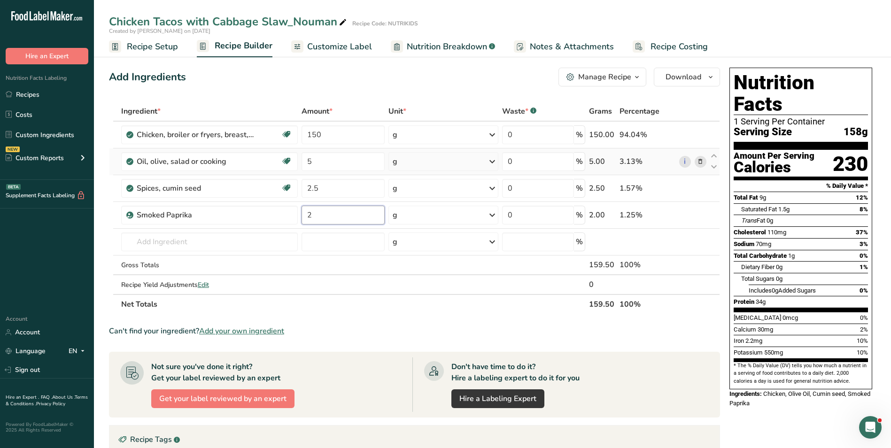
type input "2"
type input "garlic powder"
click at [208, 264] on p "2020 Spices, garlic powder" at bounding box center [173, 261] width 89 height 10
type input "Spices, garlic powder"
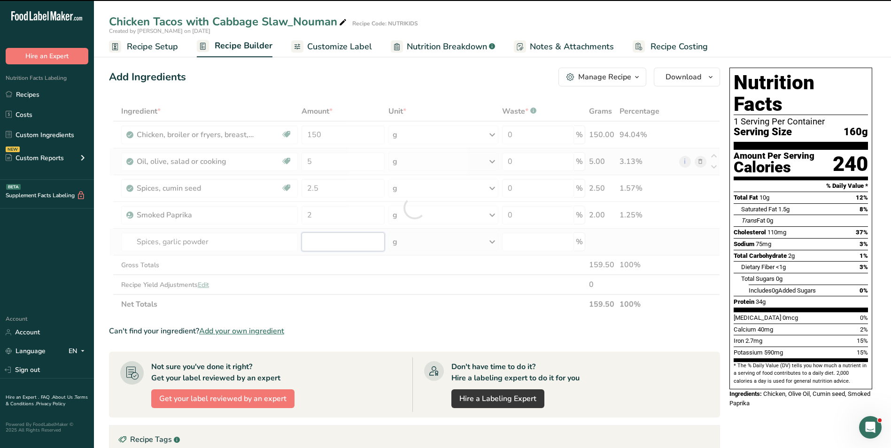
type input "0"
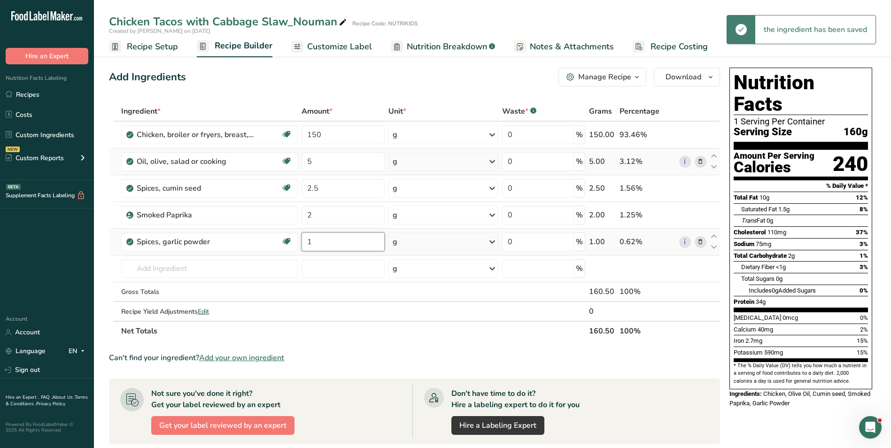
type input "1"
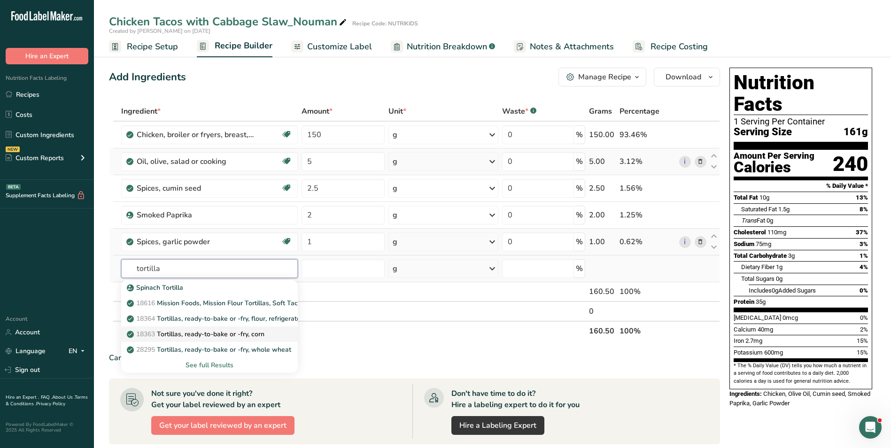
type input "tortilla"
click at [238, 331] on p "18363 Tortillas, ready-to-bake or -fry, corn" at bounding box center [197, 334] width 136 height 10
type input "Tortillas, ready-to-bake or -fry, corn"
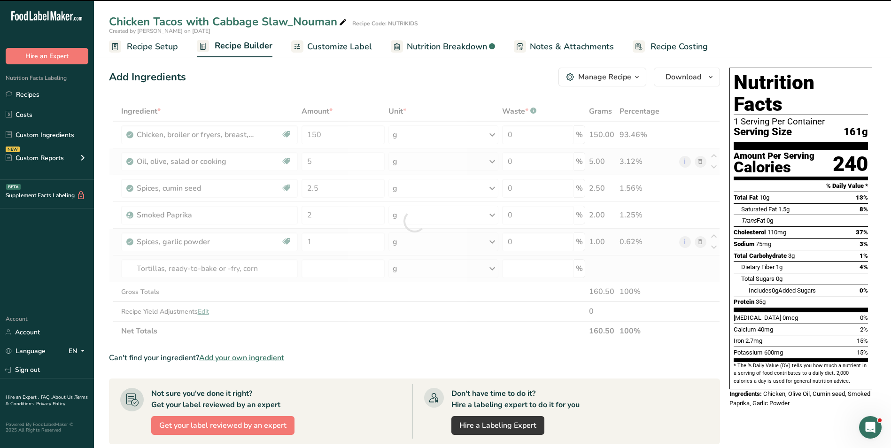
type input "0"
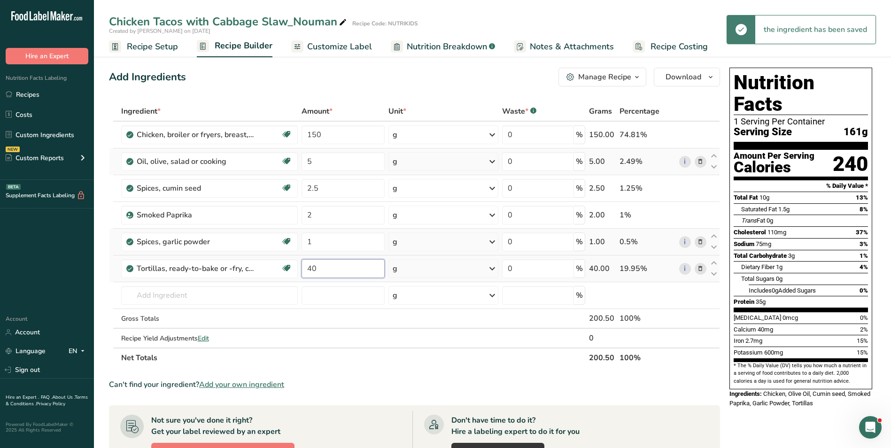
type input "40"
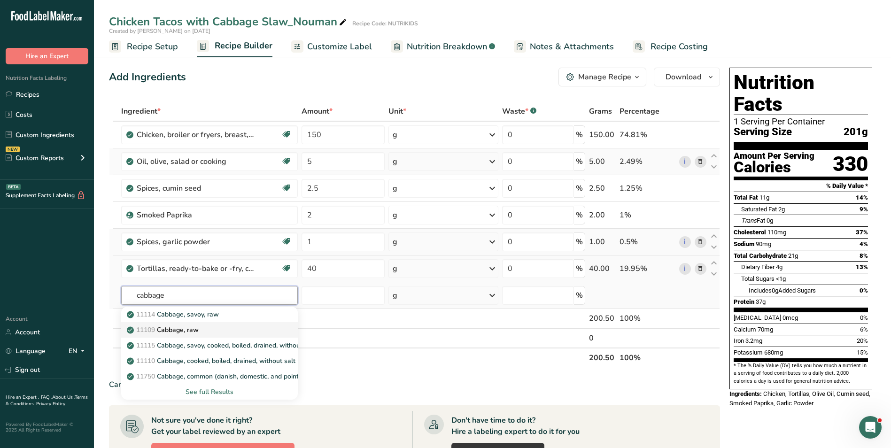
type input "cabbage"
click at [236, 333] on div "11109 Cabbage, raw" at bounding box center [202, 330] width 147 height 10
type input "Cabbage, raw"
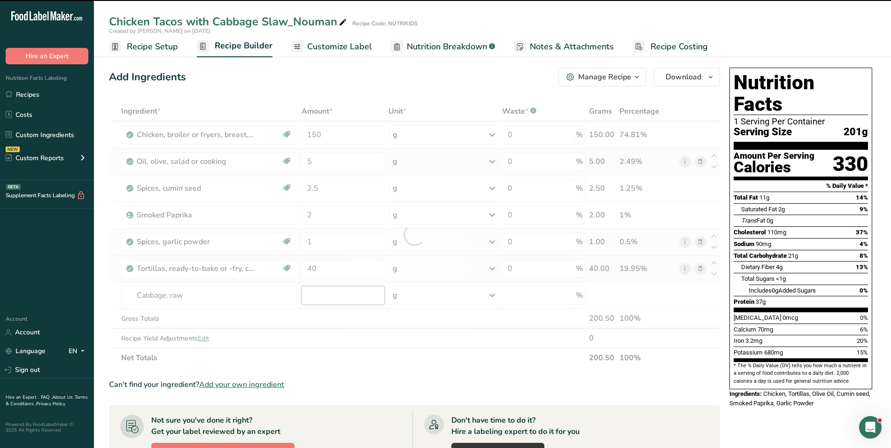
type input "0"
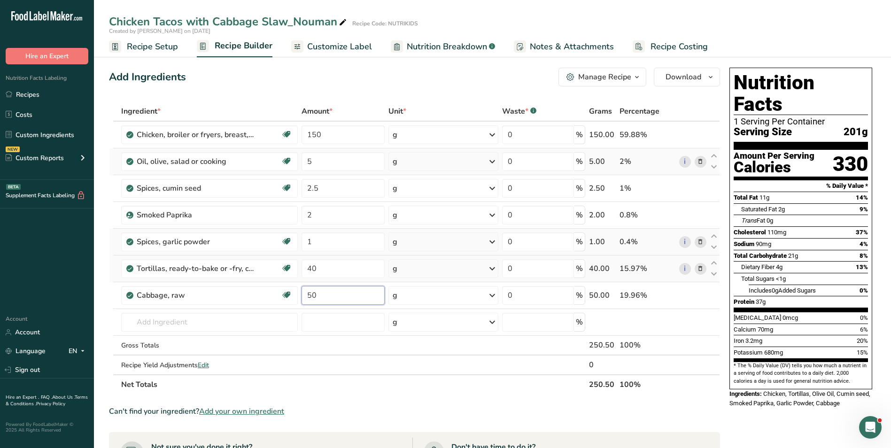
type input "50"
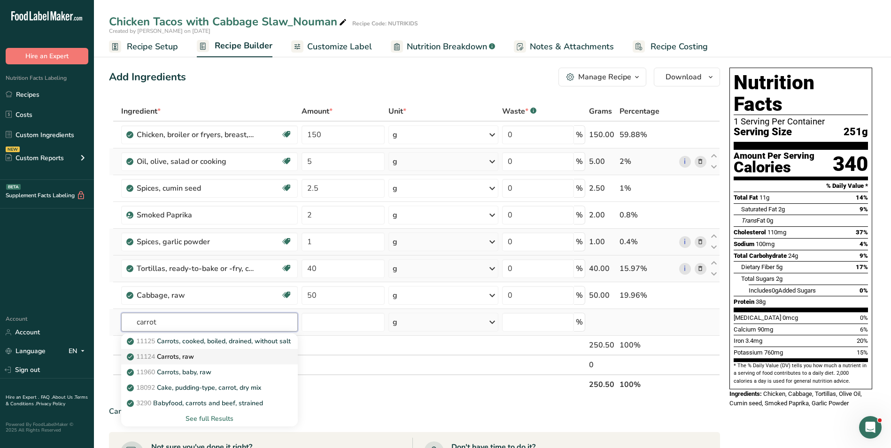
type input "carrot"
click at [196, 360] on div "11124 [GEOGRAPHIC_DATA], raw" at bounding box center [202, 357] width 147 height 10
type input "Carrots, raw"
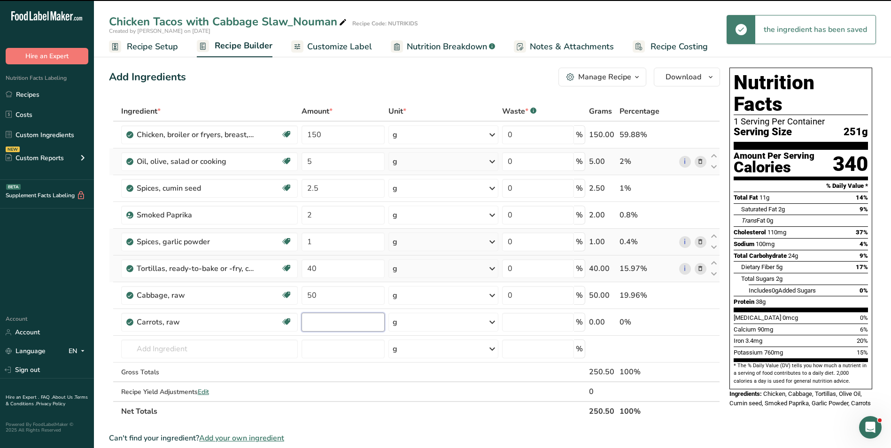
type input "0"
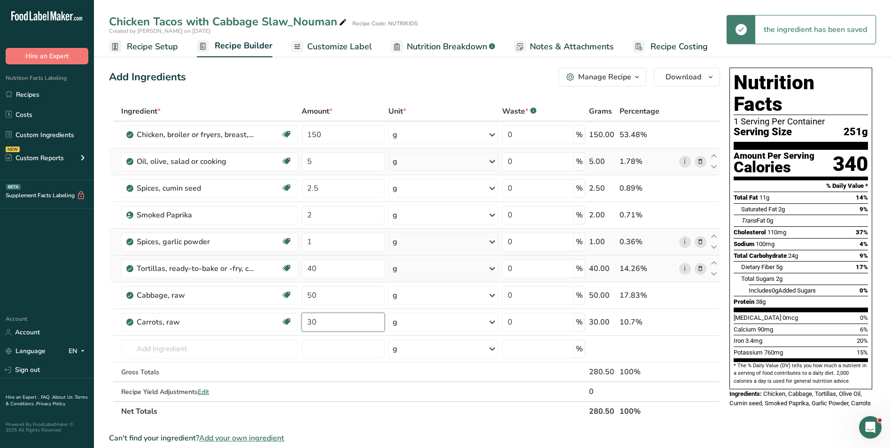
type input "30"
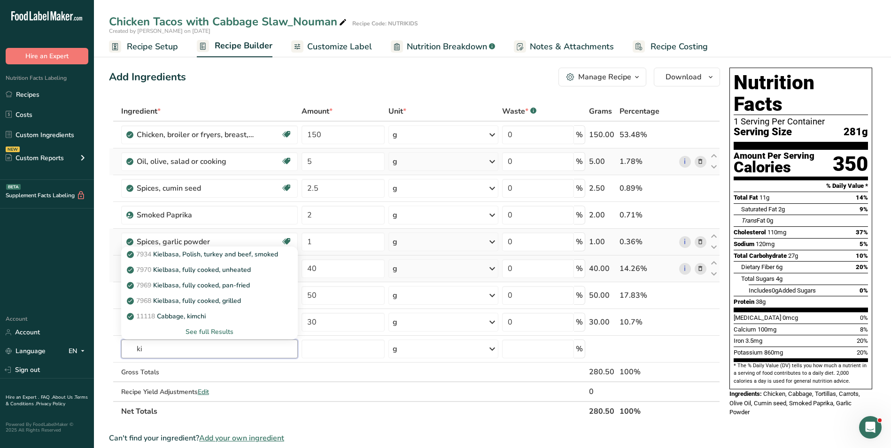
type input "k"
type input "lime"
click at [198, 268] on p "9160 Lime juice, raw" at bounding box center [164, 270] width 70 height 10
type input "Lime juice, raw"
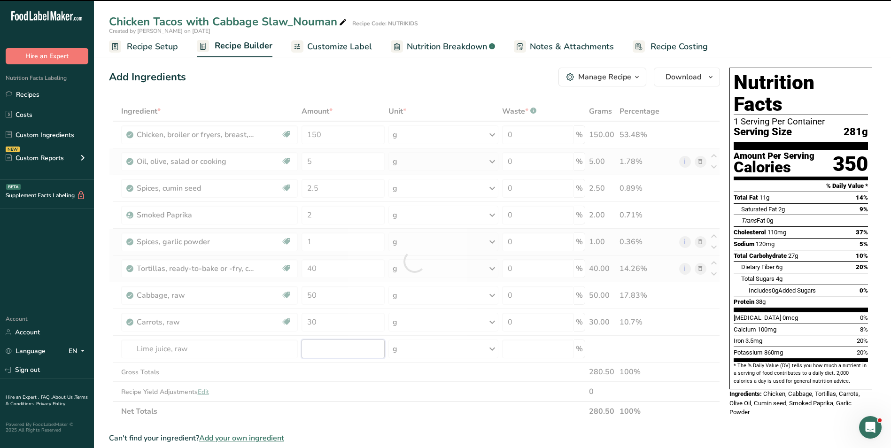
type input "0"
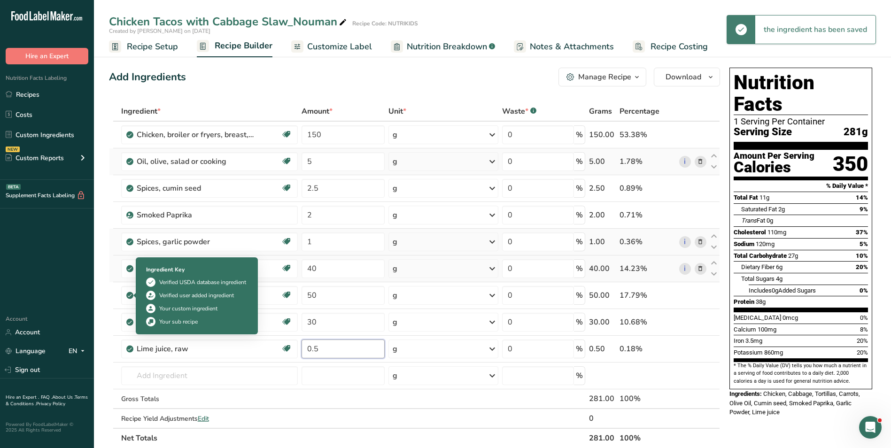
type input "0.5"
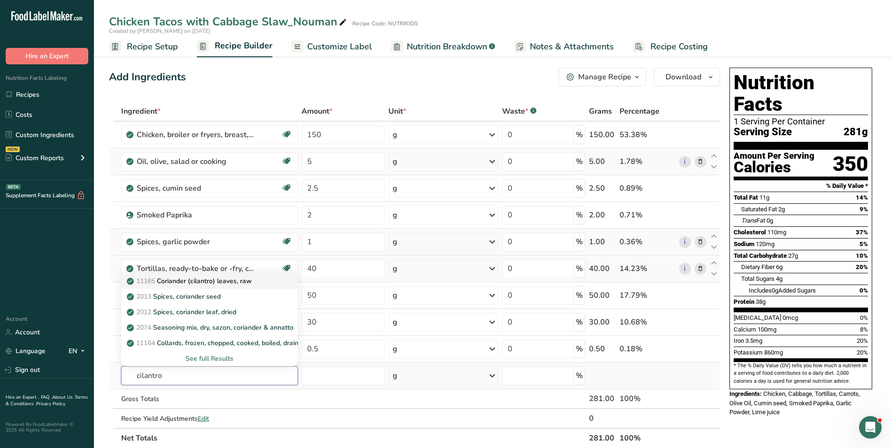
type input "cilantro"
click at [203, 281] on p "11165 Coriander (cilantro) leaves, raw" at bounding box center [190, 281] width 123 height 10
type input "Coriander (cilantro) leaves, raw"
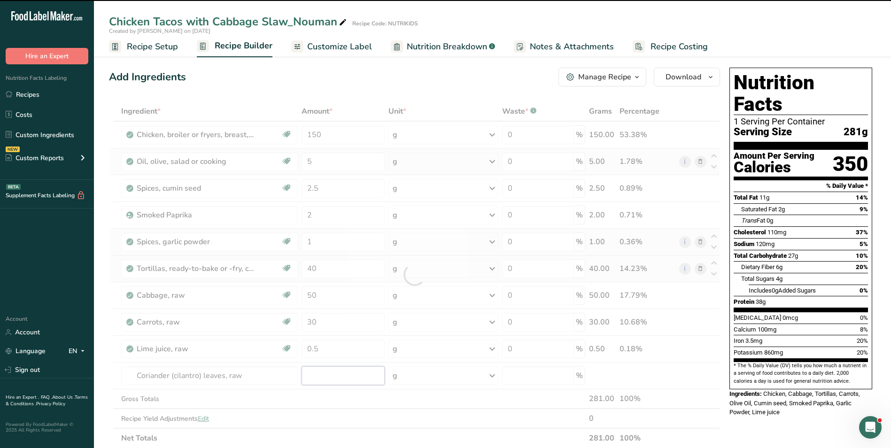
type input "0"
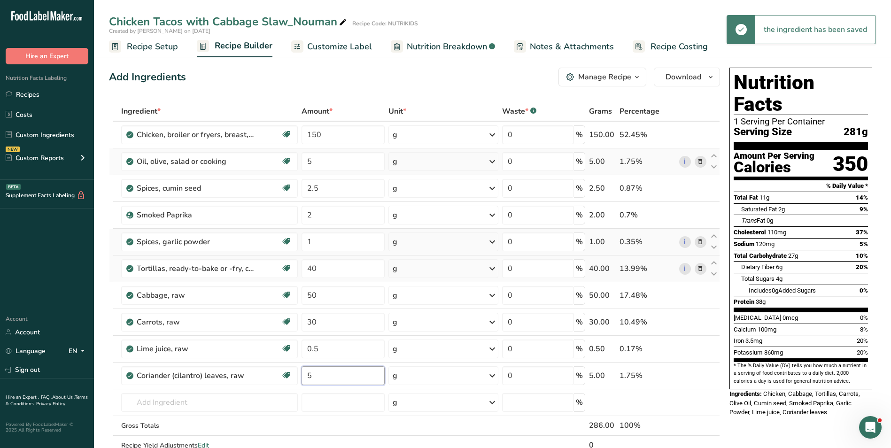
type input "5"
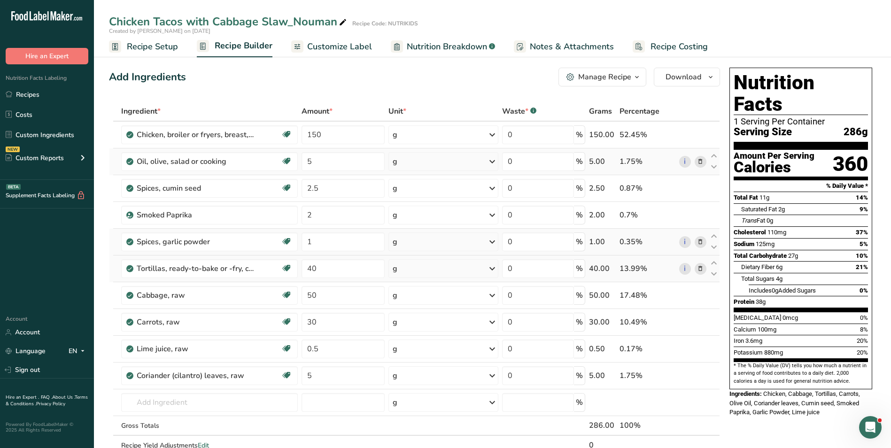
click at [328, 49] on span "Customize Label" at bounding box center [339, 46] width 65 height 13
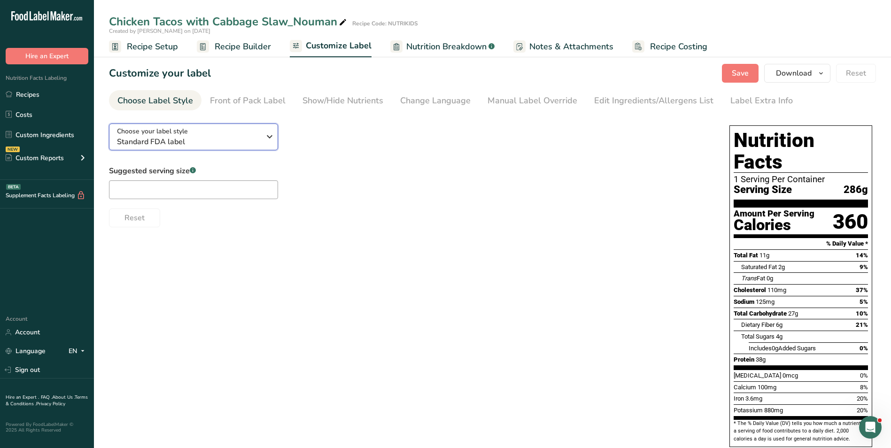
click at [201, 138] on span "Standard FDA label" at bounding box center [188, 141] width 143 height 11
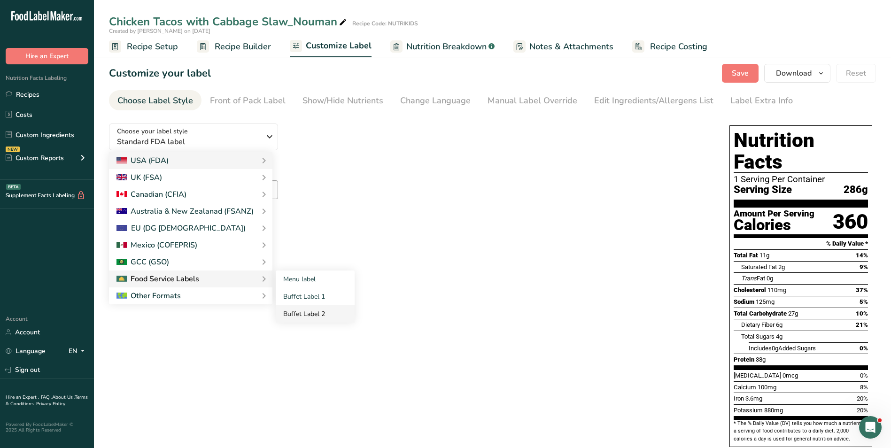
click at [309, 312] on link "Buffet Label 2" at bounding box center [315, 313] width 79 height 17
checkbox input "false"
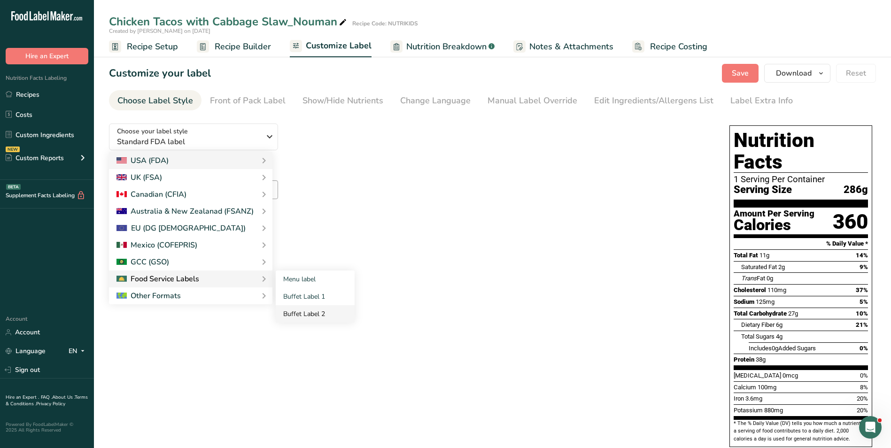
checkbox input "false"
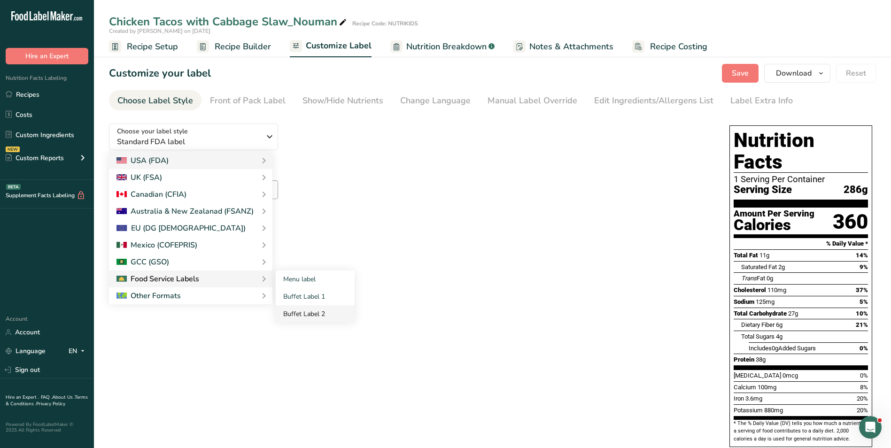
checkbox input "false"
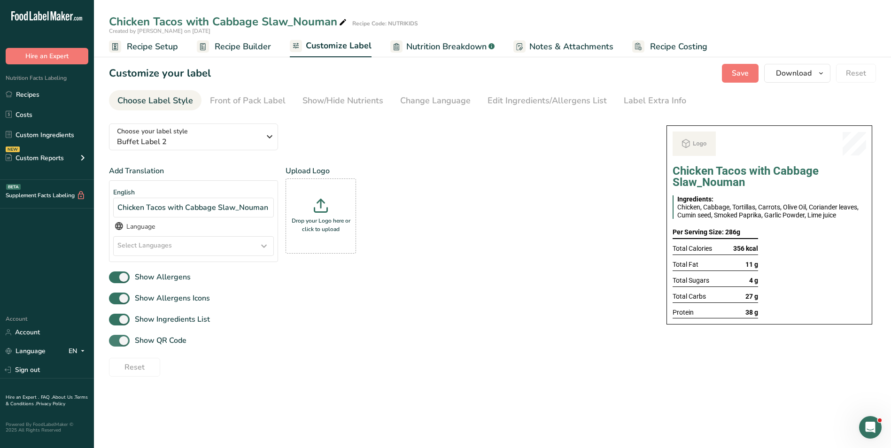
click at [148, 340] on span "Show QR Code" at bounding box center [158, 340] width 57 height 11
click at [115, 340] on input "Show QR Code" at bounding box center [112, 341] width 6 height 6
checkbox input "false"
click at [327, 105] on div "Show/Hide Nutrients" at bounding box center [343, 100] width 81 height 13
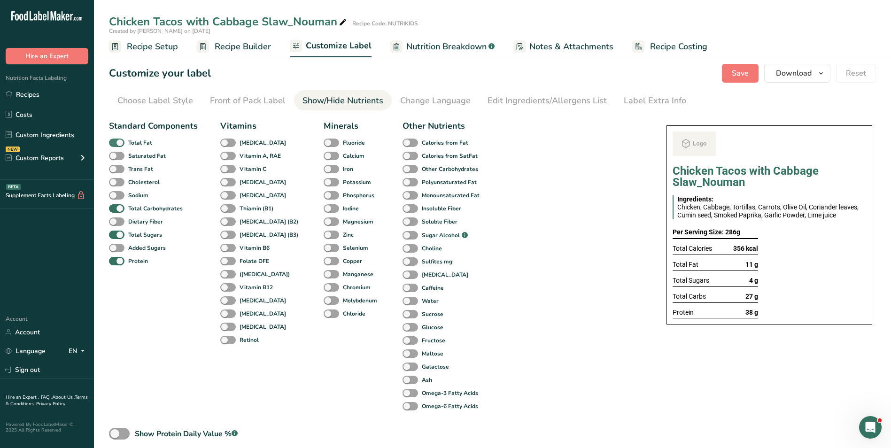
click at [147, 140] on b "Total Fat" at bounding box center [140, 143] width 24 height 8
click at [115, 140] on input "Total Fat" at bounding box center [112, 143] width 6 height 6
checkbox input "false"
click at [131, 234] on b "Total Sugars" at bounding box center [145, 235] width 34 height 8
click at [115, 234] on input "Total Sugars" at bounding box center [112, 235] width 6 height 6
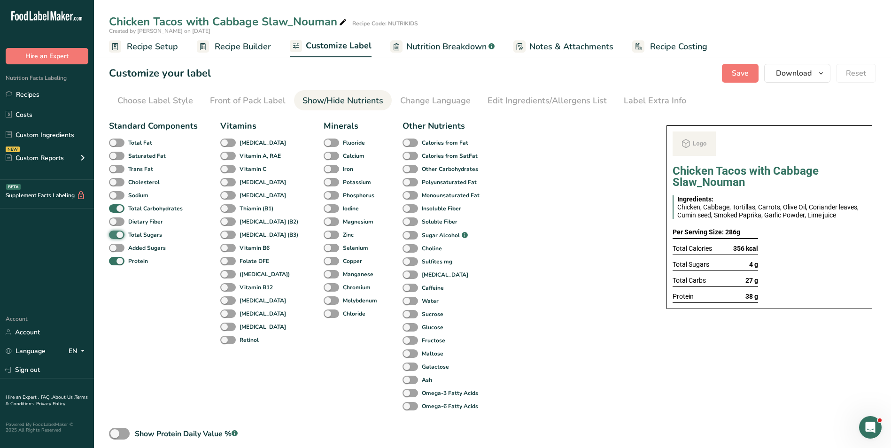
checkbox input "false"
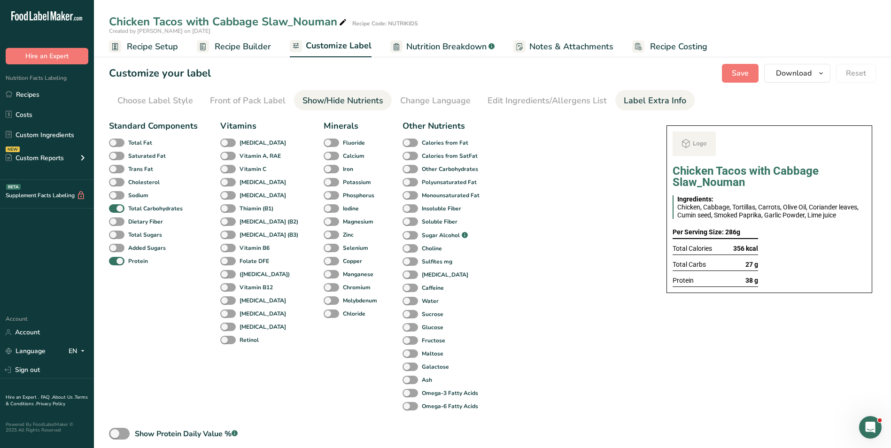
click at [665, 100] on div "Label Extra Info" at bounding box center [655, 100] width 62 height 13
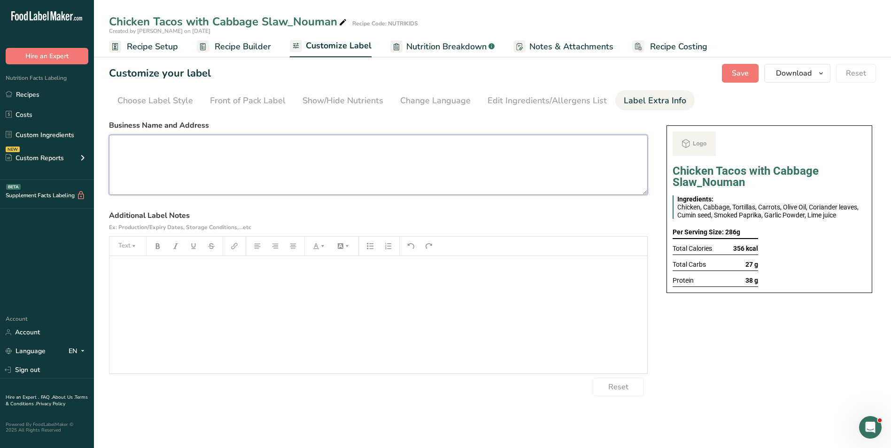
click at [267, 147] on textarea at bounding box center [378, 165] width 539 height 60
paste textarea "BREAKFAST Use by: [DATE] Storage: Keep Refrigerated under 5 degrees Heating: Re…"
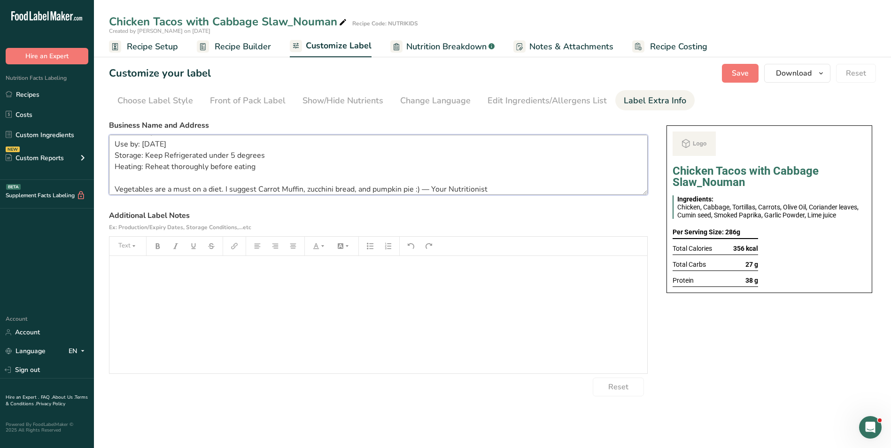
click at [243, 188] on textarea "BREAKFAST Use by: [DATE] Storage: Keep Refrigerated under 5 degrees Heating: Re…" at bounding box center [378, 165] width 539 height 60
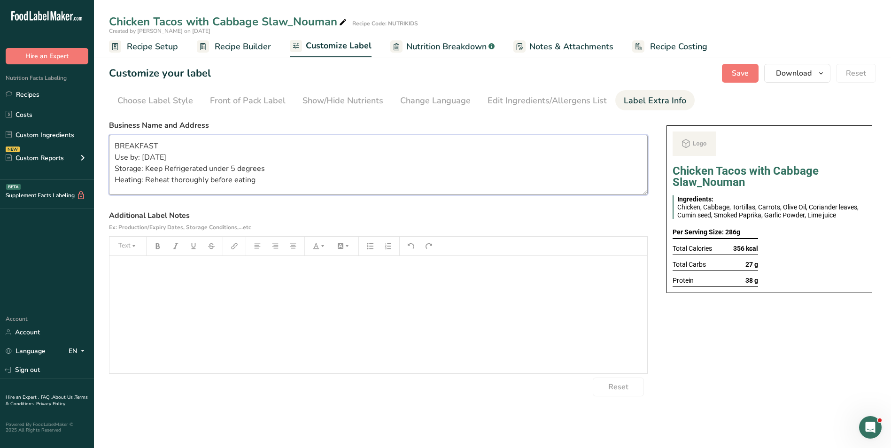
scroll to position [8, 0]
click at [139, 141] on textarea "BREAKFAST Use by: 17/09/2025 Storage: Keep Refrigerated under 5 degrees Heating…" at bounding box center [378, 165] width 539 height 60
click at [752, 72] on button "Save" at bounding box center [740, 73] width 37 height 19
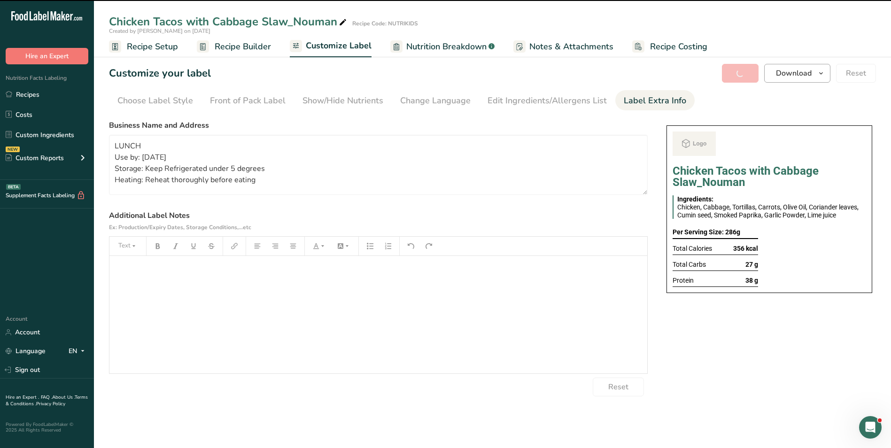
type textarea "LUNCH Use by: 17/09/2025 Storage: Keep Refrigerated under 5 degrees Heating: Re…"
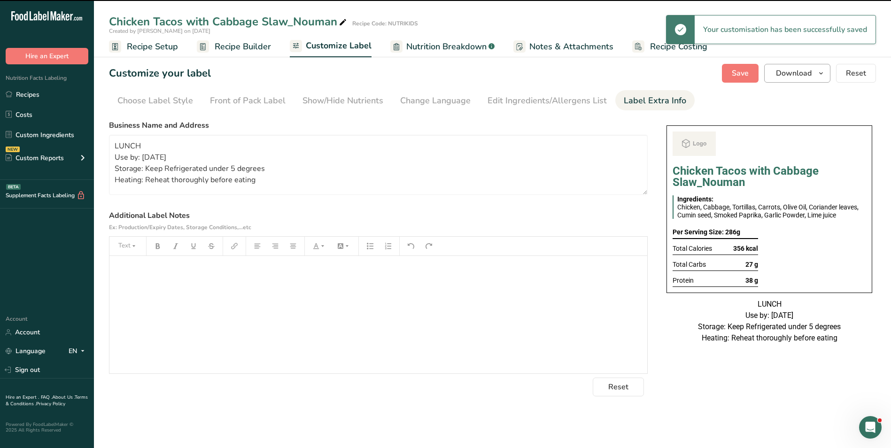
scroll to position [0, 0]
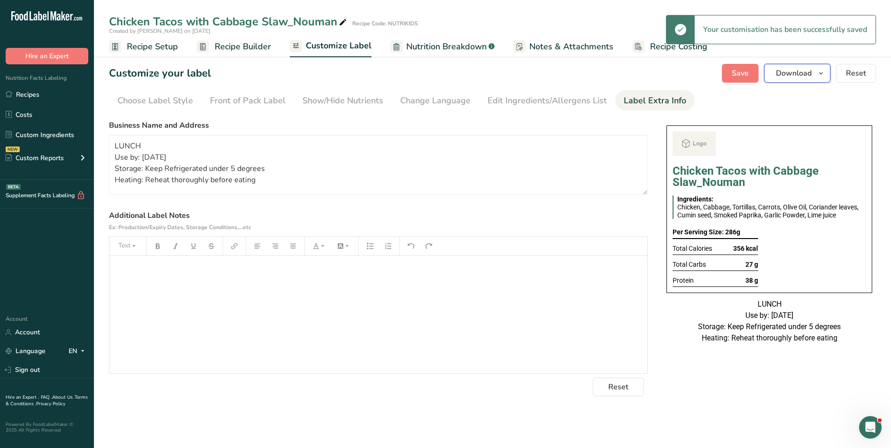
click at [807, 76] on span "Download" at bounding box center [794, 73] width 36 height 11
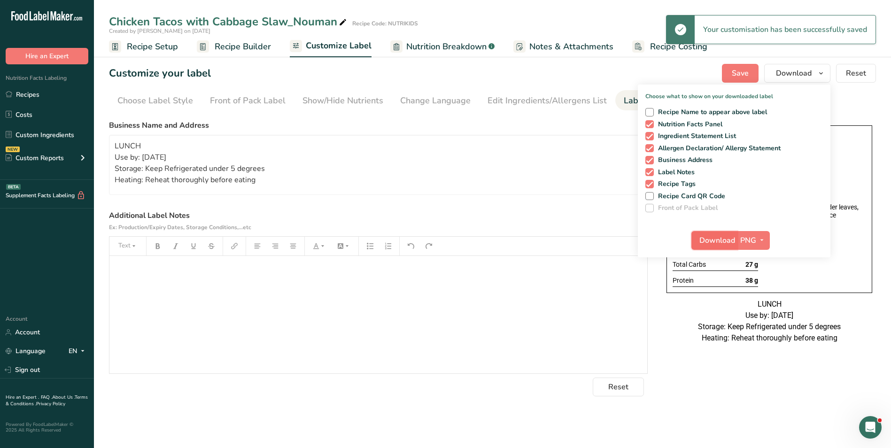
click at [733, 240] on span "Download" at bounding box center [718, 240] width 36 height 11
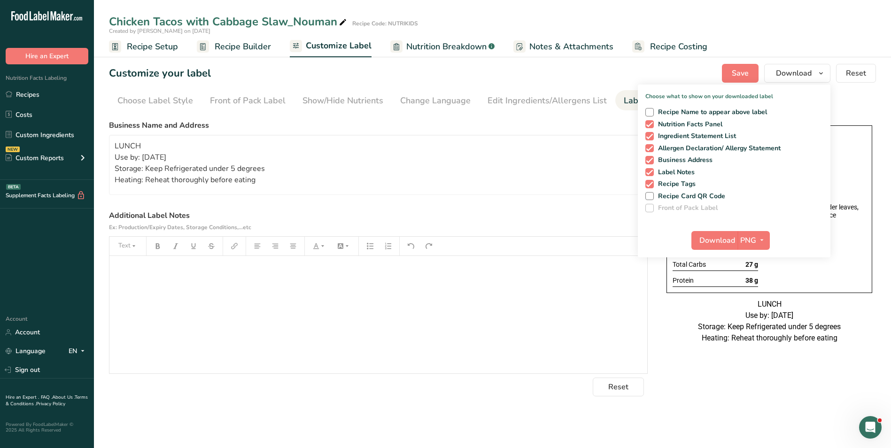
click at [851, 17] on div "Chicken Tacos with Cabbage Slaw_Nouman Recipe Code: NUTRIKIDS" at bounding box center [492, 21] width 797 height 17
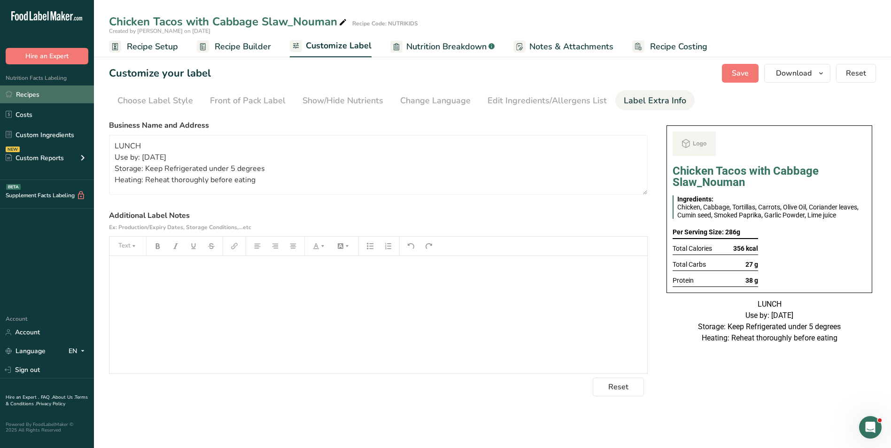
click at [33, 99] on link "Recipes" at bounding box center [47, 95] width 94 height 18
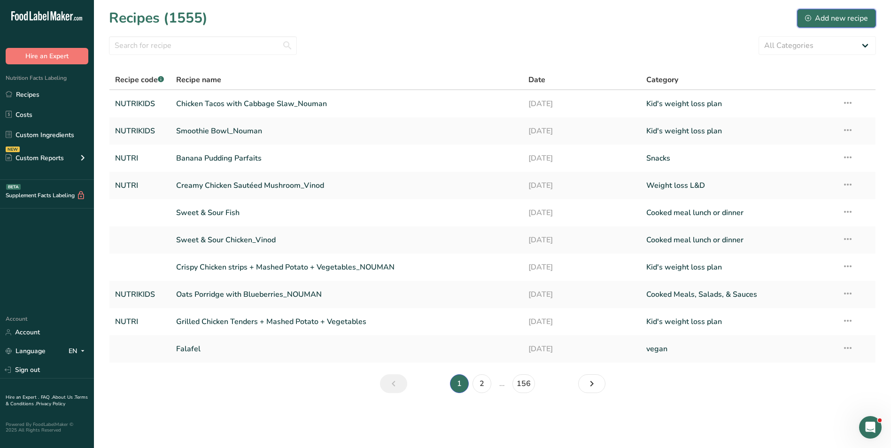
click at [847, 22] on div "Add new recipe" at bounding box center [836, 18] width 63 height 11
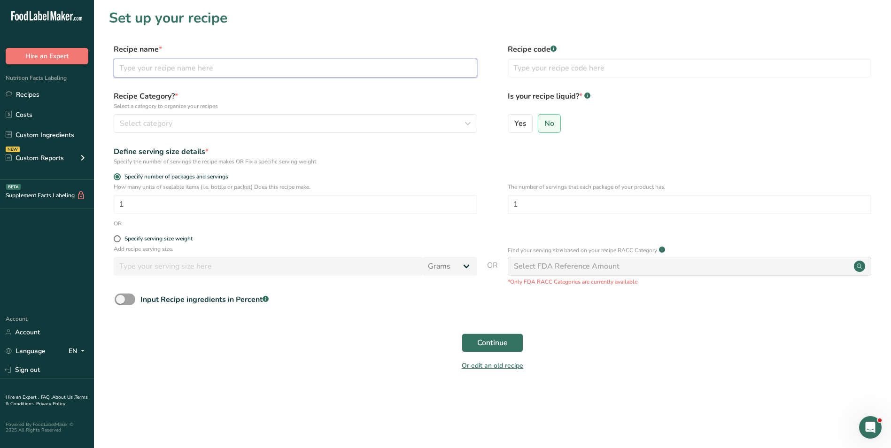
click at [290, 68] on input "text" at bounding box center [296, 68] width 364 height 19
type input "Beef Rice Stir fry"
click at [604, 68] on input "text" at bounding box center [690, 68] width 364 height 19
type input "NUTRIKIDS"
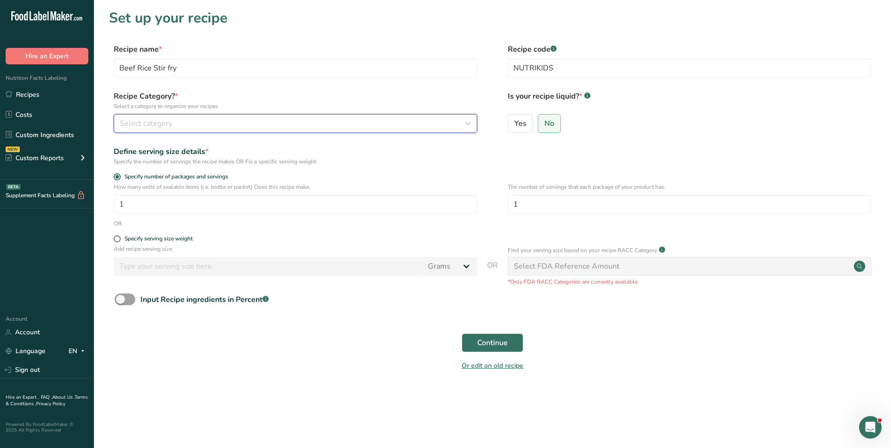
click at [459, 115] on button "Select category" at bounding box center [296, 123] width 364 height 19
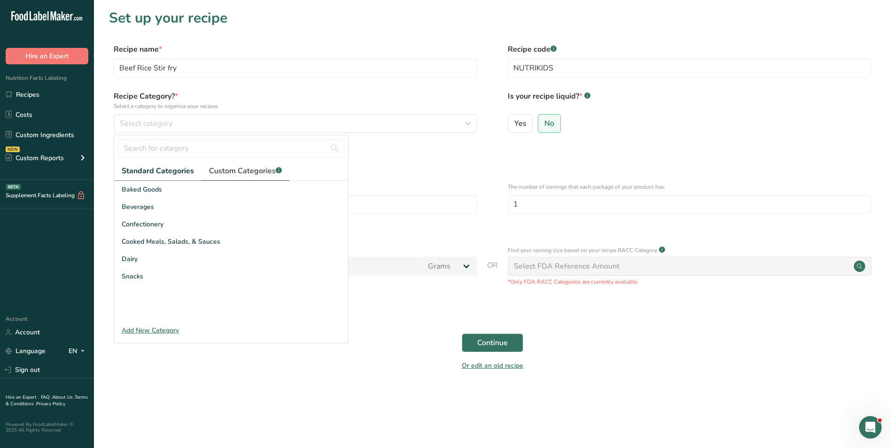
click at [234, 177] on link "Custom Categories .a-a{fill:#347362;}.b-a{fill:#fff;}" at bounding box center [246, 171] width 88 height 19
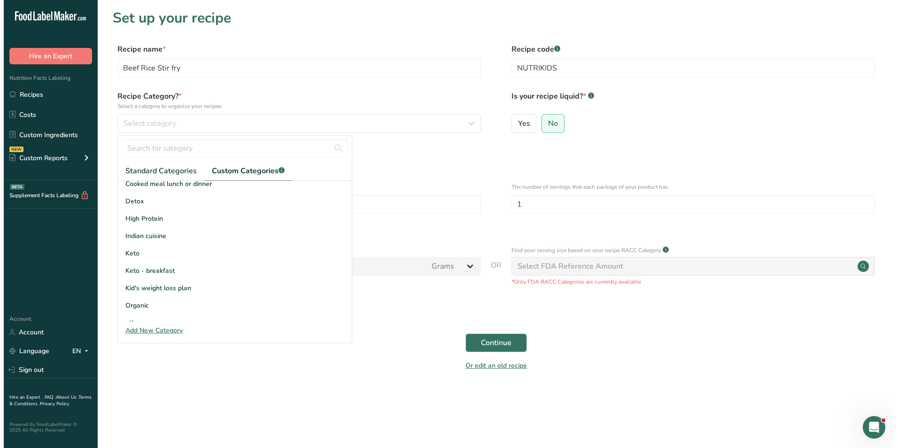
scroll to position [138, 0]
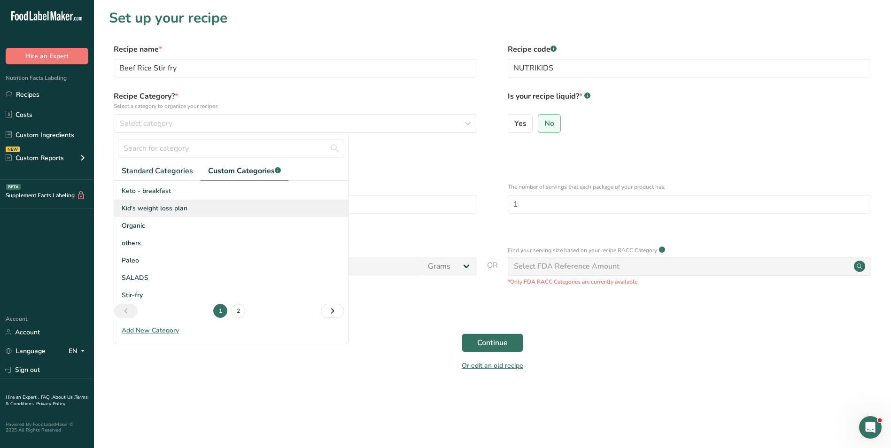
click at [169, 212] on span "Kid's weight loss plan" at bounding box center [155, 208] width 66 height 10
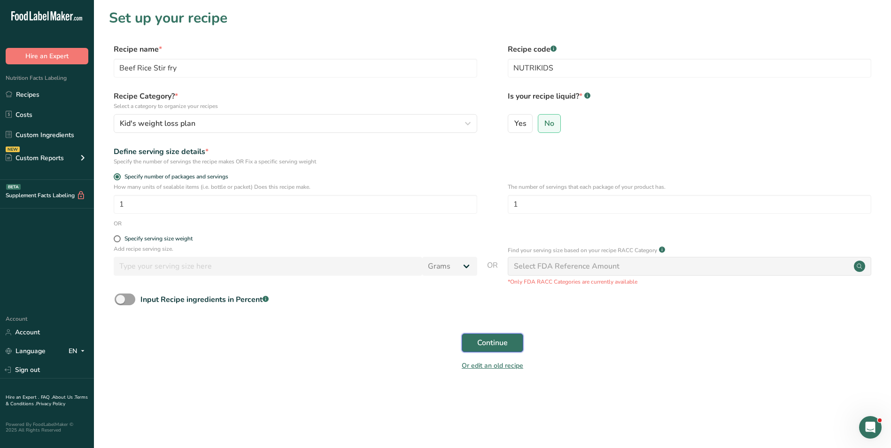
click at [503, 345] on span "Continue" at bounding box center [492, 342] width 31 height 11
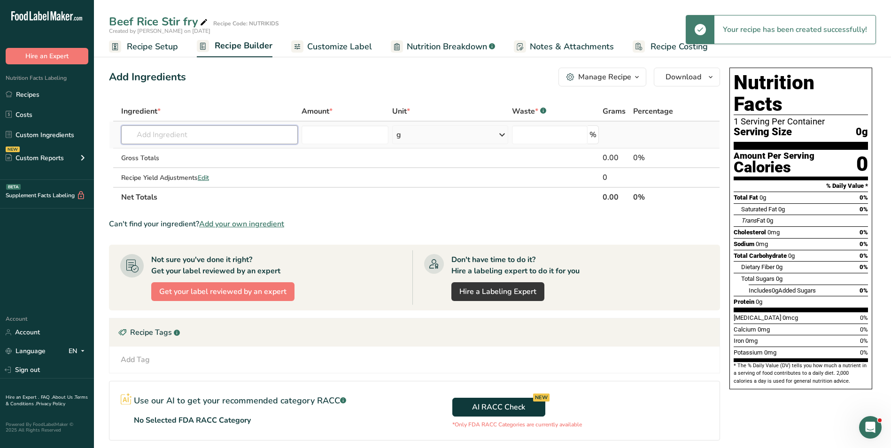
click at [191, 134] on input "text" at bounding box center [209, 134] width 177 height 19
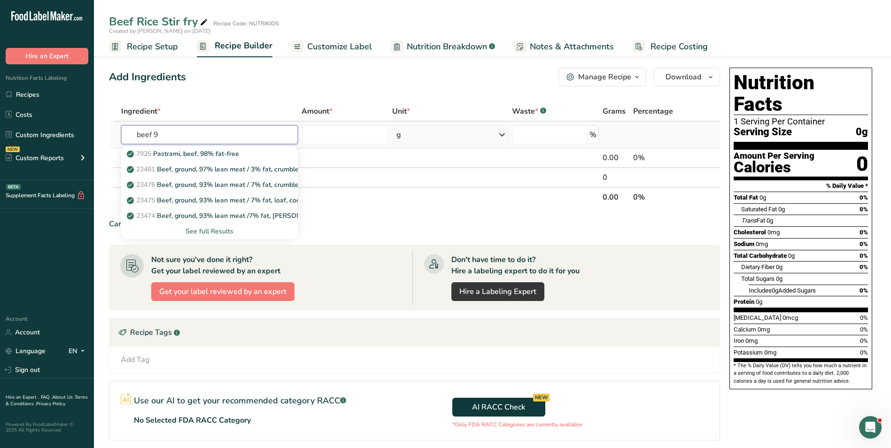
click at [155, 137] on input "beef 9" at bounding box center [209, 134] width 177 height 19
type input "beef strips"
click at [241, 183] on p "13000 Beef, grass-fed, strip steaks, lean only, raw" at bounding box center [208, 185] width 159 height 10
type input "Beef, grass-fed, strip steaks, lean only, raw"
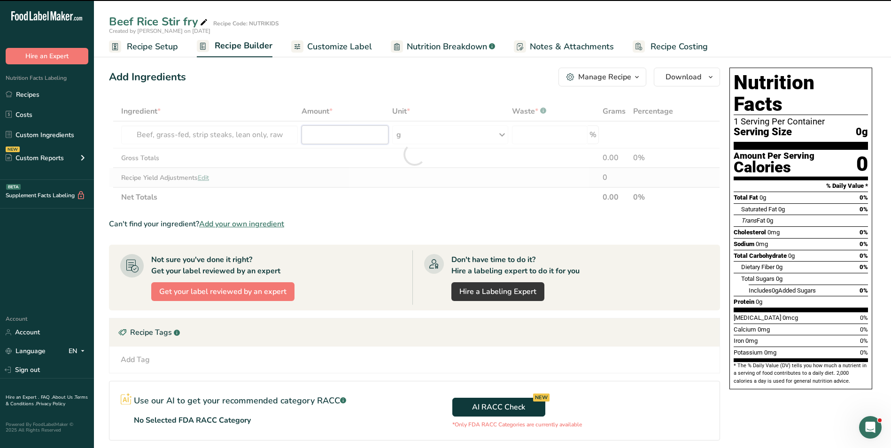
type input "0"
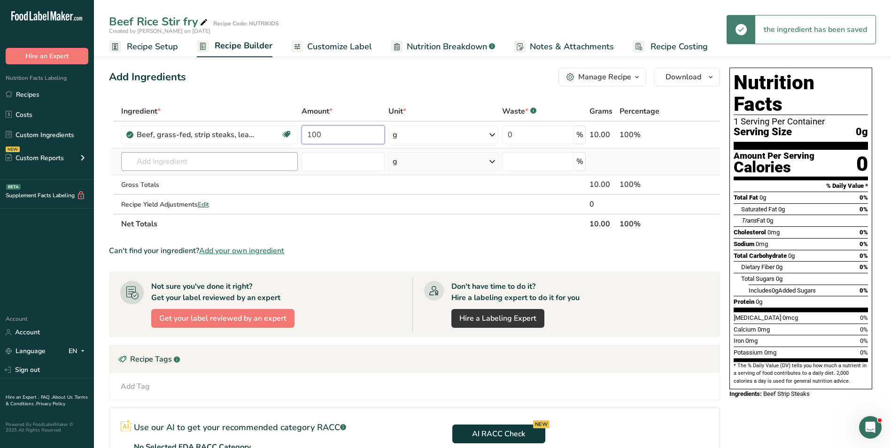
type input "100"
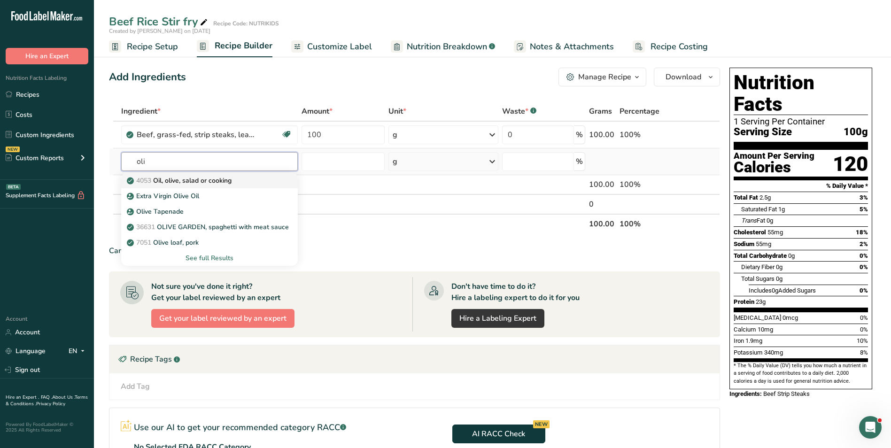
type input "oli"
click at [227, 183] on p "4053 Oil, olive, salad or cooking" at bounding box center [180, 181] width 103 height 10
type input "Oil, olive, salad or cooking"
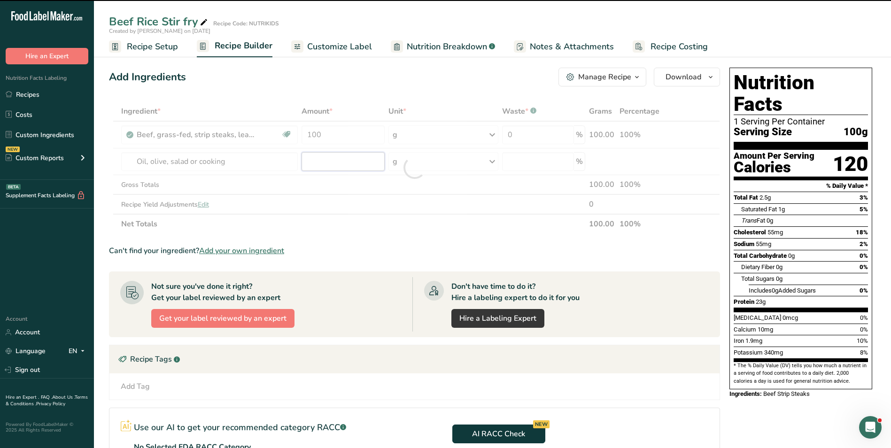
type input "0"
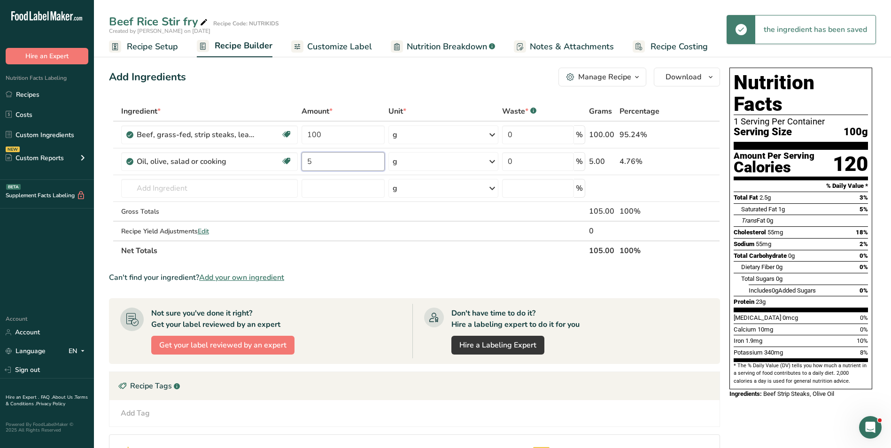
type input "5"
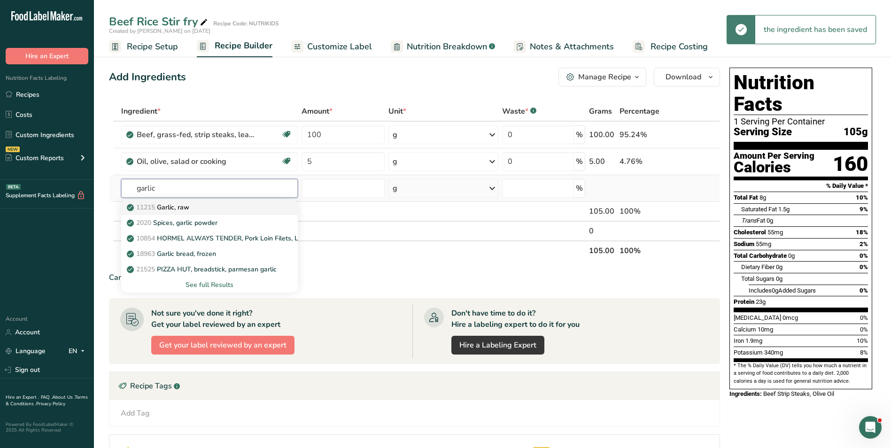
type input "garlic"
click at [189, 209] on p "11215 Garlic, raw" at bounding box center [159, 208] width 61 height 10
type input "Garlic, raw"
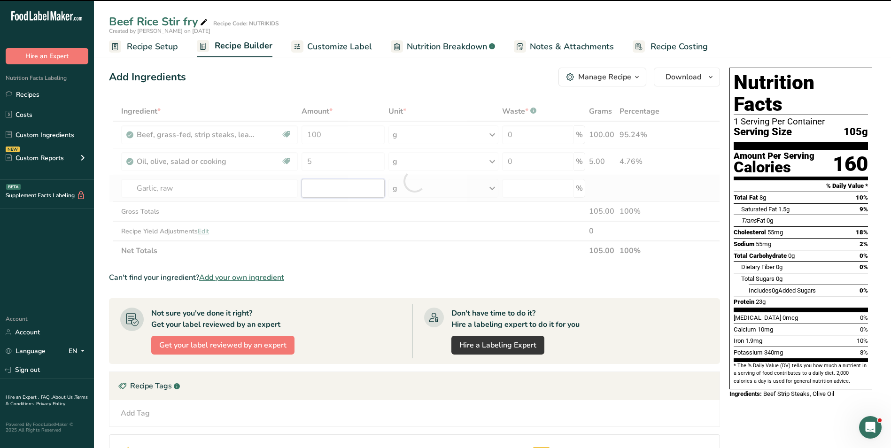
type input "0"
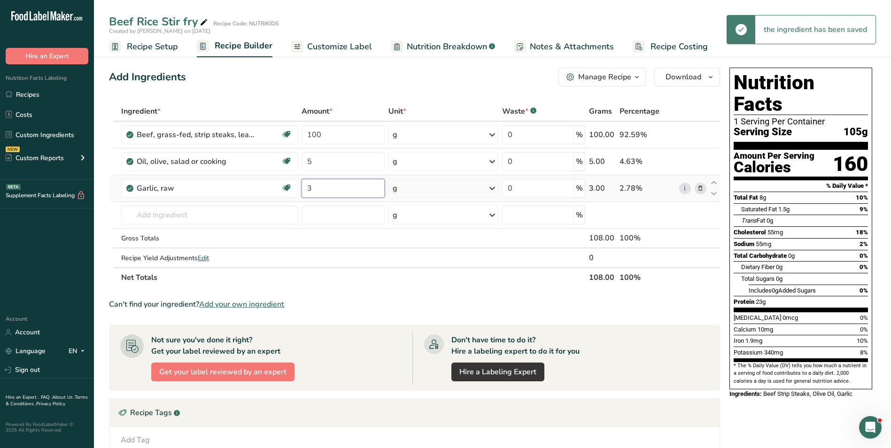
type input "3"
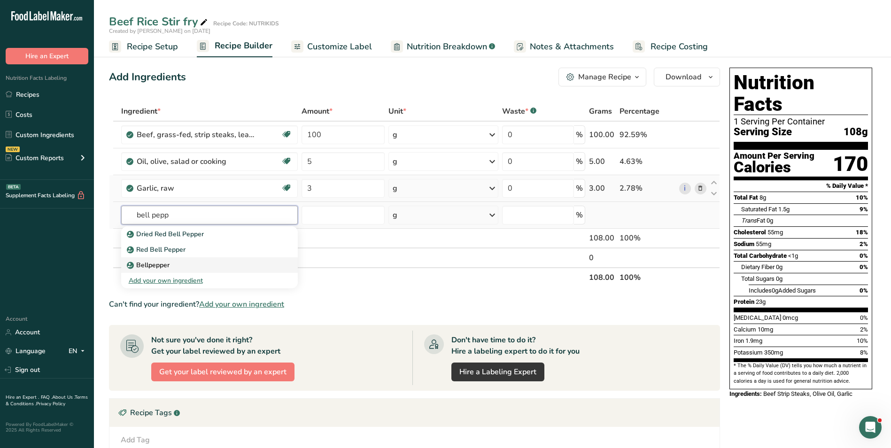
type input "bell pepp"
click at [183, 259] on link "Bellpepper" at bounding box center [209, 265] width 177 height 16
type input "Bellpepper"
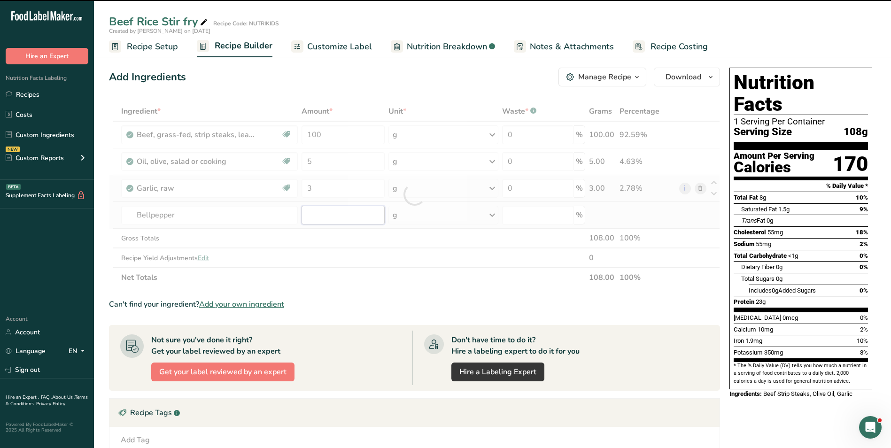
type input "0"
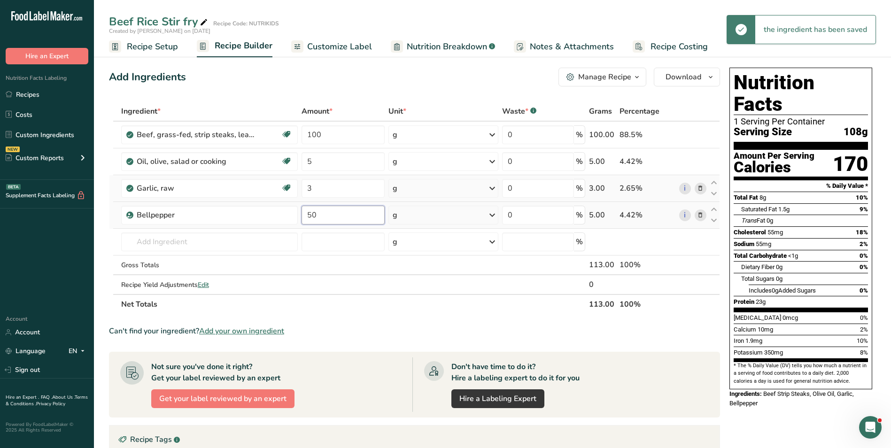
type input "50"
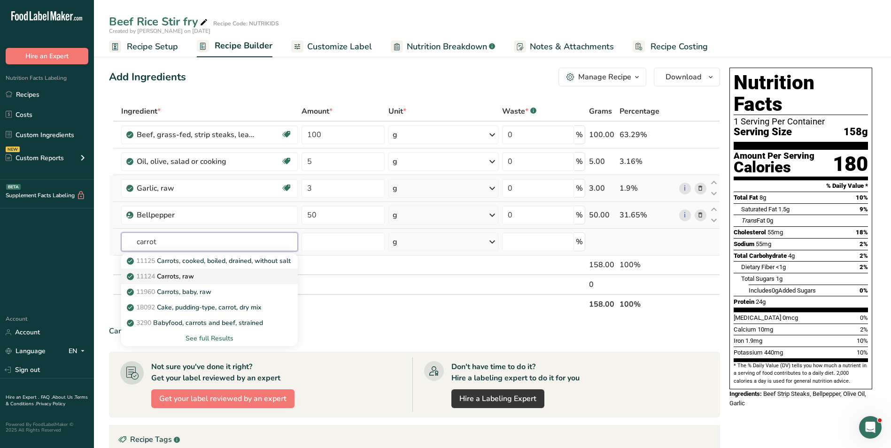
type input "carrot"
click at [187, 273] on p "11124 Carrots, raw" at bounding box center [161, 277] width 65 height 10
type input "Carrots, raw"
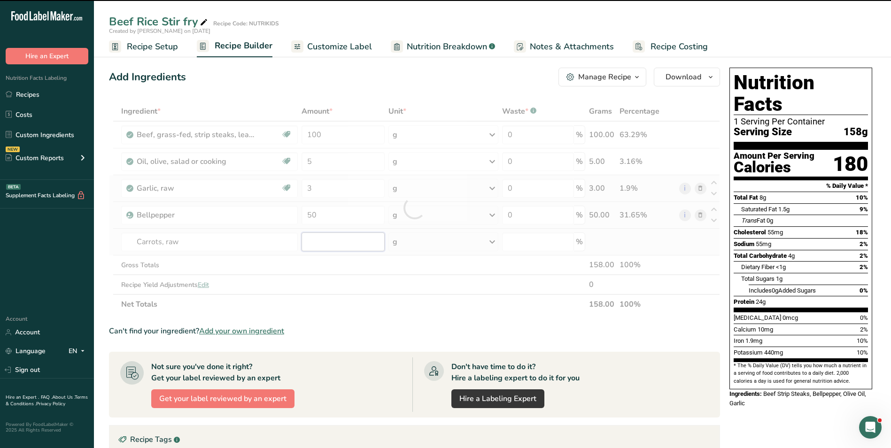
type input "0"
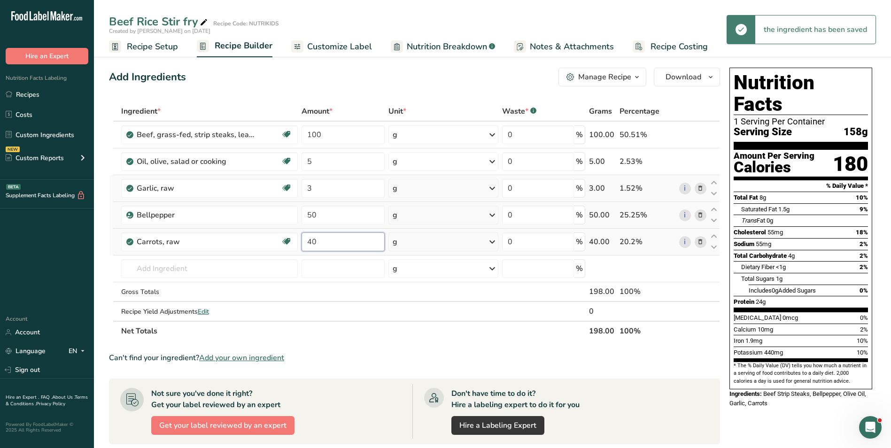
type input "40"
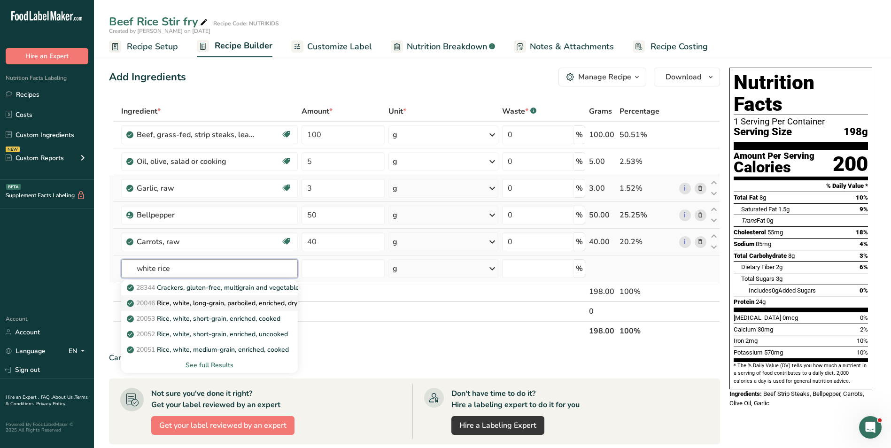
type input "white rice"
click at [225, 305] on p "20046 Rice, white, long-grain, parboiled, enriched, dry" at bounding box center [213, 303] width 169 height 10
type input "Rice, white, long-grain, parboiled, enriched, dry"
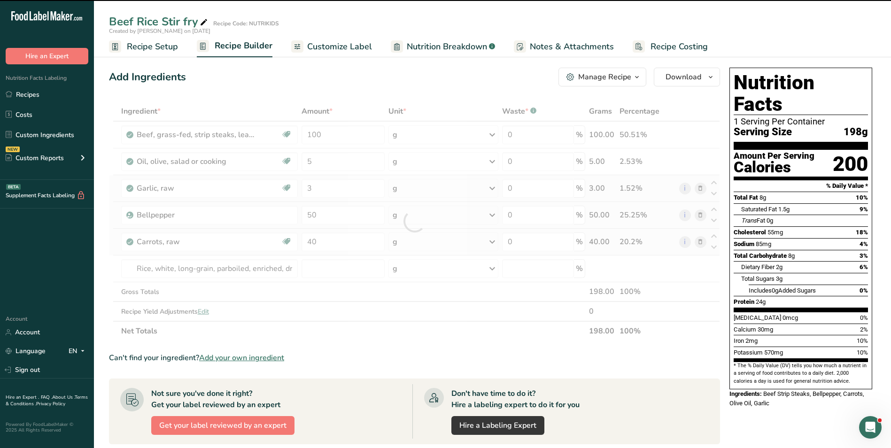
type input "0"
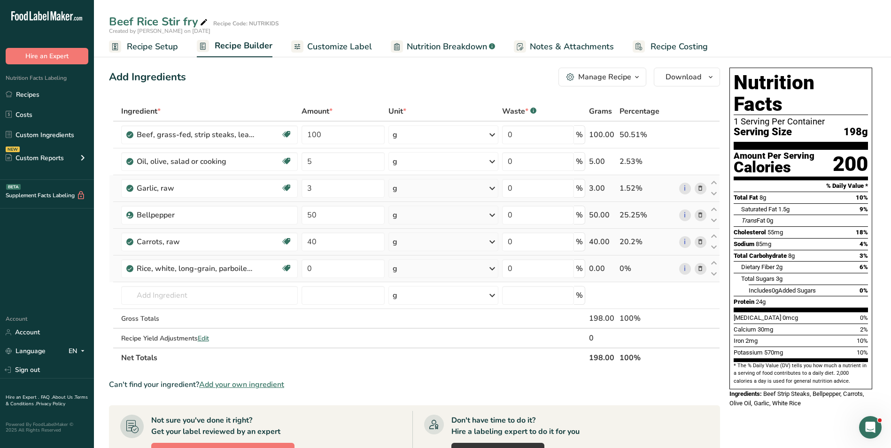
click at [699, 271] on icon at bounding box center [700, 269] width 7 height 10
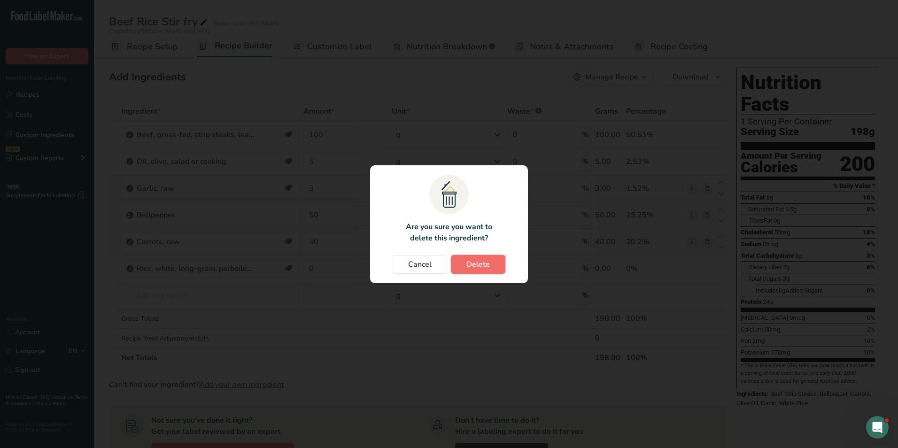
click at [473, 267] on span "Delete" at bounding box center [478, 264] width 23 height 11
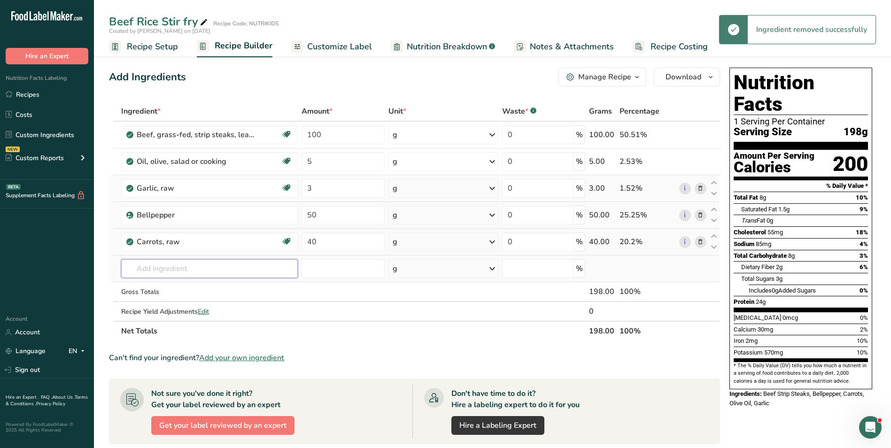
click at [169, 273] on input "text" at bounding box center [209, 268] width 177 height 19
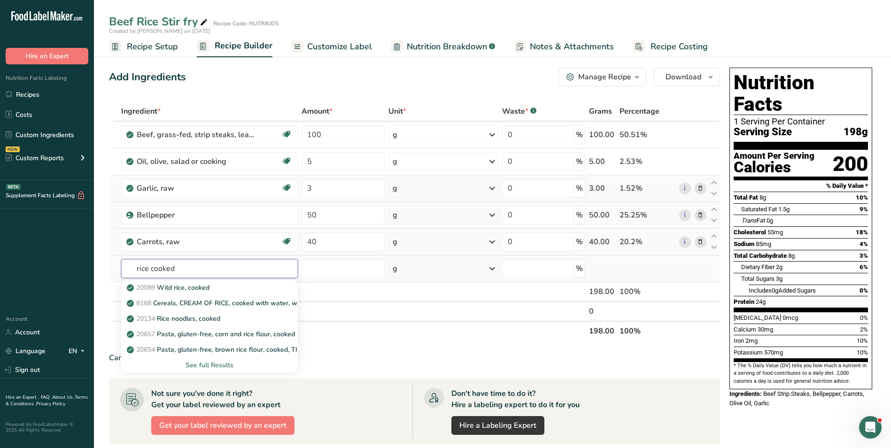
type input "rice cooked"
click at [208, 368] on div "See full Results" at bounding box center [210, 365] width 162 height 10
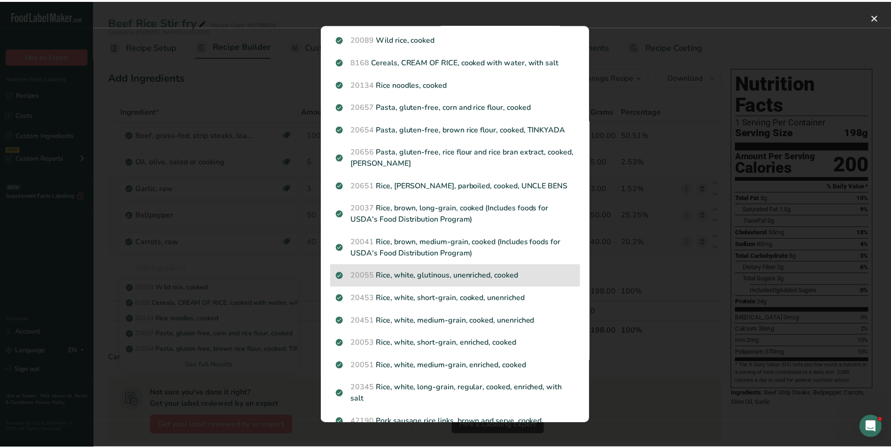
scroll to position [47, 0]
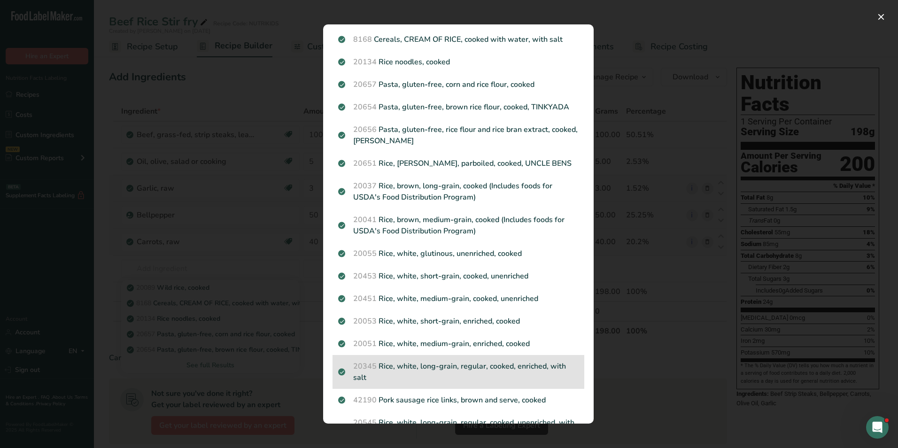
click at [433, 360] on div "20345 Rice, white, long-grain, regular, cooked, enriched, with salt" at bounding box center [459, 372] width 252 height 34
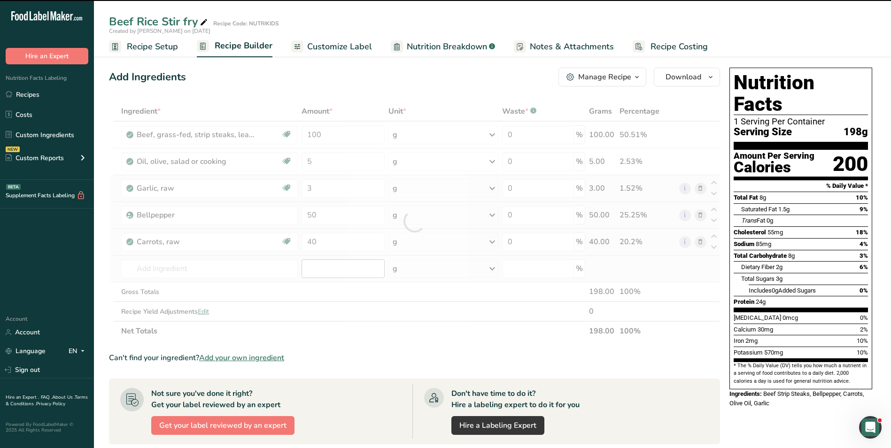
type input "0"
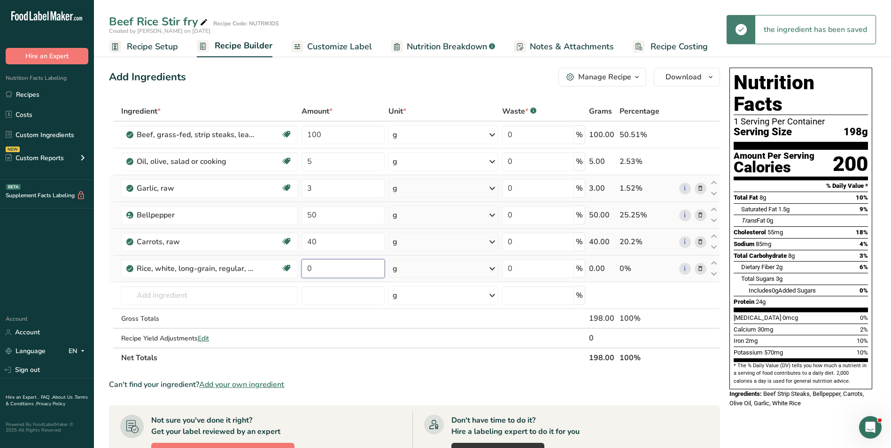
click at [316, 269] on input "0" at bounding box center [343, 268] width 83 height 19
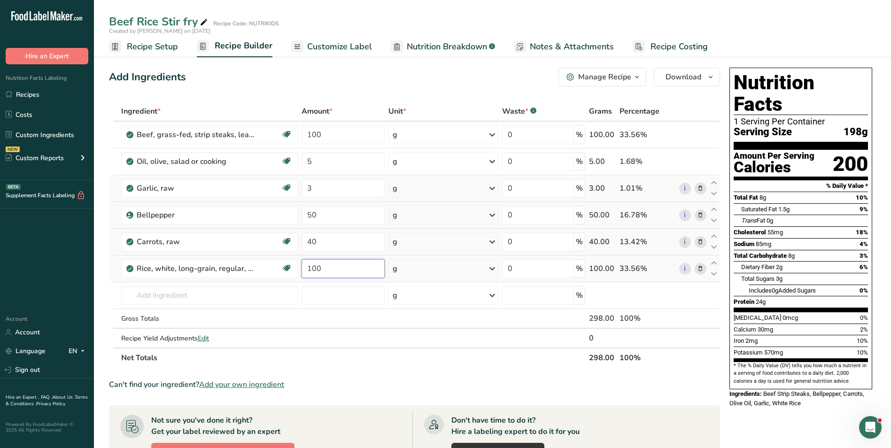
type input "100"
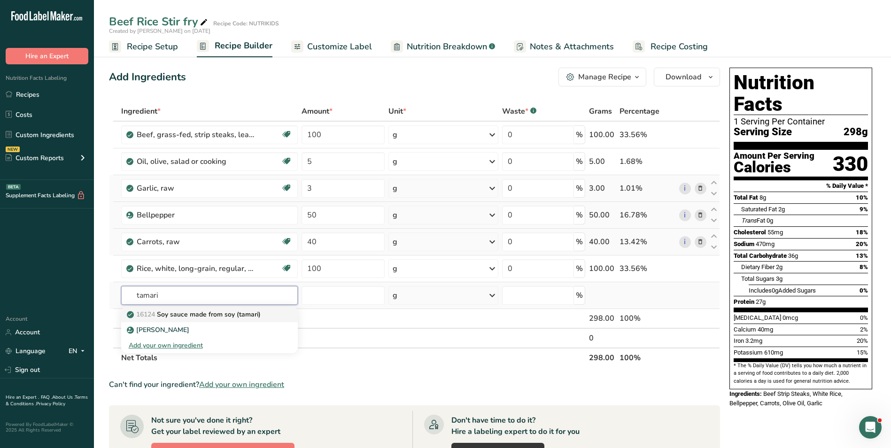
type input "tamari"
click at [187, 315] on p "16124 Soy sauce made from soy (tamari)" at bounding box center [195, 315] width 132 height 10
type input "Soy sauce made from soy (tamari)"
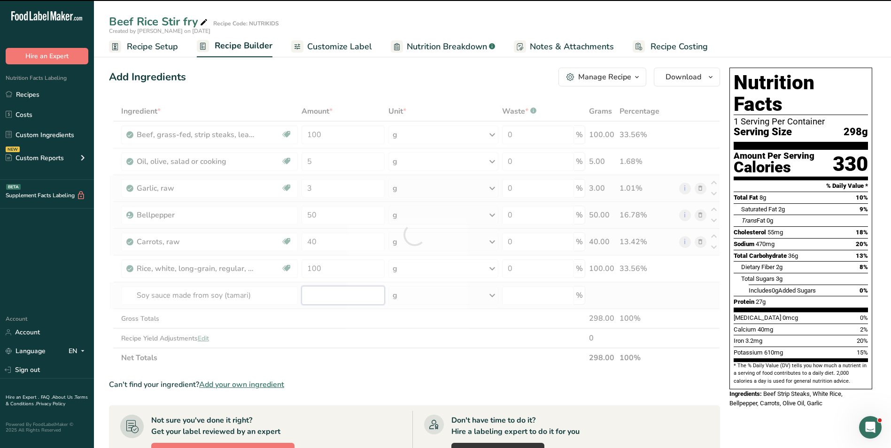
type input "0"
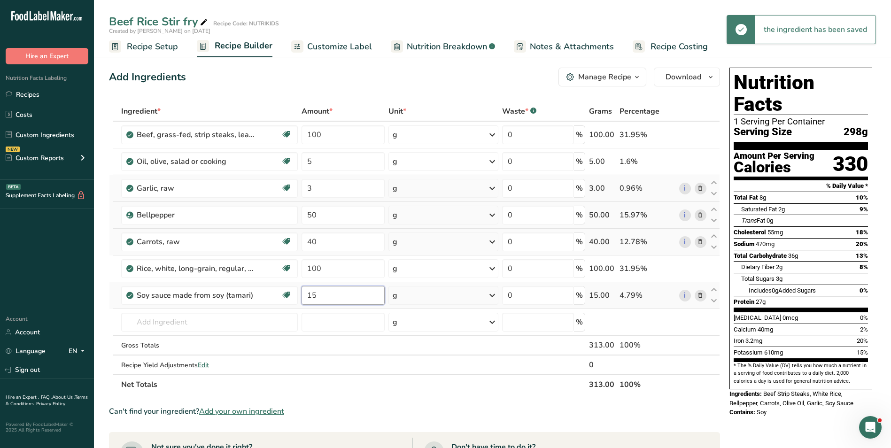
type input "15"
type input "g"
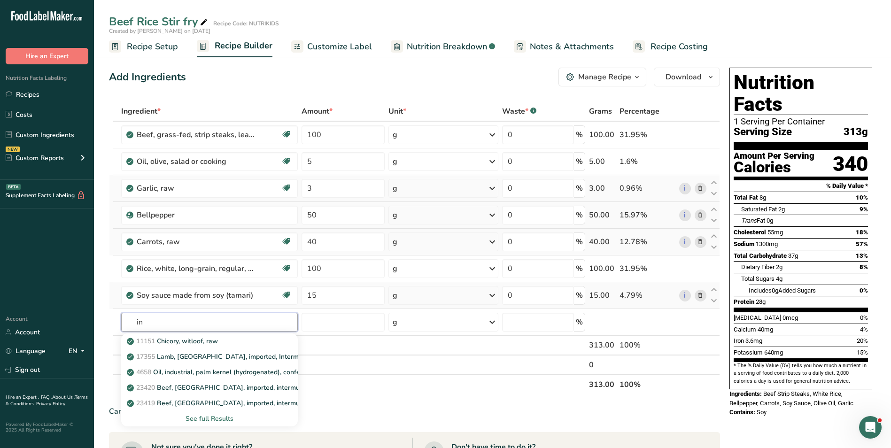
type input "i"
type input "ginger"
click at [194, 355] on p "11216 Ginger root, raw" at bounding box center [167, 357] width 77 height 10
type input "Ginger root, raw"
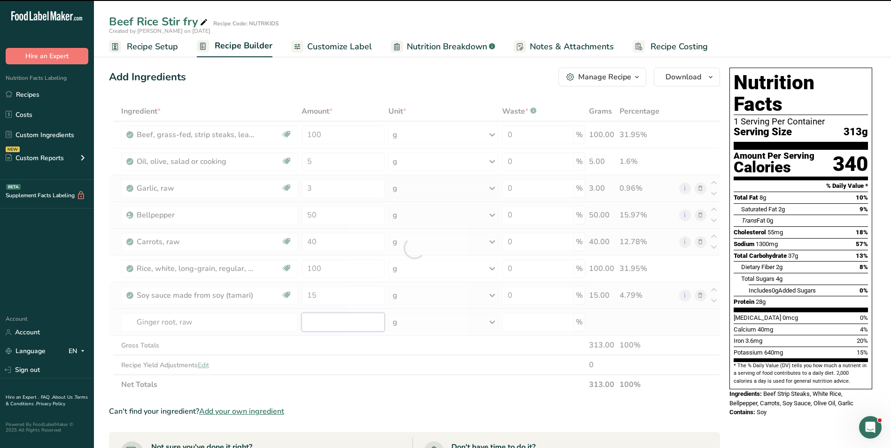
type input "0"
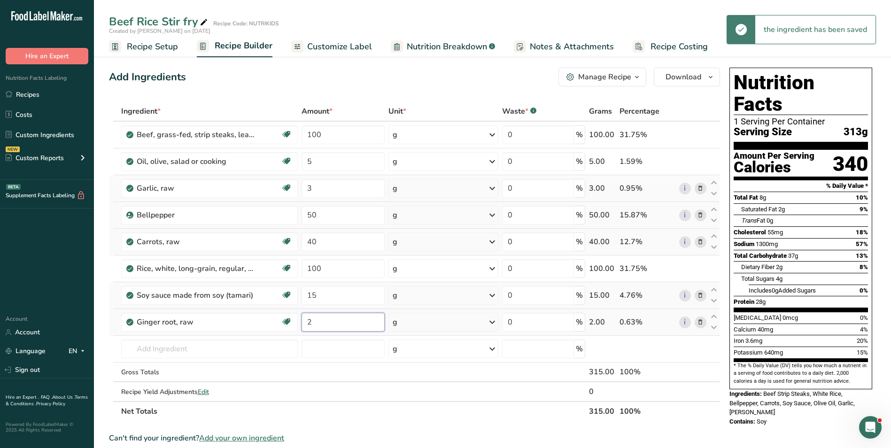
type input "2"
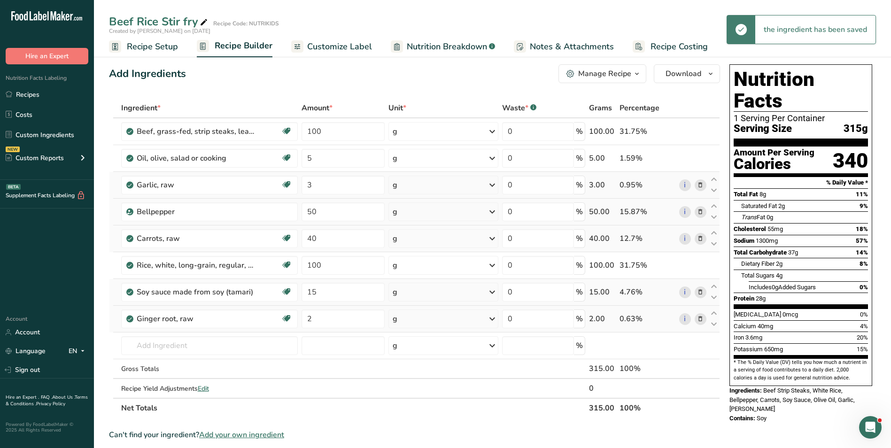
scroll to position [0, 0]
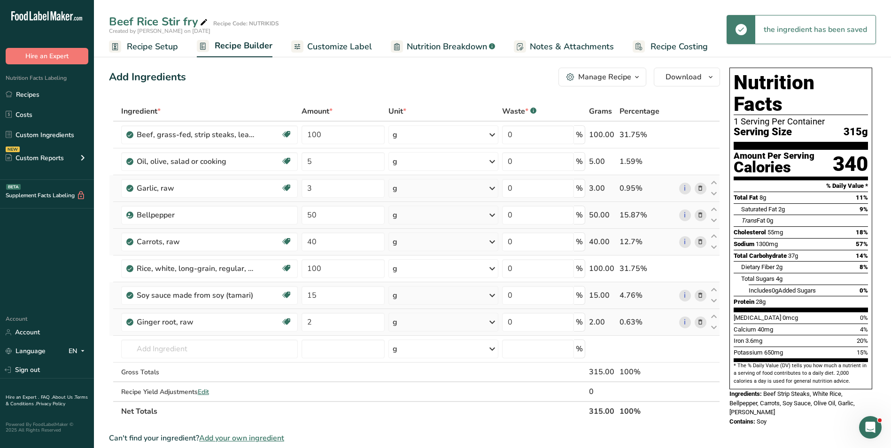
click at [325, 49] on span "Customize Label" at bounding box center [339, 46] width 65 height 13
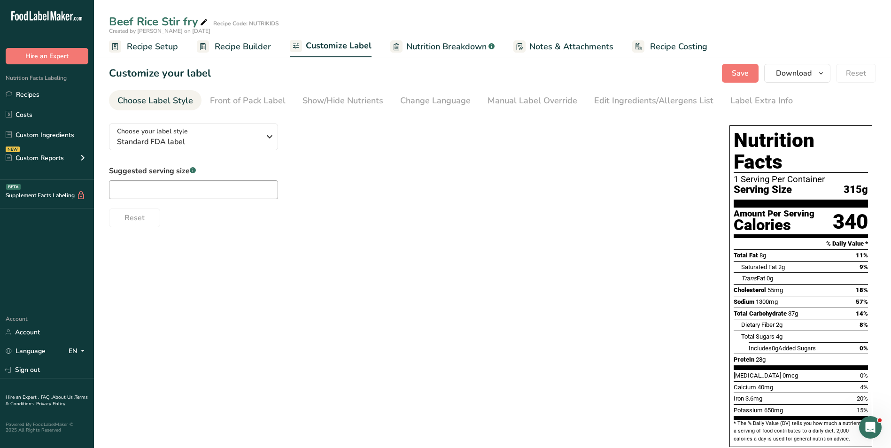
click at [203, 21] on icon at bounding box center [204, 22] width 8 height 13
type input "Beef Rice Stir Fry_Nouman"
drag, startPoint x: 349, startPoint y: 195, endPoint x: 261, endPoint y: 135, distance: 105.6
click at [349, 194] on div "Suggested serving size .a-a{fill:#347362;}.b-a{fill:#fff;} Reset" at bounding box center [410, 196] width 602 height 62
click at [240, 136] on span "Standard FDA label" at bounding box center [188, 141] width 143 height 11
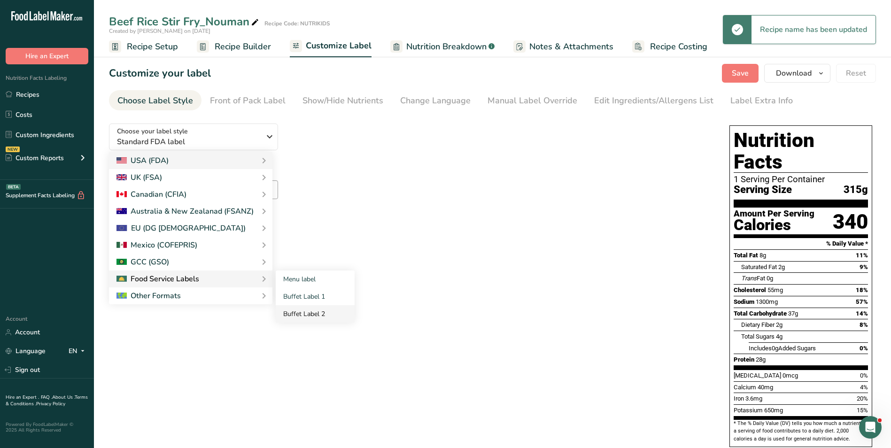
click at [302, 310] on link "Buffet Label 2" at bounding box center [315, 313] width 79 height 17
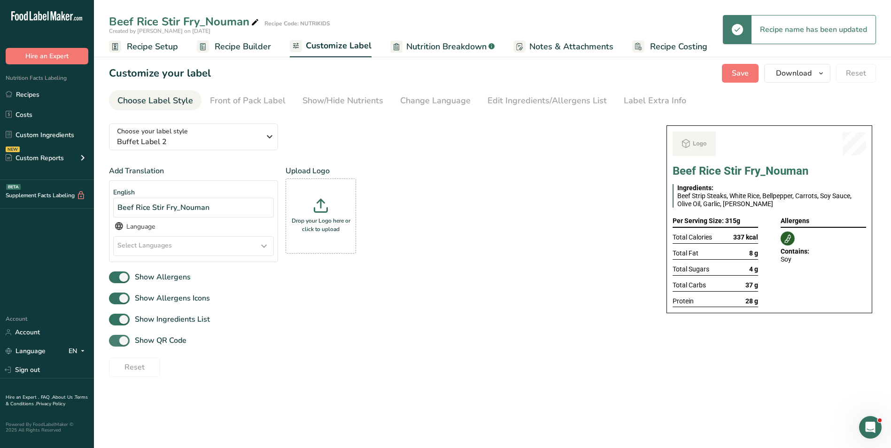
click at [164, 341] on span "Show QR Code" at bounding box center [158, 340] width 57 height 11
click at [115, 341] on input "Show QR Code" at bounding box center [112, 341] width 6 height 6
checkbox input "false"
click at [357, 98] on div "Show/Hide Nutrients" at bounding box center [343, 100] width 81 height 13
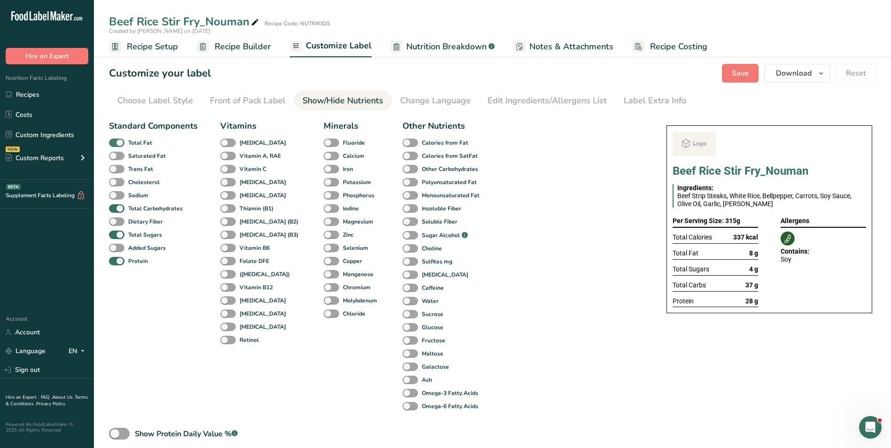
click at [127, 143] on span "Total Fat" at bounding box center [139, 143] width 28 height 8
click at [115, 143] on input "Total Fat" at bounding box center [112, 143] width 6 height 6
checkbox input "false"
click at [136, 234] on b "Total Sugars" at bounding box center [145, 235] width 34 height 8
click at [115, 234] on input "Total Sugars" at bounding box center [112, 235] width 6 height 6
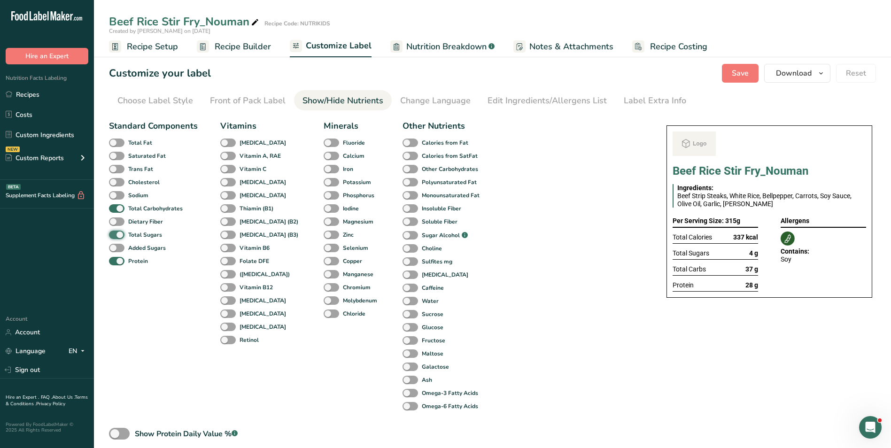
checkbox input "false"
click at [666, 106] on div "Label Extra Info" at bounding box center [655, 100] width 62 height 13
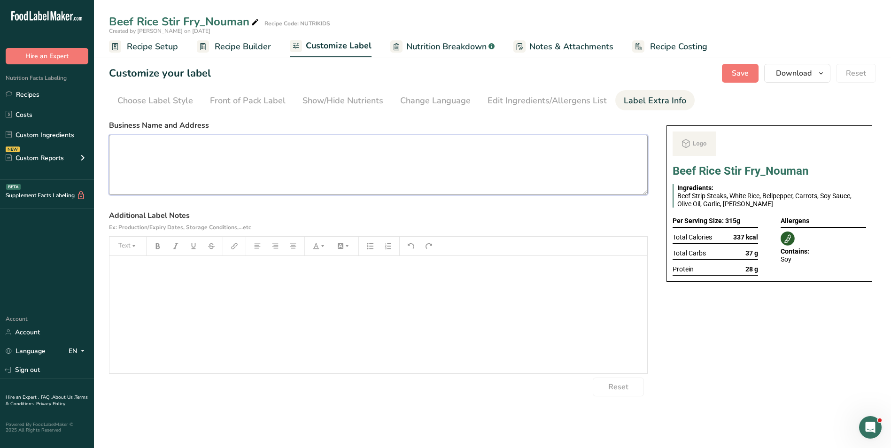
click at [256, 155] on textarea at bounding box center [378, 165] width 539 height 60
paste textarea "BREAKFAST Use by: [DATE] Storage: Keep Refrigerated under 5 degrees Heating: Re…"
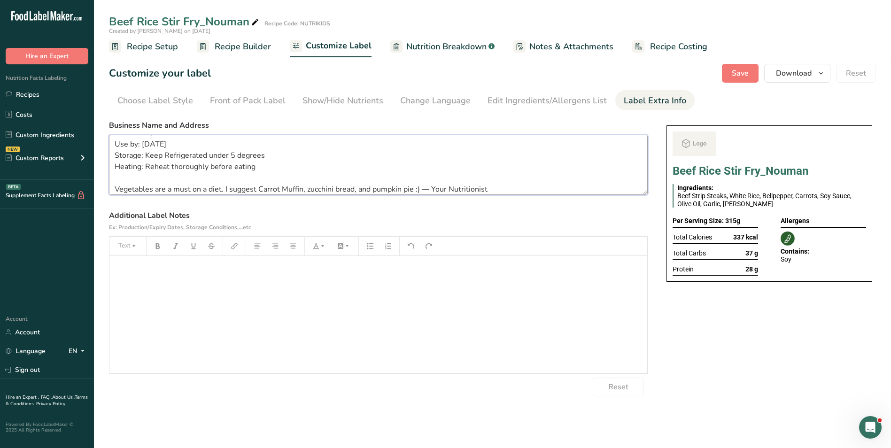
click at [180, 189] on textarea "BREAKFAST Use by: [DATE] Storage: Keep Refrigerated under 5 degrees Heating: Re…" at bounding box center [378, 165] width 539 height 60
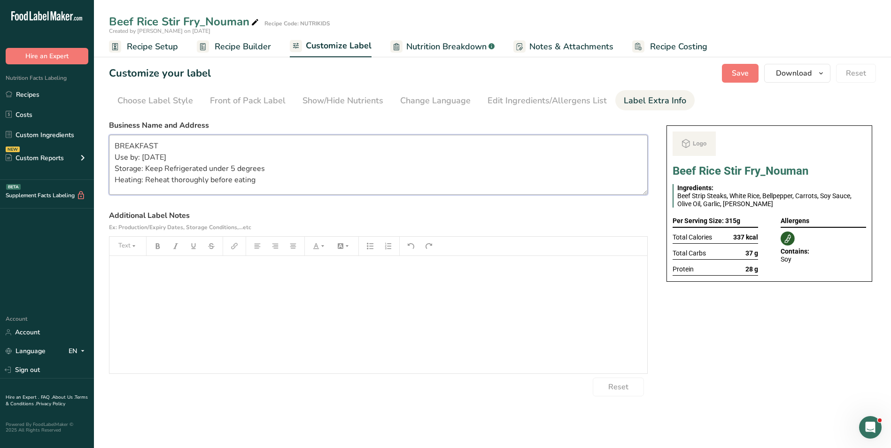
scroll to position [0, 0]
click at [149, 157] on textarea "BREAKFAST Use by: 17/09/2025 Storage: Keep Refrigerated under 5 degrees Heating…" at bounding box center [378, 165] width 539 height 60
click at [145, 149] on textarea "BREAKFAST Use by: [DATE] Storage: Keep Refrigerated under 5 degrees Heating: Re…" at bounding box center [378, 165] width 539 height 60
type textarea "Dinner Use by: 18/09/2025 Storage: Keep Refrigerated under 5 degrees Heating: R…"
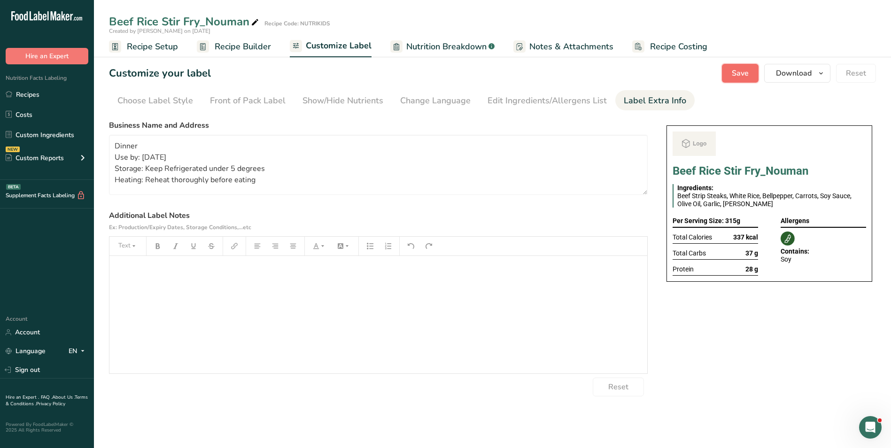
click at [752, 74] on button "Save" at bounding box center [740, 73] width 37 height 19
click at [795, 74] on span "Download" at bounding box center [794, 73] width 36 height 11
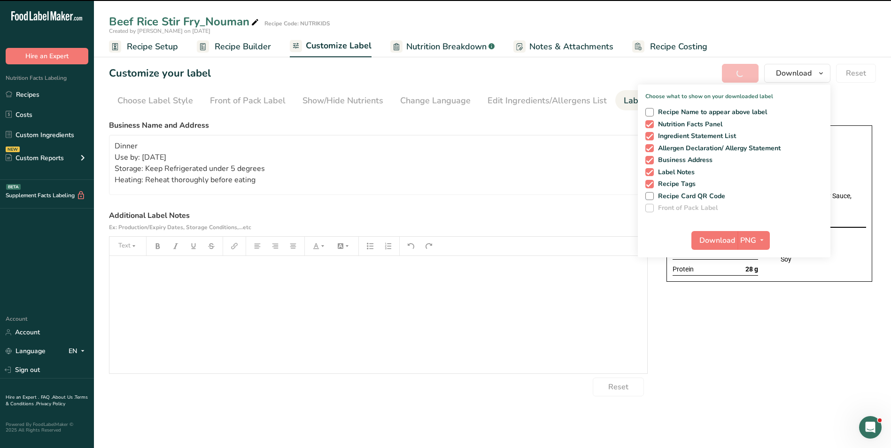
click at [679, 78] on div "Customize your label Save Download Choose what to show on your downloaded label…" at bounding box center [492, 73] width 767 height 19
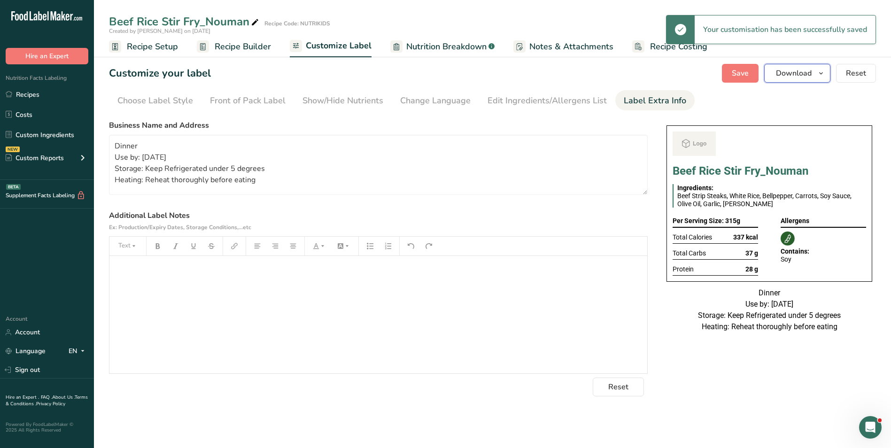
click at [794, 72] on span "Download" at bounding box center [794, 73] width 36 height 11
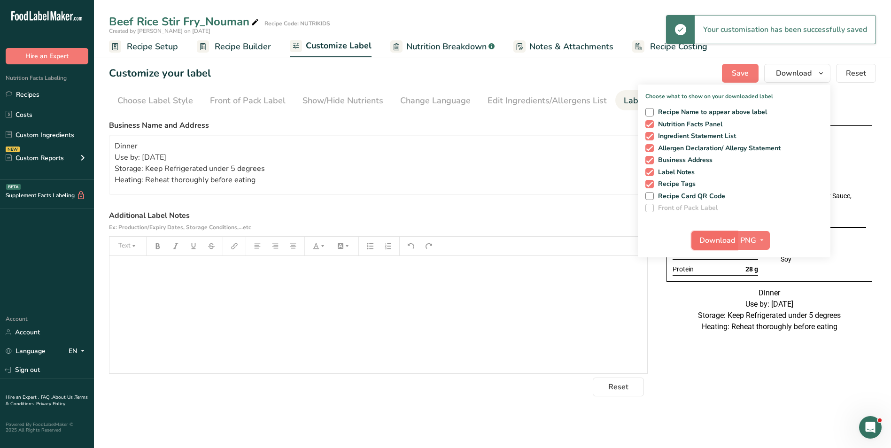
click at [703, 238] on span "Download" at bounding box center [718, 240] width 36 height 11
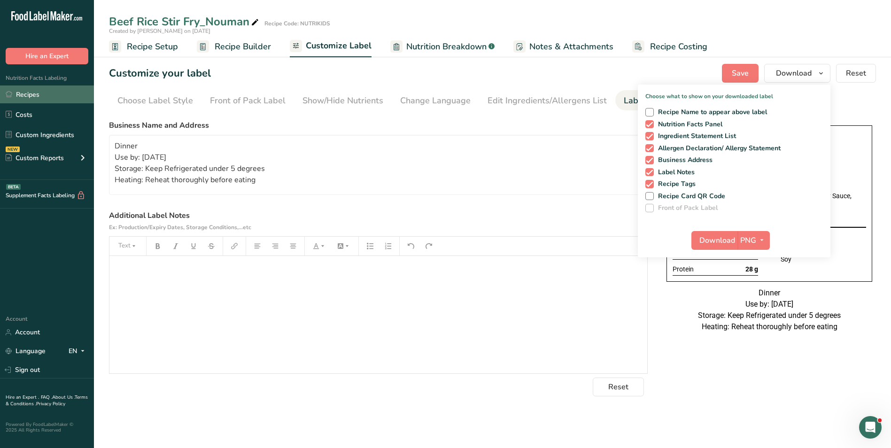
click at [31, 92] on link "Recipes" at bounding box center [47, 95] width 94 height 18
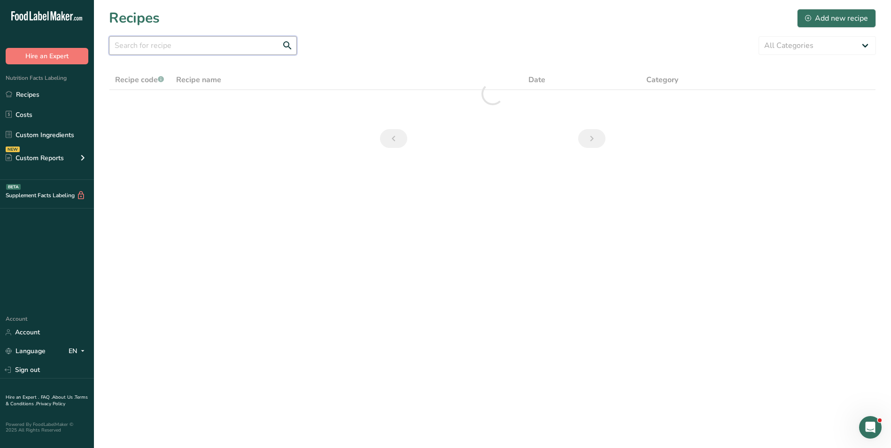
click at [212, 45] on input "text" at bounding box center [203, 45] width 188 height 19
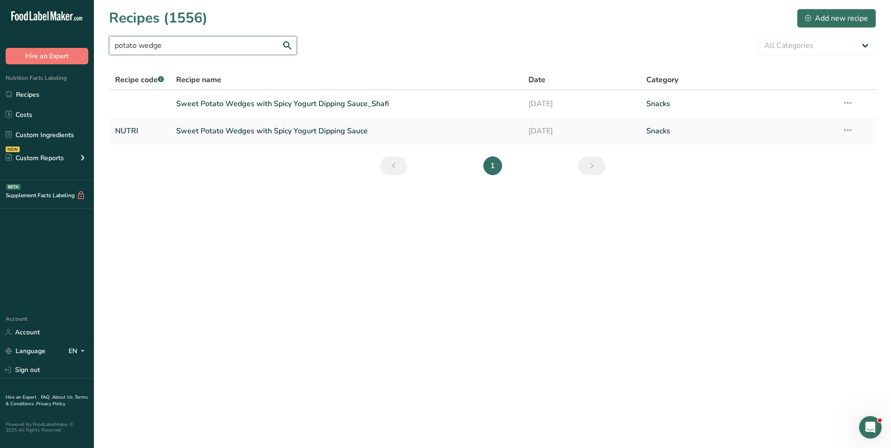
type input "potato wedge"
click at [843, 17] on div "Add new recipe" at bounding box center [836, 18] width 63 height 11
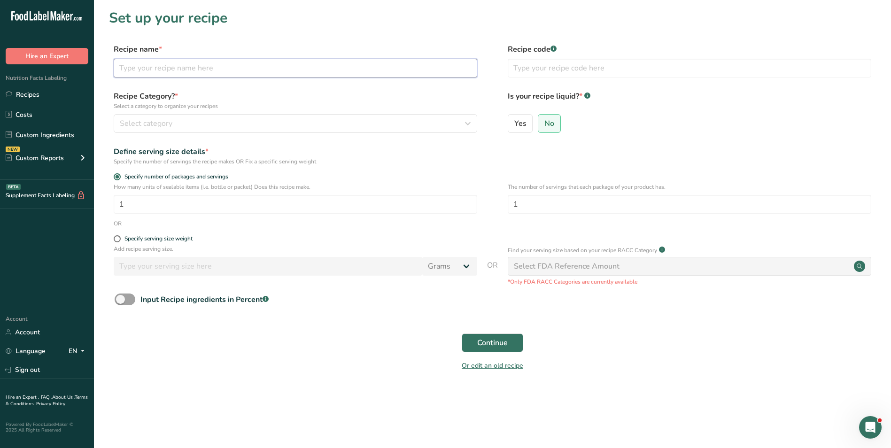
click at [183, 65] on input "text" at bounding box center [296, 68] width 364 height 19
click at [118, 69] on input "Potato Wedges + Ketchup" at bounding box center [296, 68] width 364 height 19
type input "Baked Potato Wedges + Ketchup"
click at [562, 70] on input "text" at bounding box center [690, 68] width 364 height 19
type input "N"
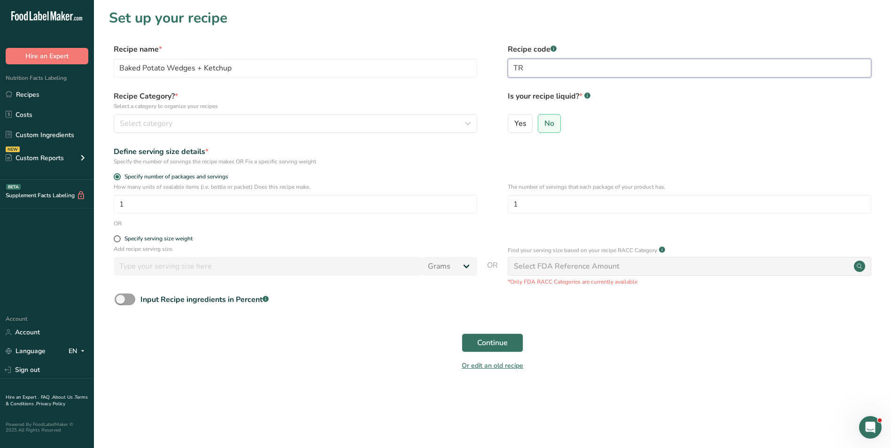
type input "T"
type input "NUTRIKIDS"
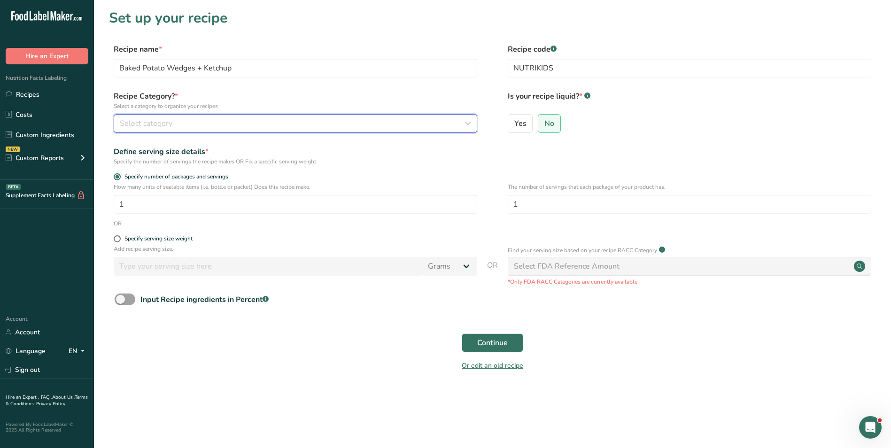
click at [428, 132] on button "Select category" at bounding box center [296, 123] width 364 height 19
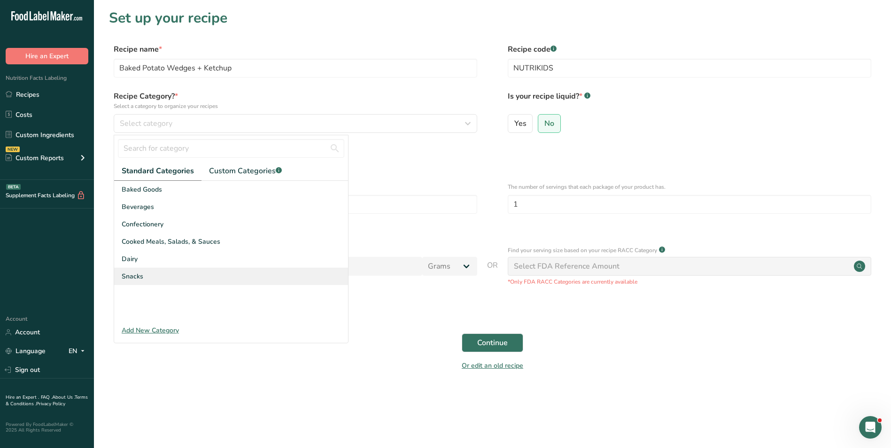
click at [203, 278] on div "Snacks" at bounding box center [231, 276] width 234 height 17
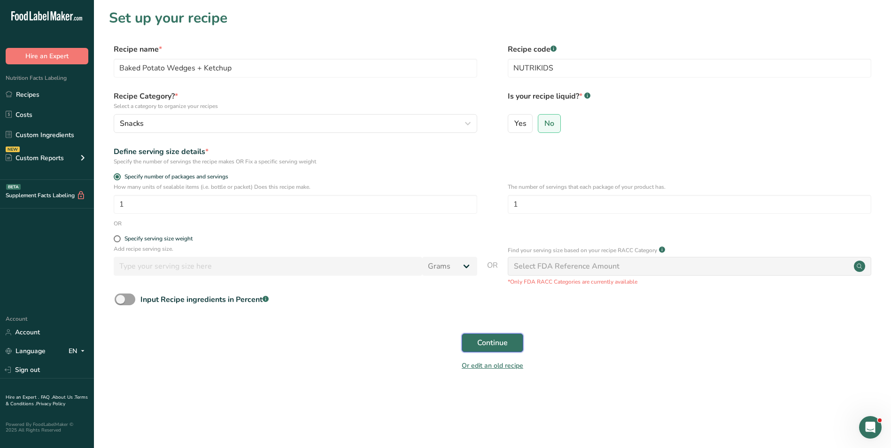
click at [492, 348] on span "Continue" at bounding box center [492, 342] width 31 height 11
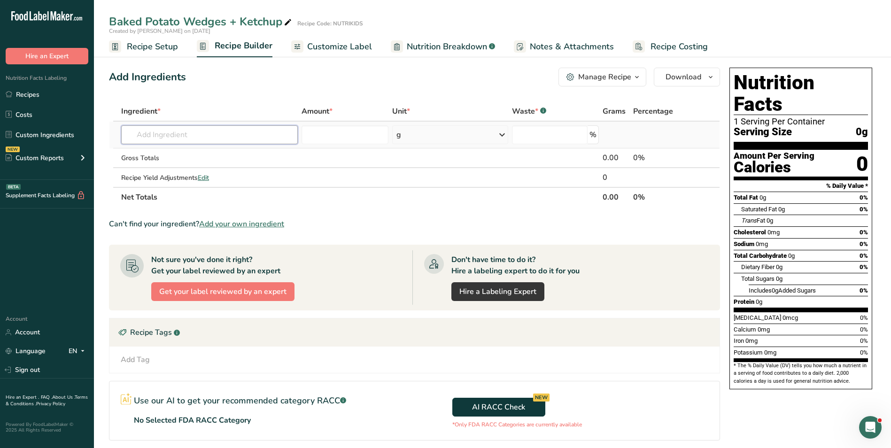
click at [274, 138] on input "text" at bounding box center [209, 134] width 177 height 19
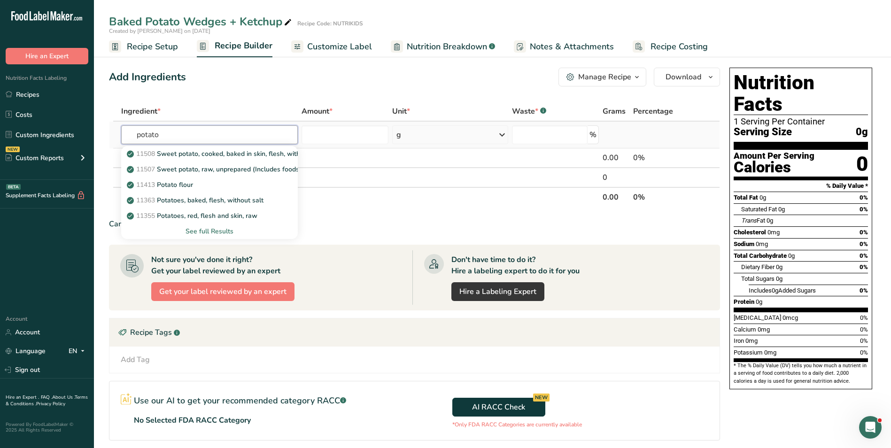
type input "potato"
click at [218, 233] on div "See full Results" at bounding box center [210, 231] width 162 height 10
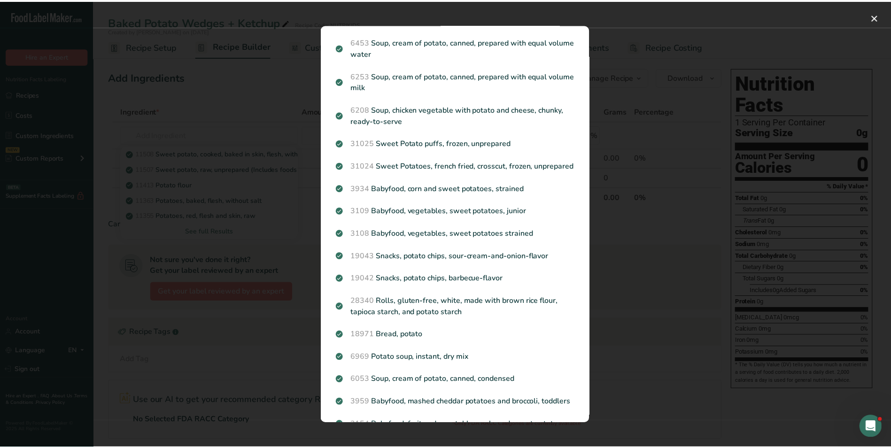
scroll to position [846, 0]
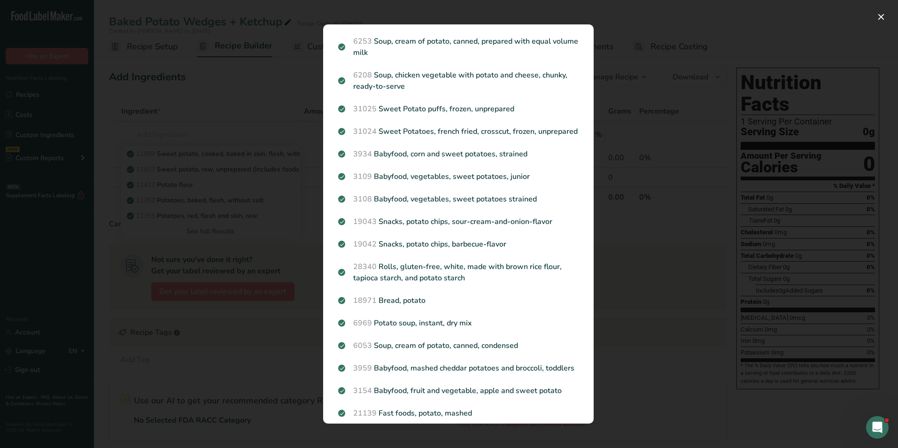
click at [193, 250] on div "Search results modal" at bounding box center [449, 224] width 898 height 448
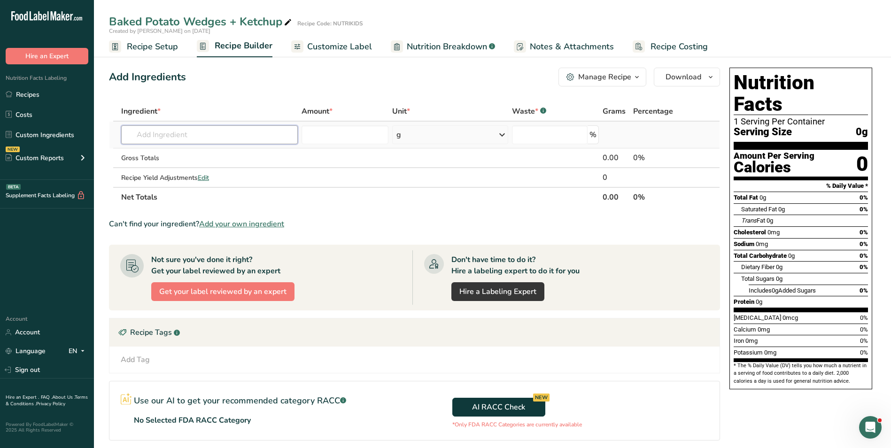
click at [181, 132] on input "text" at bounding box center [209, 134] width 177 height 19
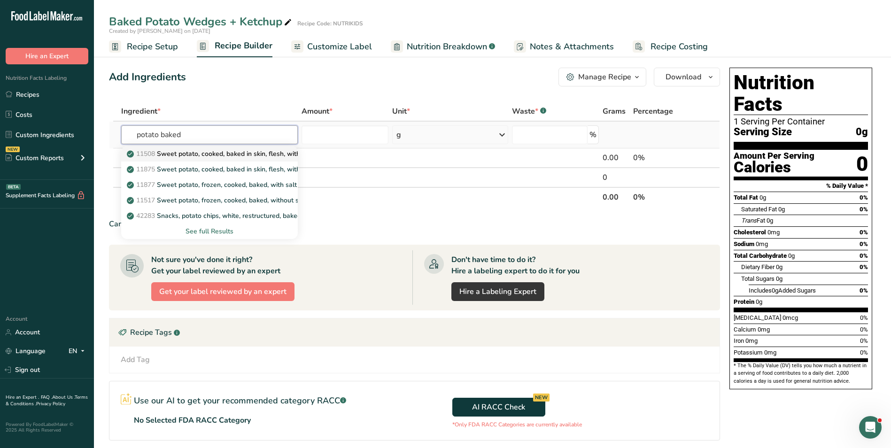
type input "potato baked"
click at [193, 149] on p "11508 Sweet potato, cooked, baked in skin, flesh, without salt" at bounding box center [226, 154] width 195 height 10
type input "Sweet potato, cooked, baked in skin, flesh, without salt"
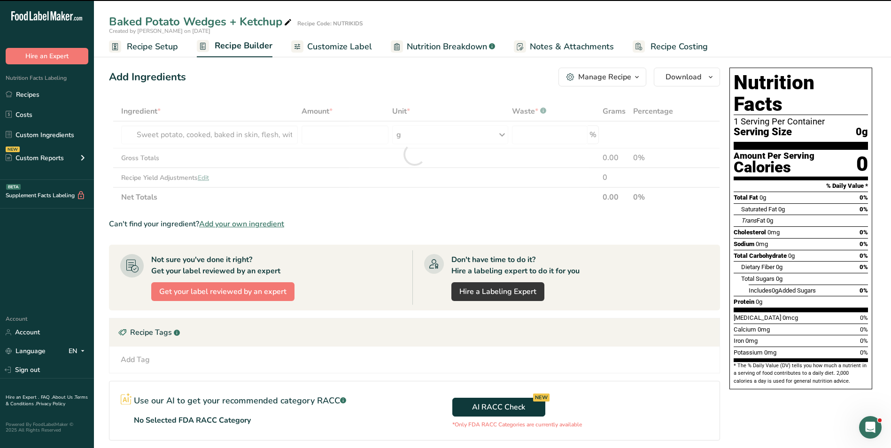
type input "0"
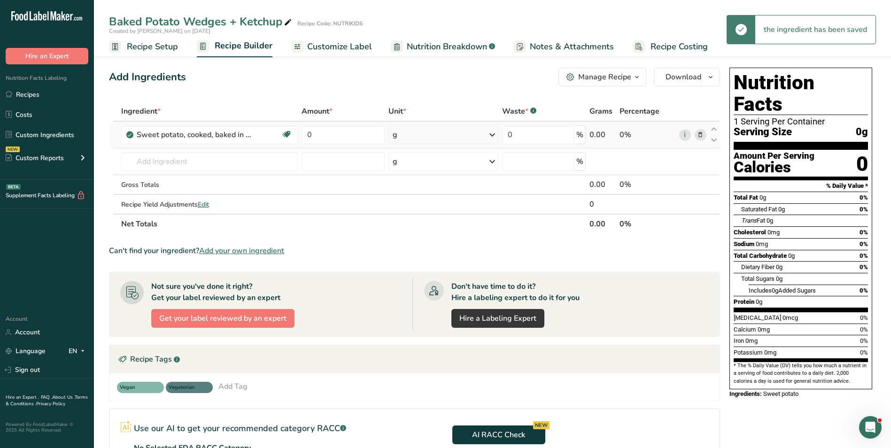
click at [702, 133] on icon at bounding box center [700, 135] width 7 height 10
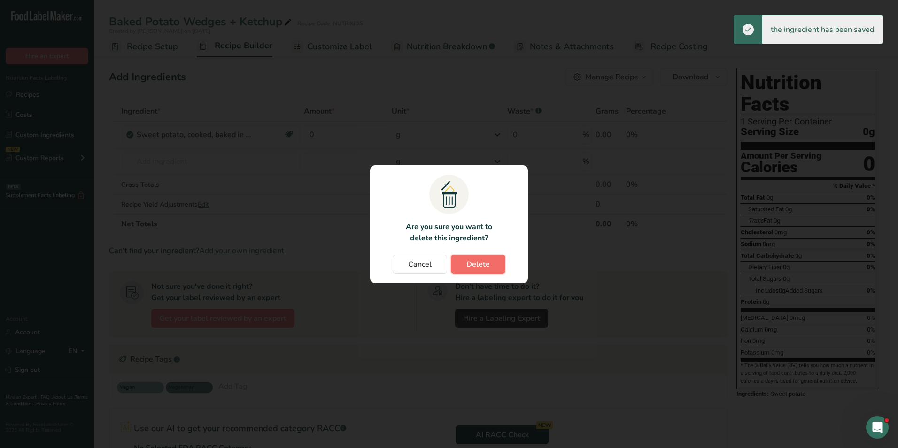
click at [477, 265] on span "Delete" at bounding box center [478, 264] width 23 height 11
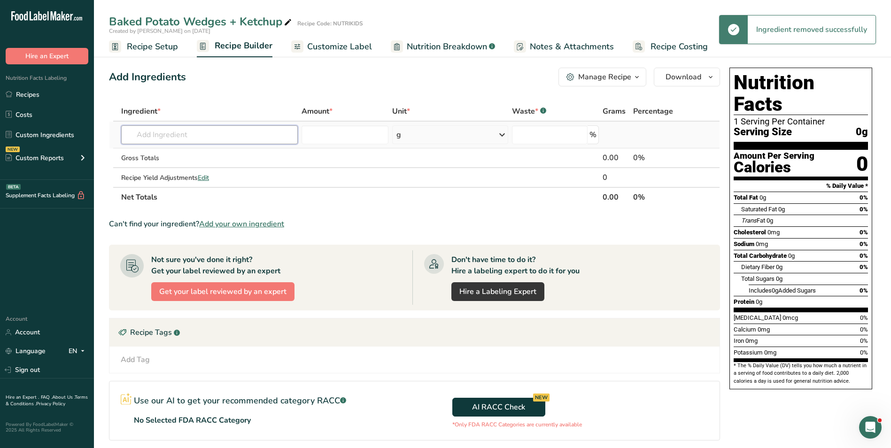
click at [180, 134] on input "text" at bounding box center [209, 134] width 177 height 19
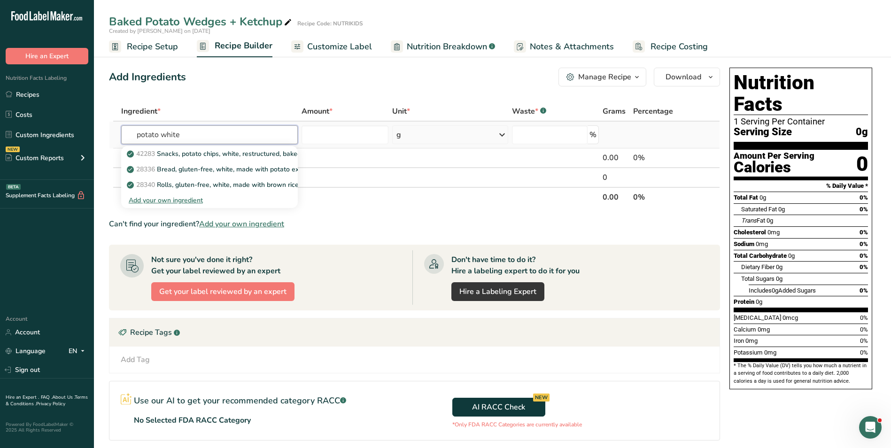
click at [172, 138] on input "potato white" at bounding box center [209, 134] width 177 height 19
type input "potato"
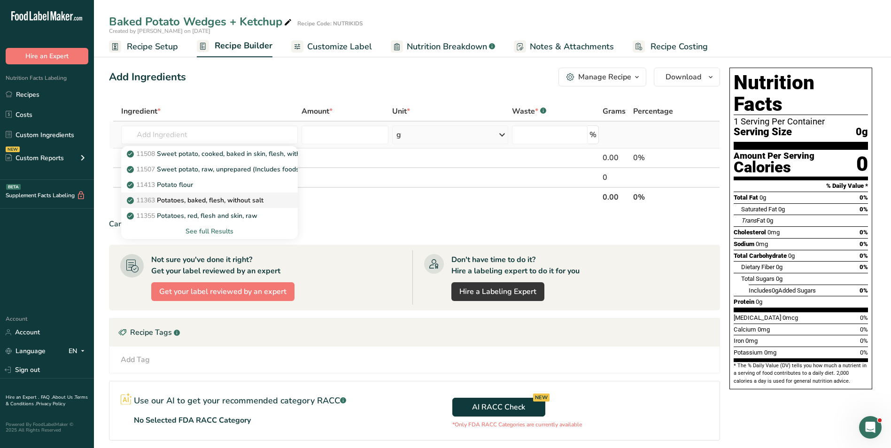
click at [229, 199] on p "11363 Potatoes, baked, flesh, without salt" at bounding box center [196, 200] width 135 height 10
type input "Potatoes, baked, flesh, without salt"
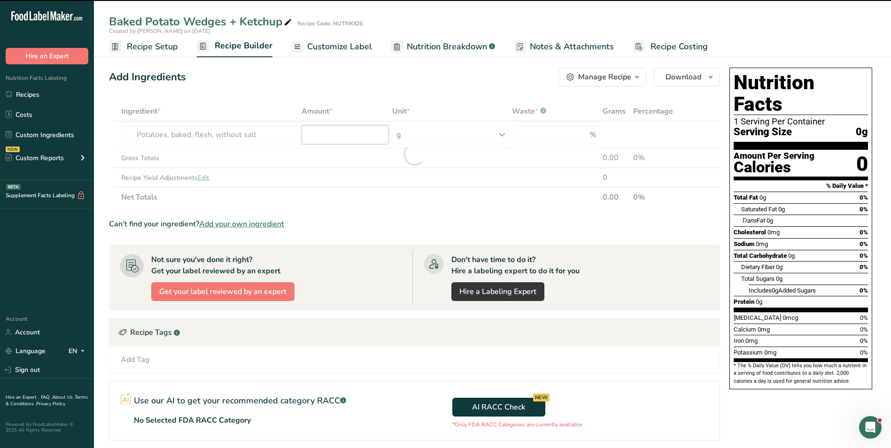
type input "0"
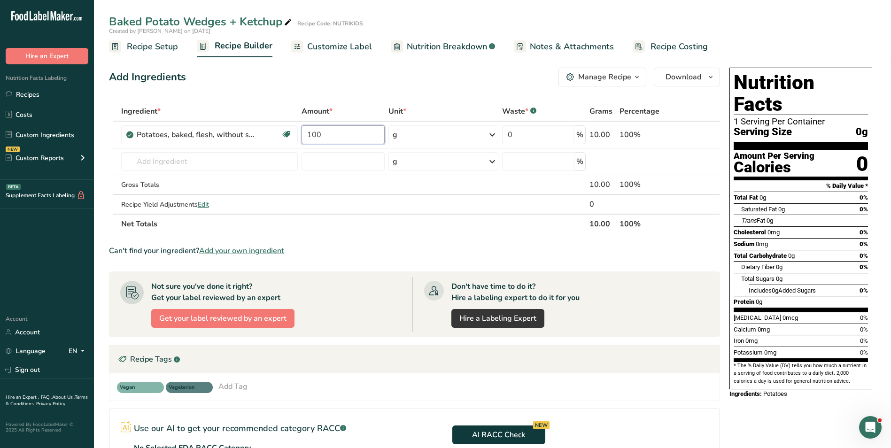
type input "100"
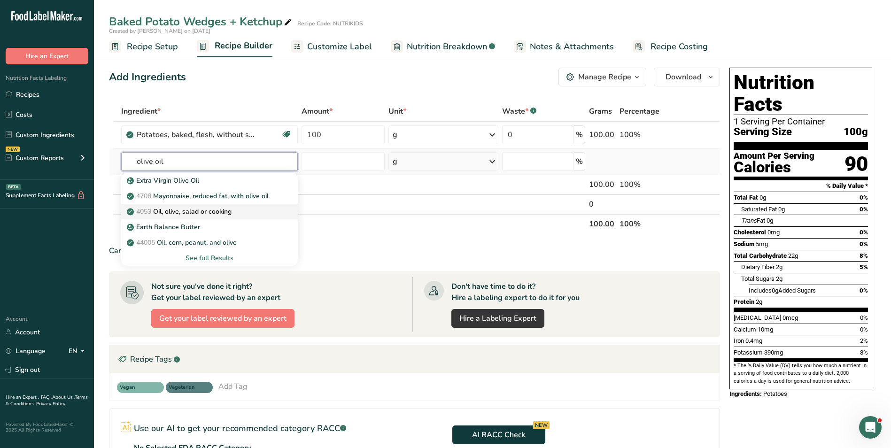
type input "olive oil"
click at [213, 205] on link "4053 Oil, olive, salad or cooking" at bounding box center [209, 212] width 177 height 16
type input "Oil, olive, salad or cooking"
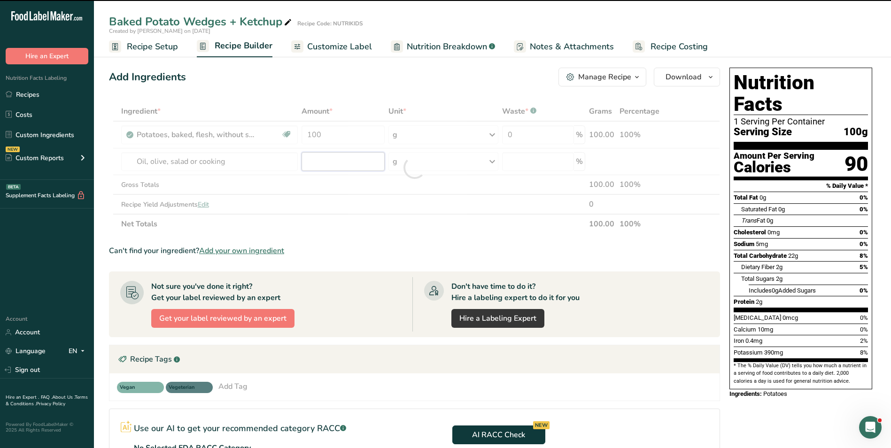
type input "0"
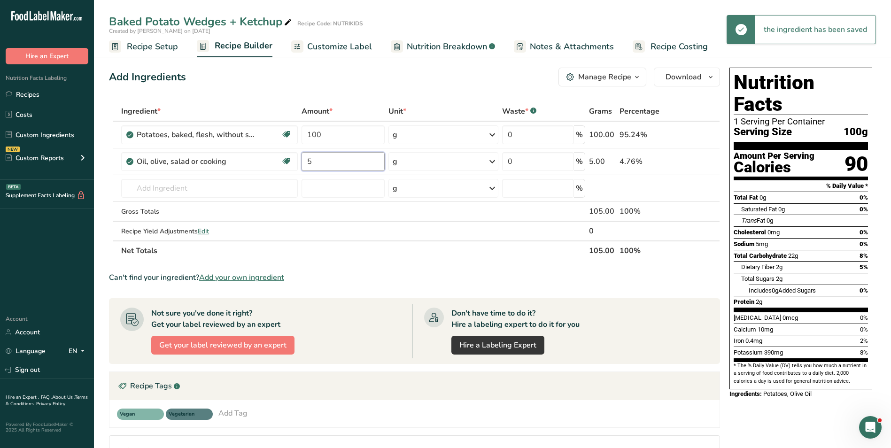
type input "5"
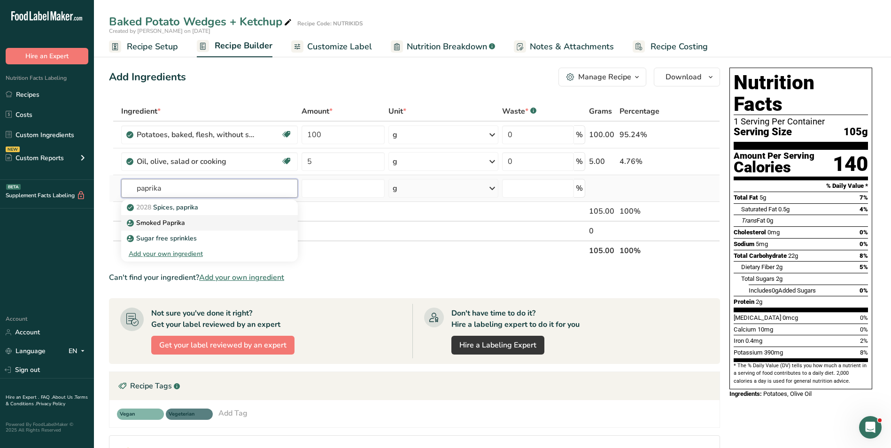
type input "paprika"
click at [200, 218] on link "Smoked Paprika" at bounding box center [209, 223] width 177 height 16
type input "Smoked Paprika"
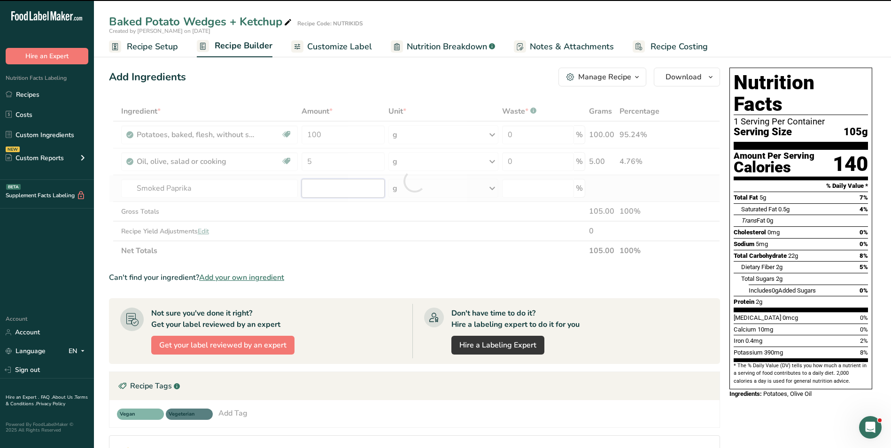
type input "0"
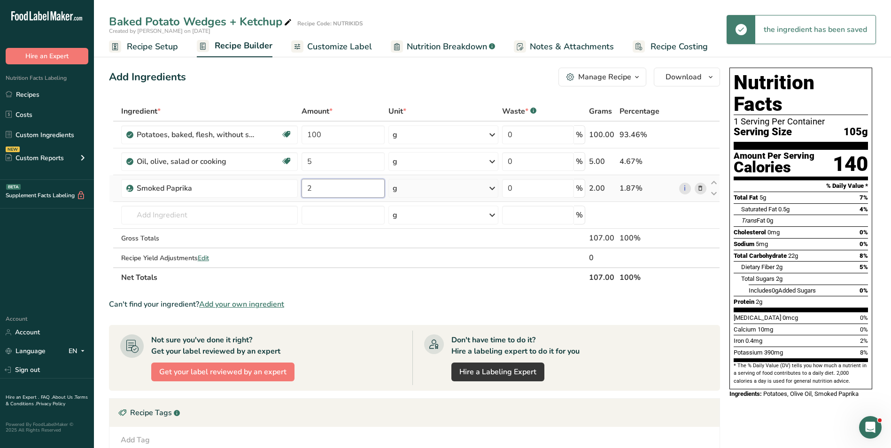
type input "2"
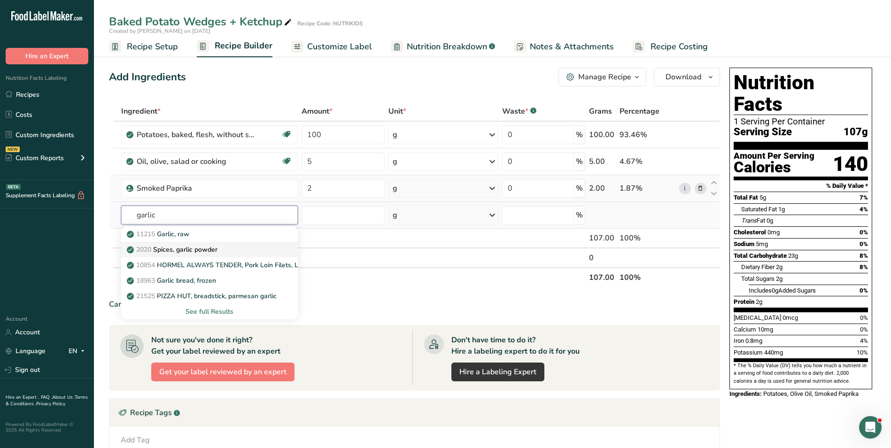
type input "garlic"
click at [186, 248] on p "2020 Spices, garlic powder" at bounding box center [173, 250] width 89 height 10
type input "Spices, garlic powder"
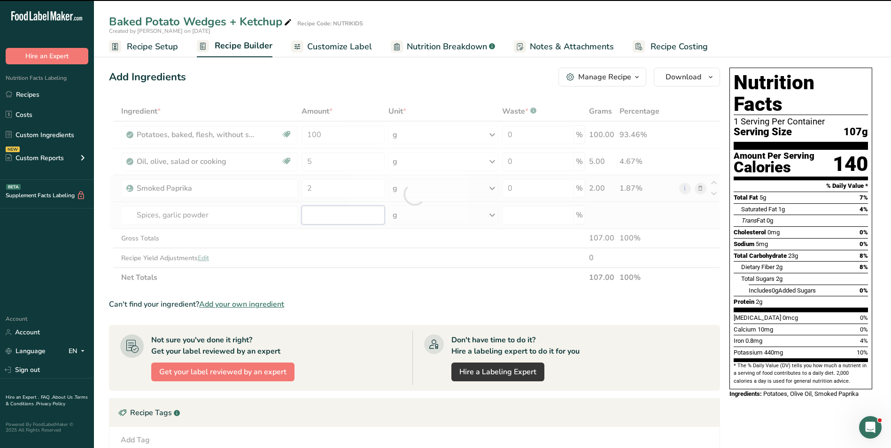
type input "0"
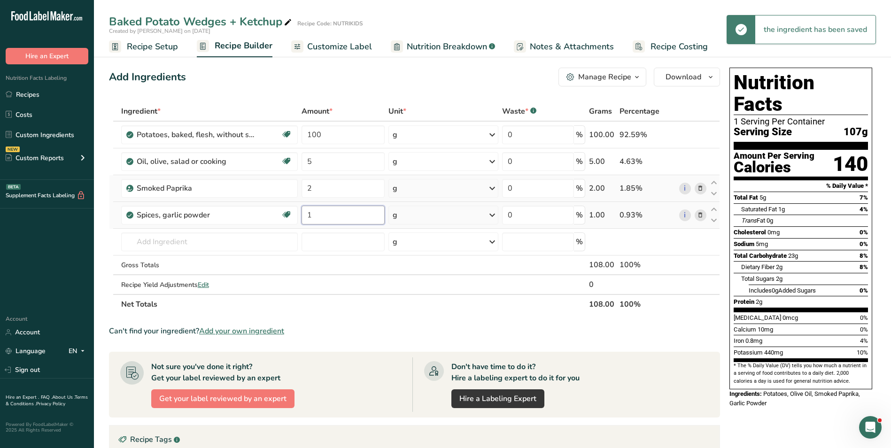
type input "1"
type input "s"
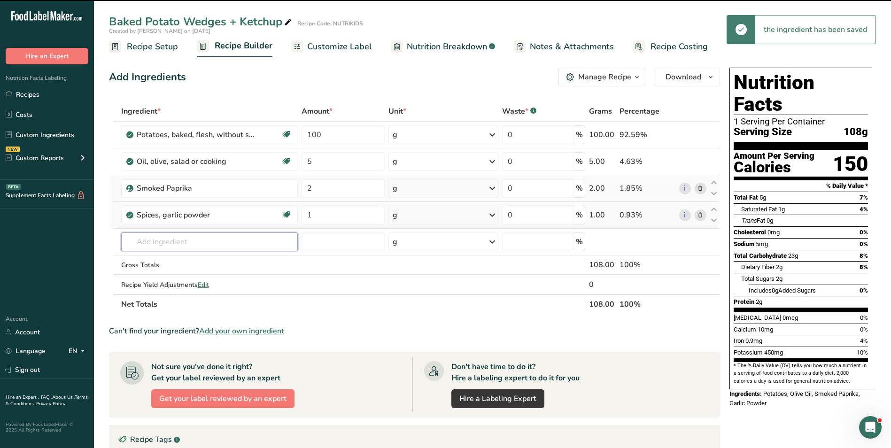
type input "a"
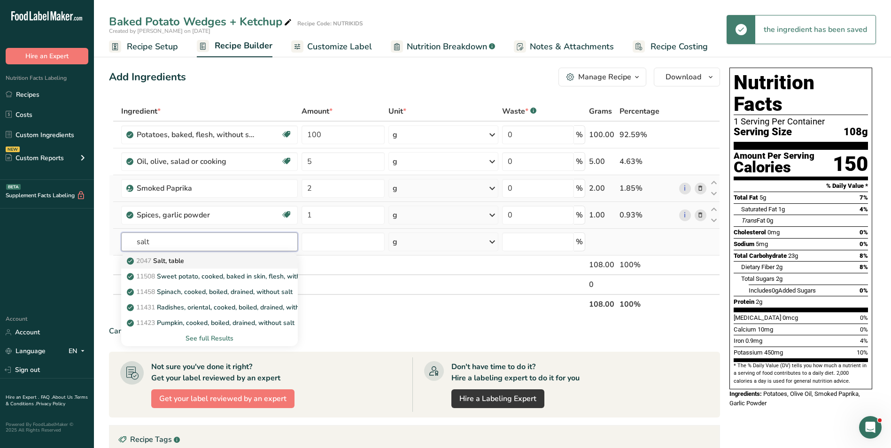
type input "salt"
click at [184, 260] on p "2047 Salt, table" at bounding box center [156, 261] width 55 height 10
type input "Salt, table"
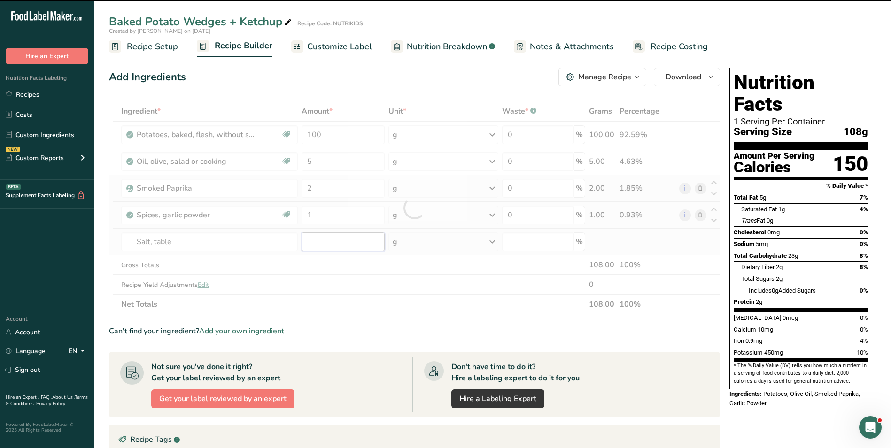
type input "0"
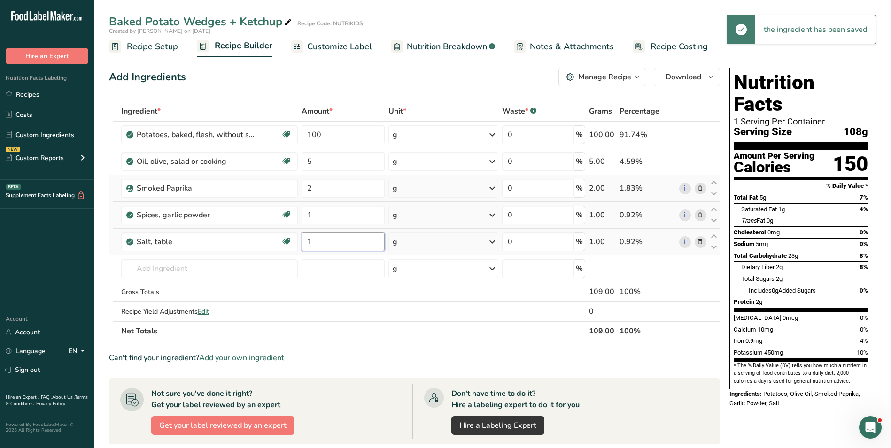
type input "1"
type input "ketch"
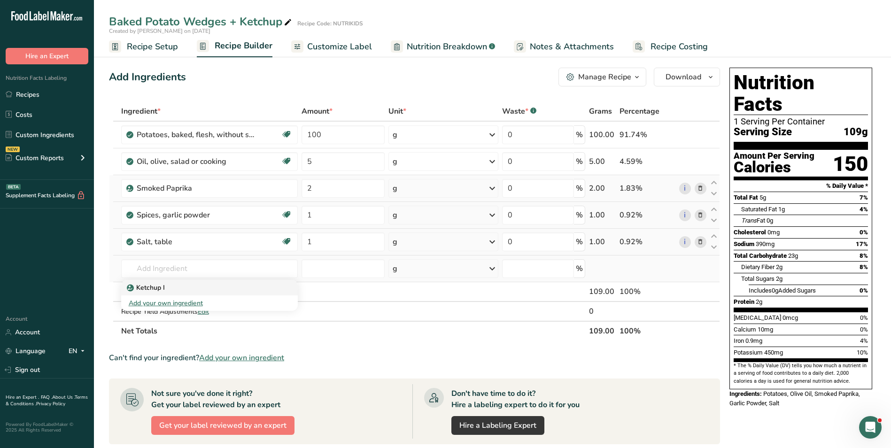
click at [179, 287] on div "Ketchup I" at bounding box center [202, 288] width 147 height 10
type input "Ketchup I"
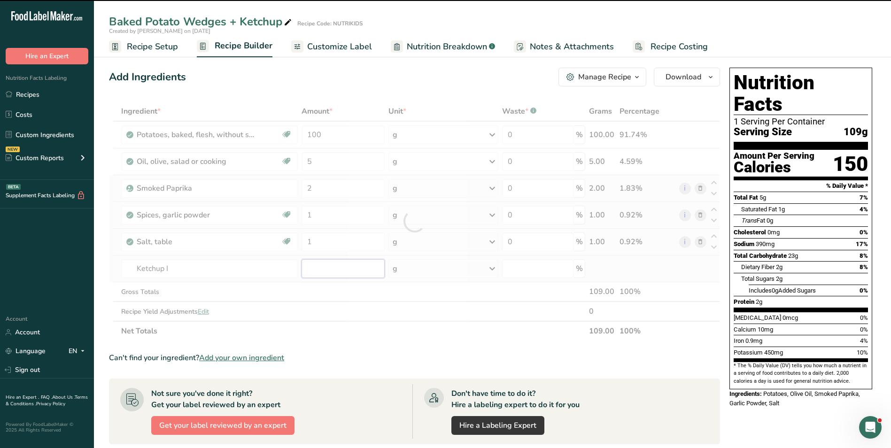
type input "0"
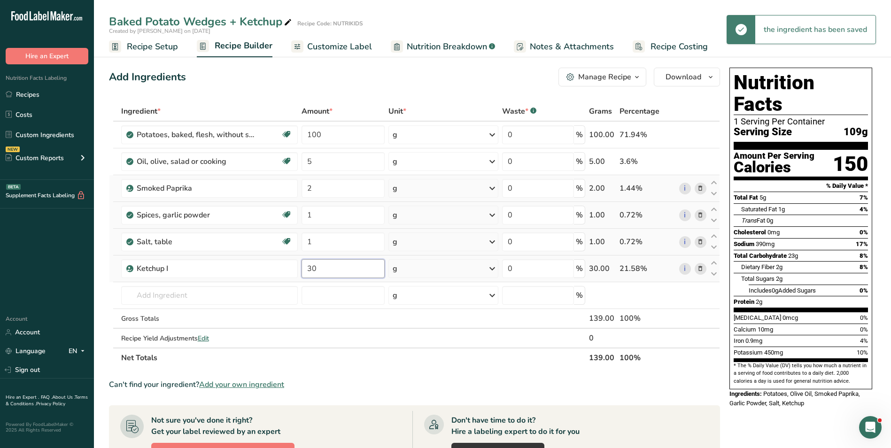
type input "30"
click at [314, 134] on input "100" at bounding box center [343, 134] width 83 height 19
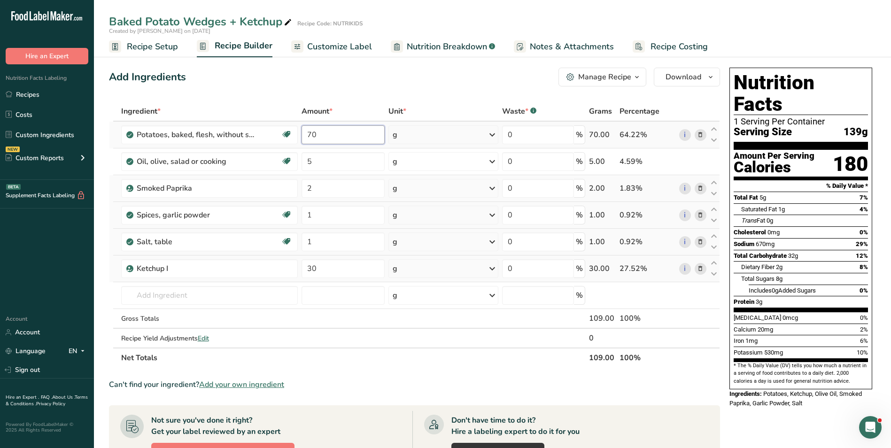
type input "7"
type input "60"
click at [306, 185] on input "2" at bounding box center [343, 188] width 83 height 19
type input "3"
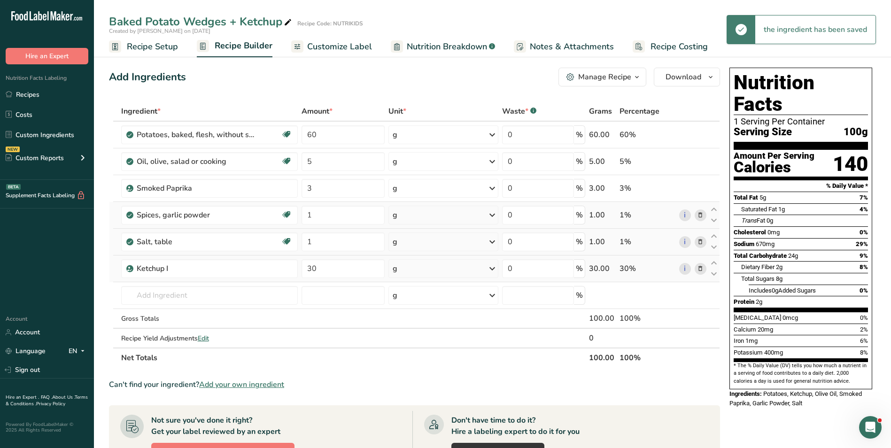
click at [335, 44] on span "Customize Label" at bounding box center [339, 46] width 65 height 13
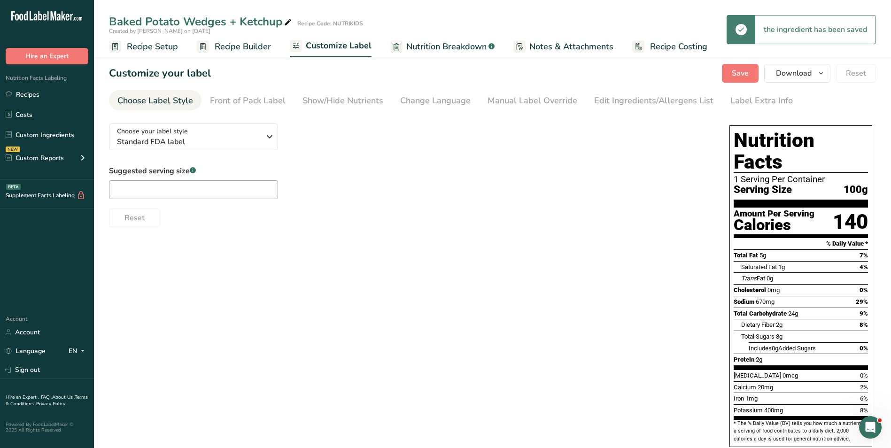
click at [199, 156] on div "Choose your label style Standard FDA label USA (FDA) Standard FDA label Tabular…" at bounding box center [410, 171] width 602 height 111
click at [200, 143] on span "Standard FDA label" at bounding box center [188, 141] width 143 height 11
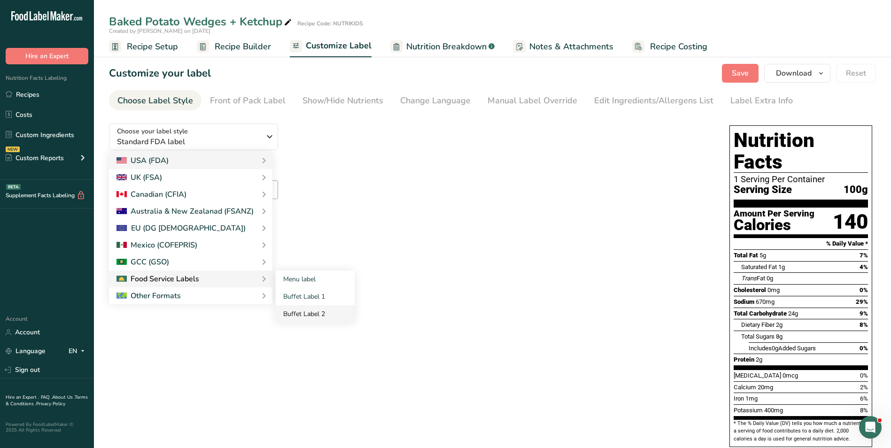
click at [312, 313] on link "Buffet Label 2" at bounding box center [315, 313] width 79 height 17
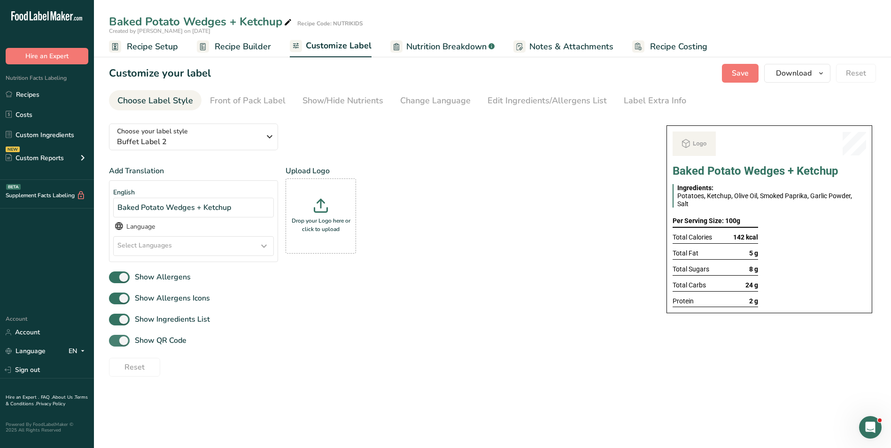
click at [139, 337] on span "Show QR Code" at bounding box center [158, 340] width 57 height 11
click at [115, 338] on input "Show QR Code" at bounding box center [112, 341] width 6 height 6
checkbox input "false"
click at [351, 104] on div "Show/Hide Nutrients" at bounding box center [343, 100] width 81 height 13
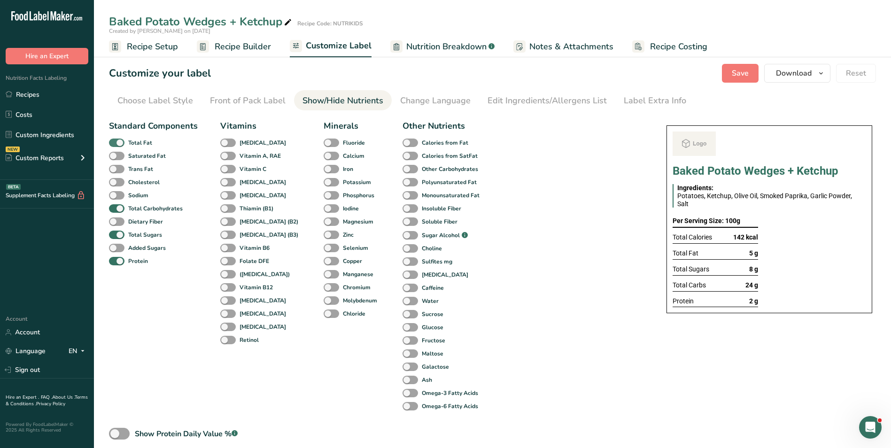
click at [124, 142] on span at bounding box center [117, 143] width 16 height 9
click at [115, 142] on input "Total Fat" at bounding box center [112, 143] width 6 height 6
checkbox input "false"
click at [124, 230] on div "Total Sugars" at bounding box center [120, 234] width 22 height 13
click at [119, 238] on span at bounding box center [117, 235] width 16 height 9
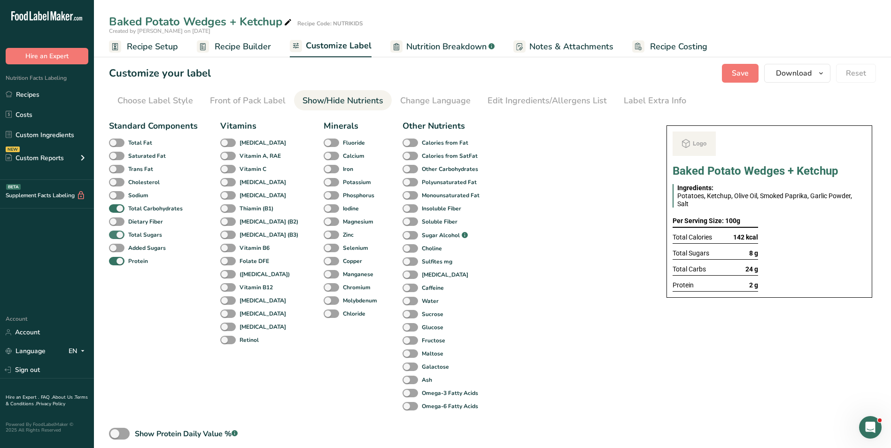
click at [115, 238] on input "Total Sugars" at bounding box center [112, 235] width 6 height 6
checkbox input "false"
click at [672, 105] on div "Label Extra Info" at bounding box center [655, 100] width 62 height 13
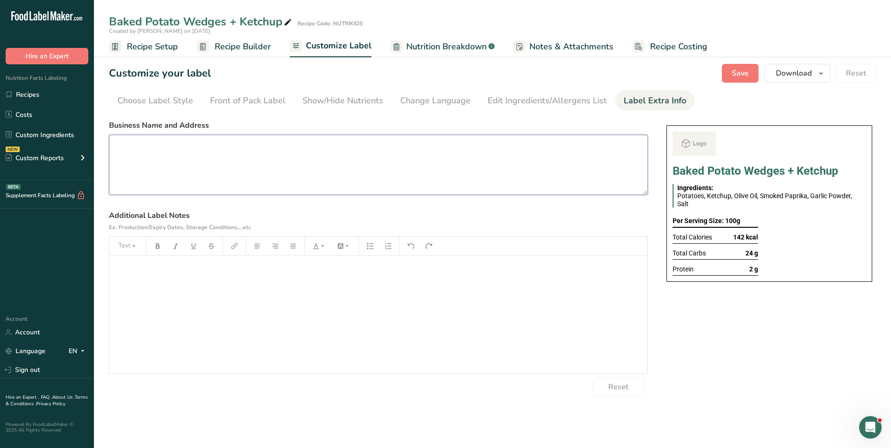
click at [259, 162] on textarea at bounding box center [378, 165] width 539 height 60
paste textarea "BREAKFAST Use by: [DATE] Storage: Keep Refrigerated under 5 degrees Heating: Re…"
click at [121, 147] on textarea "BREAKFAST Use by: [DATE] Storage: Keep Refrigerated under 5 degrees Heating: Re…" at bounding box center [378, 165] width 539 height 60
click at [150, 158] on textarea "SNACK Use by: 17/09/2025 Storage: Keep Refrigerated under 5 degrees Heating: Re…" at bounding box center [378, 165] width 539 height 60
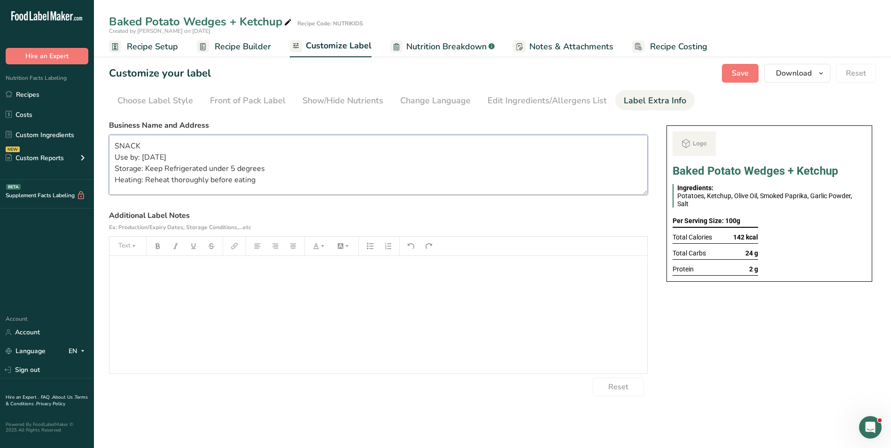
scroll to position [19, 0]
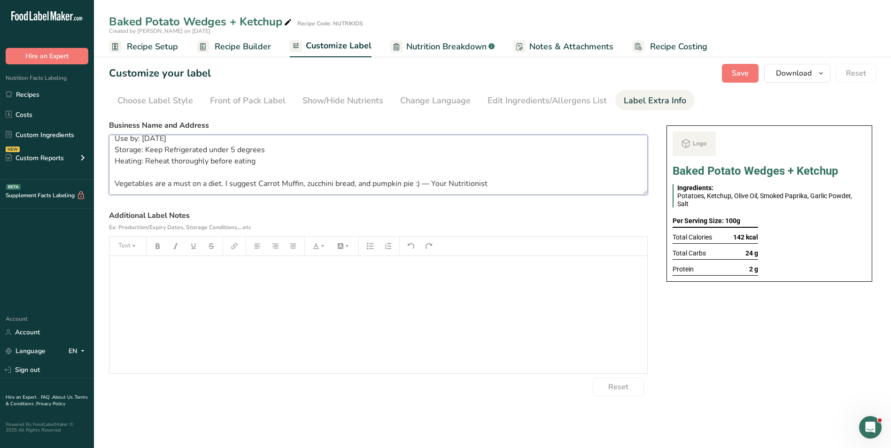
click at [162, 186] on textarea "SNACK Use by: 18/09/2025 Storage: Keep Refrigerated under 5 degrees Heating: Re…" at bounding box center [378, 165] width 539 height 60
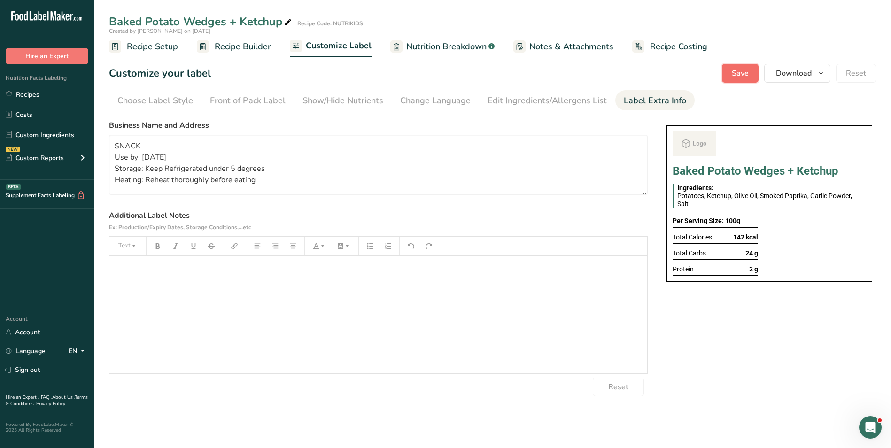
click at [743, 75] on span "Save" at bounding box center [740, 73] width 17 height 11
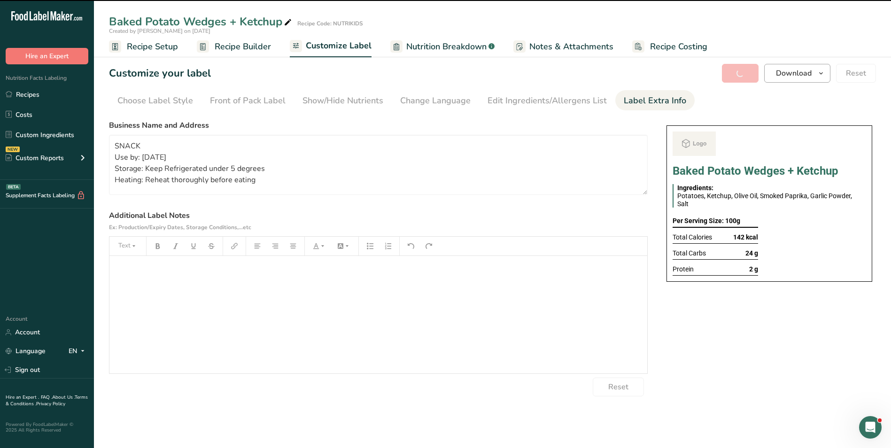
type textarea "SNACK Use by: 18/09/2025 Storage: Keep Refrigerated under 5 degrees Heating: Re…"
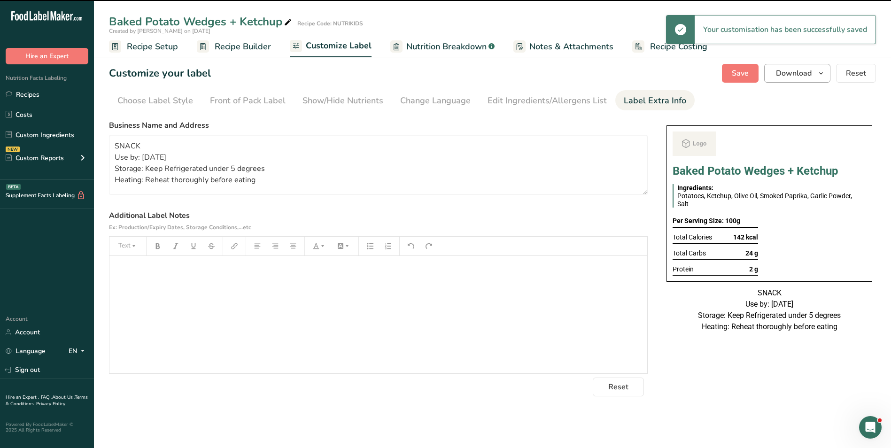
scroll to position [0, 0]
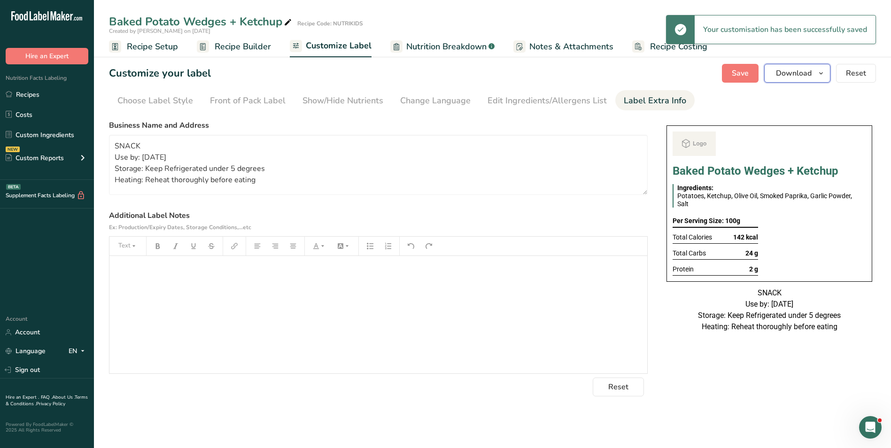
click at [800, 72] on span "Download" at bounding box center [794, 73] width 36 height 11
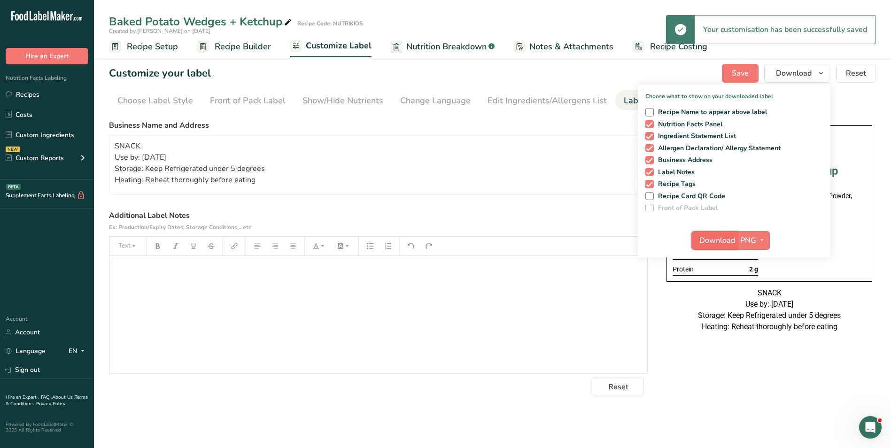
click at [733, 238] on span "Download" at bounding box center [718, 240] width 36 height 11
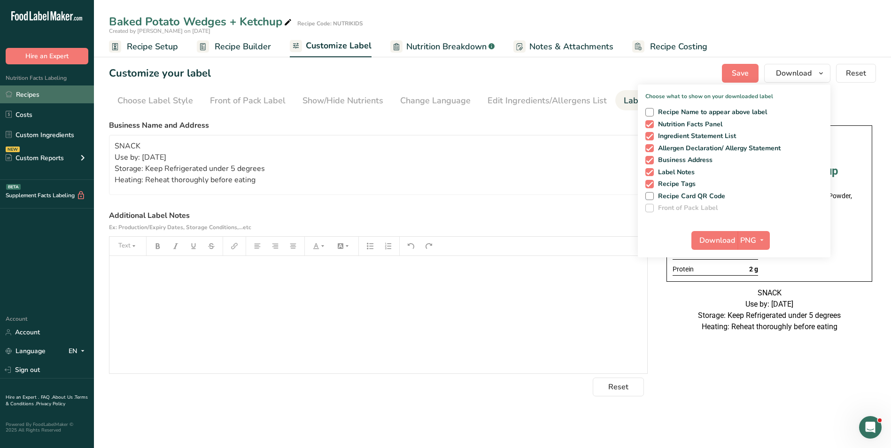
click at [44, 98] on link "Recipes" at bounding box center [47, 95] width 94 height 18
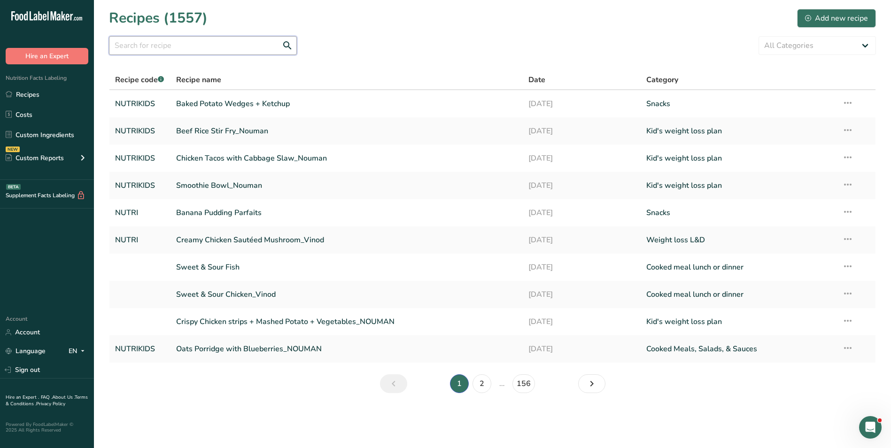
click at [236, 50] on input "text" at bounding box center [203, 45] width 188 height 19
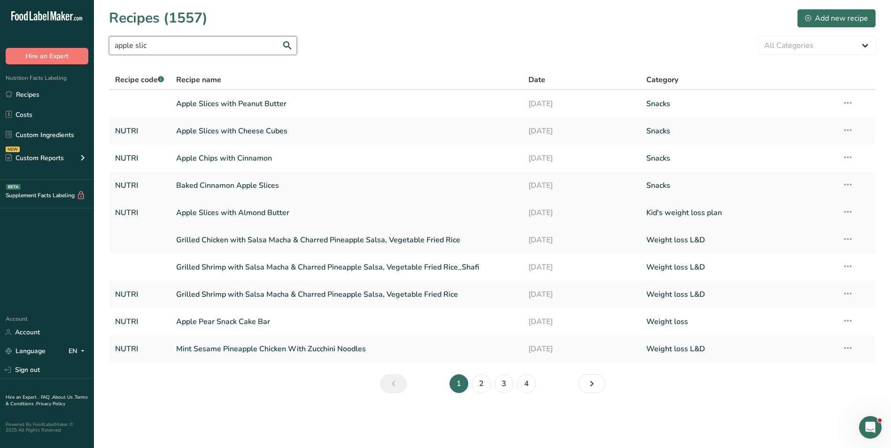
type input "apple slic"
click at [244, 210] on link "Apple Slices with Almond Butter" at bounding box center [347, 213] width 342 height 20
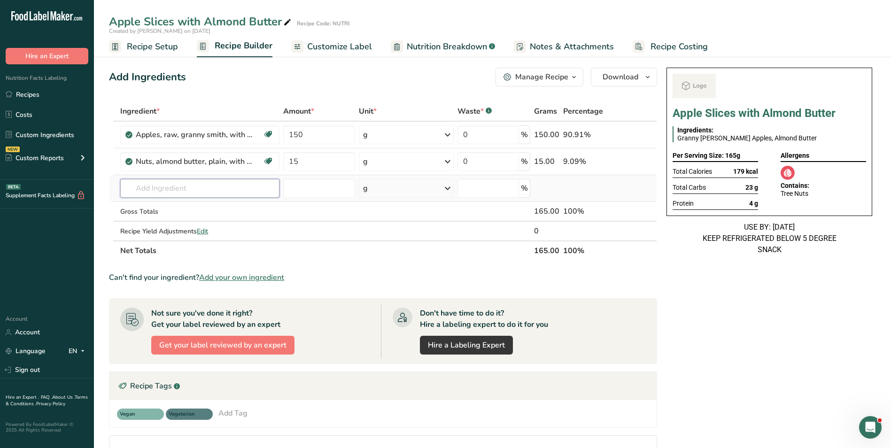
click at [203, 192] on input "text" at bounding box center [199, 188] width 159 height 19
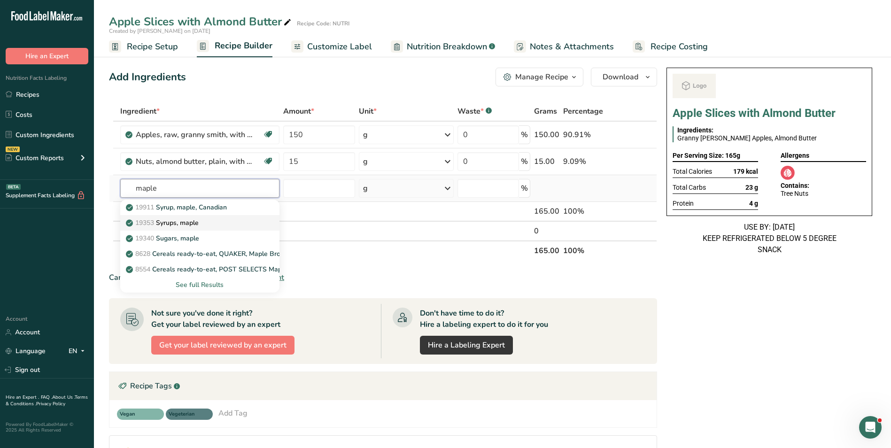
type input "maple"
click at [195, 224] on p "19353 Syrups, maple" at bounding box center [163, 223] width 71 height 10
type input "Syrups, maple"
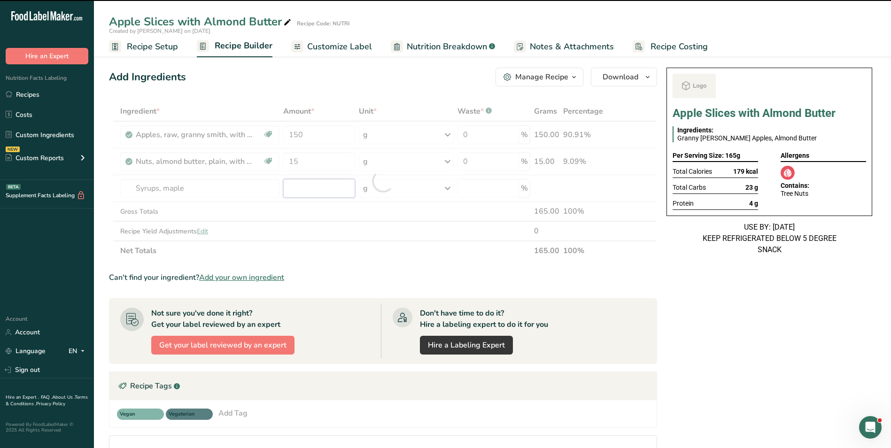
type input "0"
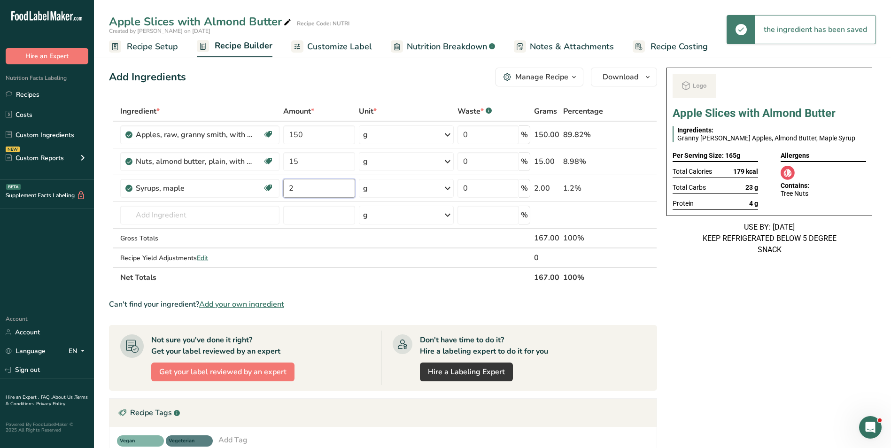
type input "2"
click at [307, 133] on input "150" at bounding box center [319, 134] width 72 height 19
click at [290, 136] on input "100" at bounding box center [319, 134] width 72 height 19
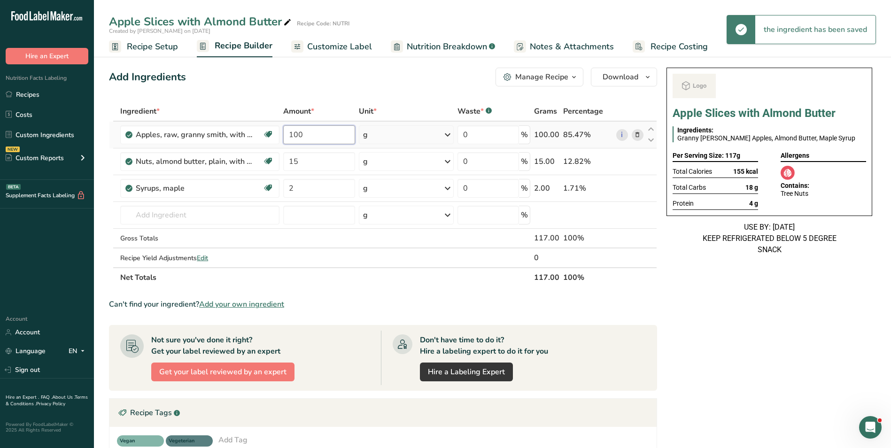
click at [290, 136] on input "100" at bounding box center [319, 134] width 72 height 19
type input "113"
click at [342, 55] on link "Customize Label" at bounding box center [331, 46] width 81 height 21
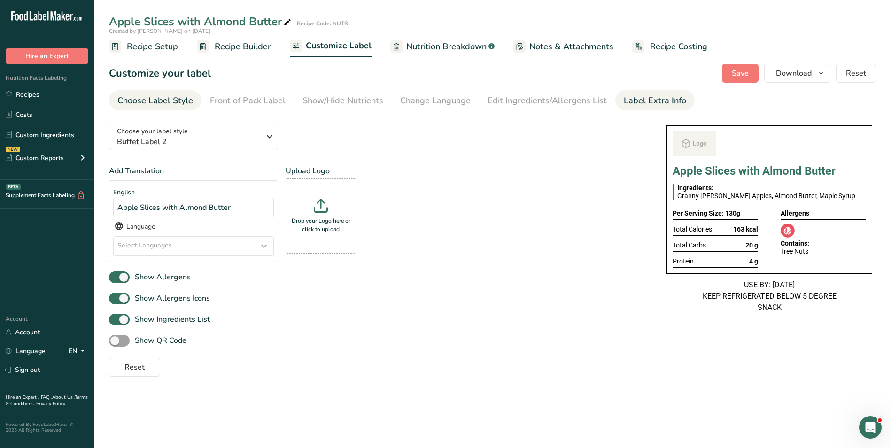
click at [637, 100] on div "Label Extra Info" at bounding box center [655, 100] width 62 height 13
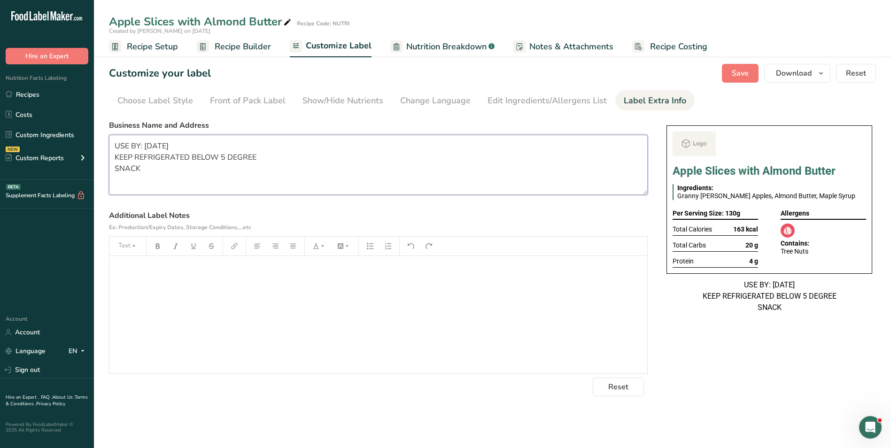
click at [387, 180] on textarea "USE BY: 26/08/2025 KEEP REFRIGERATED BELOW 5 DEGREE SNACK" at bounding box center [378, 165] width 539 height 60
click at [153, 146] on textarea "USE BY: 26/08/2025 KEEP REFRIGERATED BELOW 5 DEGREE SNACK" at bounding box center [378, 165] width 539 height 60
type textarea "USE BY: 18/09/2025 KEEP REFRIGERATED BELOW 5 DEGREE SNACK"
click at [749, 69] on span "Save" at bounding box center [740, 73] width 17 height 11
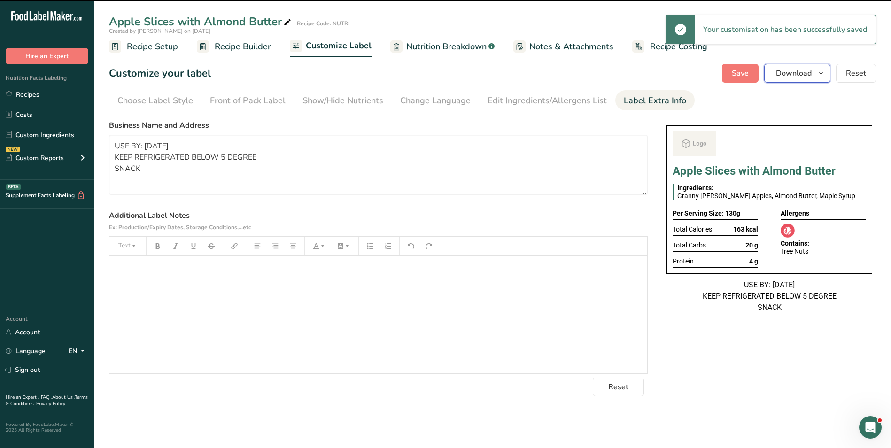
click at [807, 71] on span "Download" at bounding box center [794, 73] width 36 height 11
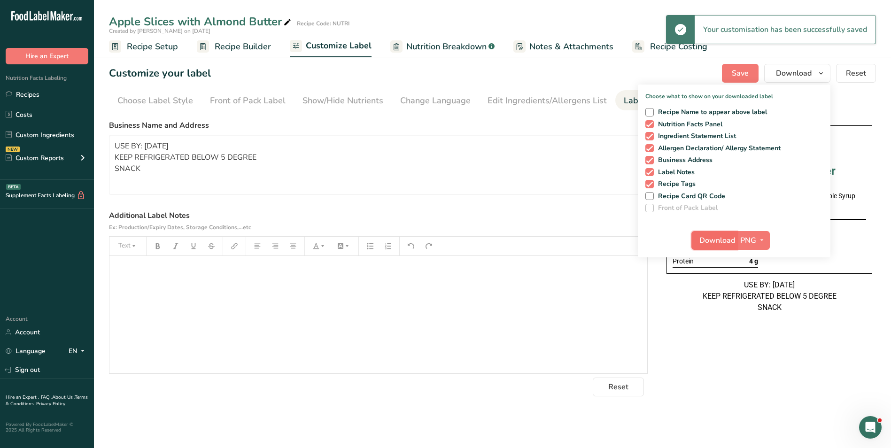
click at [719, 239] on span "Download" at bounding box center [718, 240] width 36 height 11
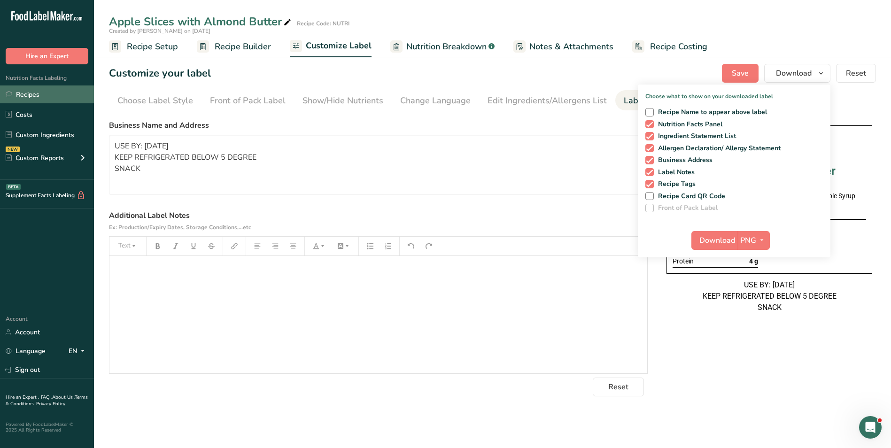
click at [40, 93] on link "Recipes" at bounding box center [47, 95] width 94 height 18
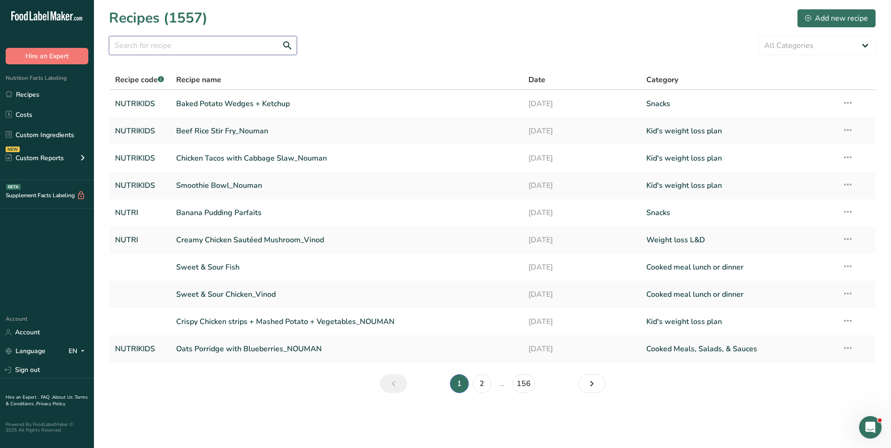
click at [157, 46] on input "text" at bounding box center [203, 45] width 188 height 19
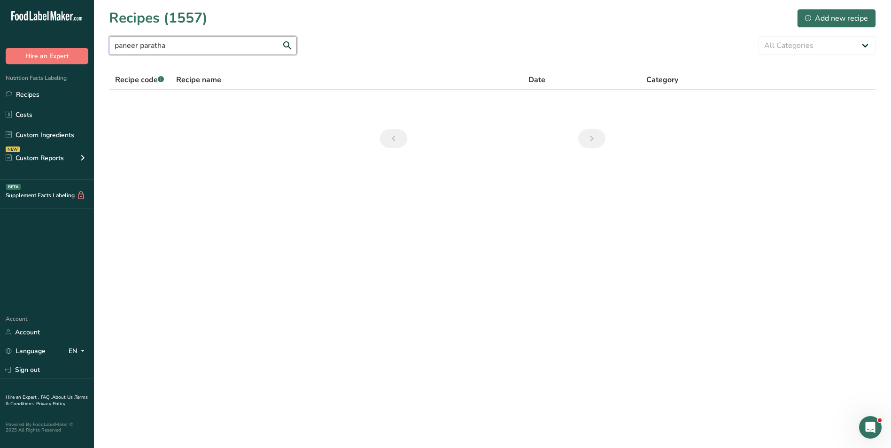
click at [154, 46] on input "paneer paratha" at bounding box center [203, 45] width 188 height 19
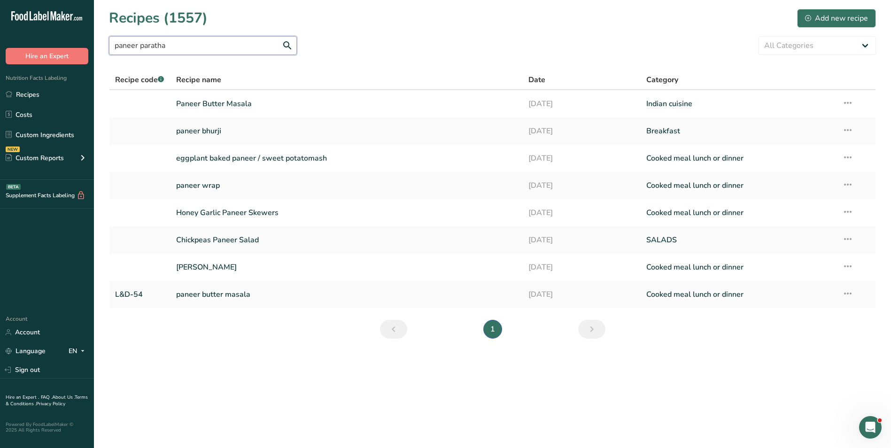
click at [154, 45] on input "paneer paratha" at bounding box center [203, 45] width 188 height 19
type input "paneer paratha"
click at [852, 16] on div "Add new recipe" at bounding box center [836, 18] width 63 height 11
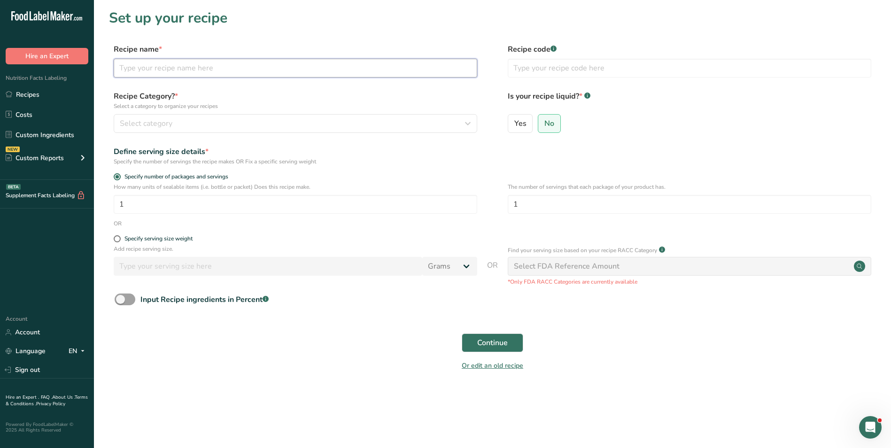
click at [295, 72] on input "text" at bounding box center [296, 68] width 364 height 19
type input "Paneer Paratha + Ketchup + Fruit"
click at [519, 69] on input "text" at bounding box center [690, 68] width 364 height 19
type input "NUTRIKIDS"
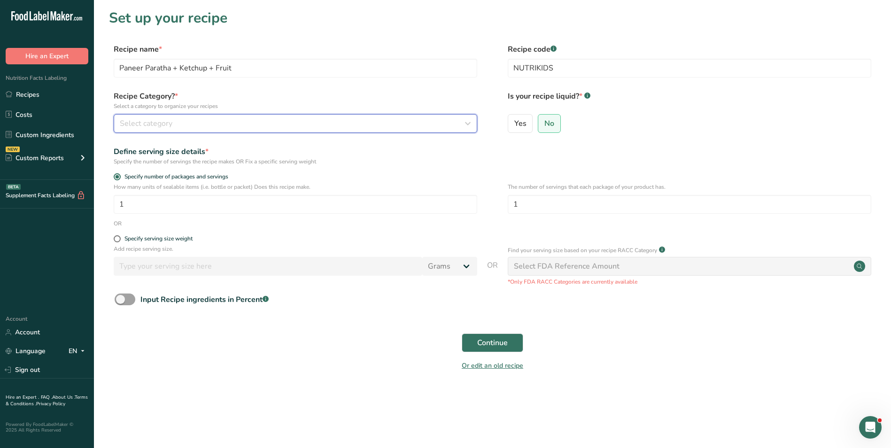
click at [412, 123] on div "Select category" at bounding box center [293, 123] width 346 height 11
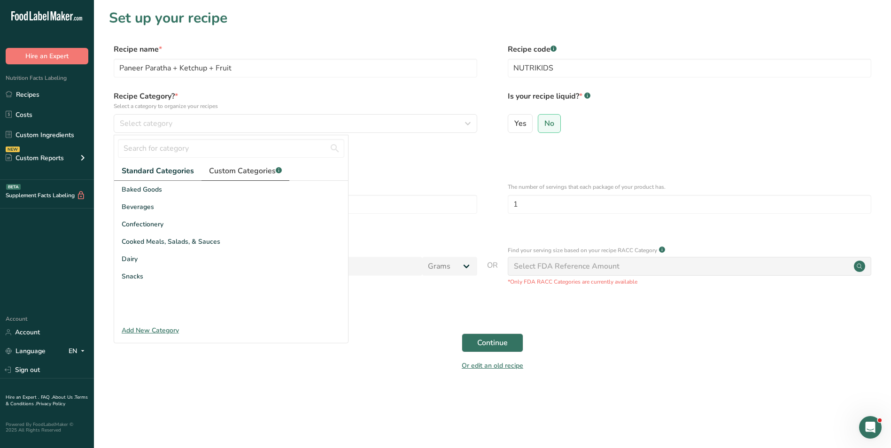
click at [251, 170] on span "Custom Categories .a-a{fill:#347362;}.b-a{fill:#fff;}" at bounding box center [245, 170] width 73 height 11
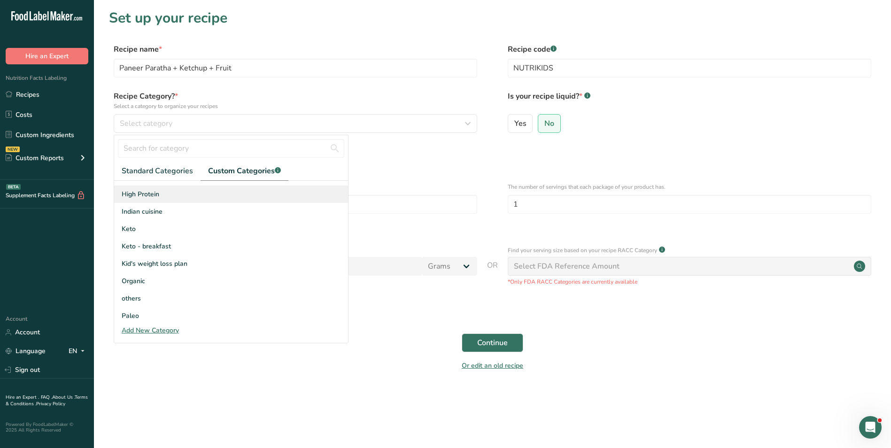
scroll to position [94, 0]
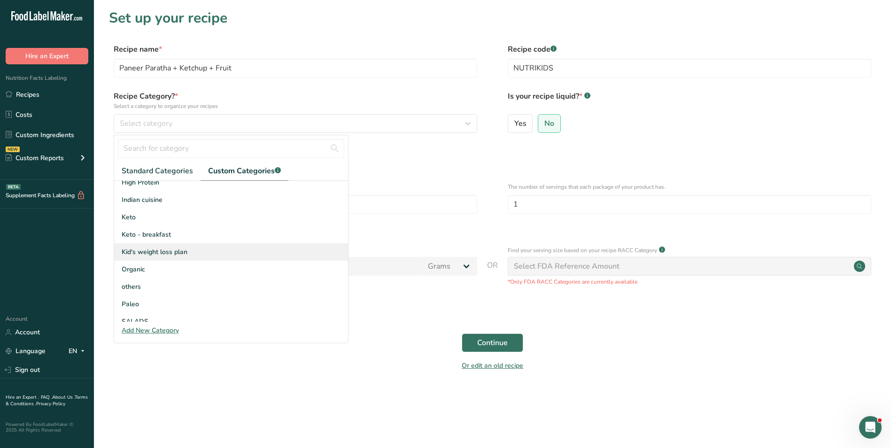
click at [175, 253] on span "Kid's weight loss plan" at bounding box center [155, 252] width 66 height 10
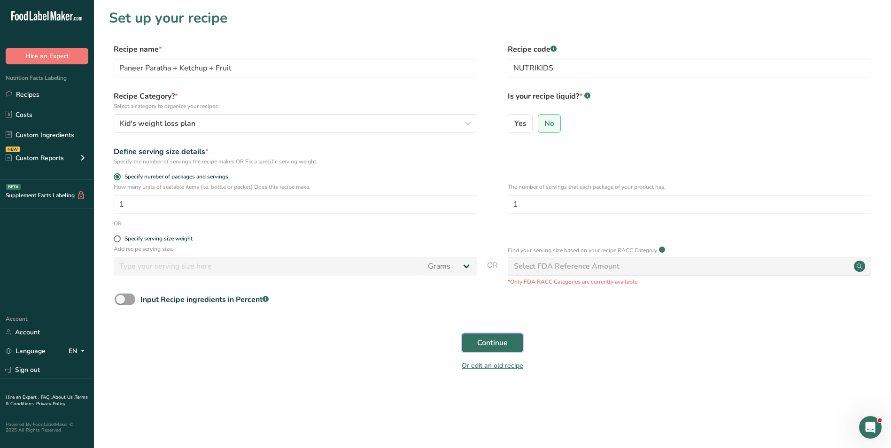
click at [491, 350] on button "Continue" at bounding box center [493, 343] width 62 height 19
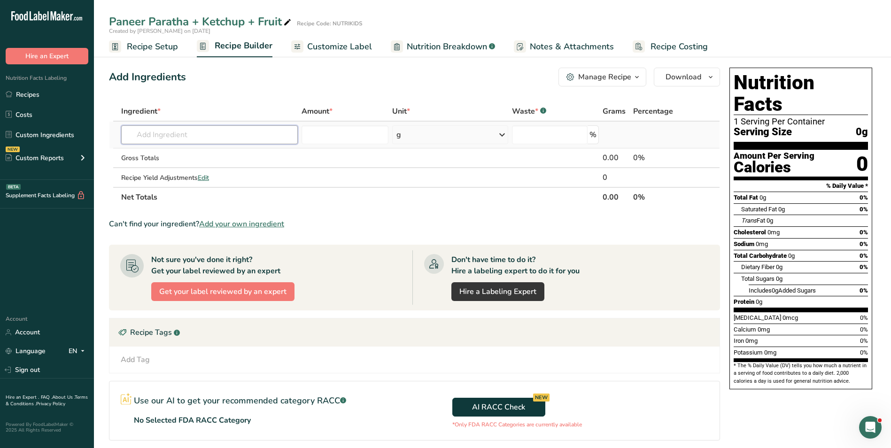
click at [153, 134] on input "text" at bounding box center [209, 134] width 177 height 19
type input "paneer"
click at [185, 158] on div "Paneer" at bounding box center [202, 154] width 147 height 10
type input "Paneer"
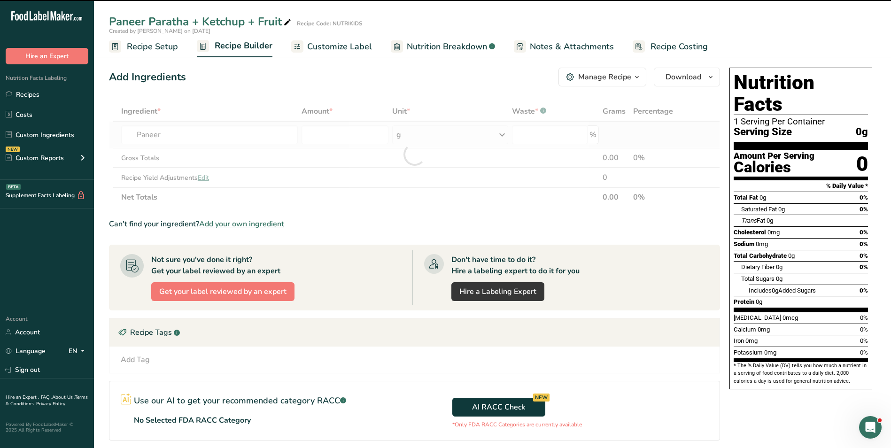
type input "0"
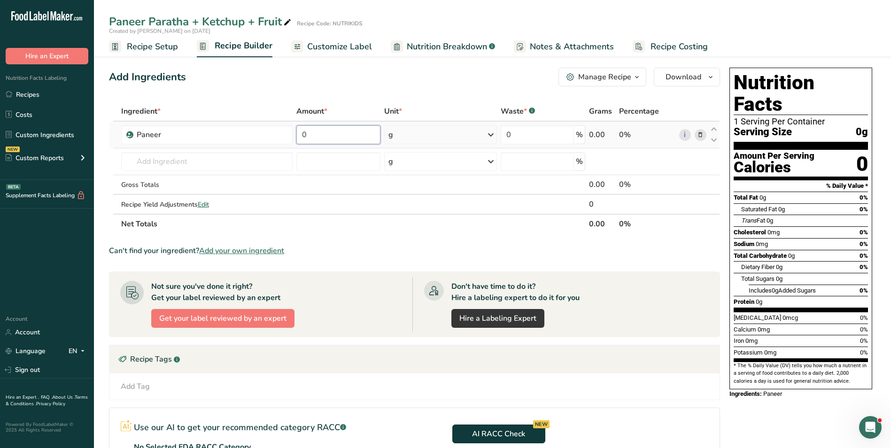
click at [301, 134] on input "0" at bounding box center [338, 134] width 85 height 19
type input "75"
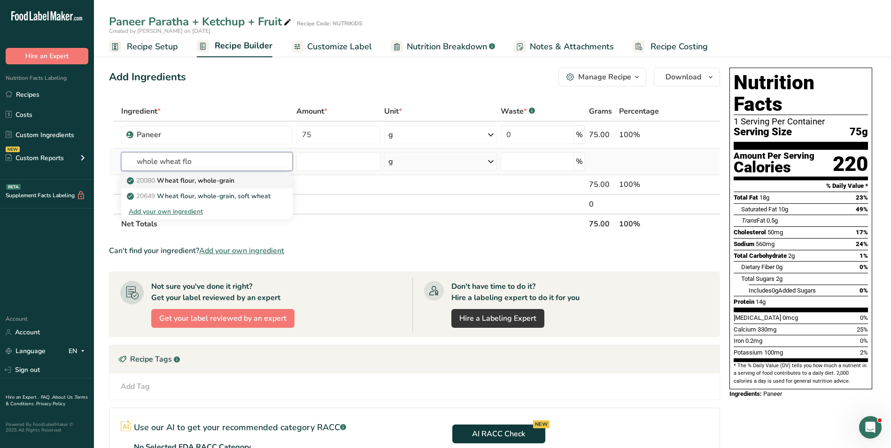
type input "whole wheat flo"
click at [191, 182] on p "20080 Wheat flour, whole-grain" at bounding box center [182, 181] width 106 height 10
type input "Wheat flour, whole-grain"
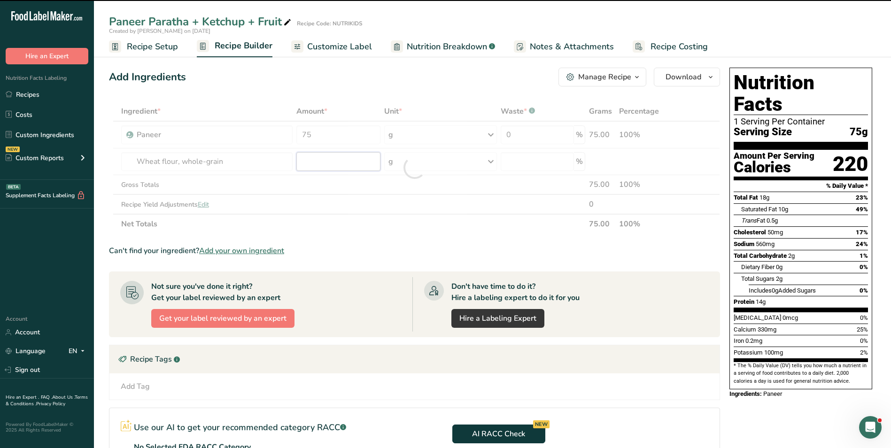
type input "0"
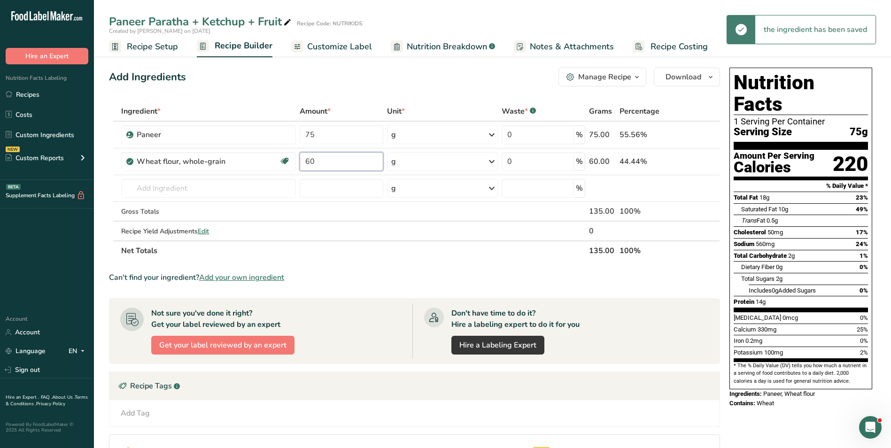
type input "60"
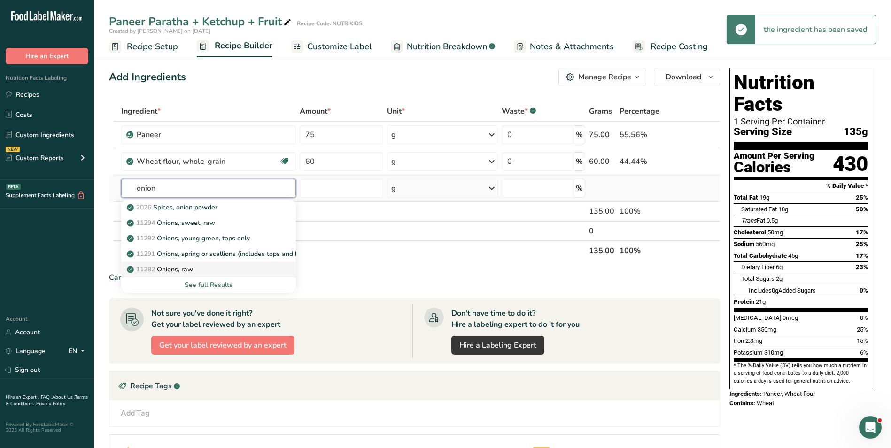
type input "onion"
click at [178, 269] on p "11282 Onions, raw" at bounding box center [161, 270] width 64 height 10
type input "Onions, raw"
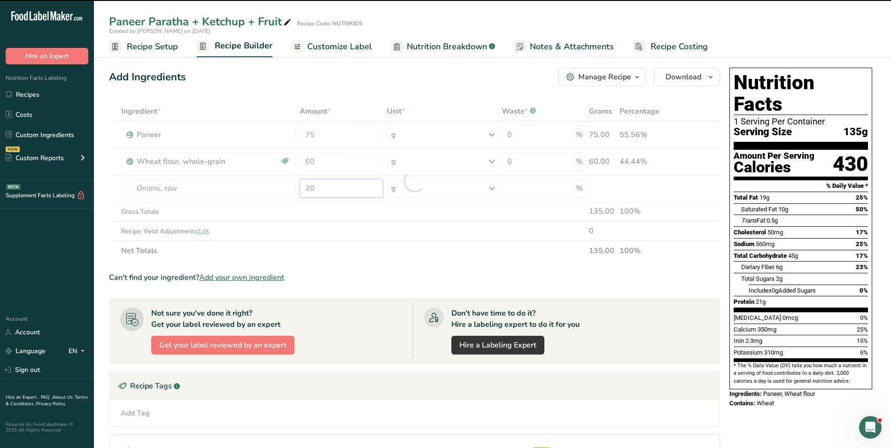
type input "20"
type input "0"
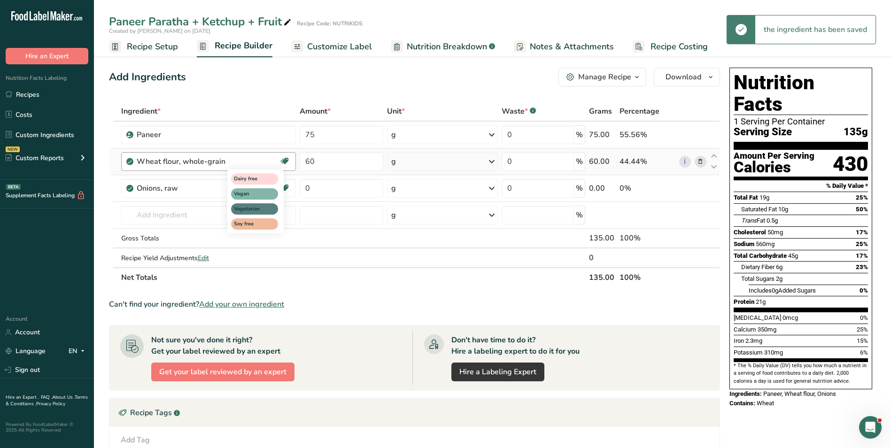
click at [308, 187] on div "Dairy free Vegan Vegetarian Soy free" at bounding box center [272, 201] width 90 height 66
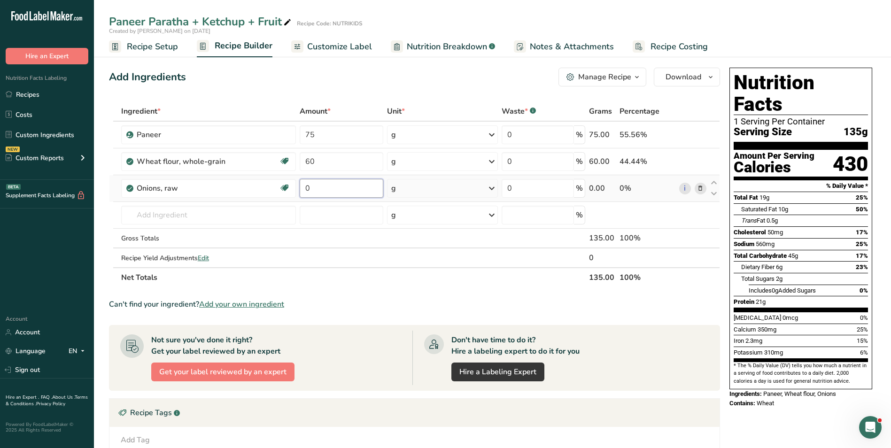
drag, startPoint x: 308, startPoint y: 187, endPoint x: 315, endPoint y: 192, distance: 8.2
click at [315, 192] on input "0" at bounding box center [342, 188] width 84 height 19
click at [305, 188] on input "0" at bounding box center [342, 188] width 84 height 19
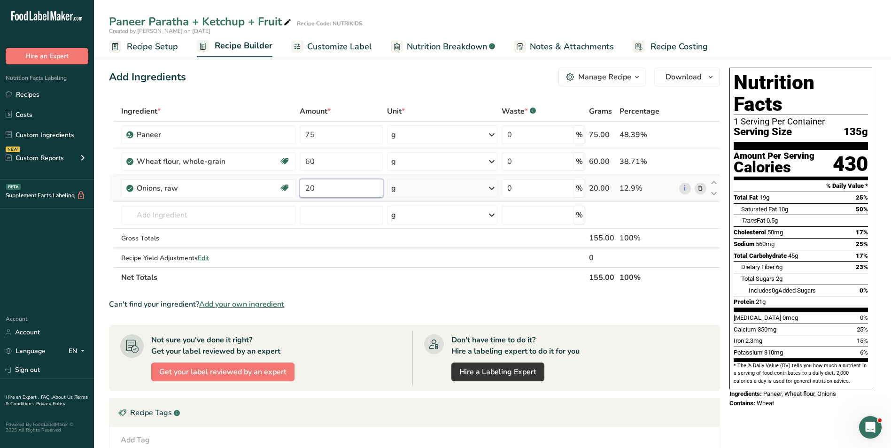
type input "20"
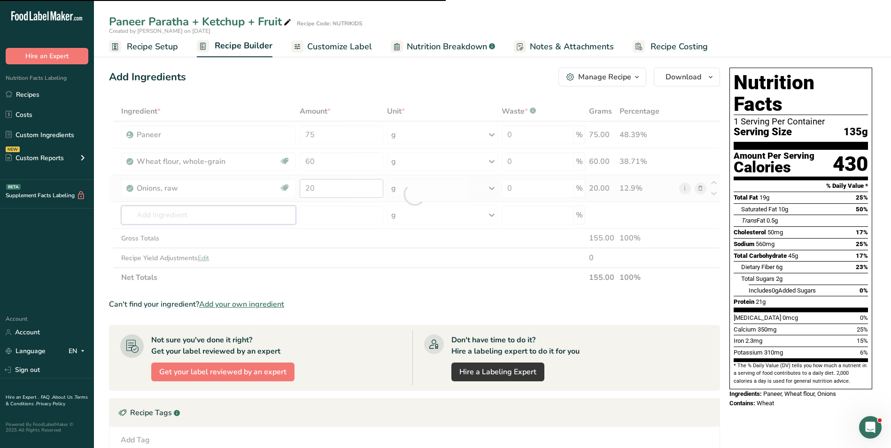
type input "c"
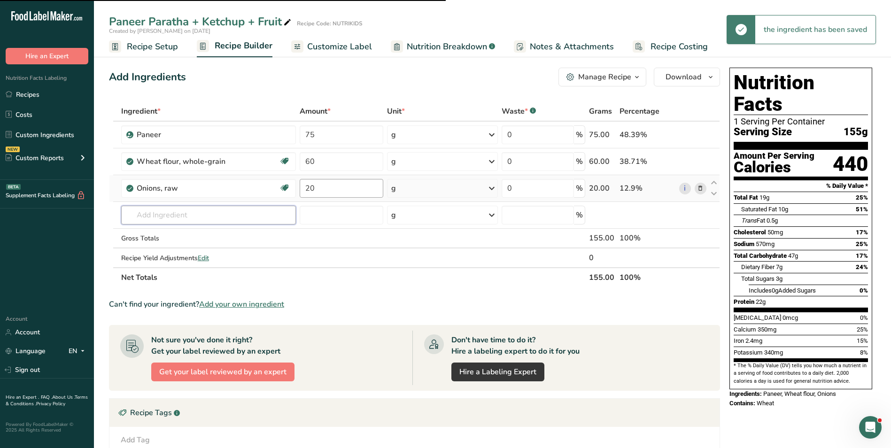
type input "i"
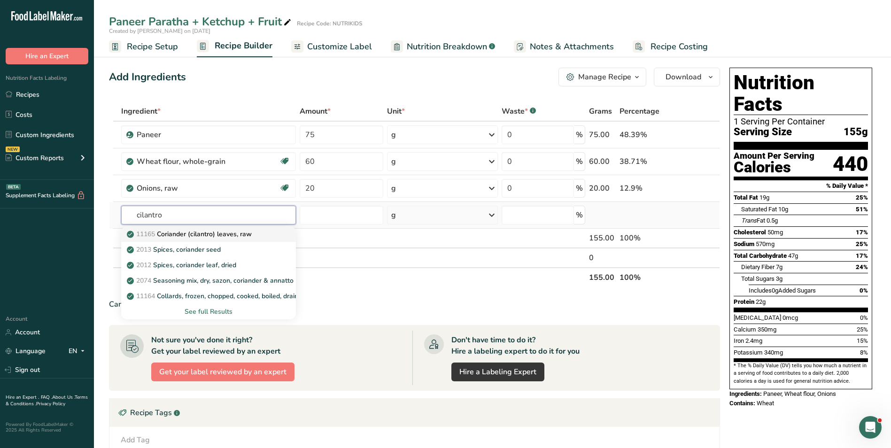
type input "cilantro"
click at [225, 229] on p "11165 Coriander (cilantro) leaves, raw" at bounding box center [190, 234] width 123 height 10
type input "Coriander (cilantro) leaves, raw"
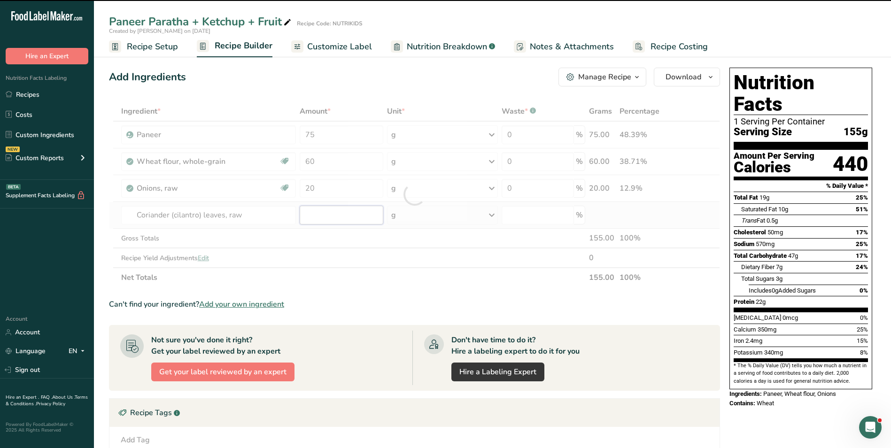
type input "0"
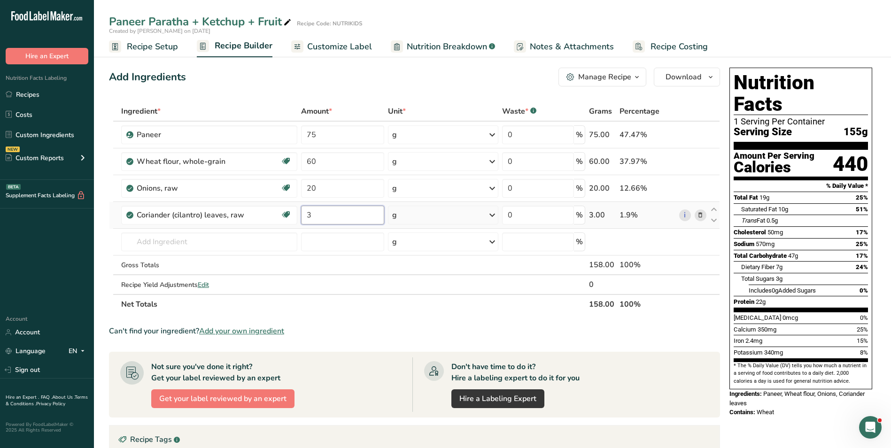
type input "3"
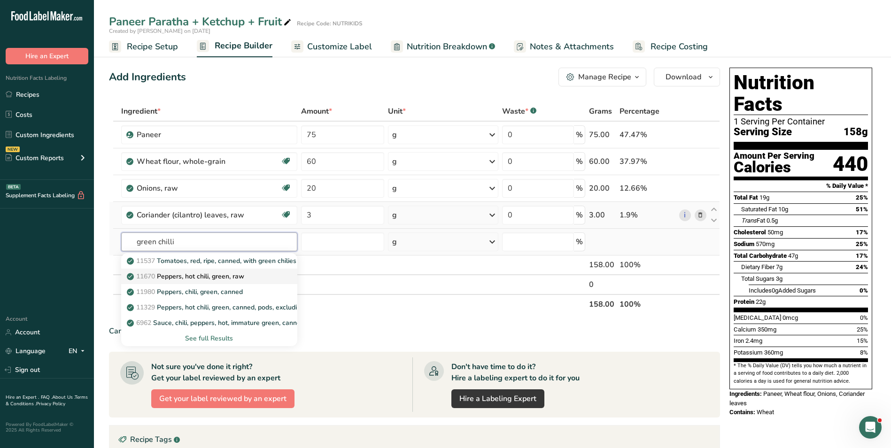
type input "green chilli"
click at [227, 278] on p "11670 Peppers, hot chili, green, raw" at bounding box center [187, 277] width 116 height 10
type input "Peppers, hot chili, green, raw"
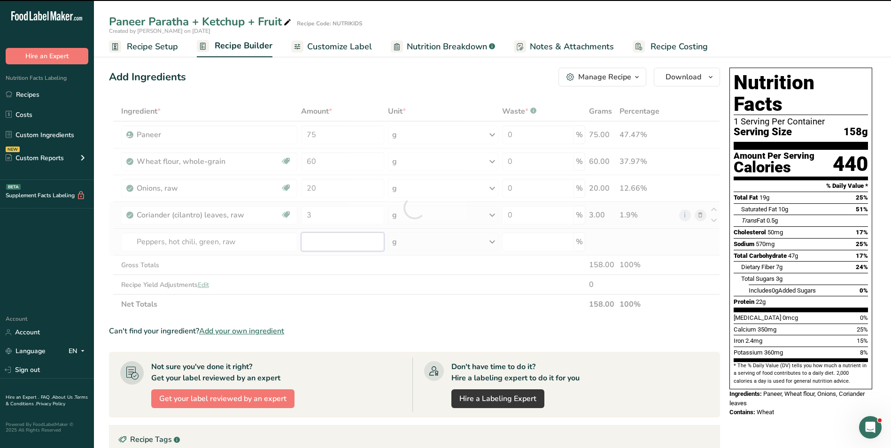
type input "0"
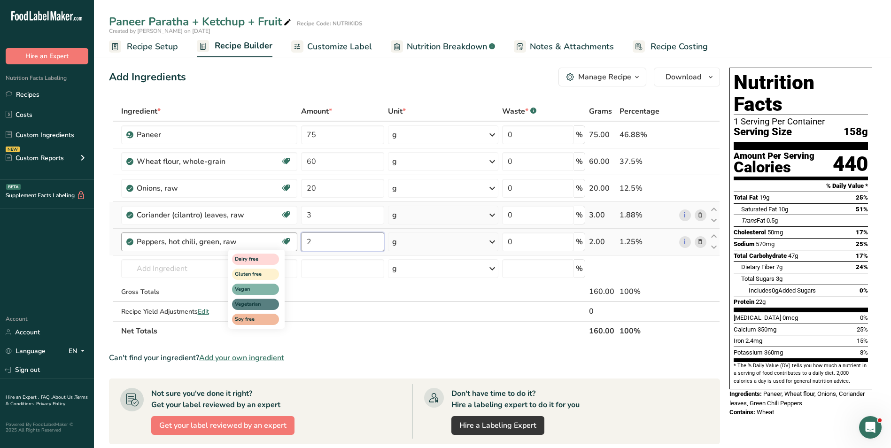
type input "2"
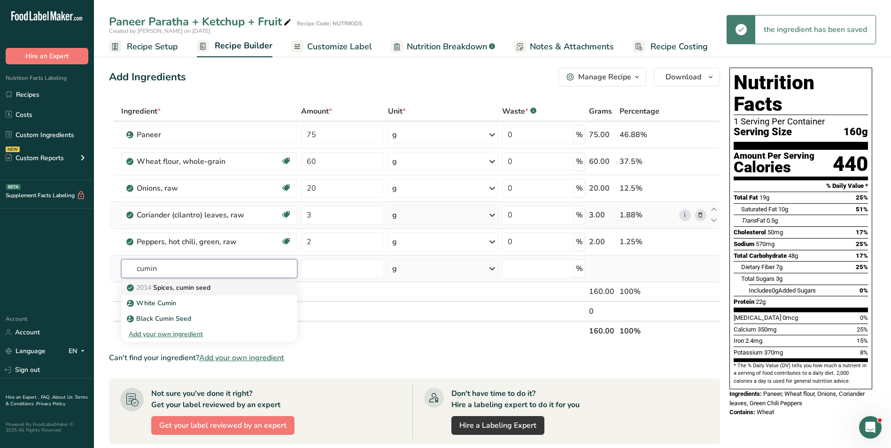
type input "cumin"
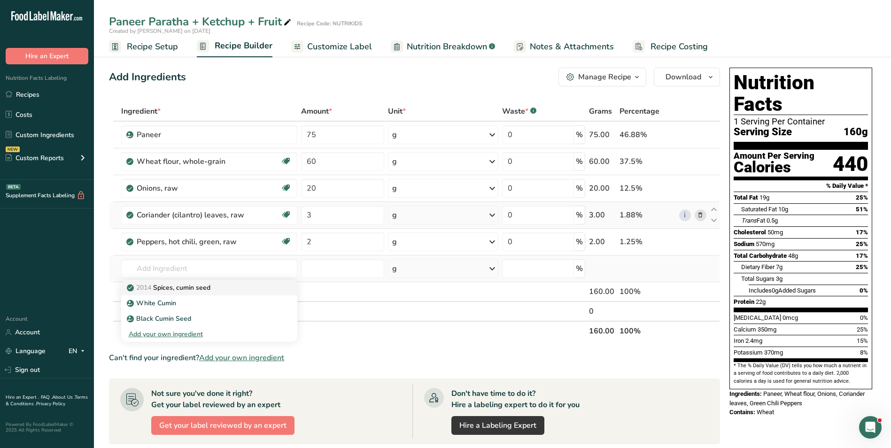
click at [197, 292] on p "2014 Spices, cumin seed" at bounding box center [170, 288] width 82 height 10
type input "Spices, cumin seed"
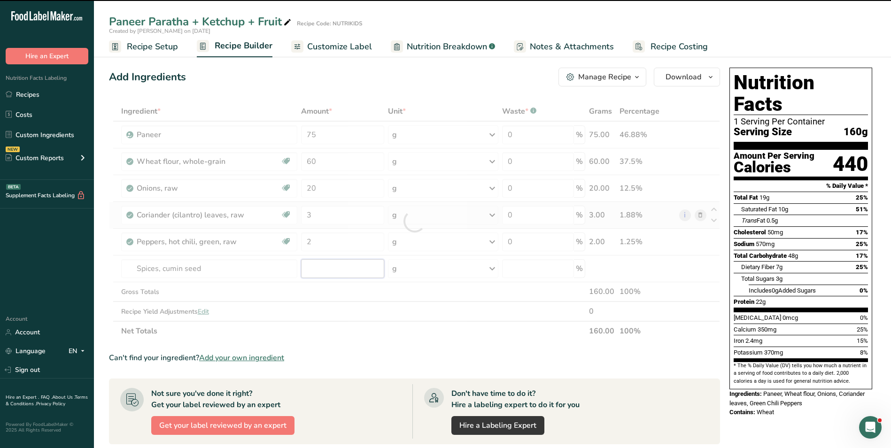
type input "0"
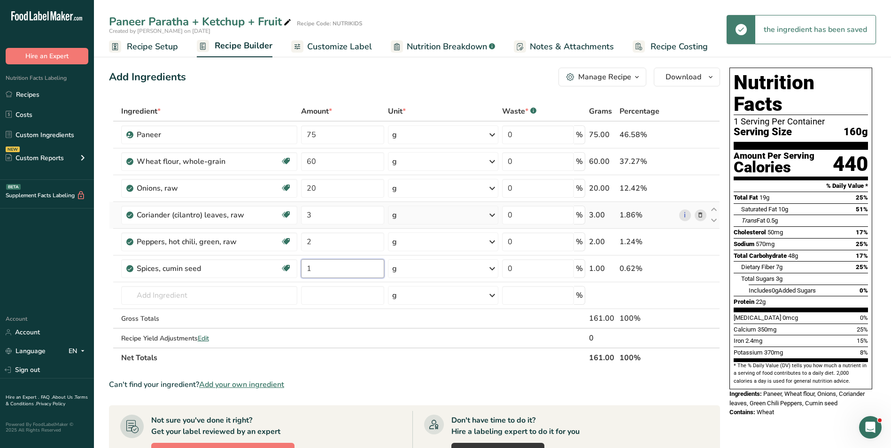
type input "1"
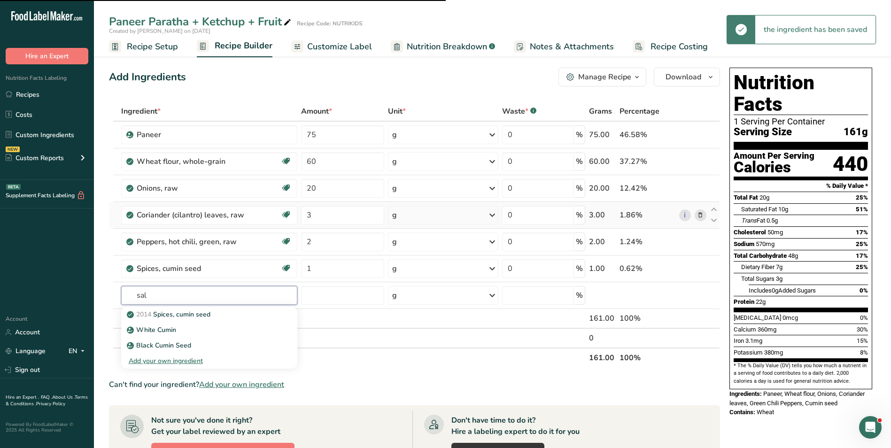
type input "salt"
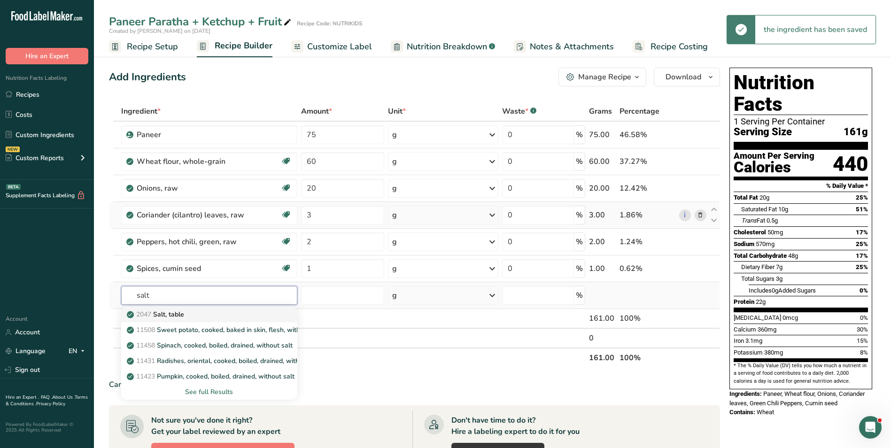
type input "salt"
click at [173, 310] on p "2047 Salt, table" at bounding box center [156, 315] width 55 height 10
type input "Salt, table"
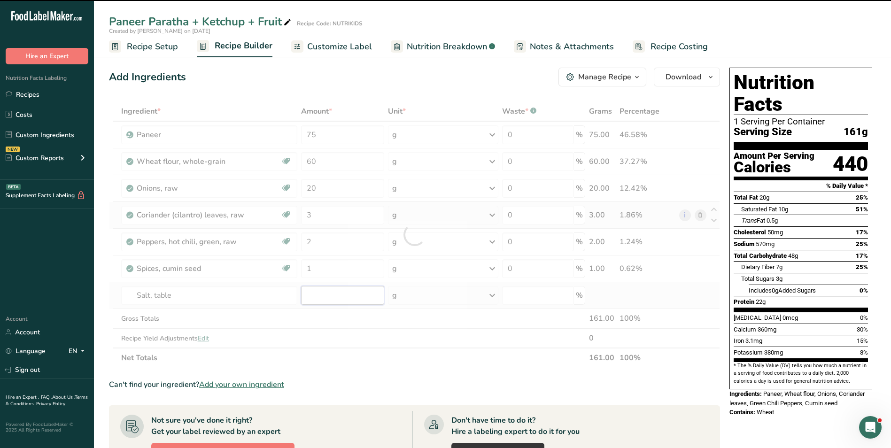
type input "0"
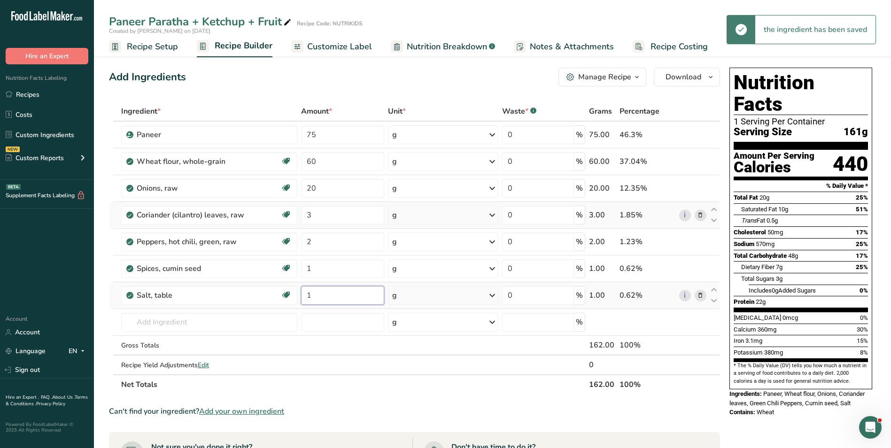
type input "1"
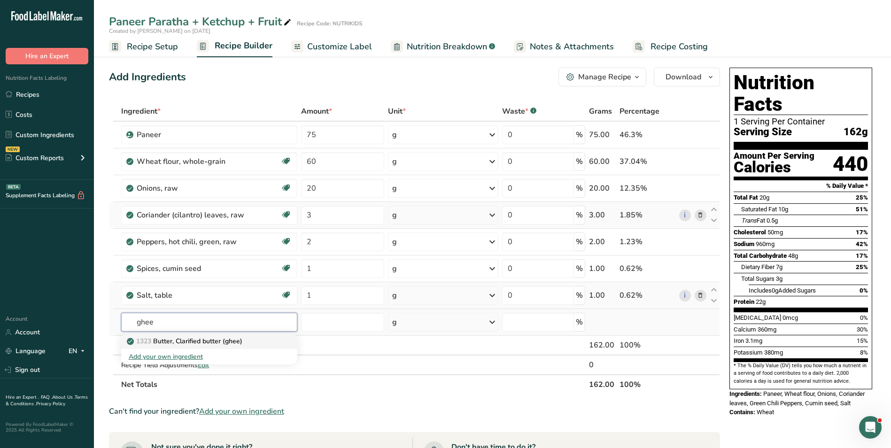
type input "ghee"
click at [269, 342] on div "1323 Butter, Clarified butter (ghee)" at bounding box center [202, 341] width 146 height 10
type input "Butter, Clarified butter (ghee)"
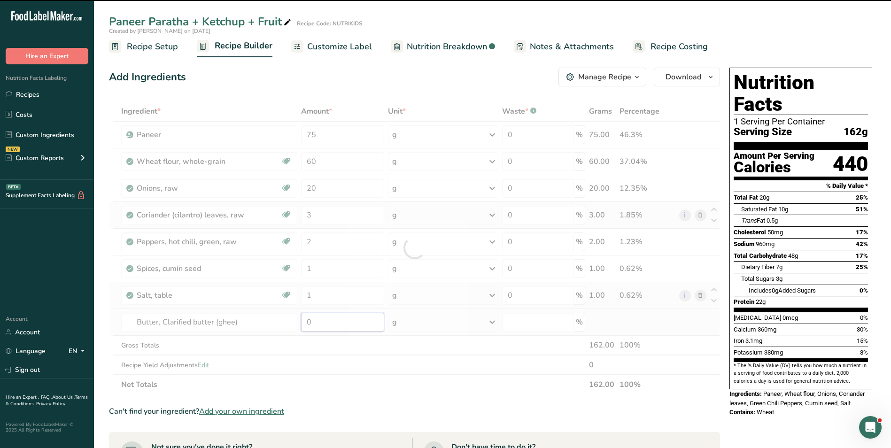
type input "0"
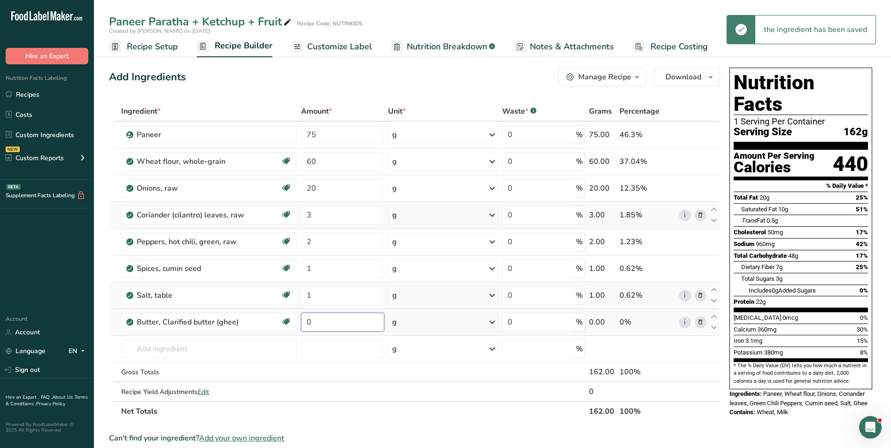
click at [307, 323] on div "Ingredient * Amount * Unit * Waste * .a-a{fill:#347362;}.b-a{fill:#fff;} Grams …" at bounding box center [414, 261] width 611 height 320
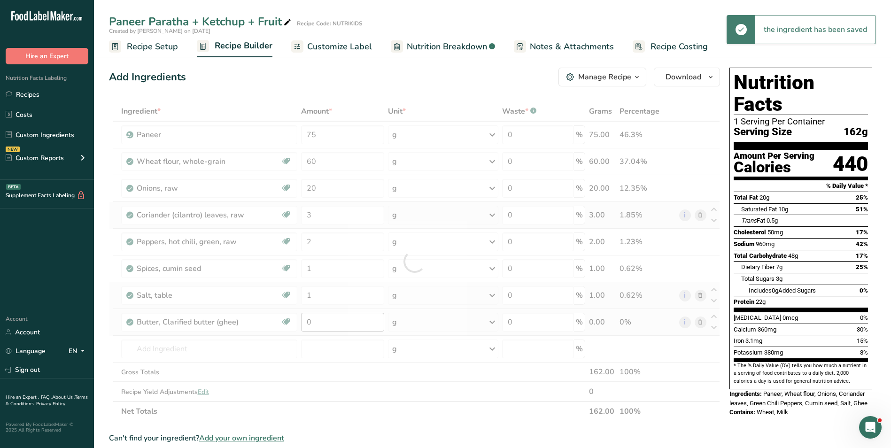
click at [307, 323] on div at bounding box center [414, 261] width 611 height 320
click at [307, 322] on input "0" at bounding box center [342, 322] width 83 height 19
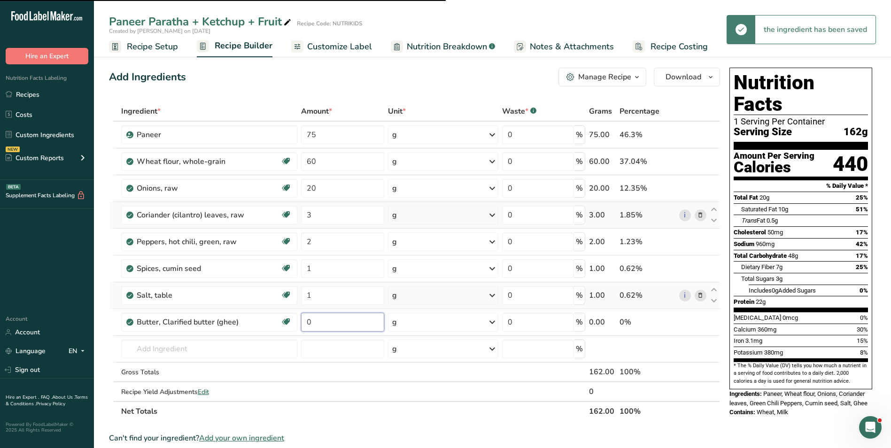
click at [307, 322] on input "0" at bounding box center [342, 322] width 83 height 19
type input "5"
click at [310, 162] on input "60" at bounding box center [342, 161] width 83 height 19
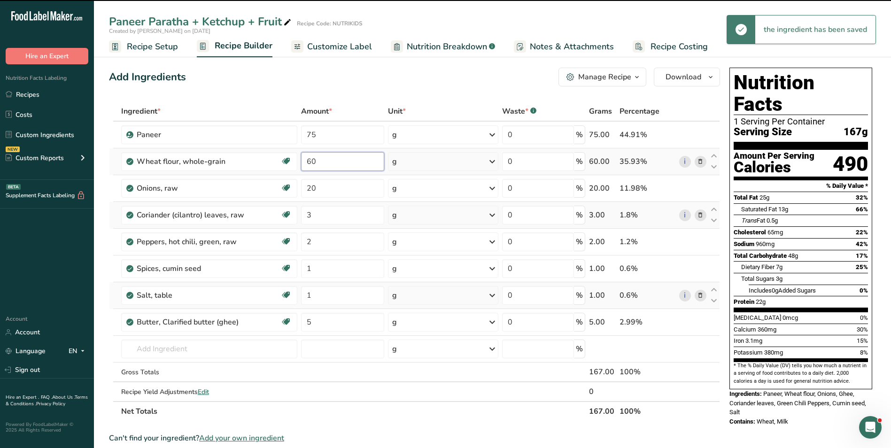
click at [310, 162] on input "60" at bounding box center [342, 161] width 83 height 19
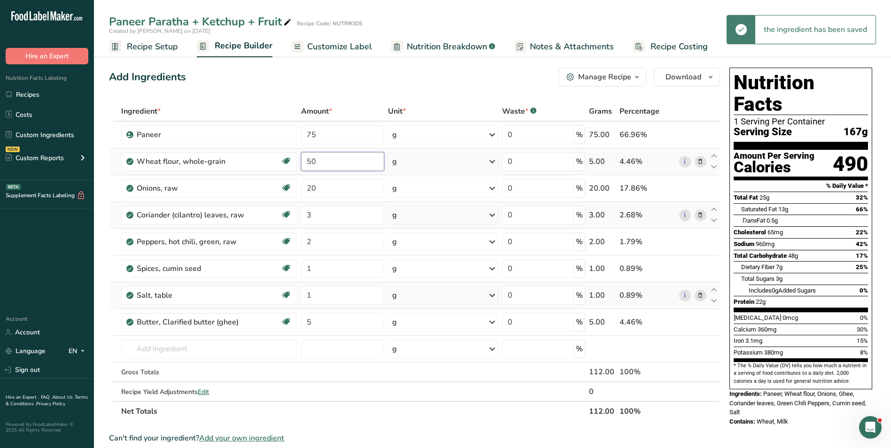
type input "50"
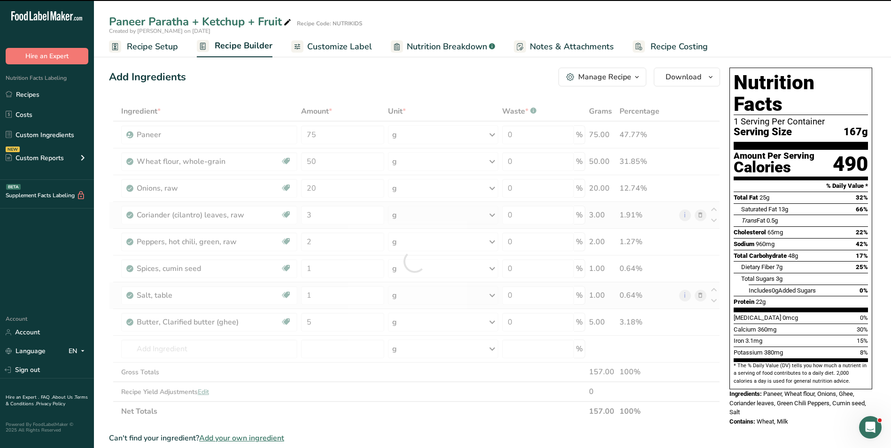
click at [311, 133] on div at bounding box center [414, 261] width 611 height 320
click at [311, 133] on input "75" at bounding box center [342, 134] width 83 height 19
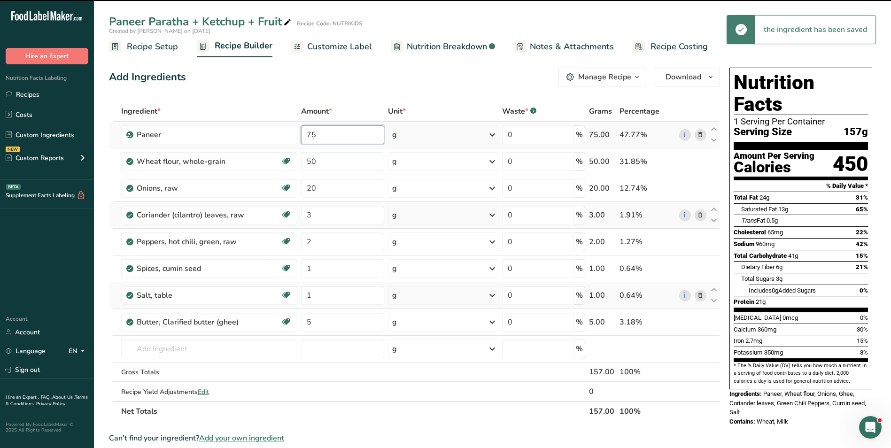
click at [311, 133] on input "75" at bounding box center [342, 134] width 83 height 19
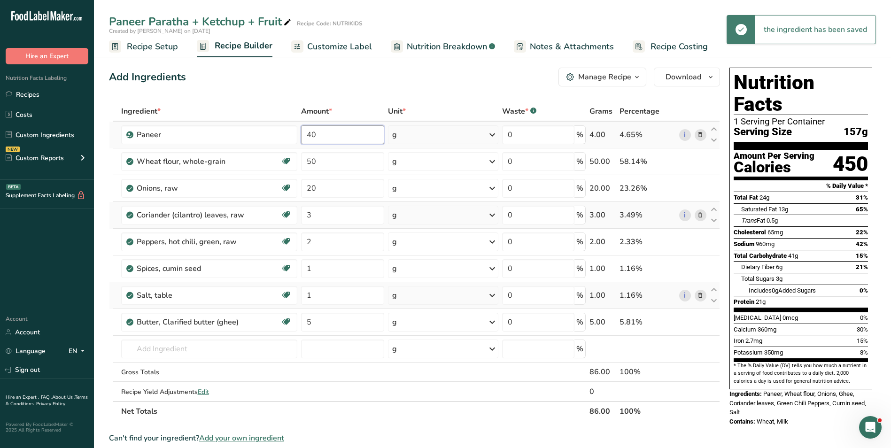
type input "40"
click at [201, 342] on input "text" at bounding box center [209, 349] width 176 height 19
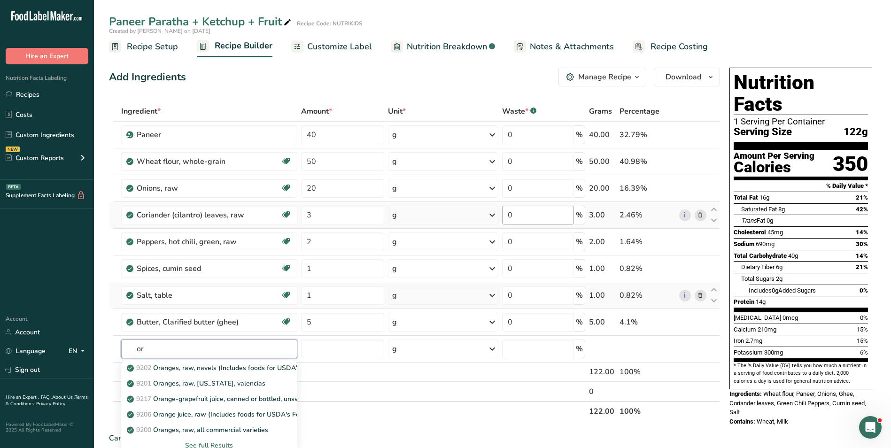
type input "o"
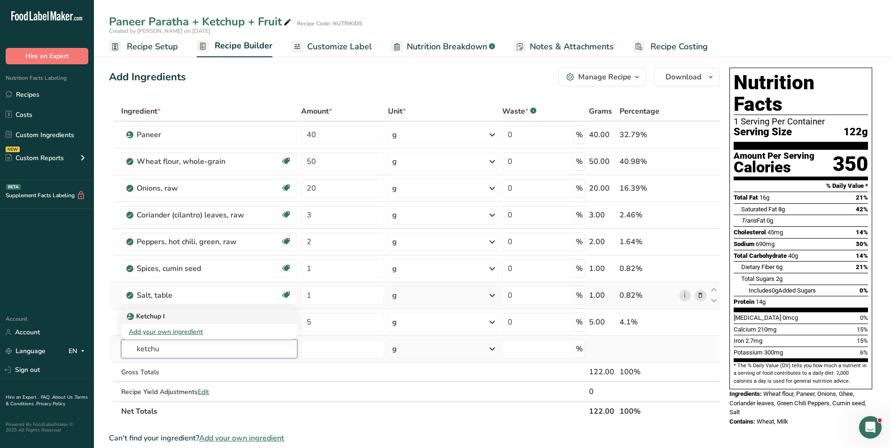
type input "ketchu"
click at [190, 316] on div "Ketchup I" at bounding box center [202, 317] width 146 height 10
type input "Ketchup I"
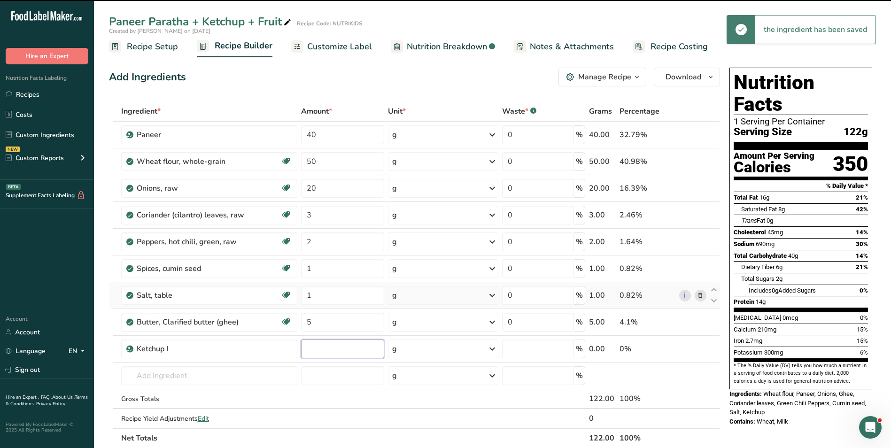
type input "0"
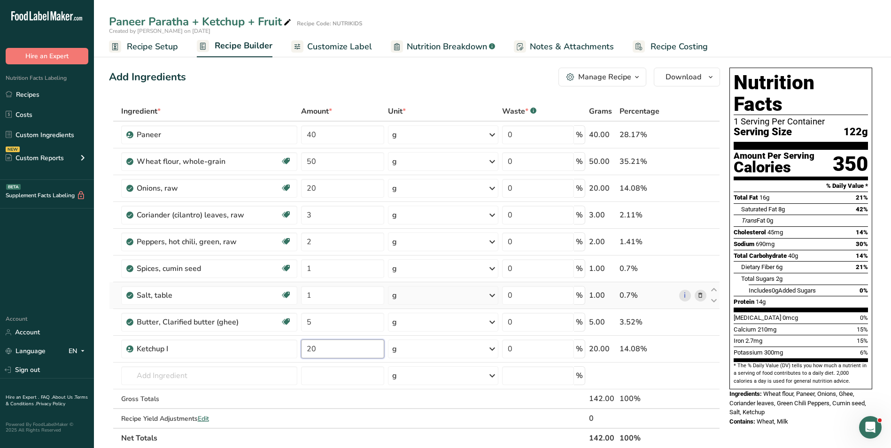
type input "20"
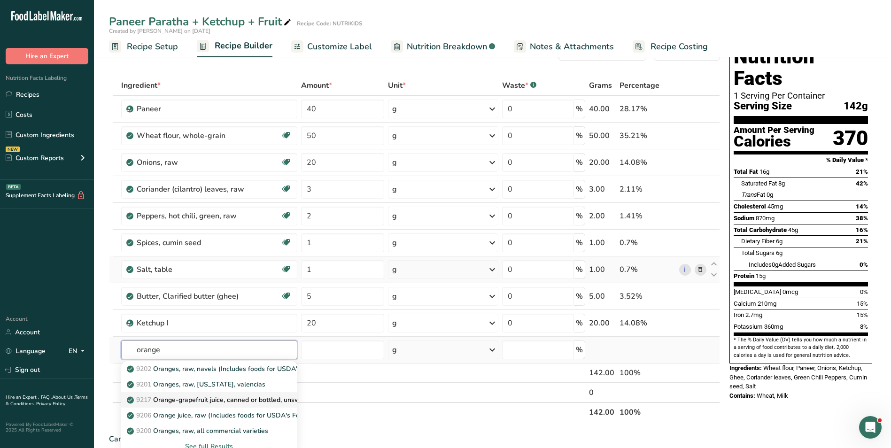
scroll to position [47, 0]
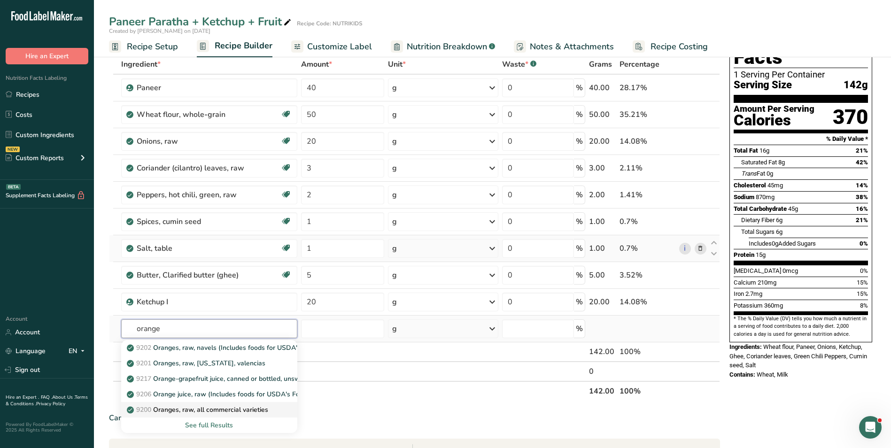
type input "orange"
click at [228, 405] on p "9200 Oranges, raw, all commercial varieties" at bounding box center [199, 410] width 140 height 10
type input "Oranges, raw, all commercial varieties"
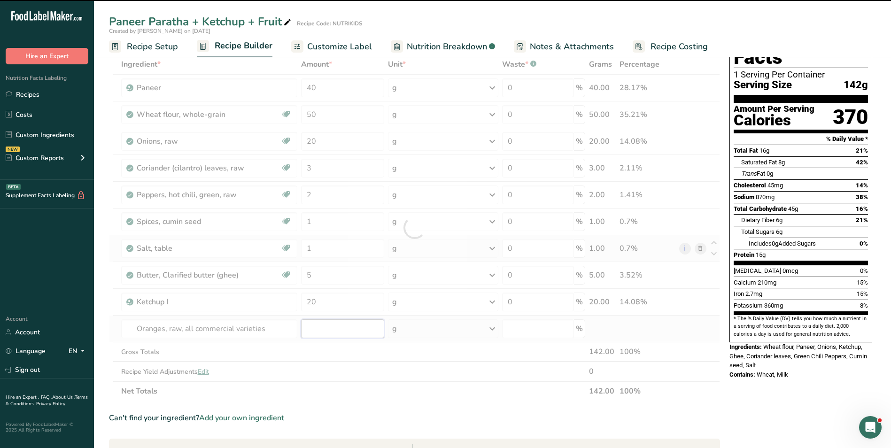
type input "0"
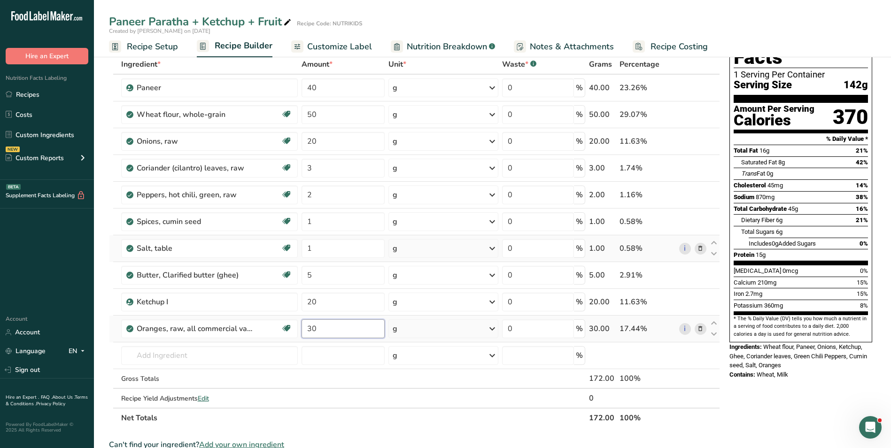
type input "30"
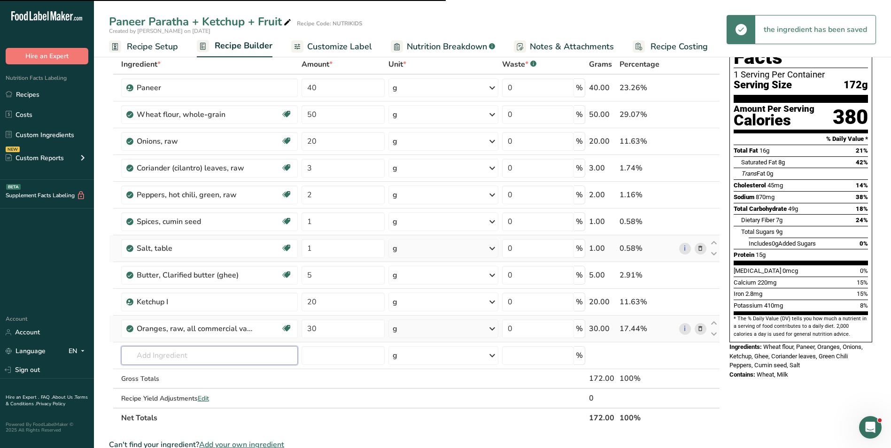
type input "a"
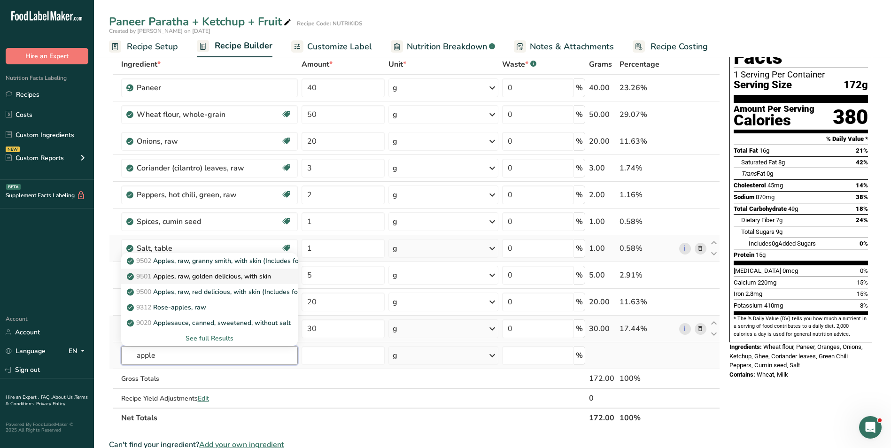
type input "apple"
click at [227, 272] on p "9501 Apples, raw, golden delicious, with skin" at bounding box center [200, 277] width 142 height 10
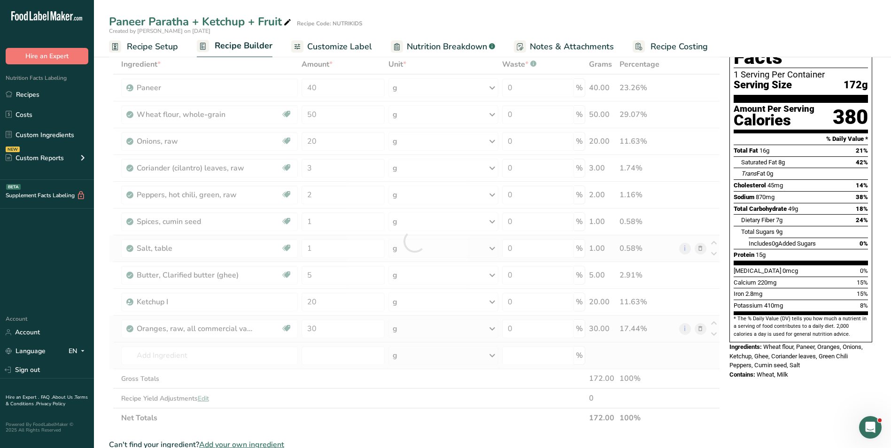
type input "Apples, raw, golden delicious, with skin"
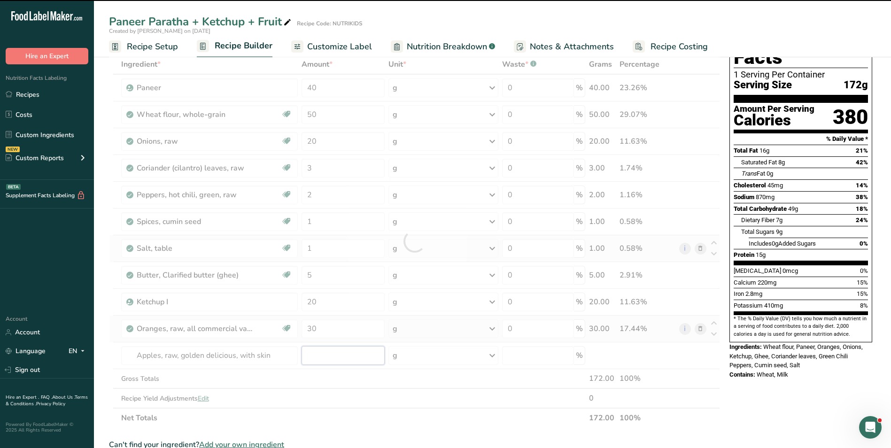
type input "0"
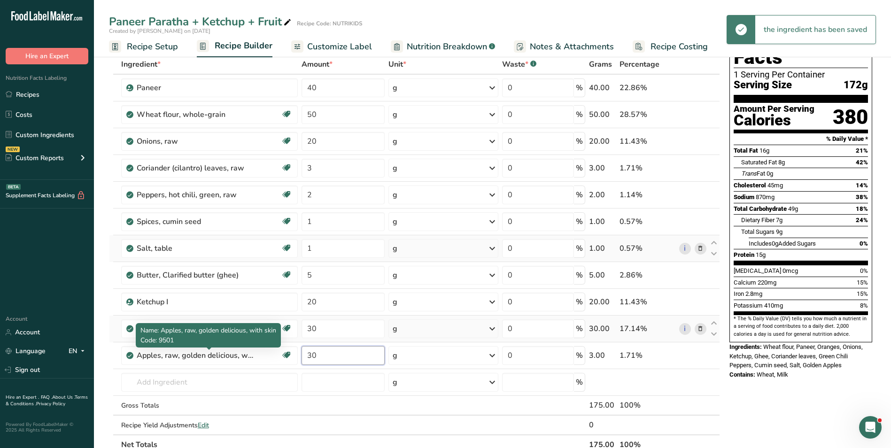
type input "30"
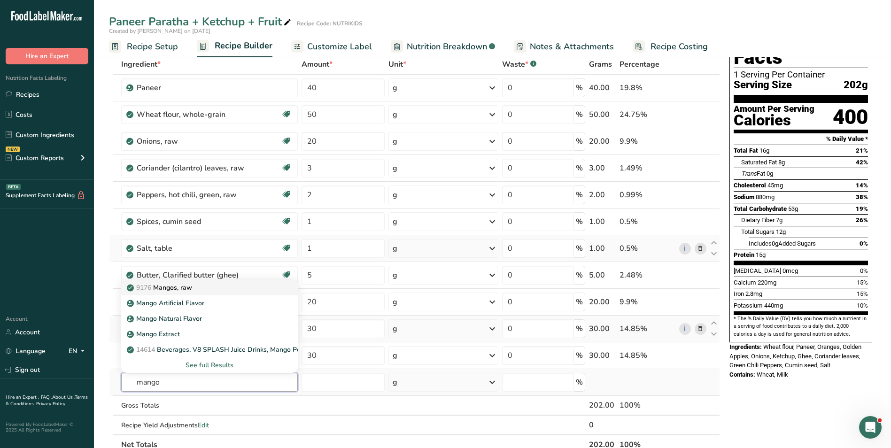
type input "mango"
click at [200, 284] on div "9176 Mangos, raw" at bounding box center [202, 288] width 147 height 10
type input "Mangos, raw"
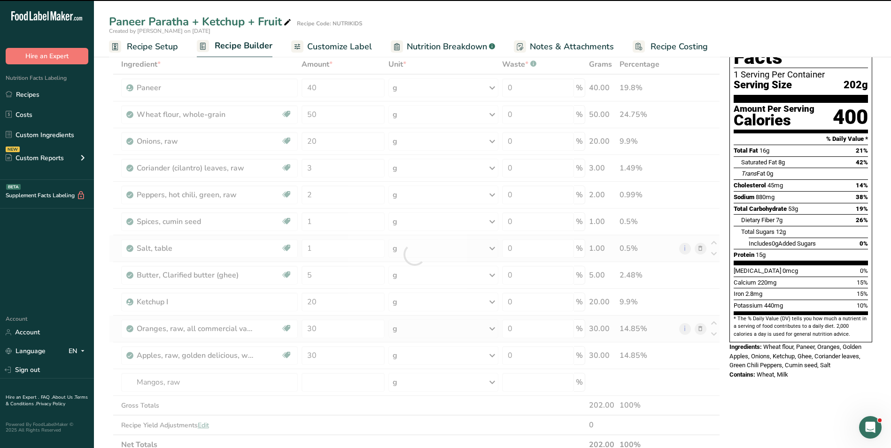
type input "0"
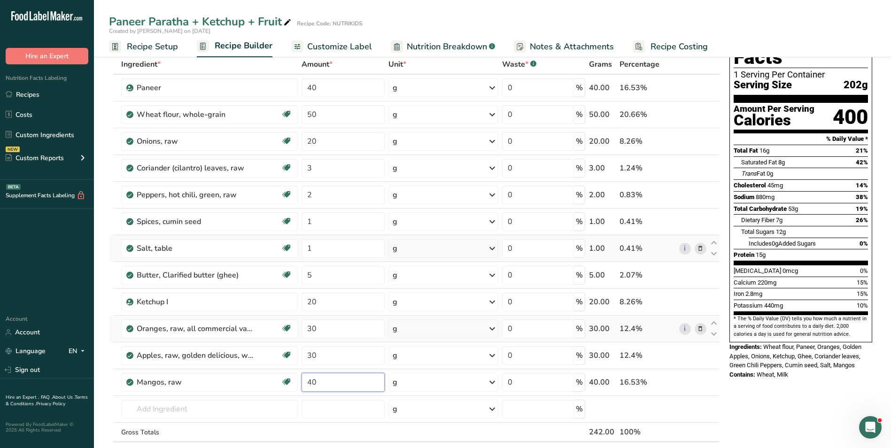
type input "40"
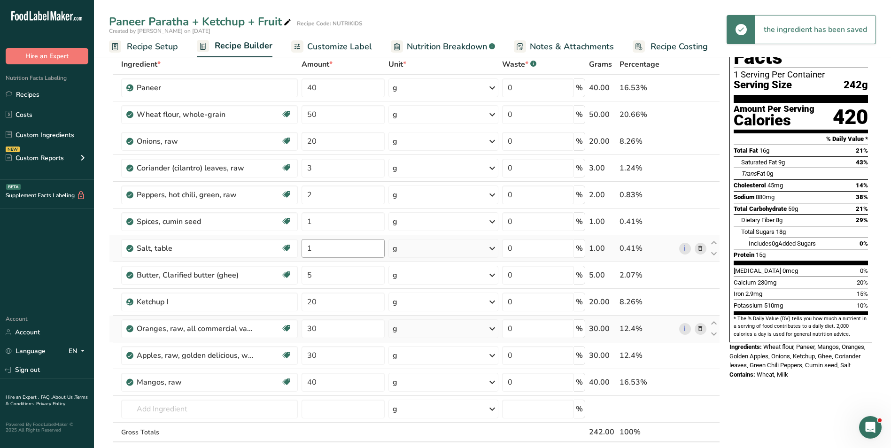
scroll to position [0, 0]
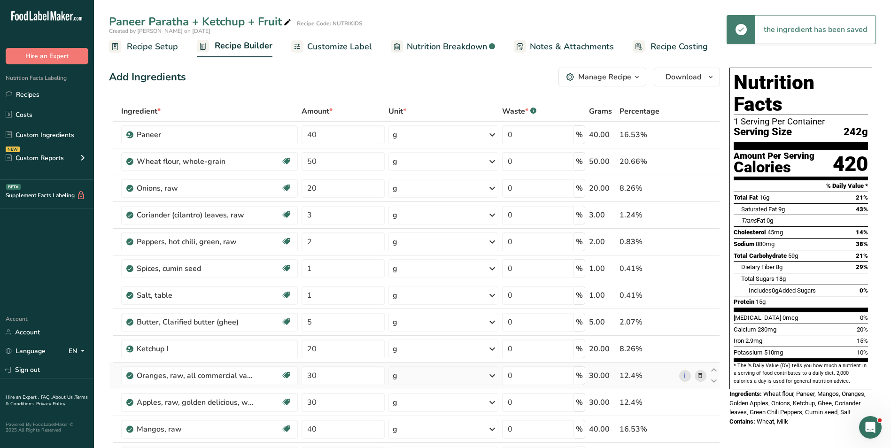
click at [338, 50] on span "Customize Label" at bounding box center [339, 46] width 65 height 13
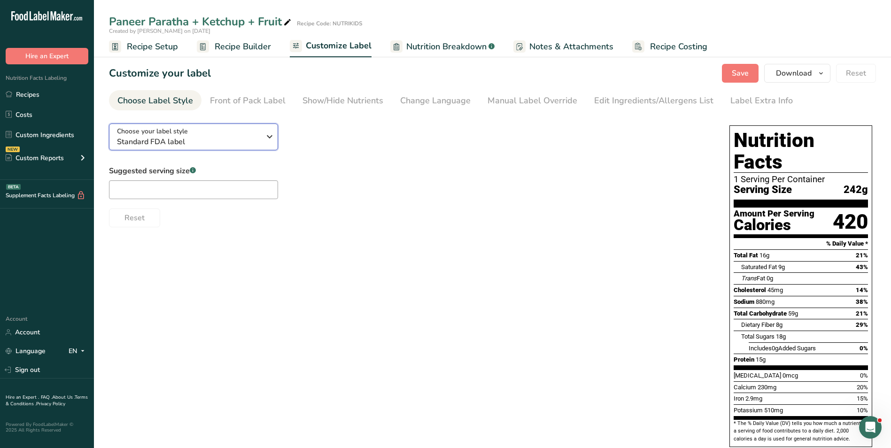
click at [205, 140] on span "Standard FDA label" at bounding box center [188, 141] width 143 height 11
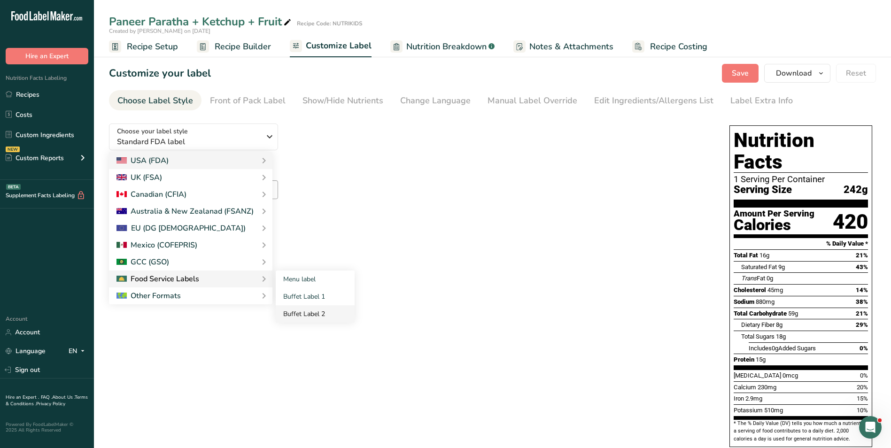
click at [325, 310] on link "Buffet Label 2" at bounding box center [315, 313] width 79 height 17
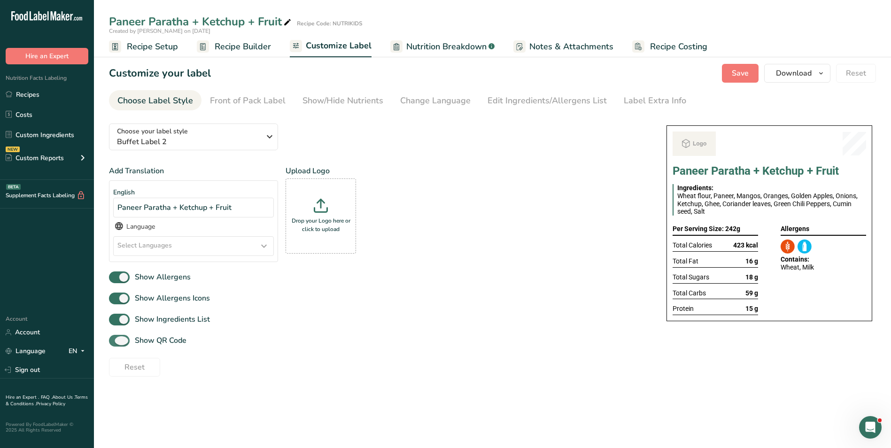
click at [173, 339] on span "Show QR Code" at bounding box center [158, 340] width 57 height 11
click at [115, 339] on input "Show QR Code" at bounding box center [112, 341] width 6 height 6
checkbox input "false"
click at [365, 99] on div "Show/Hide Nutrients" at bounding box center [343, 100] width 81 height 13
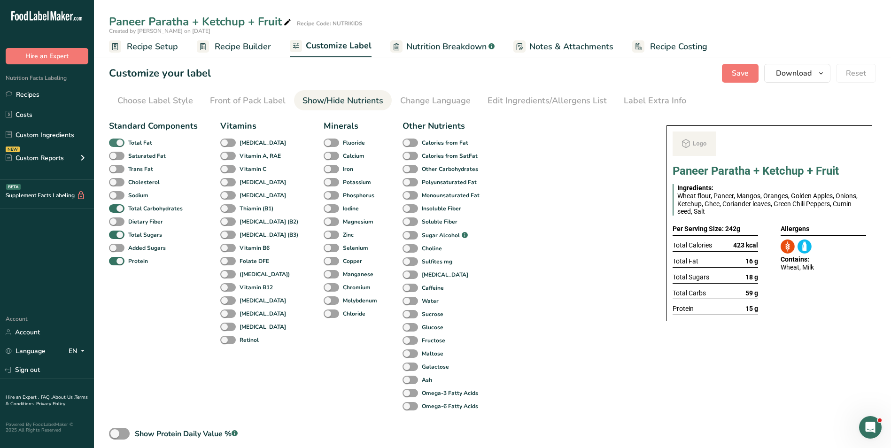
click at [136, 142] on b "Total Fat" at bounding box center [140, 143] width 24 height 8
click at [115, 142] on input "Total Fat" at bounding box center [112, 143] width 6 height 6
checkbox input "false"
click at [147, 231] on b "Total Sugars" at bounding box center [145, 235] width 34 height 8
click at [115, 232] on input "Total Sugars" at bounding box center [112, 235] width 6 height 6
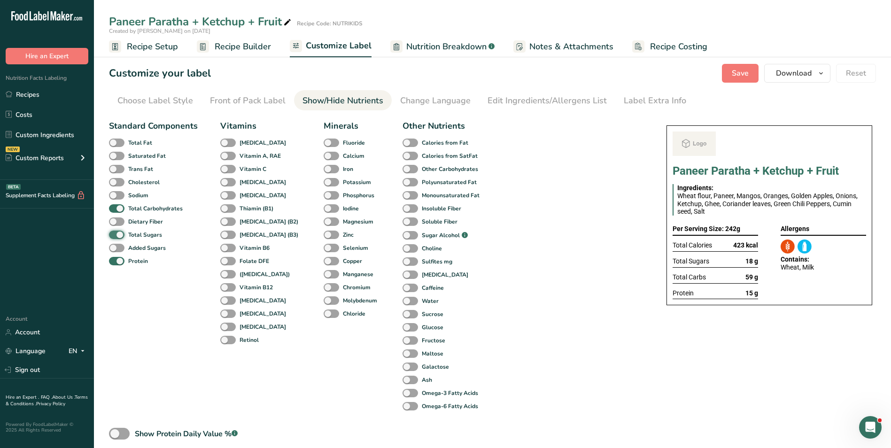
checkbox input "false"
click at [666, 102] on div "Label Extra Info" at bounding box center [655, 100] width 62 height 13
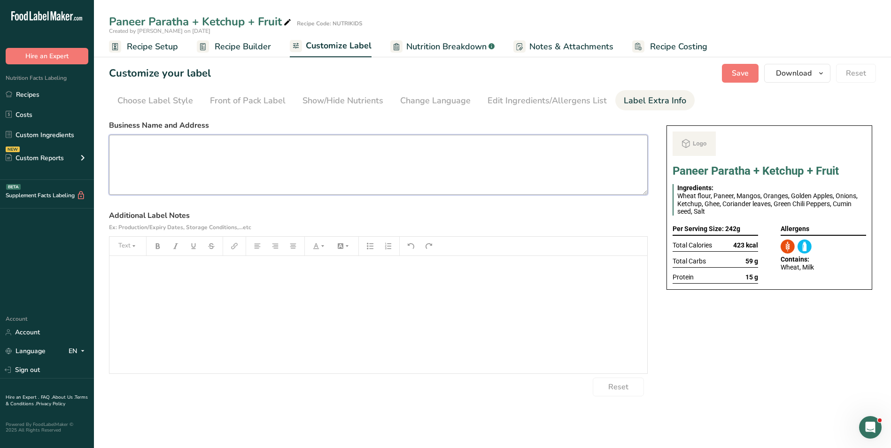
click at [296, 173] on textarea at bounding box center [378, 165] width 539 height 60
paste textarea "BREAKFAST Use by: [DATE] Storage: Keep Refrigerated under 5 degrees Heating: Re…"
click at [150, 159] on textarea "BREAKFAST Use by: [DATE] Storage: Keep Refrigerated under 5 degrees Heating: Re…" at bounding box center [378, 165] width 539 height 60
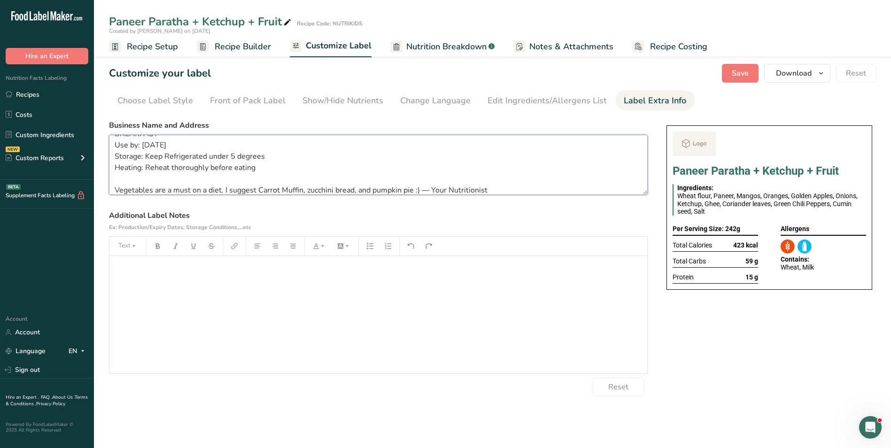
scroll to position [19, 0]
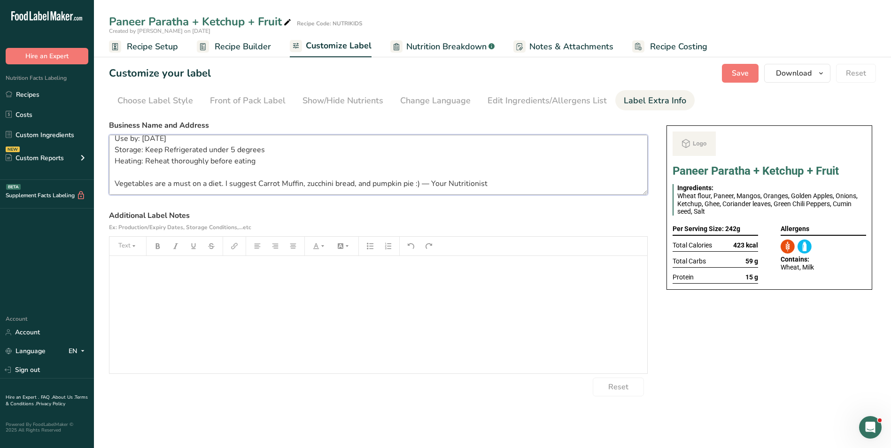
click at [187, 182] on textarea "BREAKFAST Use by: [DATE] Storage: Keep Refrigerated under 5 degrees Heating: Re…" at bounding box center [378, 165] width 539 height 60
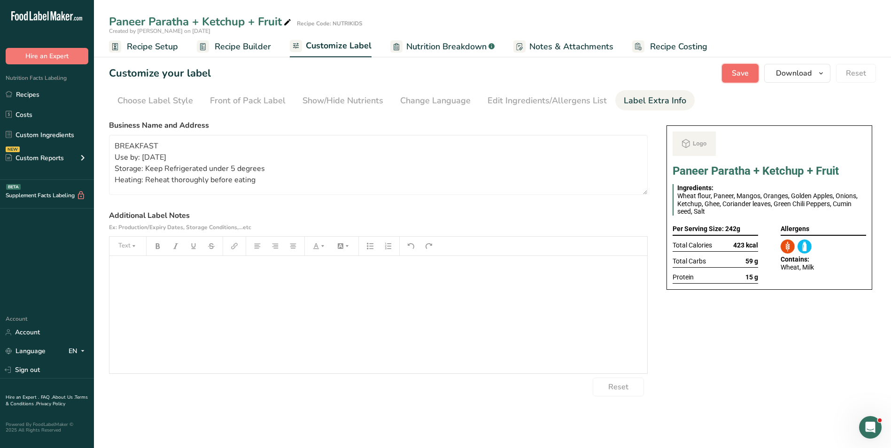
click at [740, 74] on span "Save" at bounding box center [740, 73] width 17 height 11
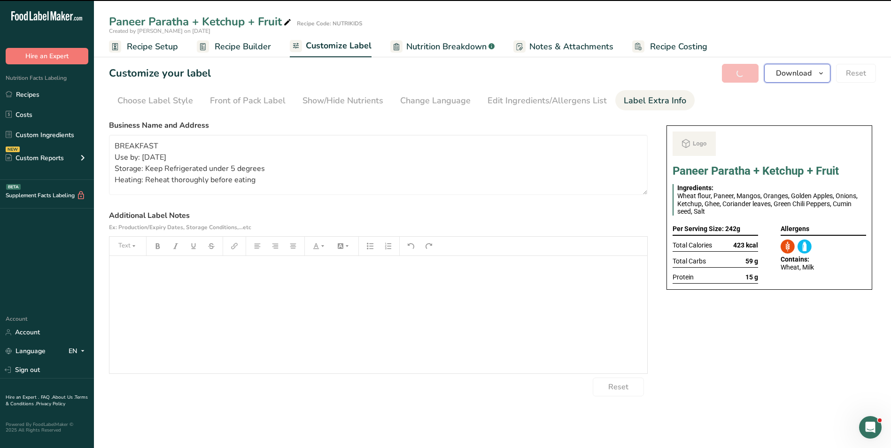
click at [802, 69] on span "Download" at bounding box center [794, 73] width 36 height 11
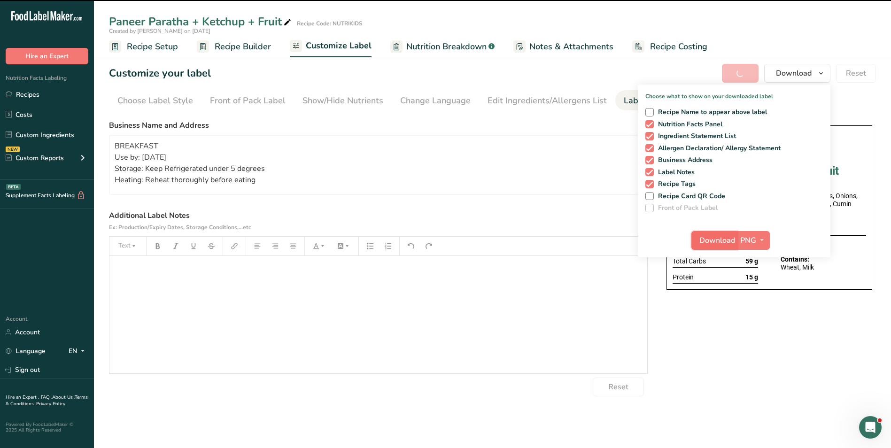
click at [701, 236] on span "Download" at bounding box center [718, 240] width 36 height 11
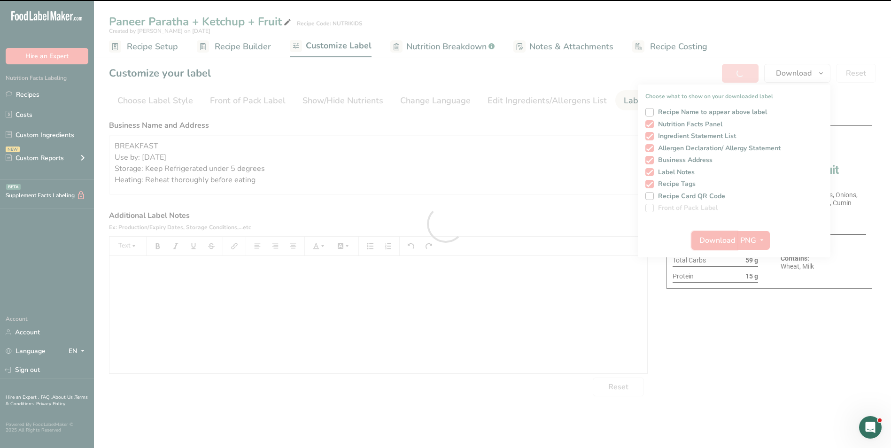
type textarea "BREAKFAST Use by: [DATE] Storage: Keep Refrigerated under 5 degrees Heating: Re…"
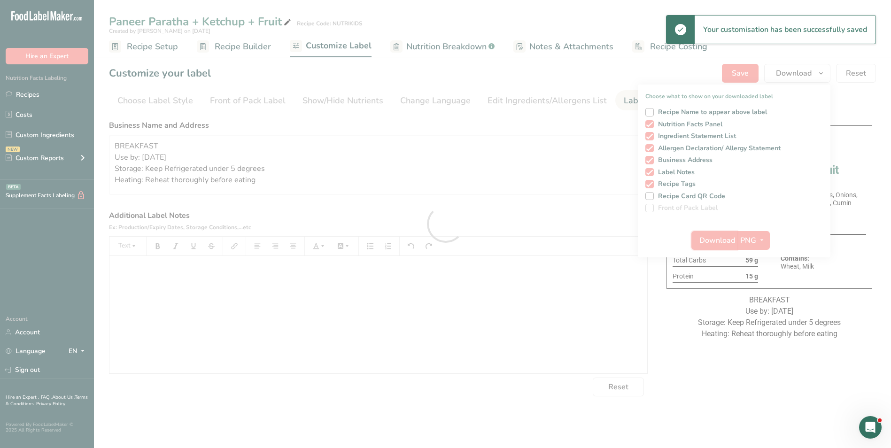
scroll to position [0, 0]
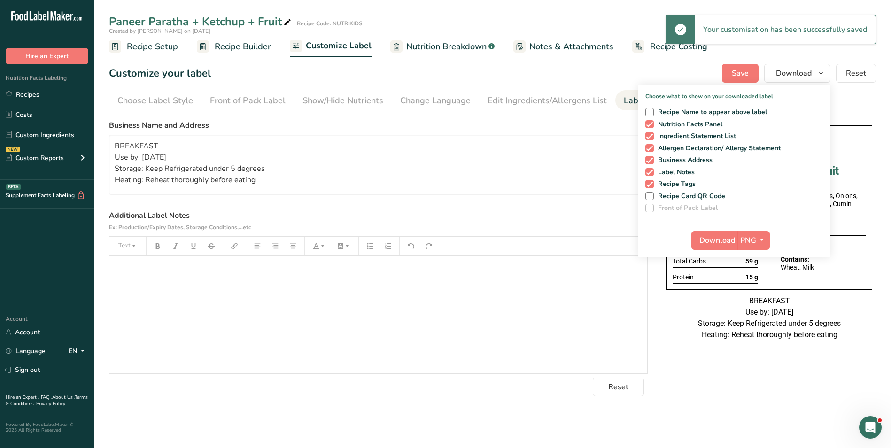
click at [850, 95] on div ".a-20{fill:#fff;} Hire an Expert Nutrition Facts Labeling Recipes Costs Custom …" at bounding box center [445, 224] width 891 height 448
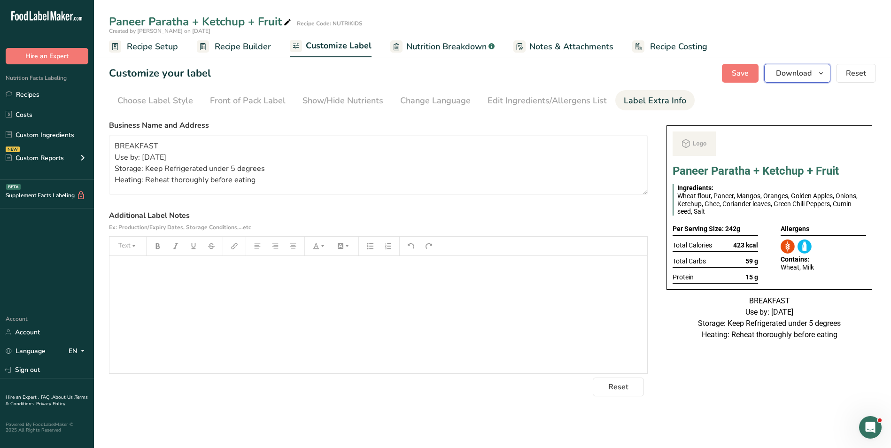
click at [811, 76] on span "Download" at bounding box center [794, 73] width 36 height 11
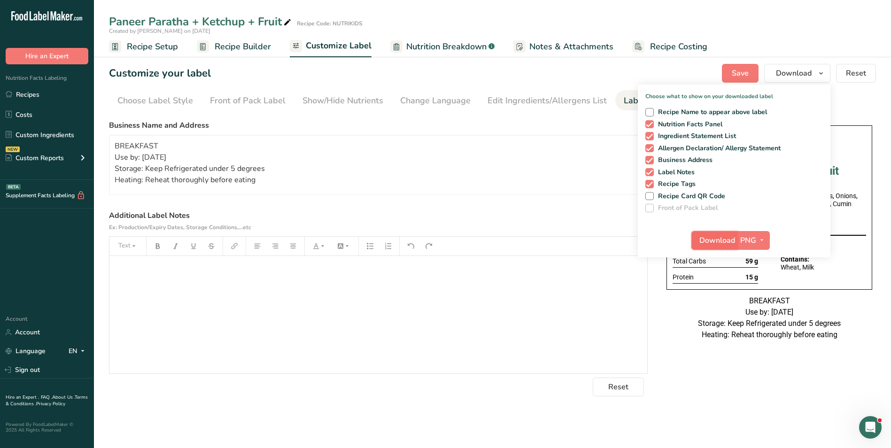
click at [720, 231] on button "Download" at bounding box center [715, 240] width 46 height 19
click at [40, 88] on link "Recipes" at bounding box center [47, 95] width 94 height 18
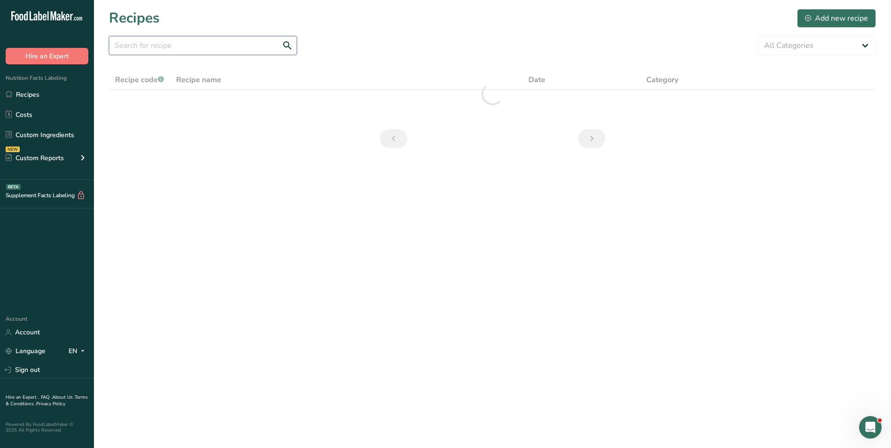
click at [157, 43] on input "text" at bounding box center [203, 45] width 188 height 19
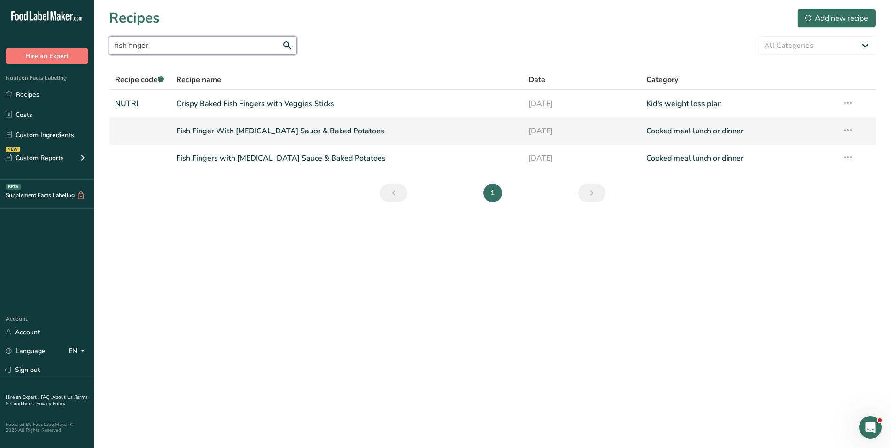
type input "fish finger"
click at [256, 129] on link "Fish Finger With Tartar Sauce & Baked Potatoes" at bounding box center [347, 131] width 342 height 20
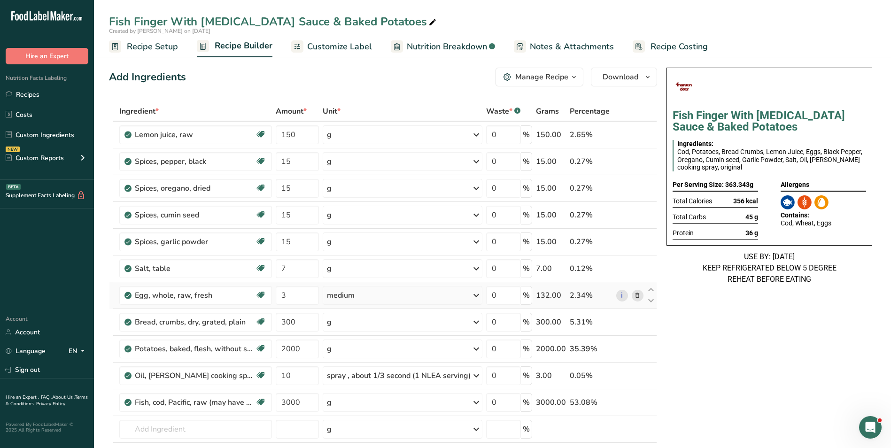
scroll to position [47, 0]
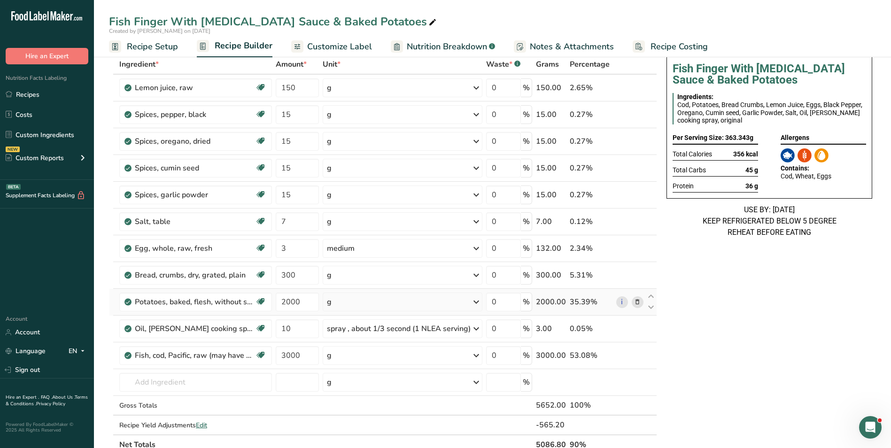
click at [639, 299] on icon at bounding box center [637, 302] width 7 height 10
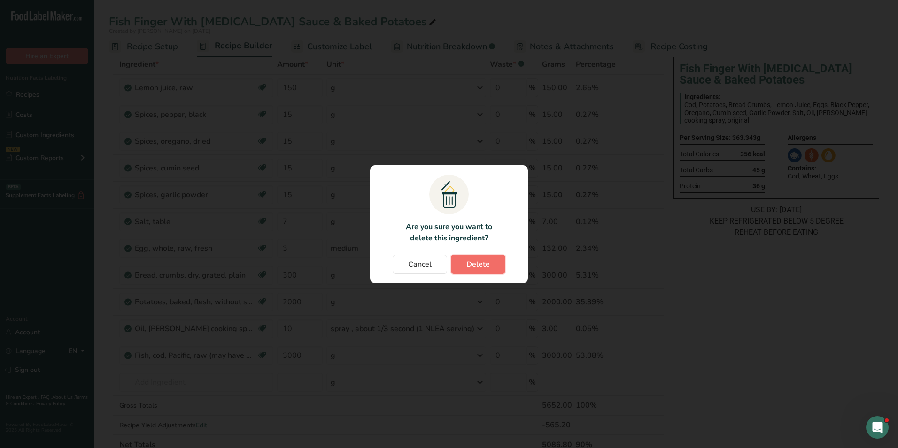
click at [492, 265] on button "Delete" at bounding box center [478, 264] width 55 height 19
type input "10"
type input "3000"
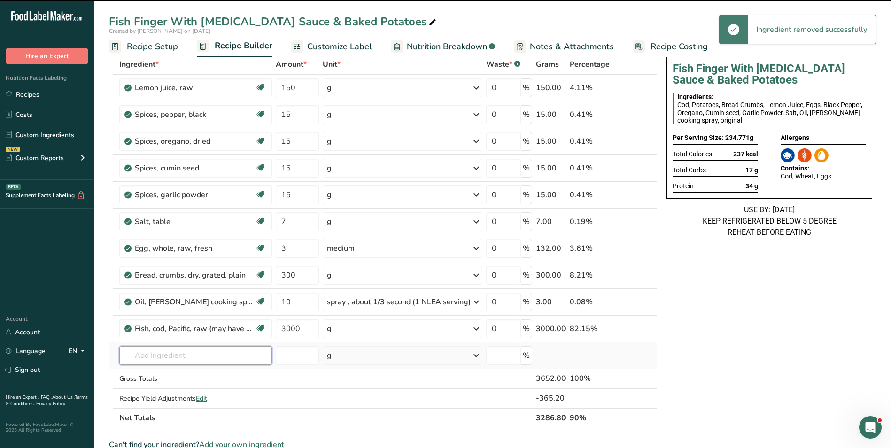
click at [155, 359] on input "text" at bounding box center [195, 355] width 153 height 19
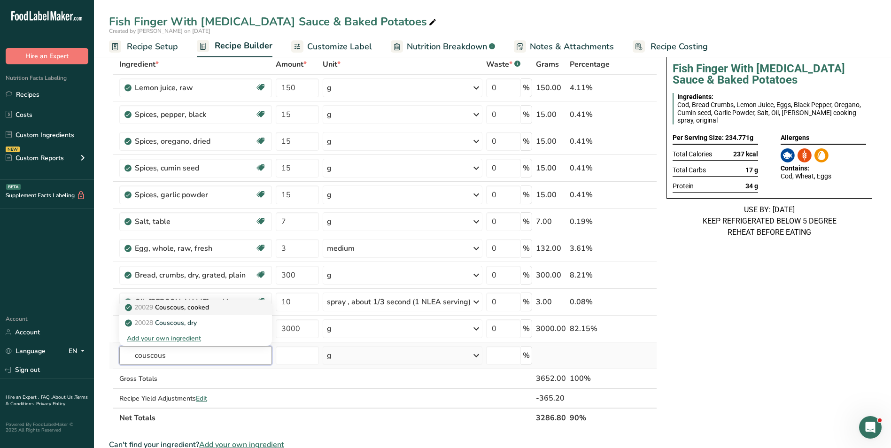
type input "couscous"
click at [187, 309] on p "20029 Couscous, cooked" at bounding box center [168, 308] width 82 height 10
type input "Couscous, cooked"
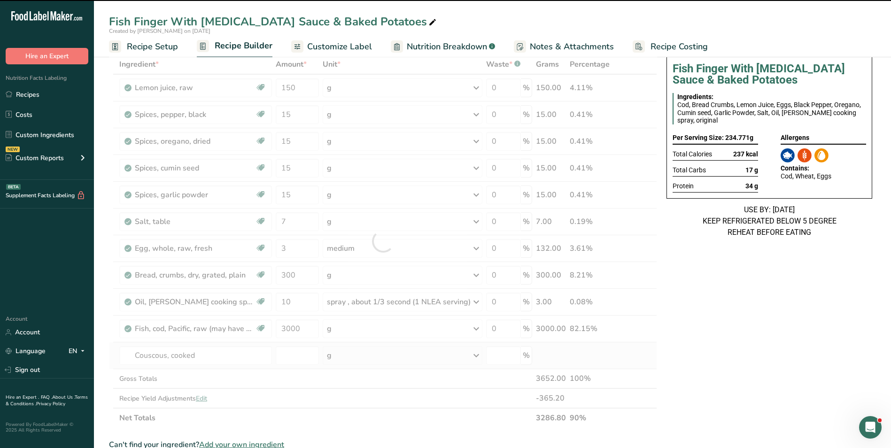
type input "0"
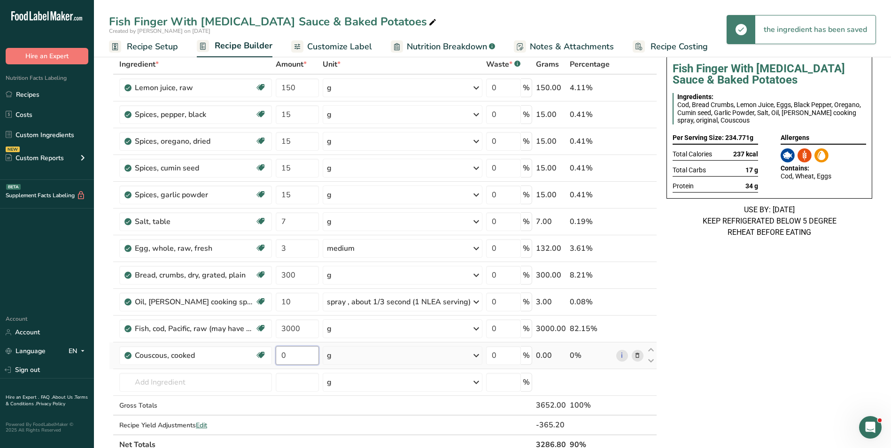
click at [283, 356] on input "0" at bounding box center [297, 355] width 43 height 19
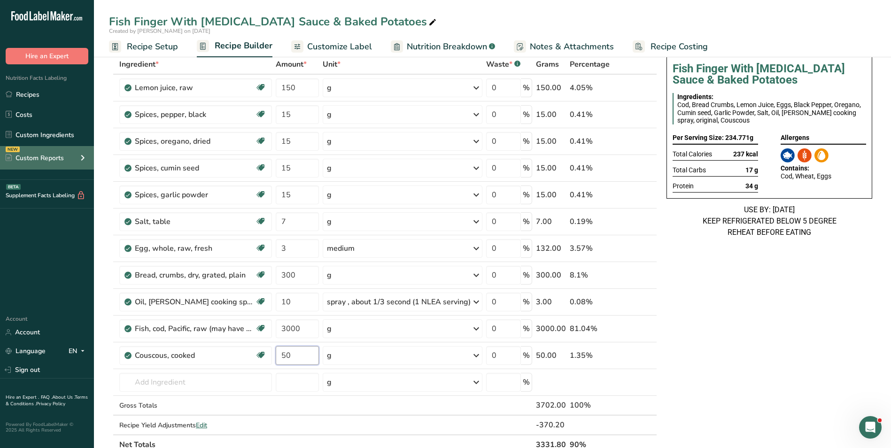
type input "5"
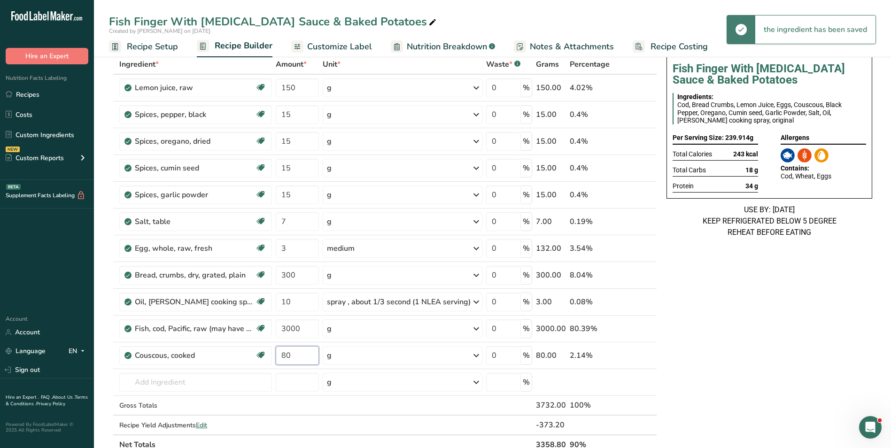
click at [287, 357] on input "80" at bounding box center [297, 355] width 43 height 19
type input "5000"
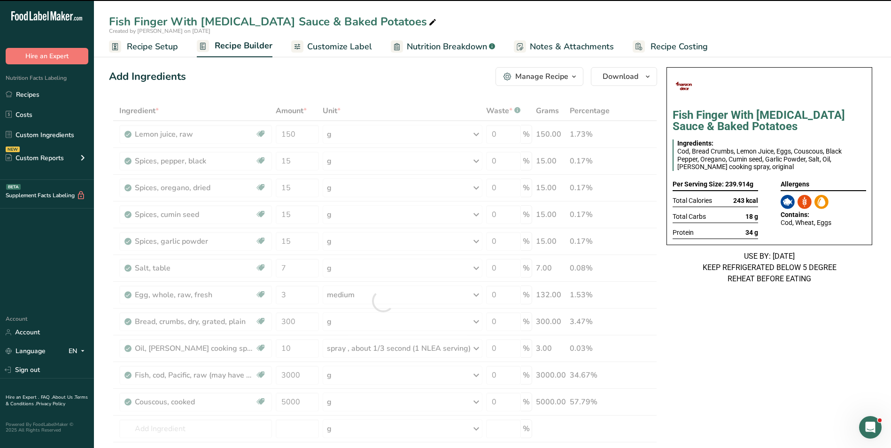
scroll to position [0, 0]
click at [429, 22] on icon at bounding box center [433, 22] width 8 height 13
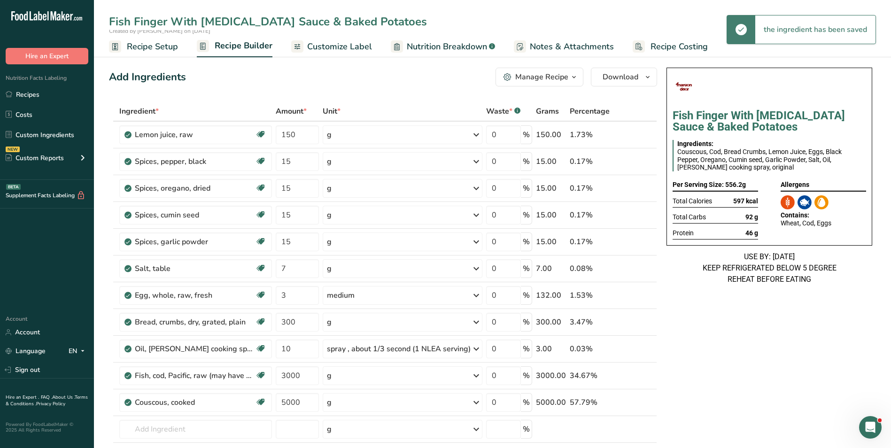
click at [308, 24] on input "Fish Finger With Tartar Sauce & Baked Potatoes" at bounding box center [492, 21] width 767 height 17
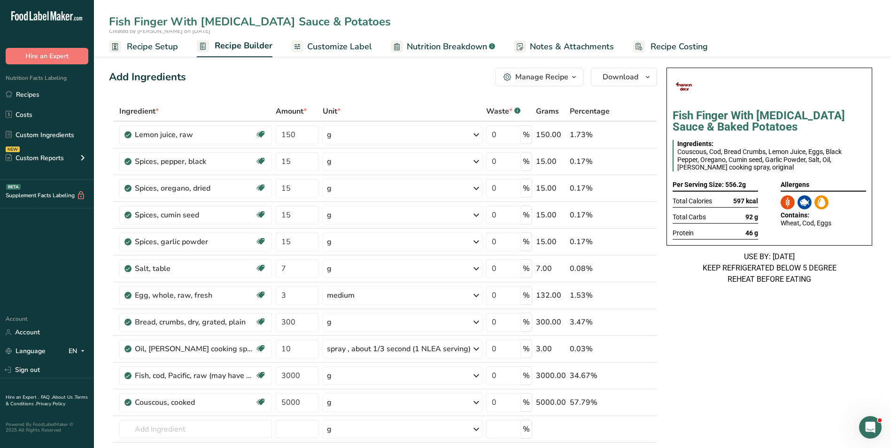
click at [308, 24] on input "Fish Finger With Tartar Sauce & Potatoes" at bounding box center [492, 21] width 767 height 17
type input "Fish Finger With Tartar Sauce & Couscous salad"
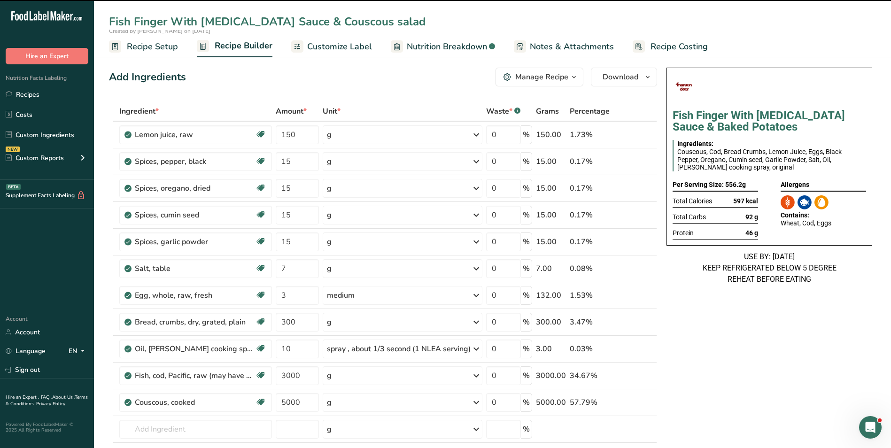
click at [193, 21] on input "Fish Finger With Tartar Sauce & Couscous salad" at bounding box center [492, 21] width 767 height 17
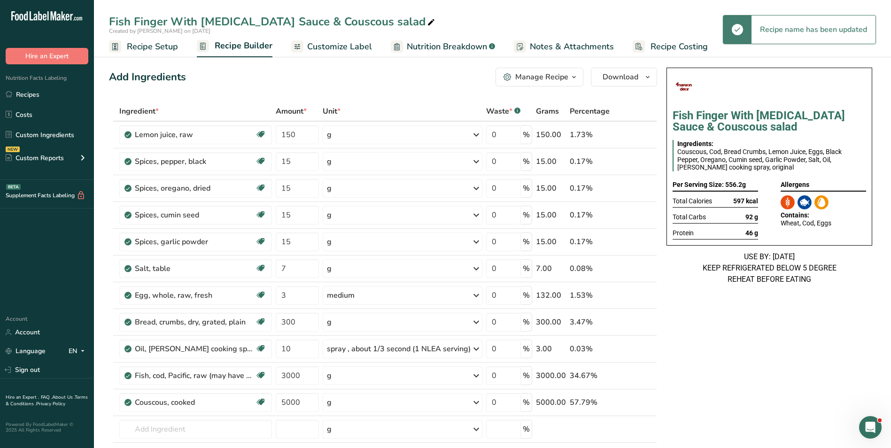
click at [184, 21] on div "Fish Finger With Tartar Sauce & Couscous salad" at bounding box center [273, 21] width 328 height 17
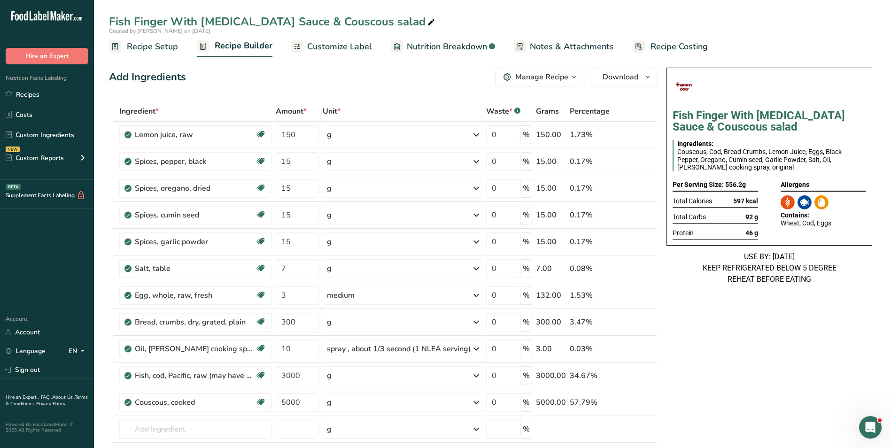
click at [182, 22] on div "Fish Finger With Tartar Sauce & Couscous salad" at bounding box center [273, 21] width 328 height 17
click at [180, 26] on div "Fish Finger With Tartar Sauce & Couscous salad" at bounding box center [273, 21] width 328 height 17
click at [180, 26] on input "Fish Finger With Tartar Sauce & Couscous salad" at bounding box center [492, 21] width 767 height 17
type input "Fish Finger with [MEDICAL_DATA] Sauce & Couscous salad"
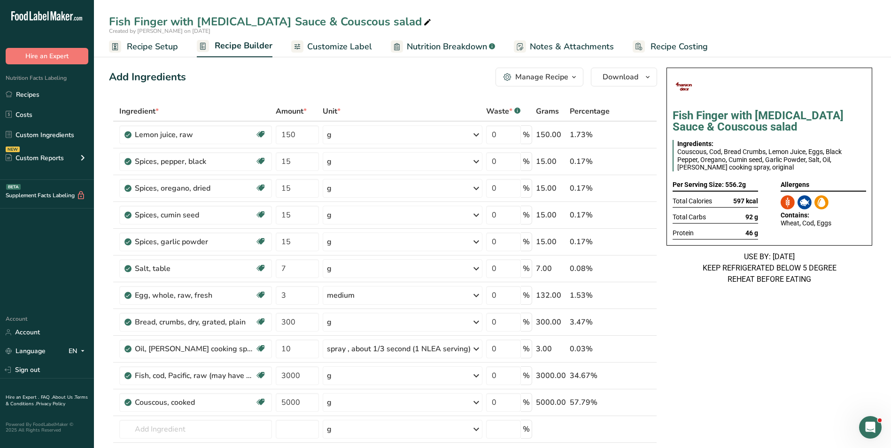
click at [354, 49] on span "Customize Label" at bounding box center [339, 46] width 65 height 13
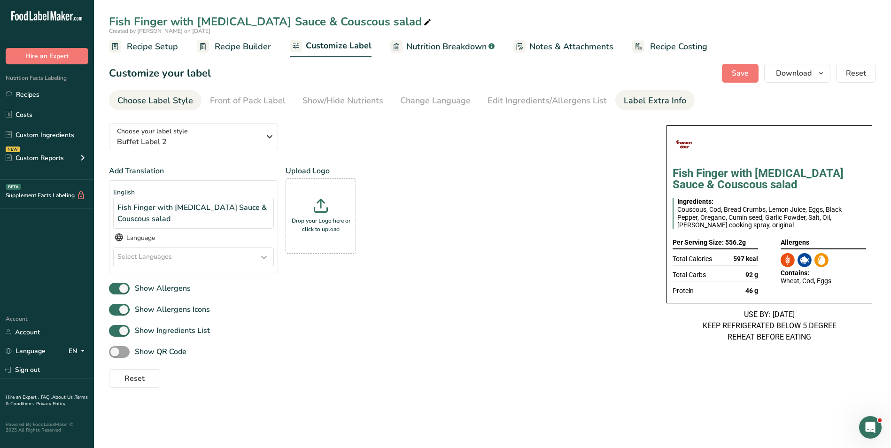
click at [616, 102] on li "Label Extra Info" at bounding box center [655, 100] width 79 height 20
click at [647, 102] on div "Label Extra Info" at bounding box center [655, 100] width 62 height 13
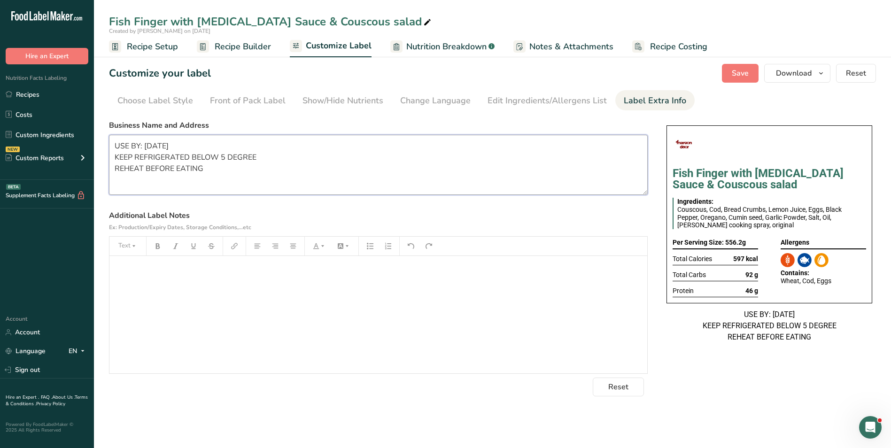
click at [261, 167] on textarea "USE BY: [DATE] KEEP REFRIGERATED BELOW 5 DEGREE REHEAT BEFORE EATING" at bounding box center [378, 165] width 539 height 60
paste textarea "BREAKFAST Use by: [DATE] Storage: Keep Refrigerated under 5 degrees Heating: Re…"
click at [149, 156] on textarea "BREAKFAST Use by: [DATE] Storage: Keep Refrigerated under 5 degrees Heating: Re…" at bounding box center [378, 165] width 539 height 60
click at [142, 142] on textarea "BREAKFAST Use by: [DATE] Storage: Keep Refrigerated under 5 degrees Heating: Re…" at bounding box center [378, 165] width 539 height 60
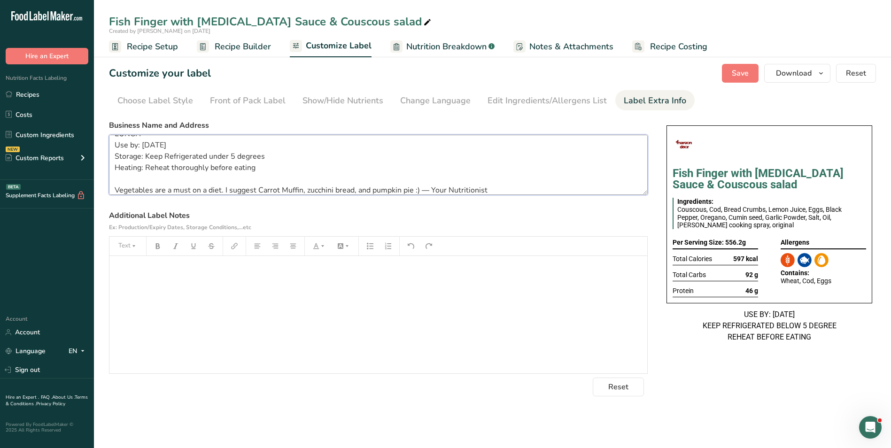
scroll to position [19, 0]
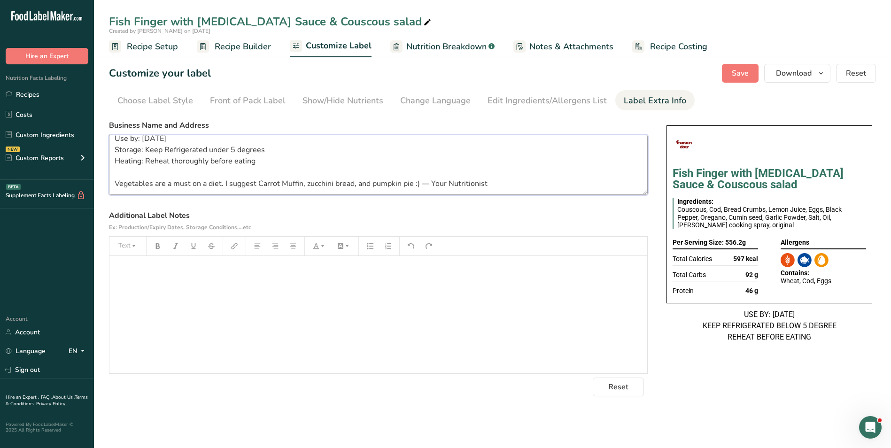
click at [159, 188] on textarea "LUNCH Use by: [DATE] Storage: Keep Refrigerated under 5 degrees Heating: Reheat…" at bounding box center [378, 165] width 539 height 60
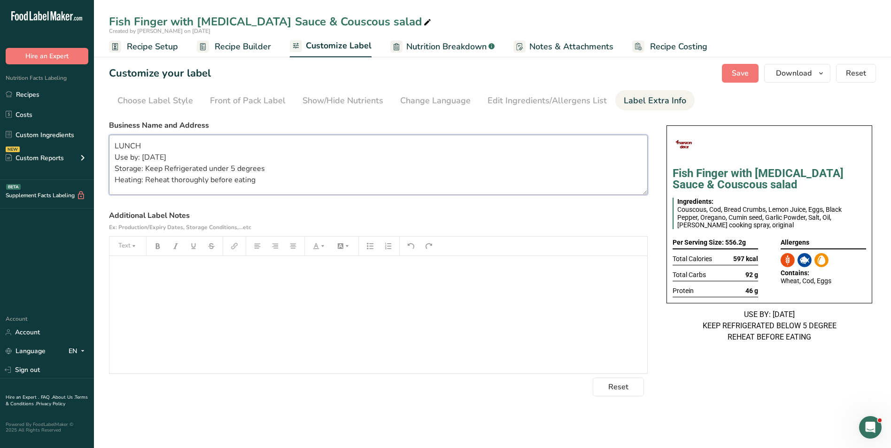
scroll to position [8, 0]
click at [754, 71] on button "Save" at bounding box center [740, 73] width 37 height 19
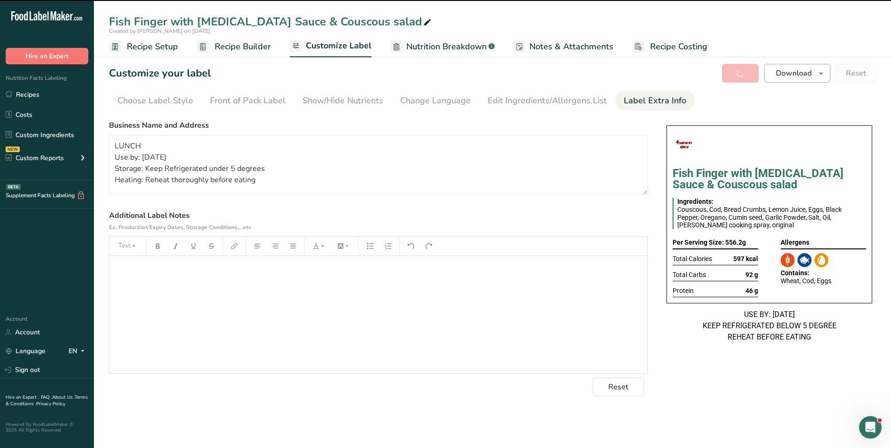
type textarea "LUNCH Use by: [DATE] Storage: Keep Refrigerated under 5 degrees Heating: Reheat…"
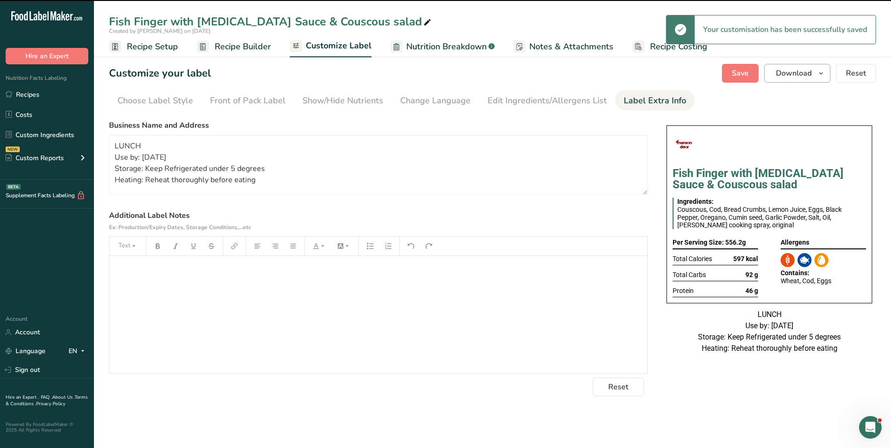
scroll to position [0, 0]
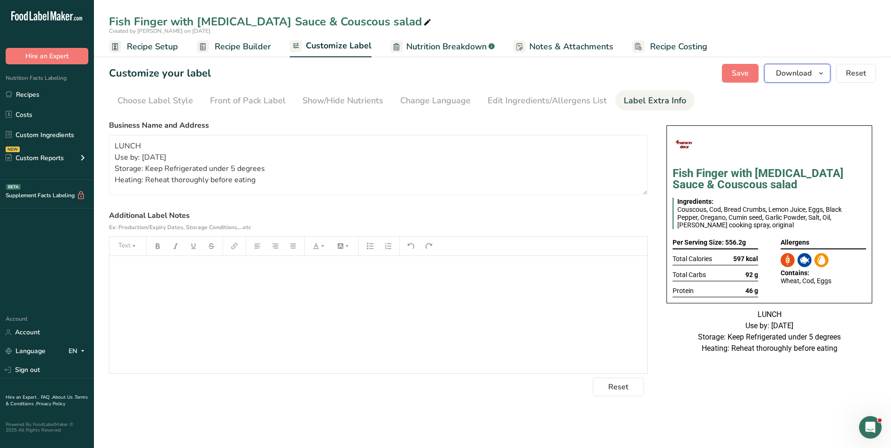
click at [801, 70] on span "Download" at bounding box center [794, 73] width 36 height 11
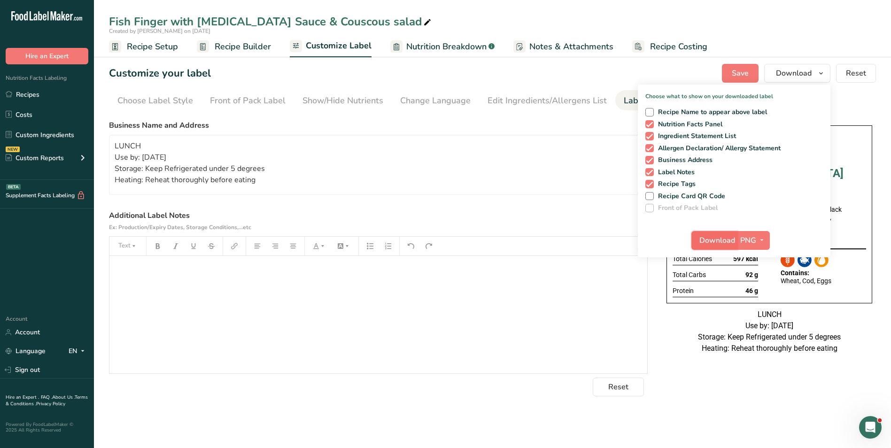
click at [711, 246] on button "Download" at bounding box center [715, 240] width 46 height 19
click at [59, 90] on link "Recipes" at bounding box center [47, 95] width 94 height 18
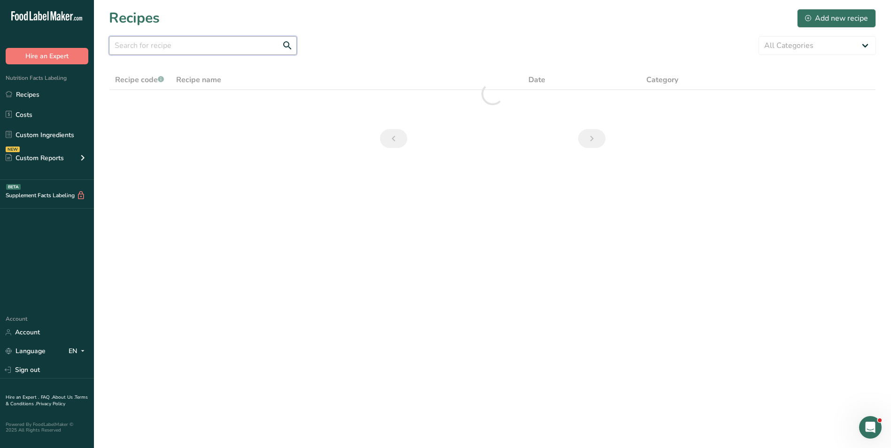
click at [174, 50] on input "text" at bounding box center [203, 45] width 188 height 19
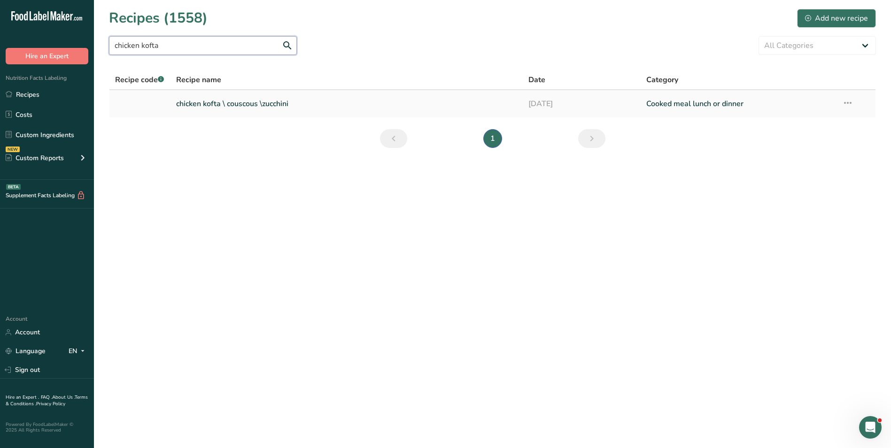
type input "chicken kofta"
click at [205, 109] on link "chicken kofta \ couscous \zucchini" at bounding box center [347, 104] width 342 height 20
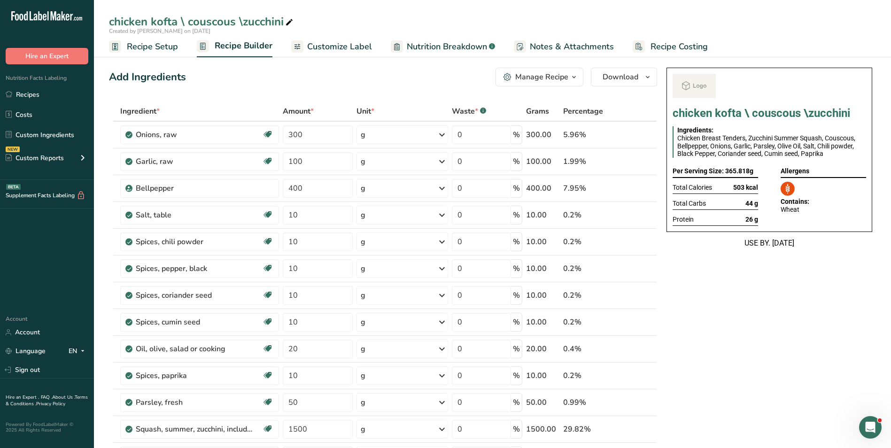
click at [534, 79] on div "Manage Recipe" at bounding box center [541, 76] width 53 height 11
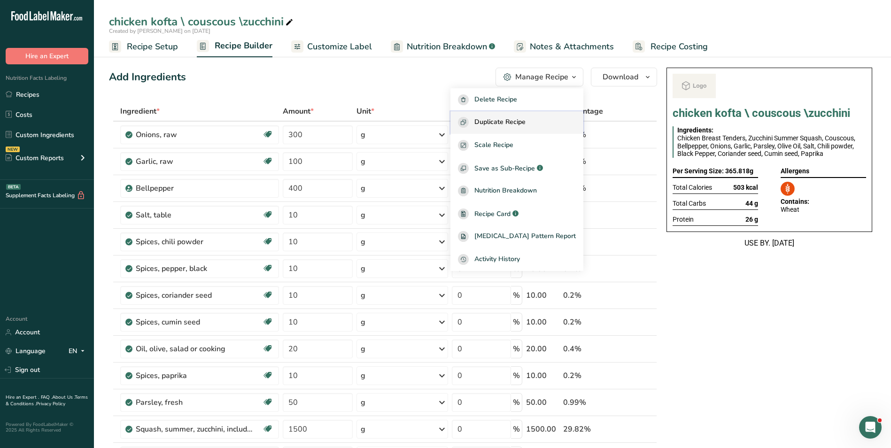
click at [526, 121] on span "Duplicate Recipe" at bounding box center [500, 122] width 51 height 11
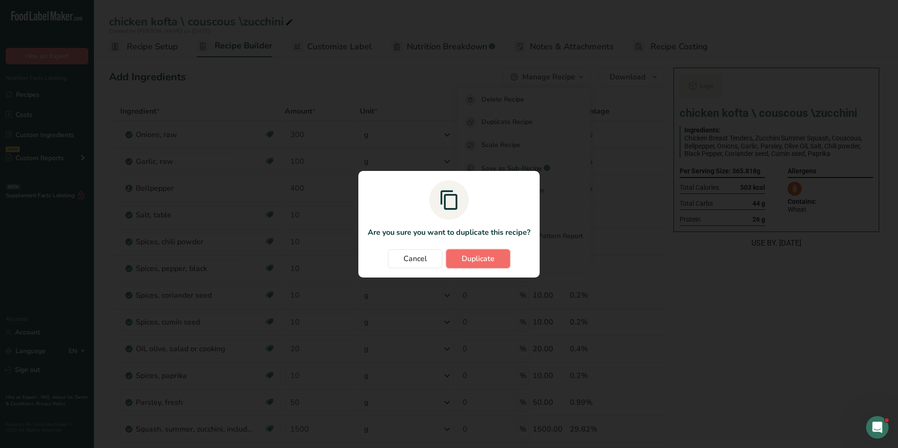
click at [487, 258] on span "Duplicate" at bounding box center [478, 258] width 33 height 11
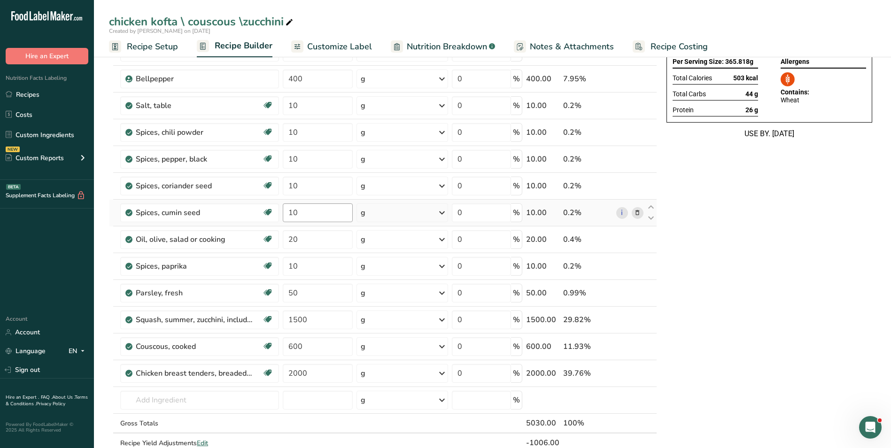
scroll to position [141, 0]
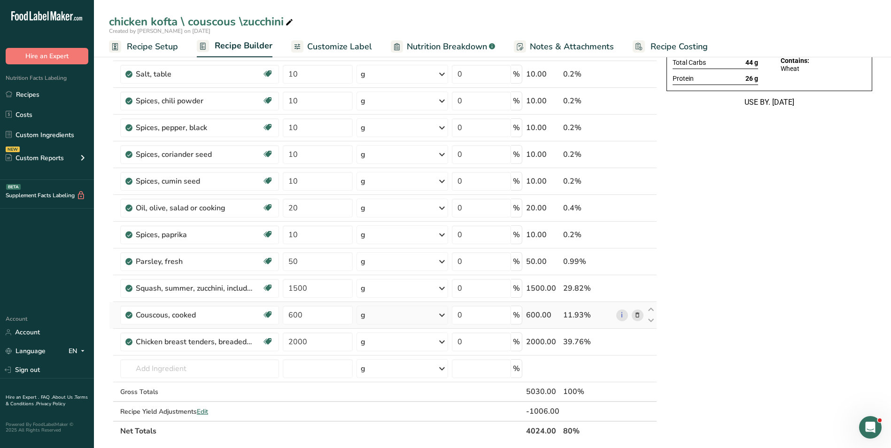
click at [638, 318] on icon at bounding box center [637, 316] width 7 height 10
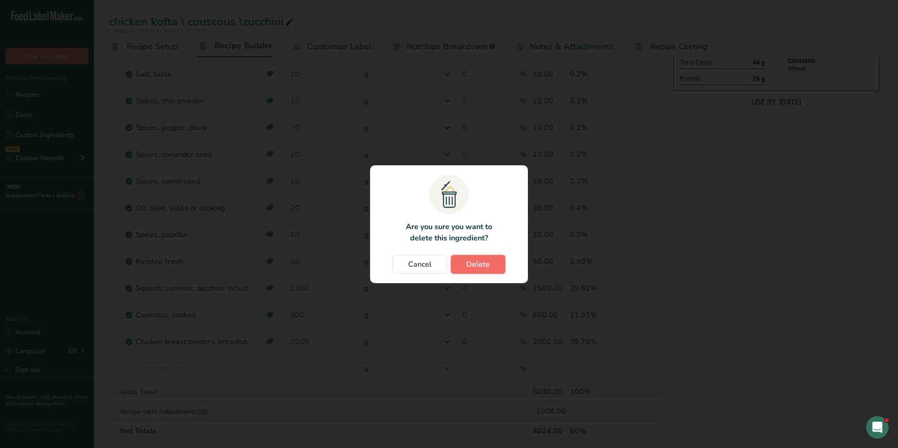
click at [473, 264] on span "Delete" at bounding box center [478, 264] width 23 height 11
type input "2000"
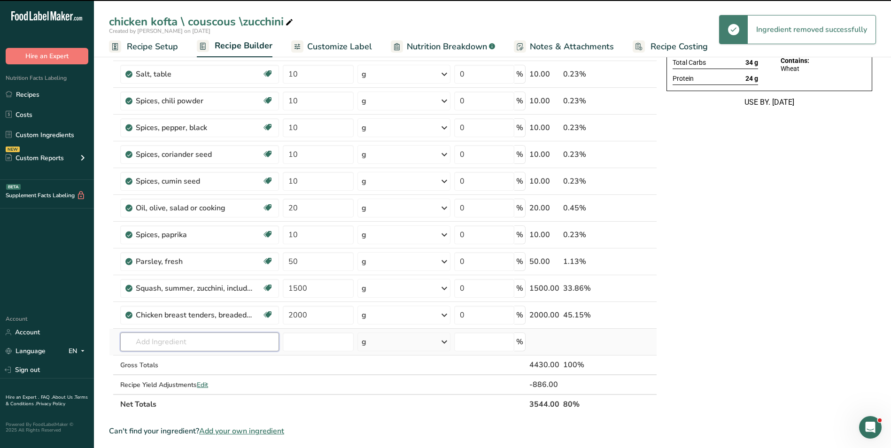
click at [172, 338] on input "text" at bounding box center [199, 342] width 159 height 19
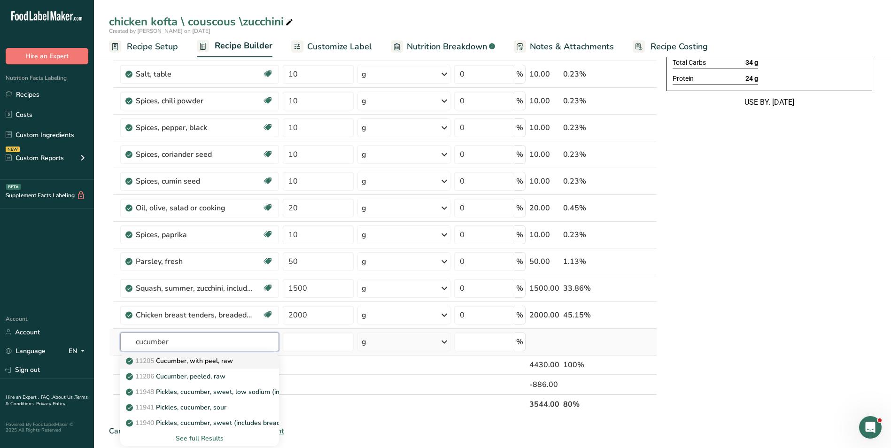
type input "cucumber"
click at [220, 361] on p "11205 Cucumber, with peel, raw" at bounding box center [180, 361] width 105 height 10
type input "Cucumber, with peel, raw"
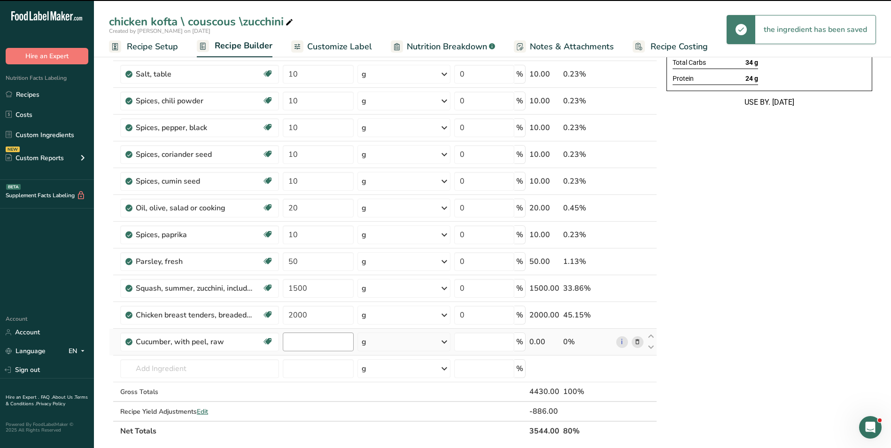
type input "0"
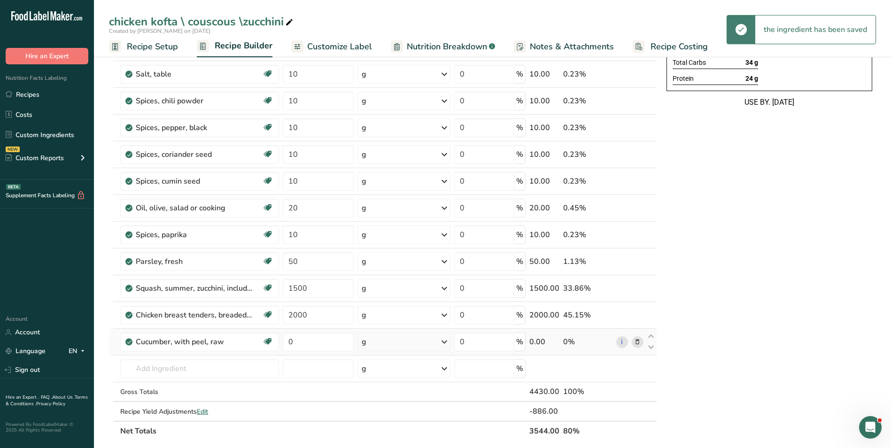
click at [281, 345] on td "0" at bounding box center [318, 342] width 75 height 27
click at [290, 344] on input "0" at bounding box center [318, 342] width 71 height 19
click at [288, 344] on input "0" at bounding box center [318, 342] width 71 height 19
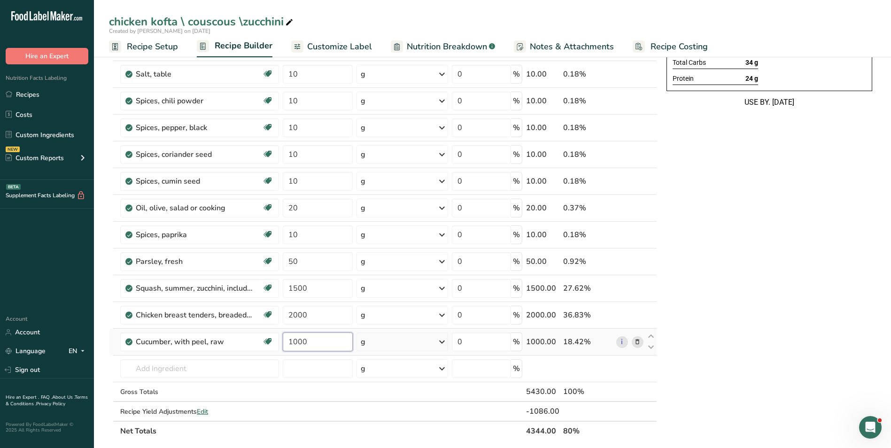
type input "1000"
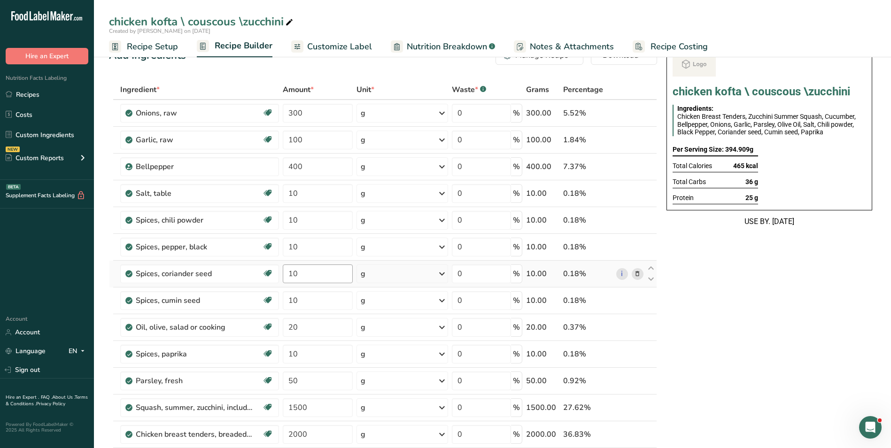
scroll to position [0, 0]
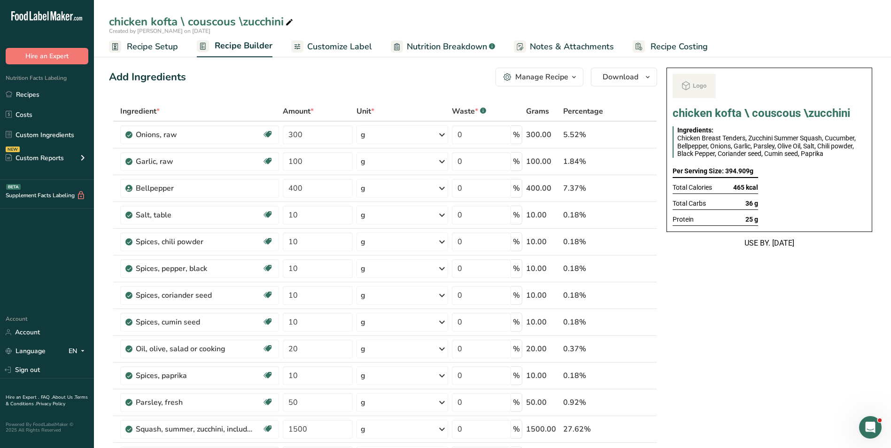
click at [288, 22] on icon at bounding box center [289, 22] width 8 height 13
drag, startPoint x: 110, startPoint y: 23, endPoint x: 303, endPoint y: 40, distance: 193.9
click at [303, 40] on div "chicken kofta \ couscous \zucchini Created by [PERSON_NAME] on [DATE] Recipe Se…" at bounding box center [492, 28] width 797 height 57
type input "Chicken Kofta [PERSON_NAME] + Roti + Cucumber sticks"
click at [318, 69] on div "Add Ingredients Manage Recipe Delete Recipe Duplicate Recipe Scale Recipe Save …" at bounding box center [383, 77] width 548 height 19
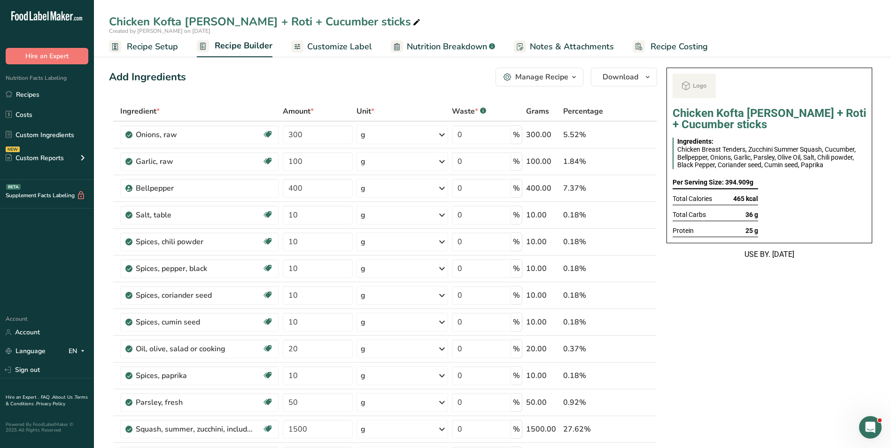
click at [357, 40] on span "Customize Label" at bounding box center [339, 46] width 65 height 13
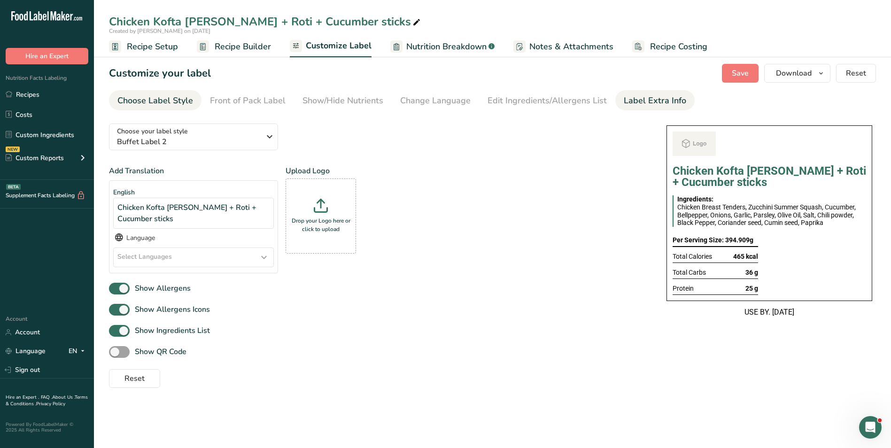
click at [653, 110] on link "Label Extra Info" at bounding box center [655, 100] width 62 height 21
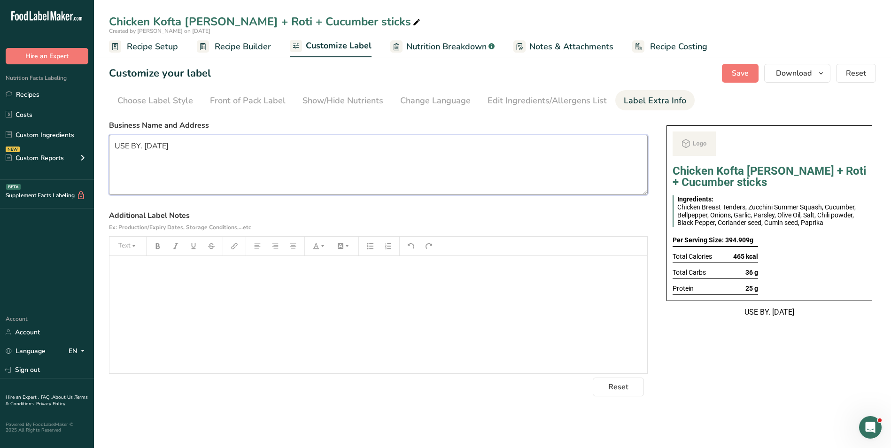
click at [210, 180] on textarea "USE BY. [DATE]" at bounding box center [378, 165] width 539 height 60
paste textarea "BREAKFAST Use by: [DATE] Storage: Keep Refrigerated under 5 degrees Heating: Re…"
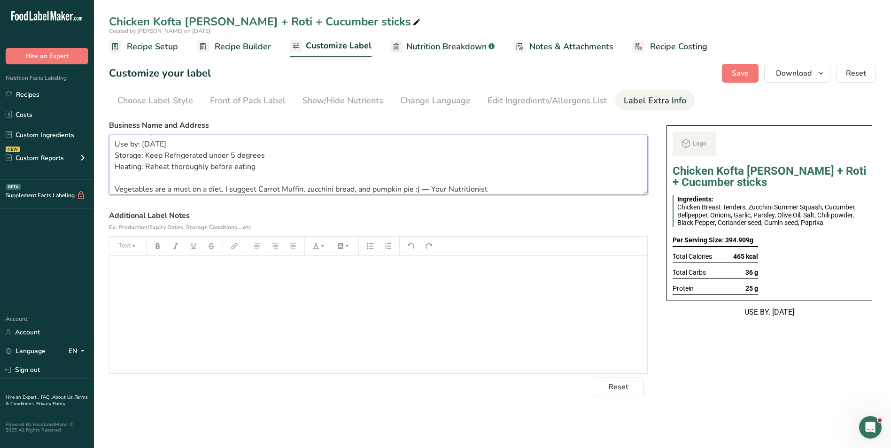
click at [149, 140] on textarea "BREAKFAST Use by: [DATE] Storage: Keep Refrigerated under 5 degrees Heating: Re…" at bounding box center [378, 165] width 539 height 60
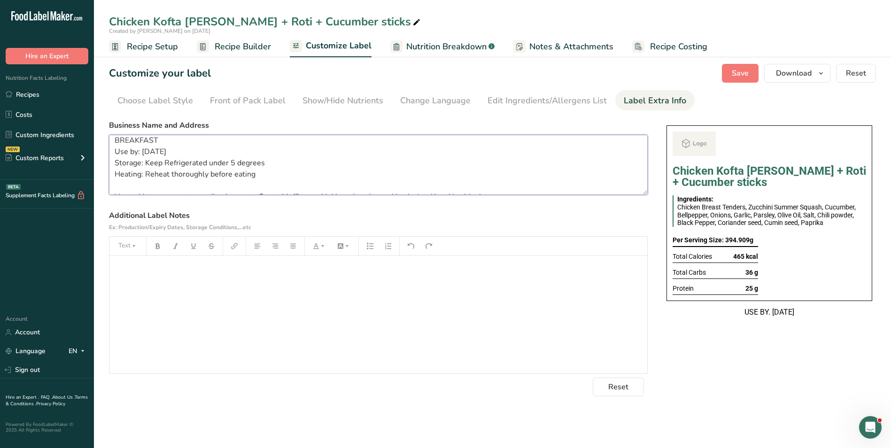
click at [145, 151] on textarea "BREAKFAST Use by: [DATE] Storage: Keep Refrigerated under 5 degrees Heating: Re…" at bounding box center [378, 165] width 539 height 60
click at [133, 142] on textarea "BREAKFAST Use by: [DATE] Storage: Keep Refrigerated under 5 degrees Heating: Re…" at bounding box center [378, 165] width 539 height 60
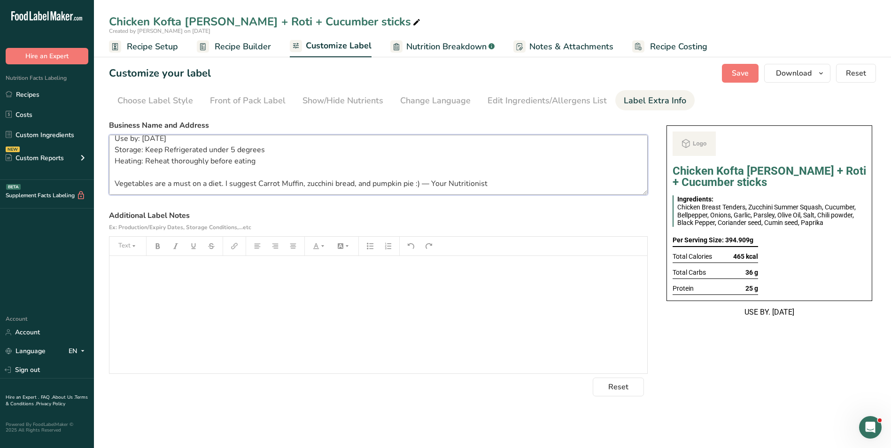
click at [229, 183] on textarea "DINNER Use by: [DATE] Storage: Keep Refrigerated under 5 degrees Heating: Rehea…" at bounding box center [378, 165] width 539 height 60
click at [228, 183] on textarea "DINNER Use by: [DATE] Storage: Keep Refrigerated under 5 degrees Heating: Rehea…" at bounding box center [378, 165] width 539 height 60
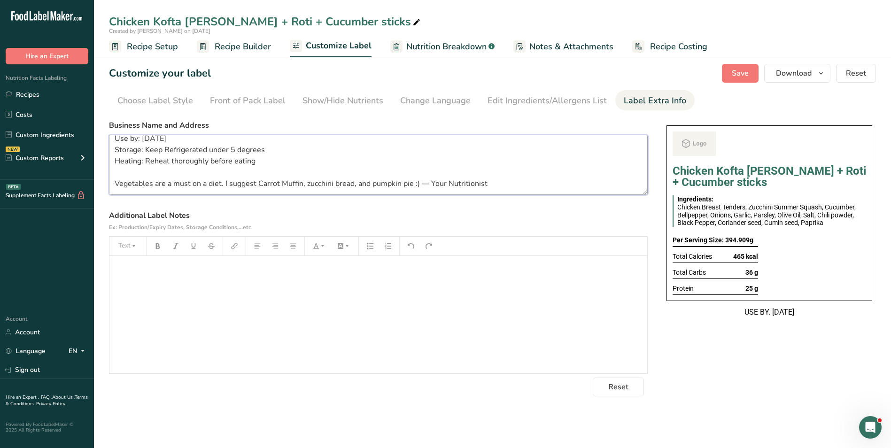
click at [228, 183] on textarea "DINNER Use by: [DATE] Storage: Keep Refrigerated under 5 degrees Heating: Rehea…" at bounding box center [378, 165] width 539 height 60
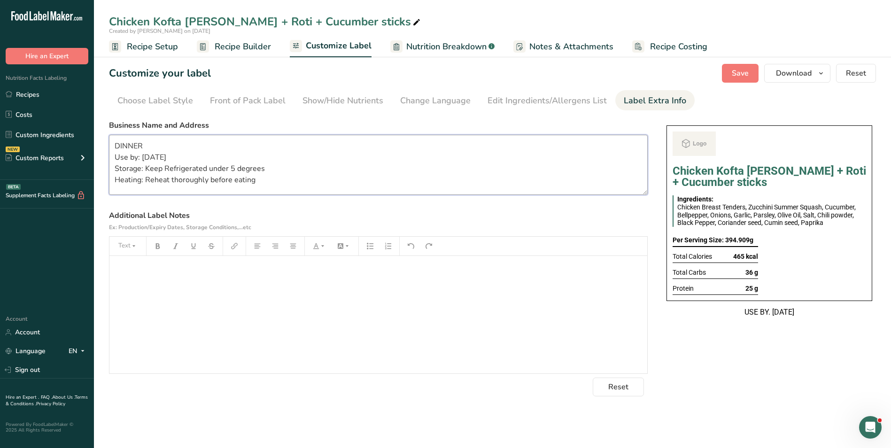
scroll to position [0, 0]
type textarea "DINNER Use by: [DATE] Storage: Keep Refrigerated under 5 degrees Heating: Rehea…"
click at [306, 129] on label "Business Name and Address" at bounding box center [378, 125] width 539 height 11
click at [749, 75] on span "Save" at bounding box center [740, 73] width 17 height 11
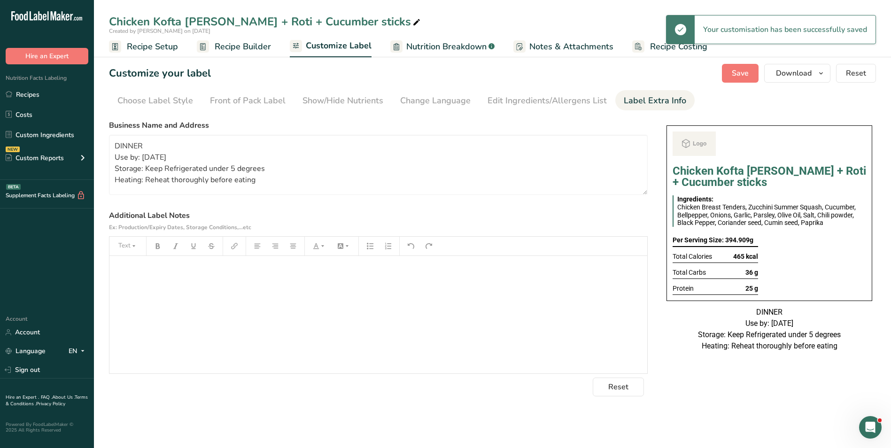
click at [226, 47] on span "Recipe Builder" at bounding box center [243, 46] width 56 height 13
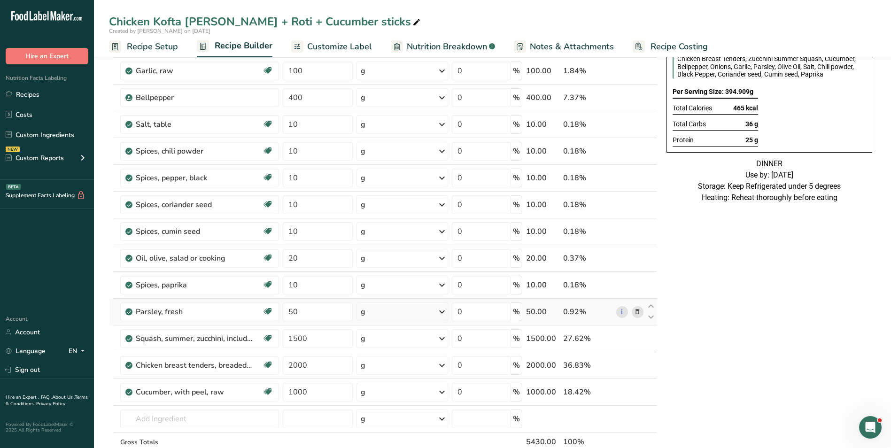
scroll to position [94, 0]
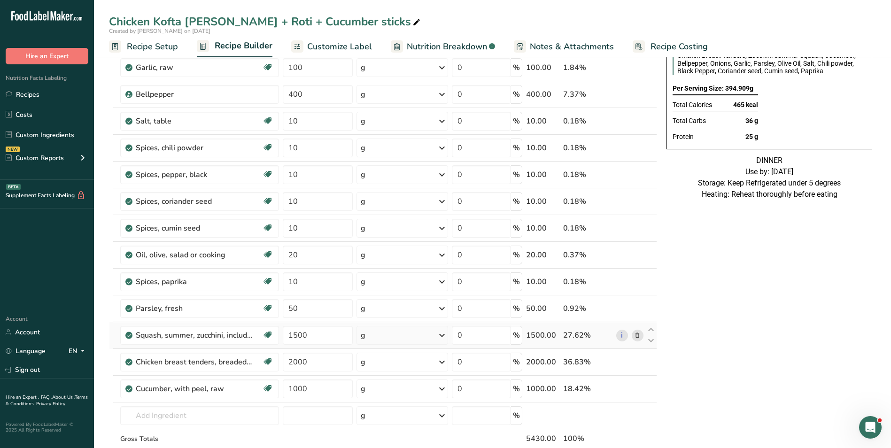
click at [640, 336] on icon at bounding box center [637, 336] width 7 height 10
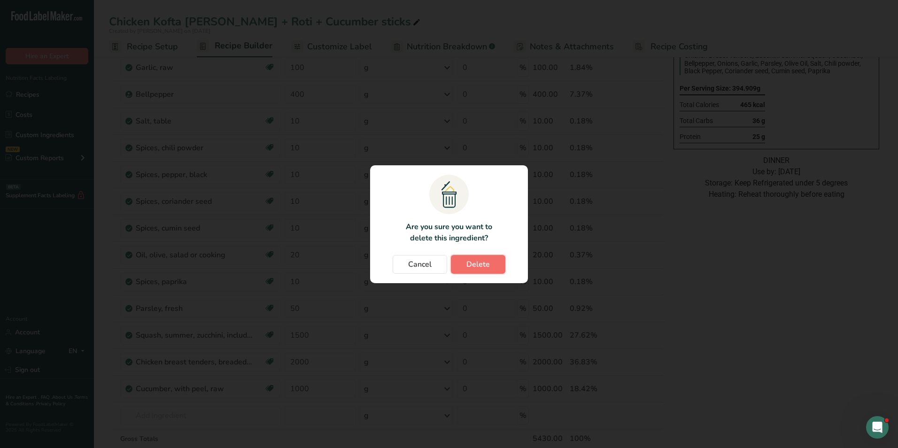
click at [484, 265] on span "Delete" at bounding box center [478, 264] width 23 height 11
type input "2000"
type input "1000"
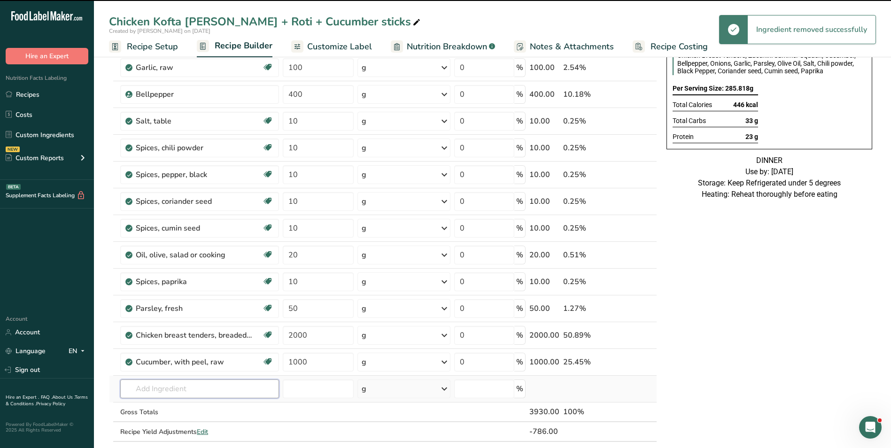
click at [161, 397] on input "text" at bounding box center [199, 389] width 159 height 19
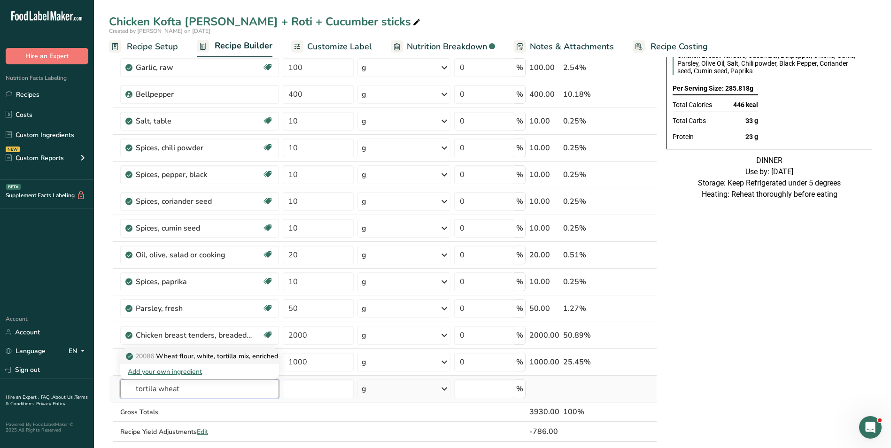
type input "tortila wheat"
click at [226, 356] on p "20086 Wheat flour, white, tortilla mix, enriched" at bounding box center [203, 356] width 150 height 10
type input "Wheat flour, white, tortilla mix, enriched"
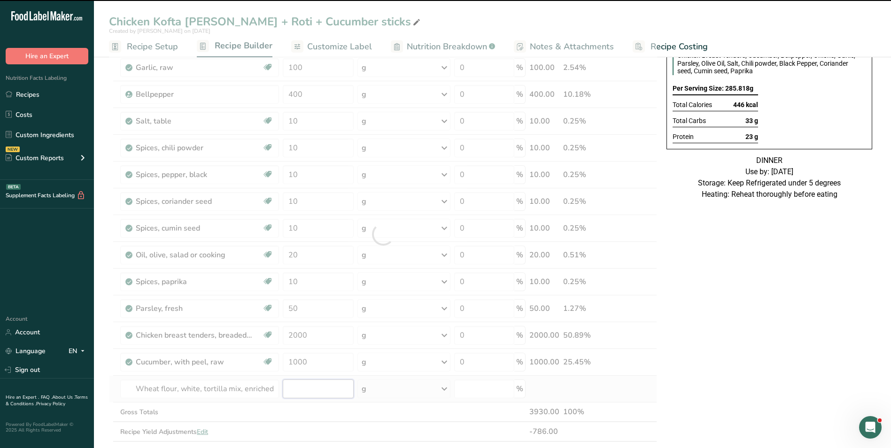
type input "0"
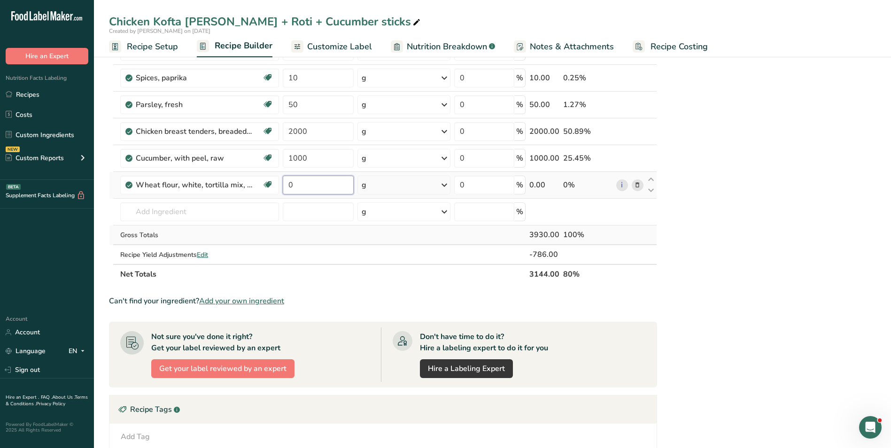
scroll to position [294, 0]
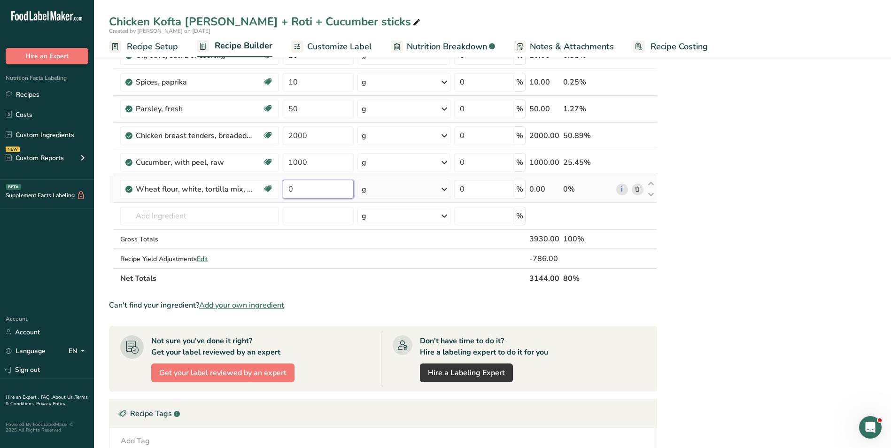
click at [289, 189] on input "0" at bounding box center [318, 189] width 71 height 19
type input "5"
type input "100"
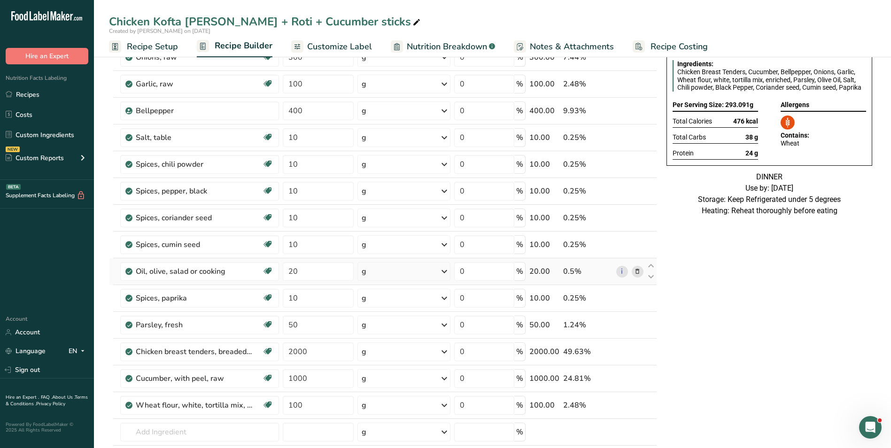
scroll to position [0, 0]
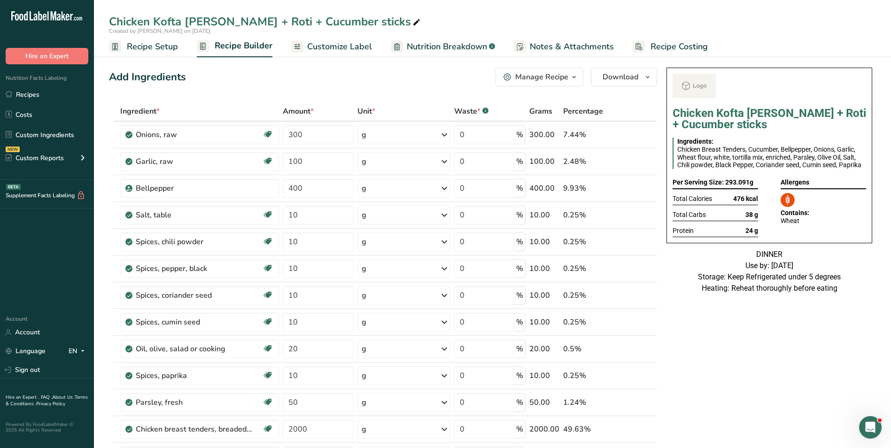
click at [343, 40] on span "Customize Label" at bounding box center [339, 46] width 65 height 13
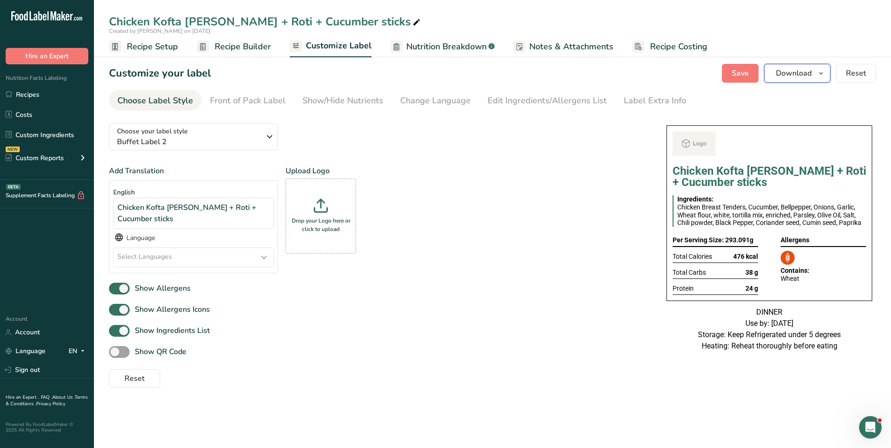
click at [790, 78] on span "Download" at bounding box center [794, 73] width 36 height 11
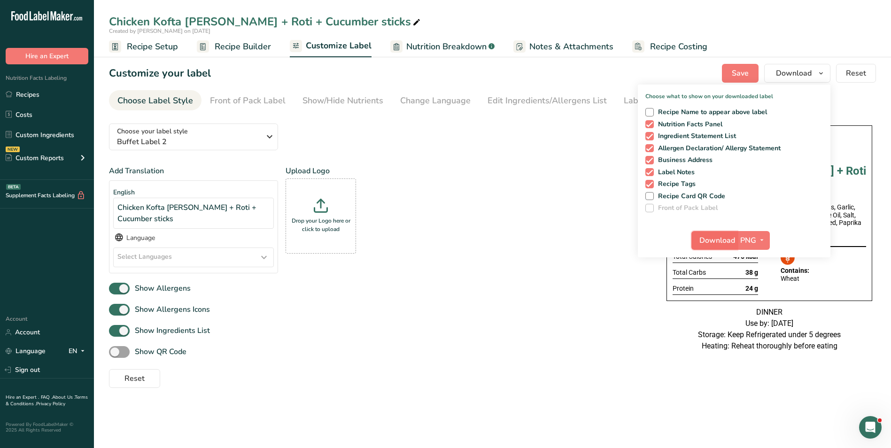
click at [714, 242] on span "Download" at bounding box center [718, 240] width 36 height 11
click at [50, 96] on link "Recipes" at bounding box center [47, 95] width 94 height 18
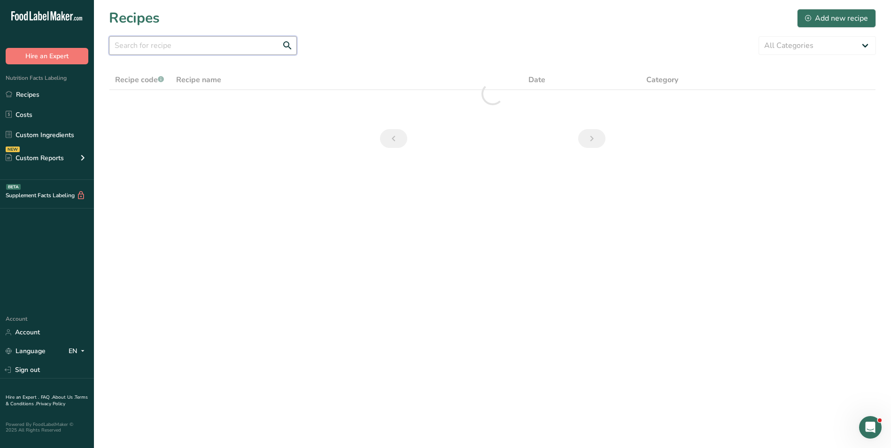
click at [172, 50] on input "text" at bounding box center [203, 45] width 188 height 19
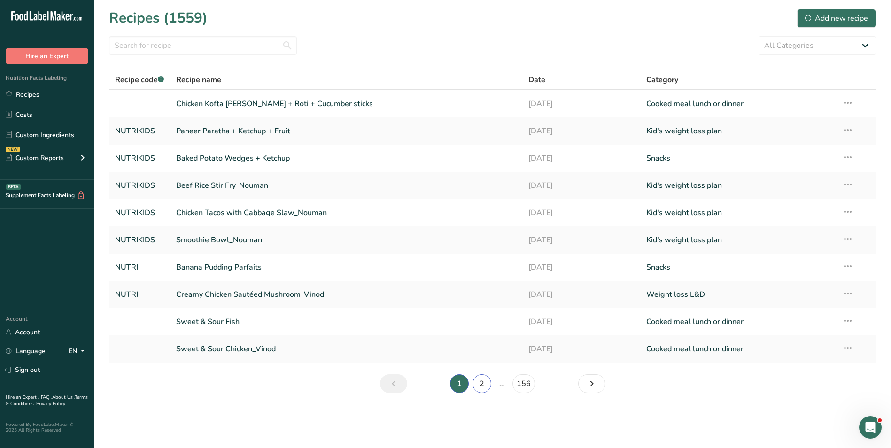
click at [482, 381] on link "2" at bounding box center [482, 383] width 19 height 19
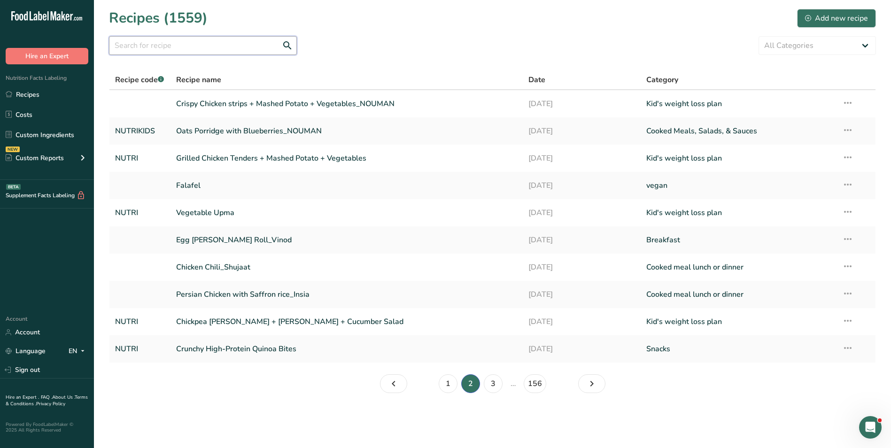
click at [209, 41] on input "text" at bounding box center [203, 45] width 188 height 19
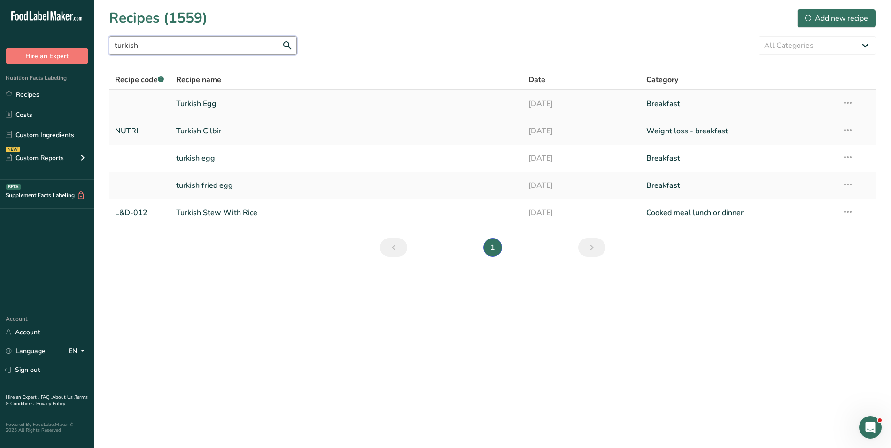
type input "turkish"
click at [233, 109] on link "Turkish Egg" at bounding box center [347, 104] width 342 height 20
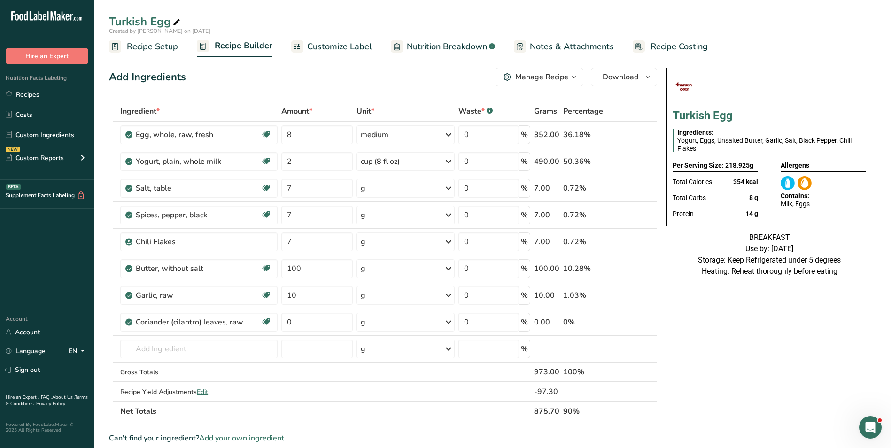
click at [552, 68] on button "Manage Recipe" at bounding box center [540, 77] width 88 height 19
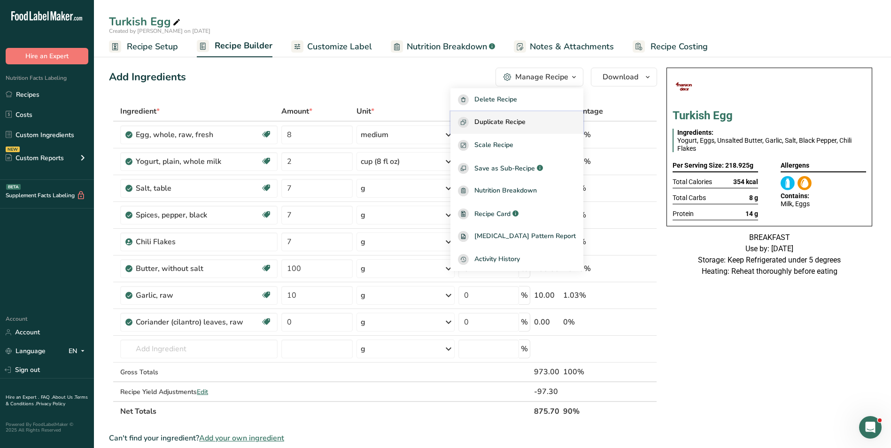
click at [524, 124] on span "Duplicate Recipe" at bounding box center [500, 122] width 51 height 11
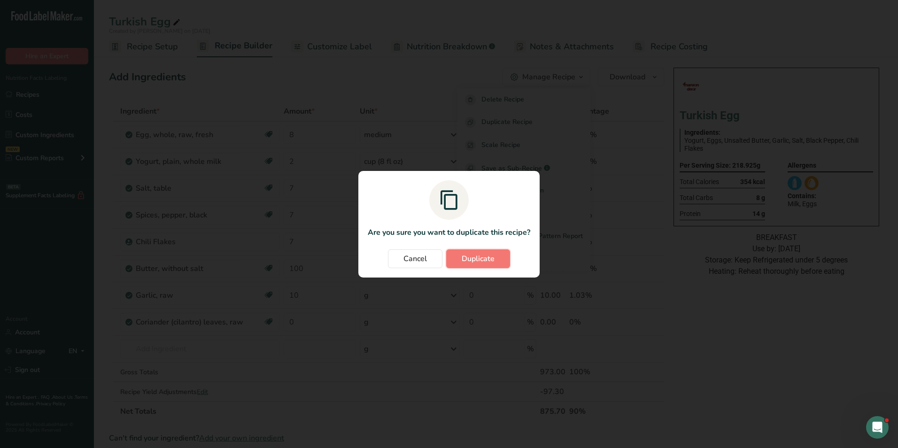
click at [486, 259] on span "Duplicate" at bounding box center [478, 258] width 33 height 11
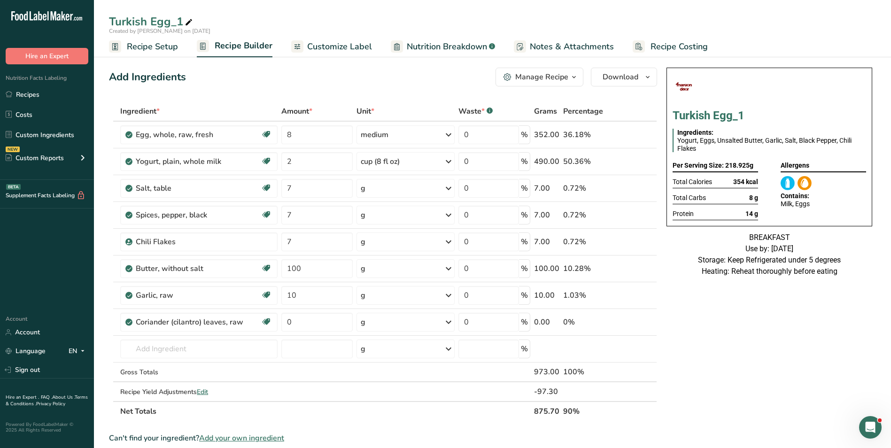
click at [192, 20] on icon at bounding box center [189, 22] width 8 height 13
type input "Turkish Egg_Vinod"
click at [333, 86] on div "Add Ingredients Manage Recipe Delete Recipe Duplicate Recipe Scale Recipe Save …" at bounding box center [383, 77] width 548 height 19
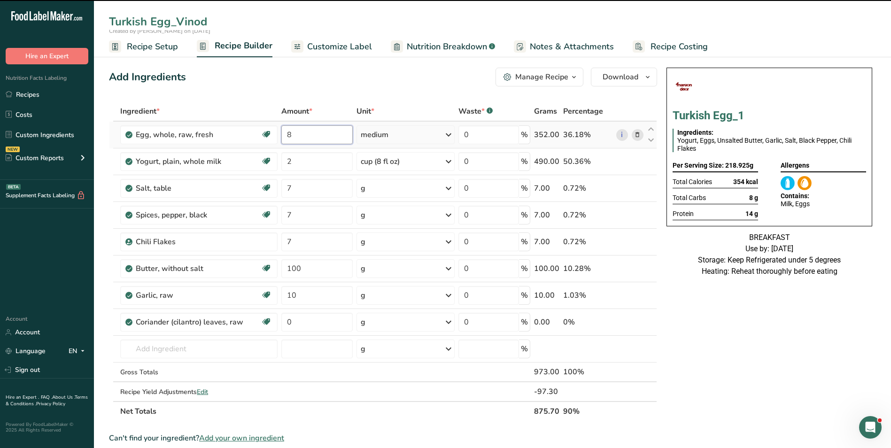
click at [287, 137] on input "8" at bounding box center [316, 134] width 71 height 19
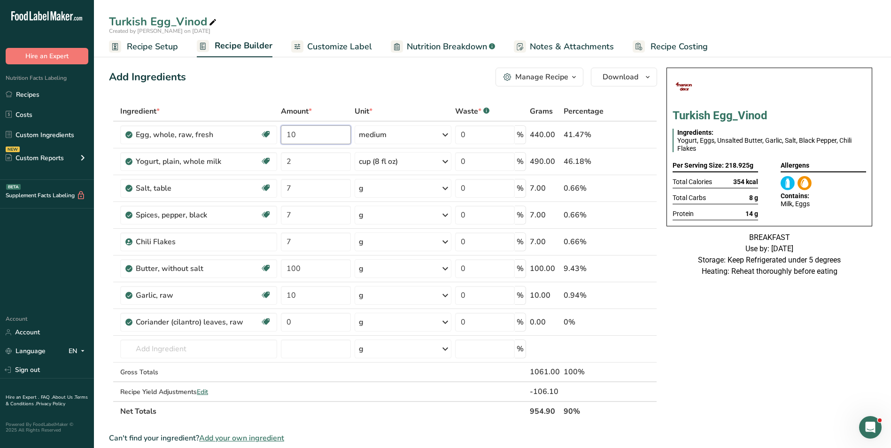
type input "10"
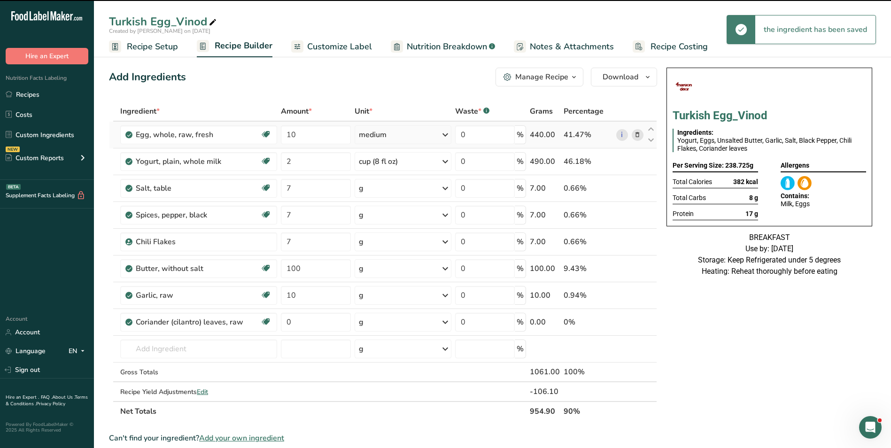
click at [392, 132] on div "medium" at bounding box center [403, 134] width 97 height 19
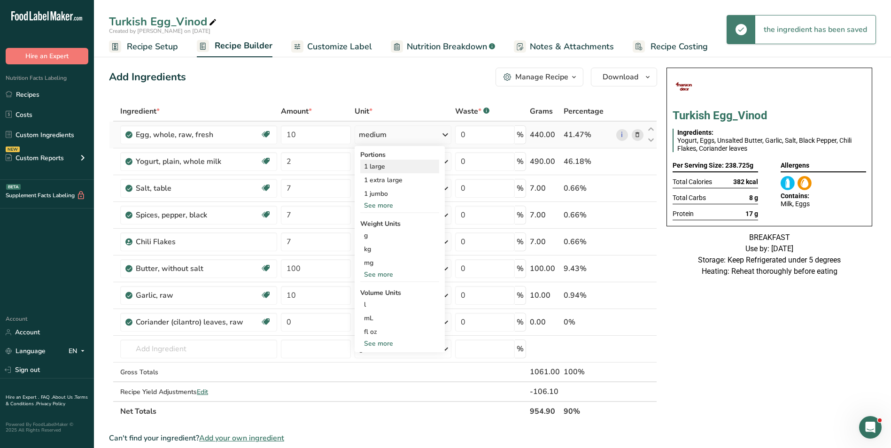
click at [390, 167] on div "1 large" at bounding box center [399, 167] width 79 height 14
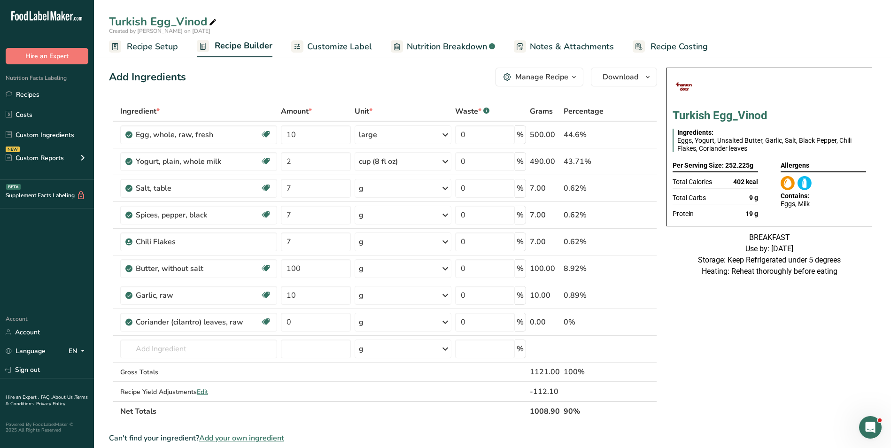
click at [345, 47] on span "Customize Label" at bounding box center [339, 46] width 65 height 13
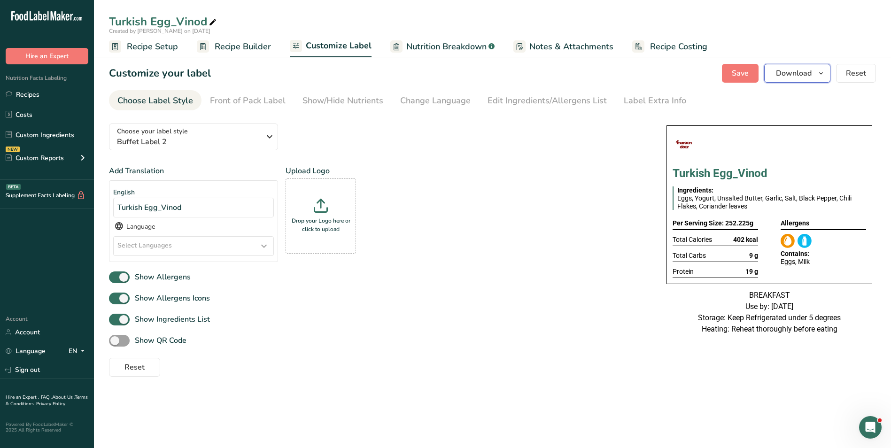
click at [789, 80] on button "Download" at bounding box center [797, 73] width 66 height 19
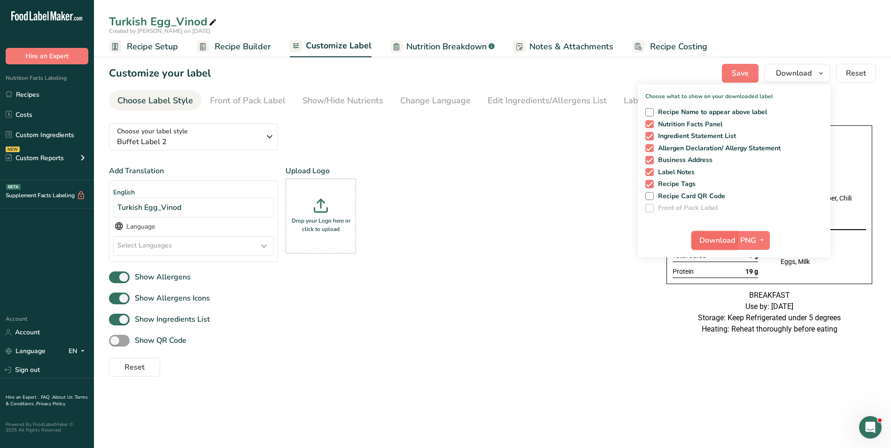
click at [720, 235] on span "Download" at bounding box center [718, 240] width 36 height 11
